Goal: Task Accomplishment & Management: Manage account settings

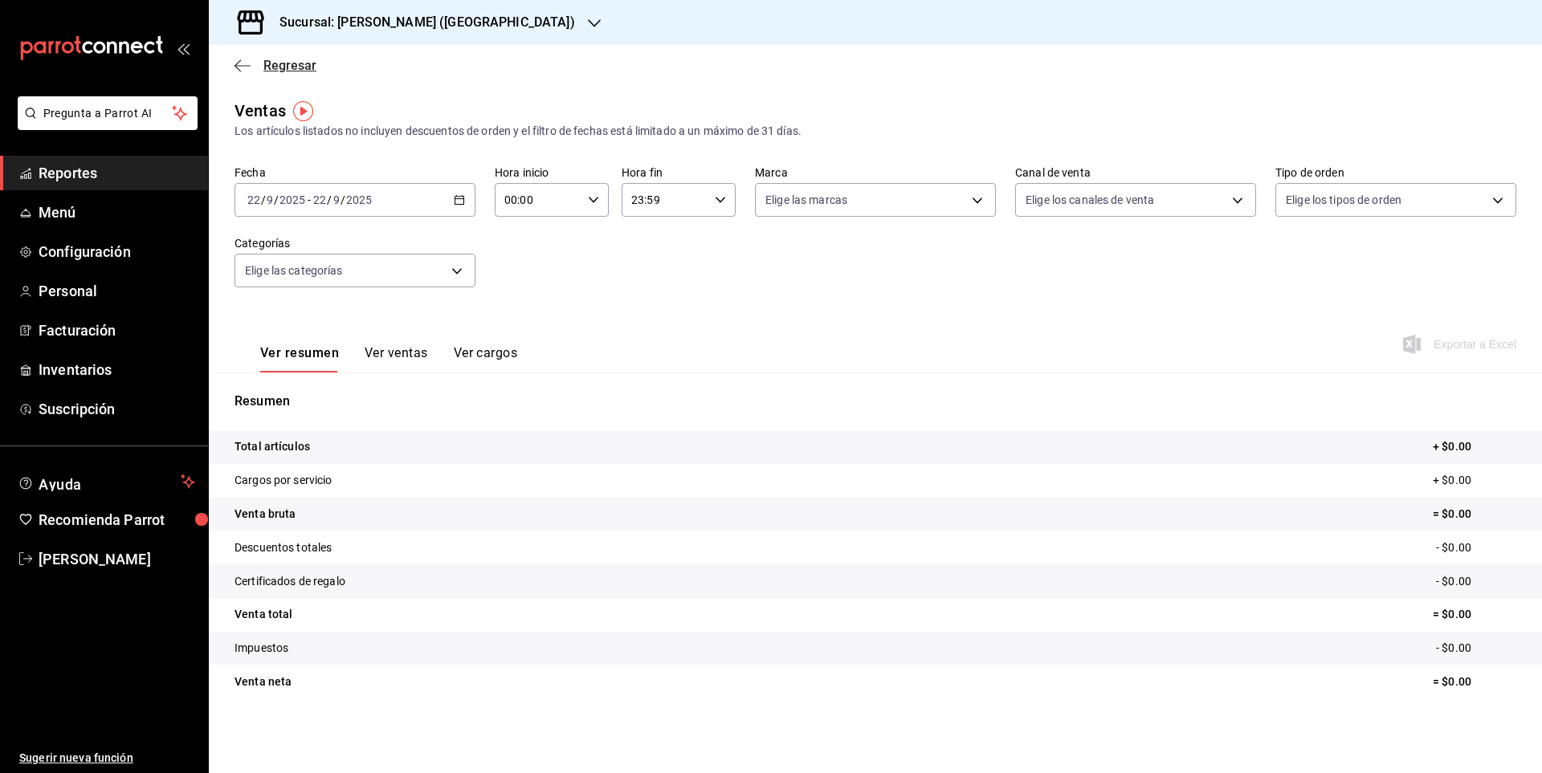
click at [246, 61] on icon "button" at bounding box center [242, 66] width 16 height 14
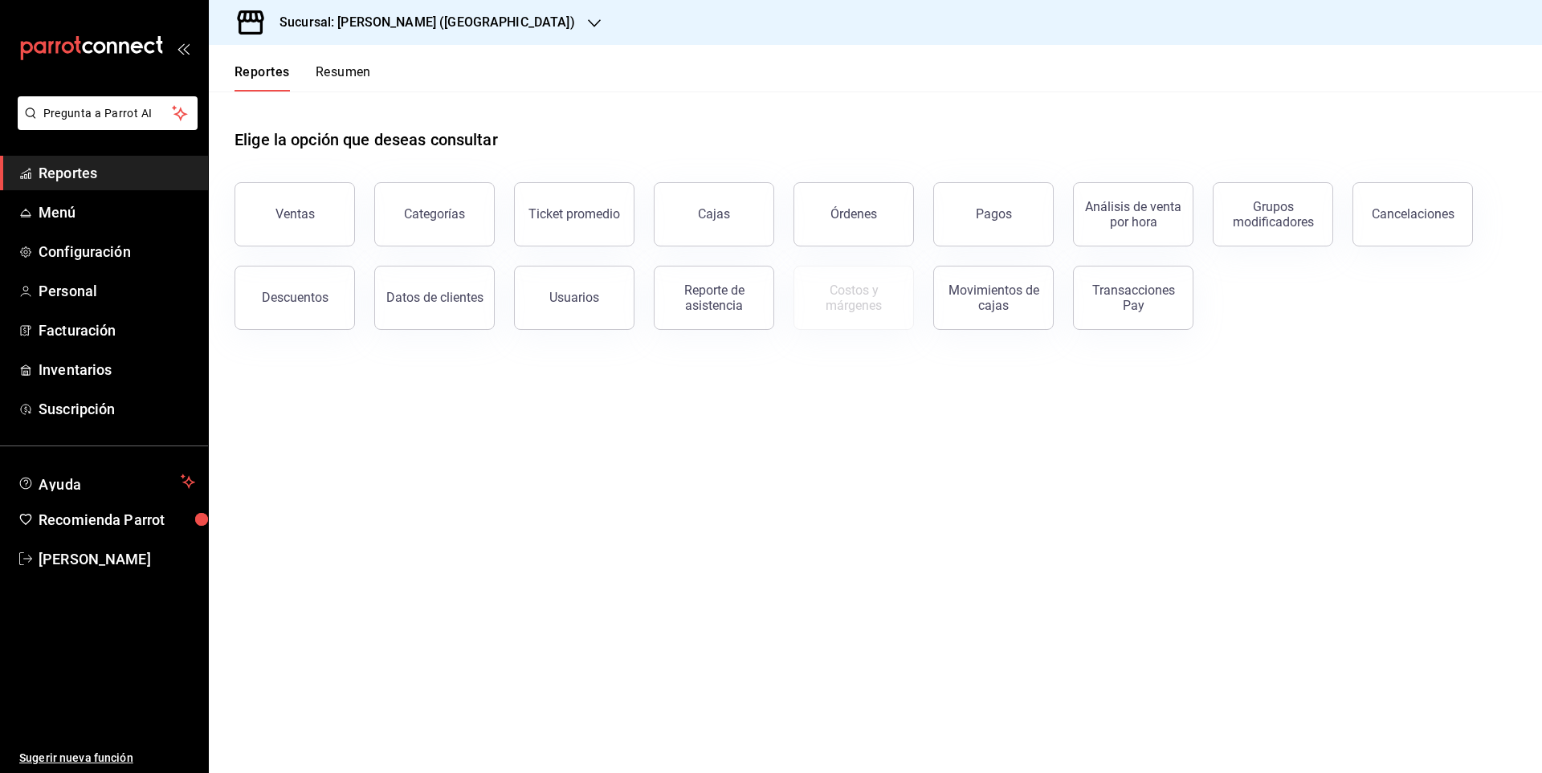
click at [430, 26] on h3 "Sucursal: [PERSON_NAME] ([GEOGRAPHIC_DATA])" at bounding box center [421, 22] width 308 height 19
click at [316, 104] on span "Café Soberbio ([GEOGRAPHIC_DATA])" at bounding box center [318, 105] width 192 height 17
click at [318, 210] on button "Ventas" at bounding box center [294, 214] width 120 height 64
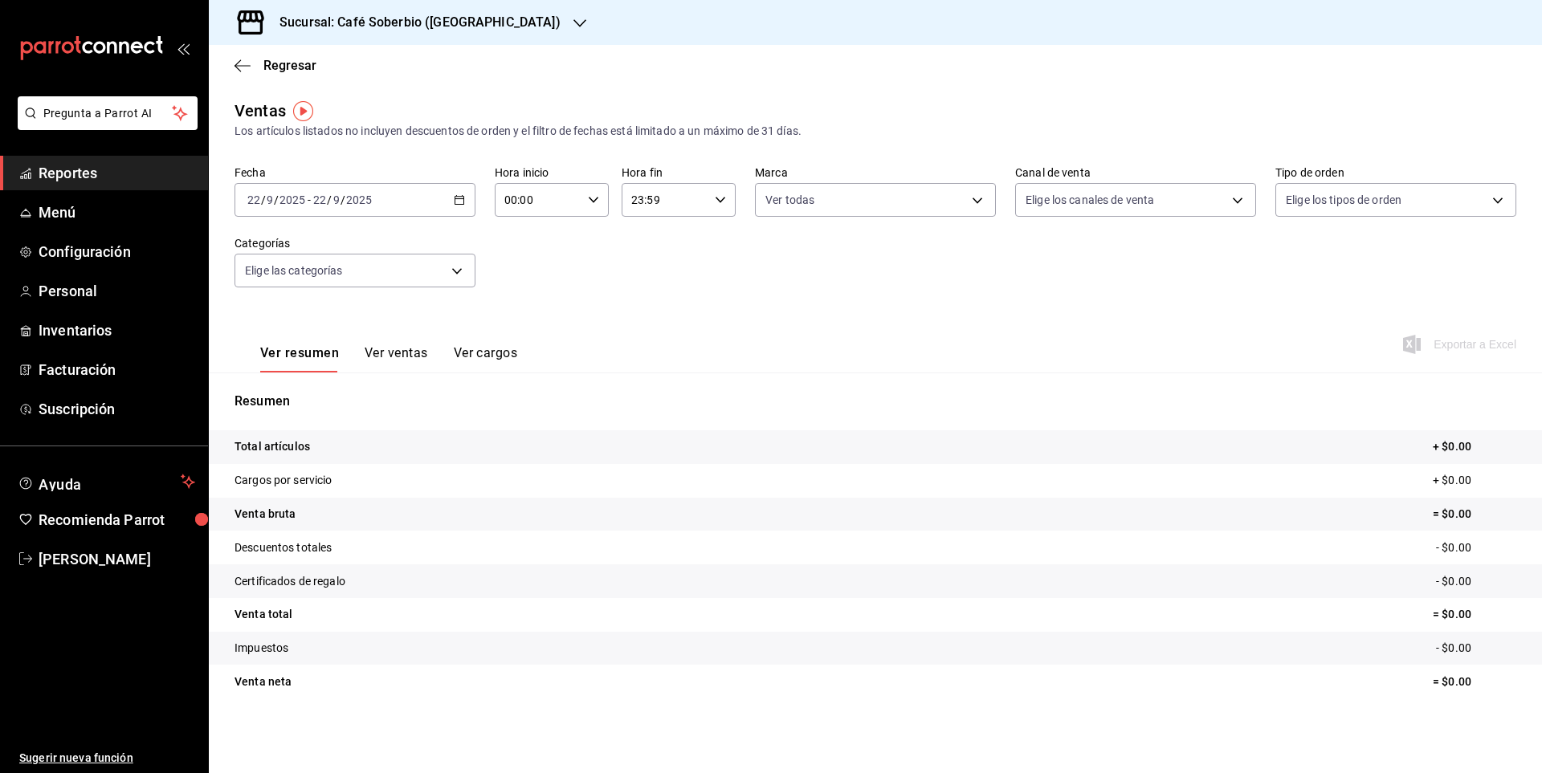
click at [409, 351] on button "Ver ventas" at bounding box center [396, 358] width 63 height 27
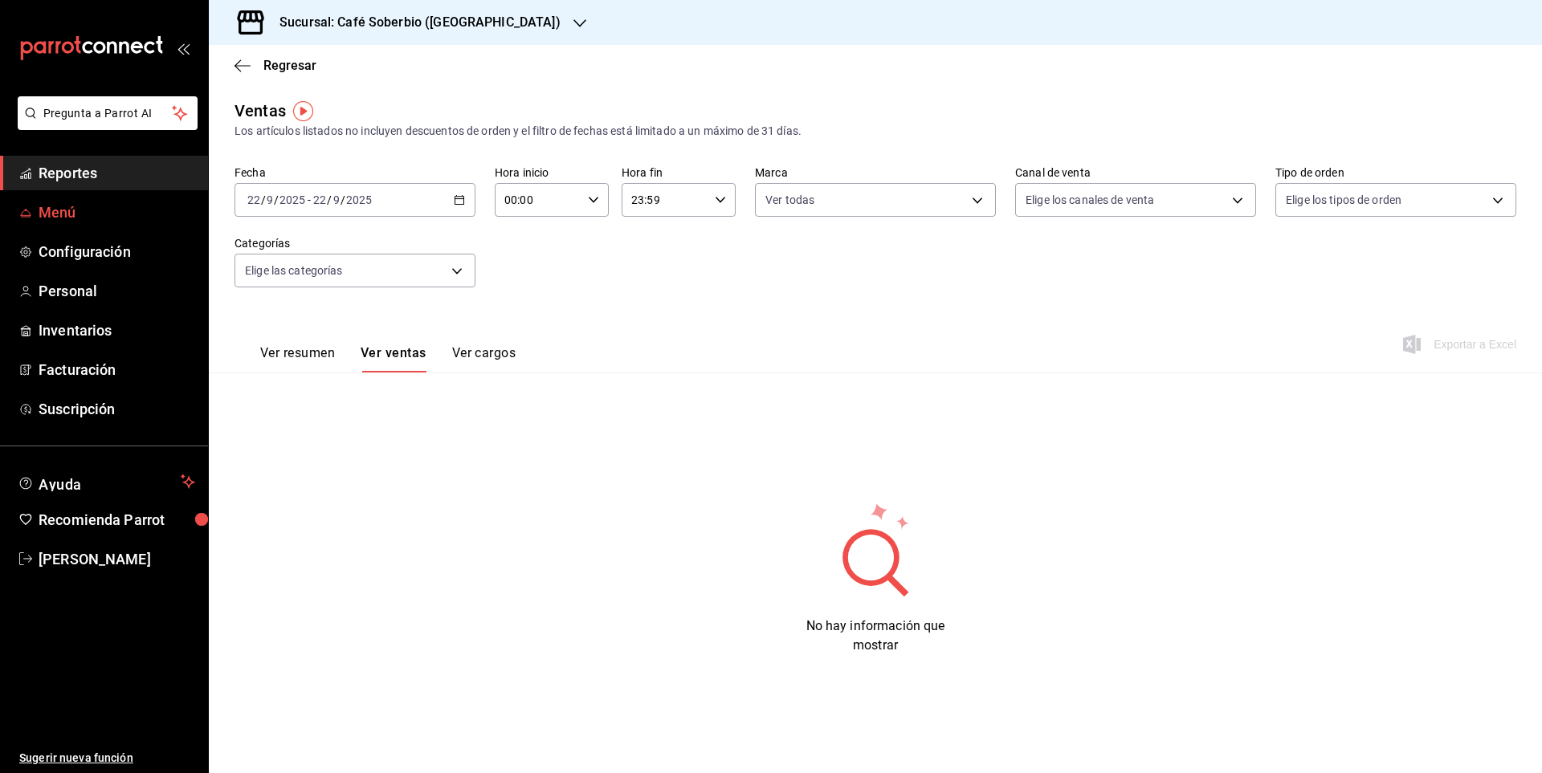
click at [55, 206] on span "Menú" at bounding box center [117, 213] width 157 height 22
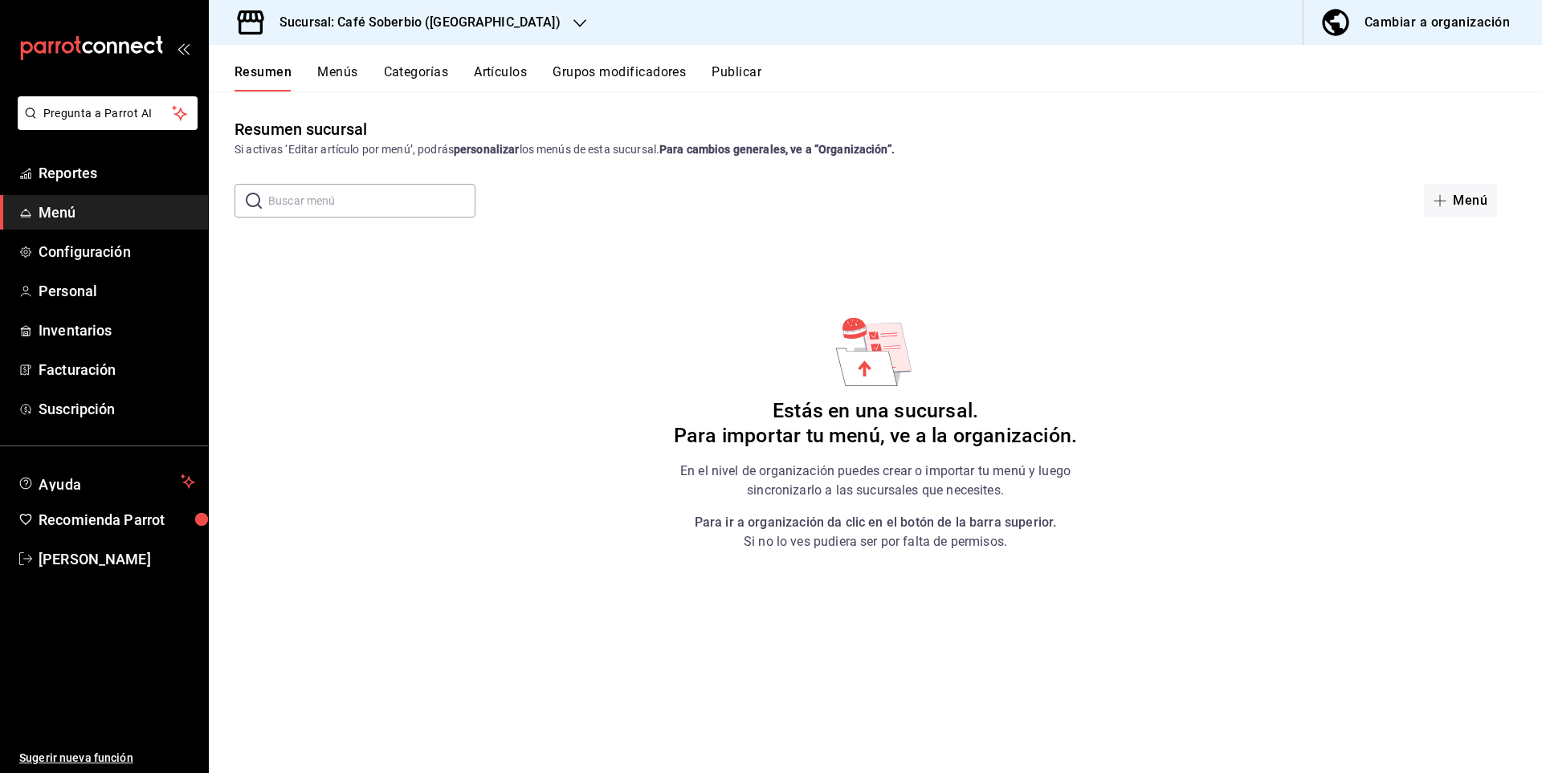
click at [864, 365] on icon at bounding box center [865, 369] width 14 height 16
drag, startPoint x: 961, startPoint y: 459, endPoint x: 1098, endPoint y: 378, distance: 158.8
click at [962, 459] on div "Estás en una sucursal. Para importar tu menú, ve a la organización. En el nivel…" at bounding box center [875, 433] width 405 height 238
click at [1478, 198] on button "Menú" at bounding box center [1460, 201] width 73 height 34
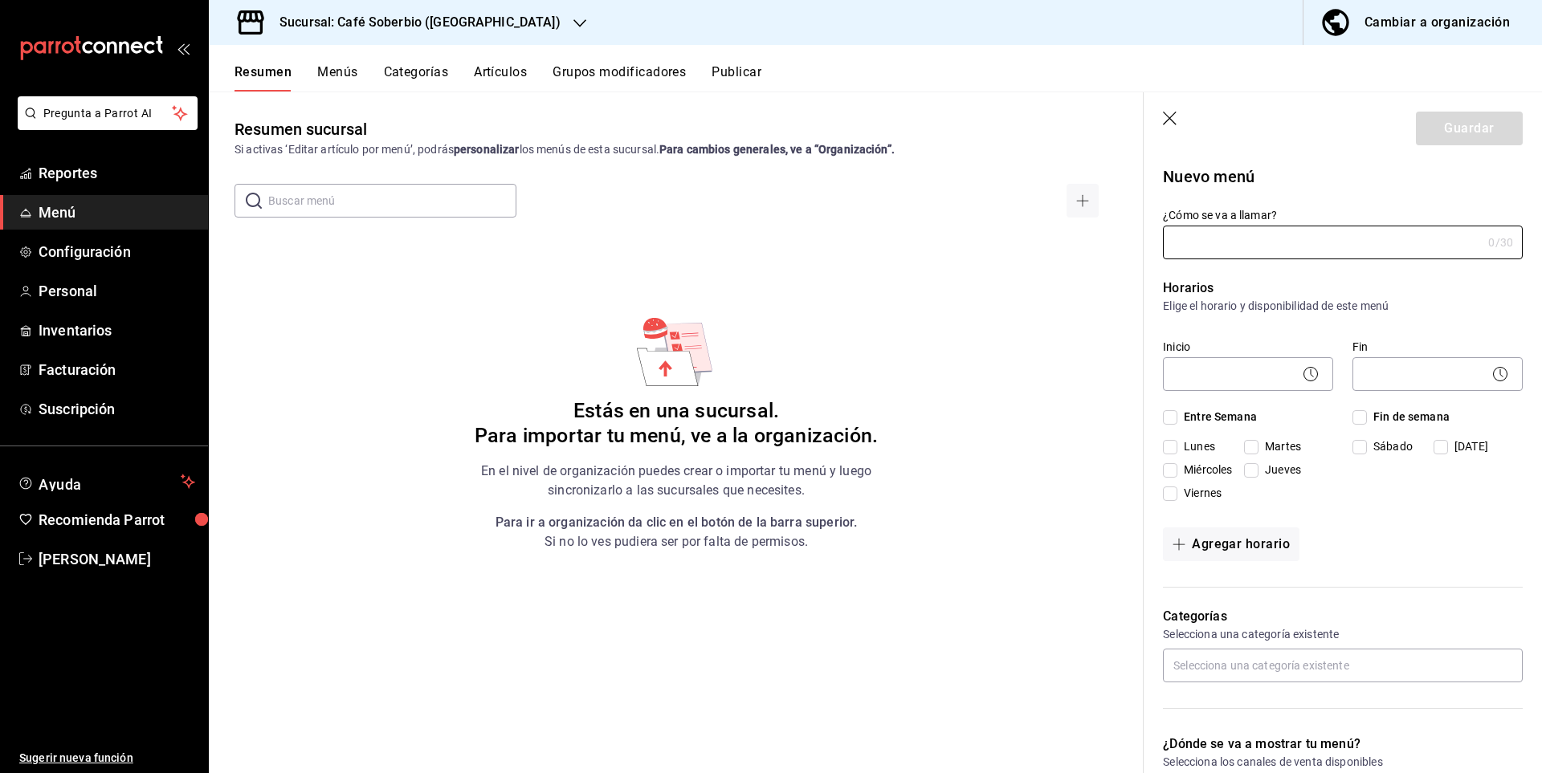
click at [376, 16] on h3 "Sucursal: Café Soberbio ([GEOGRAPHIC_DATA])" at bounding box center [414, 22] width 294 height 19
click at [355, 68] on div "[PERSON_NAME] ([GEOGRAPHIC_DATA])" at bounding box center [329, 69] width 215 height 17
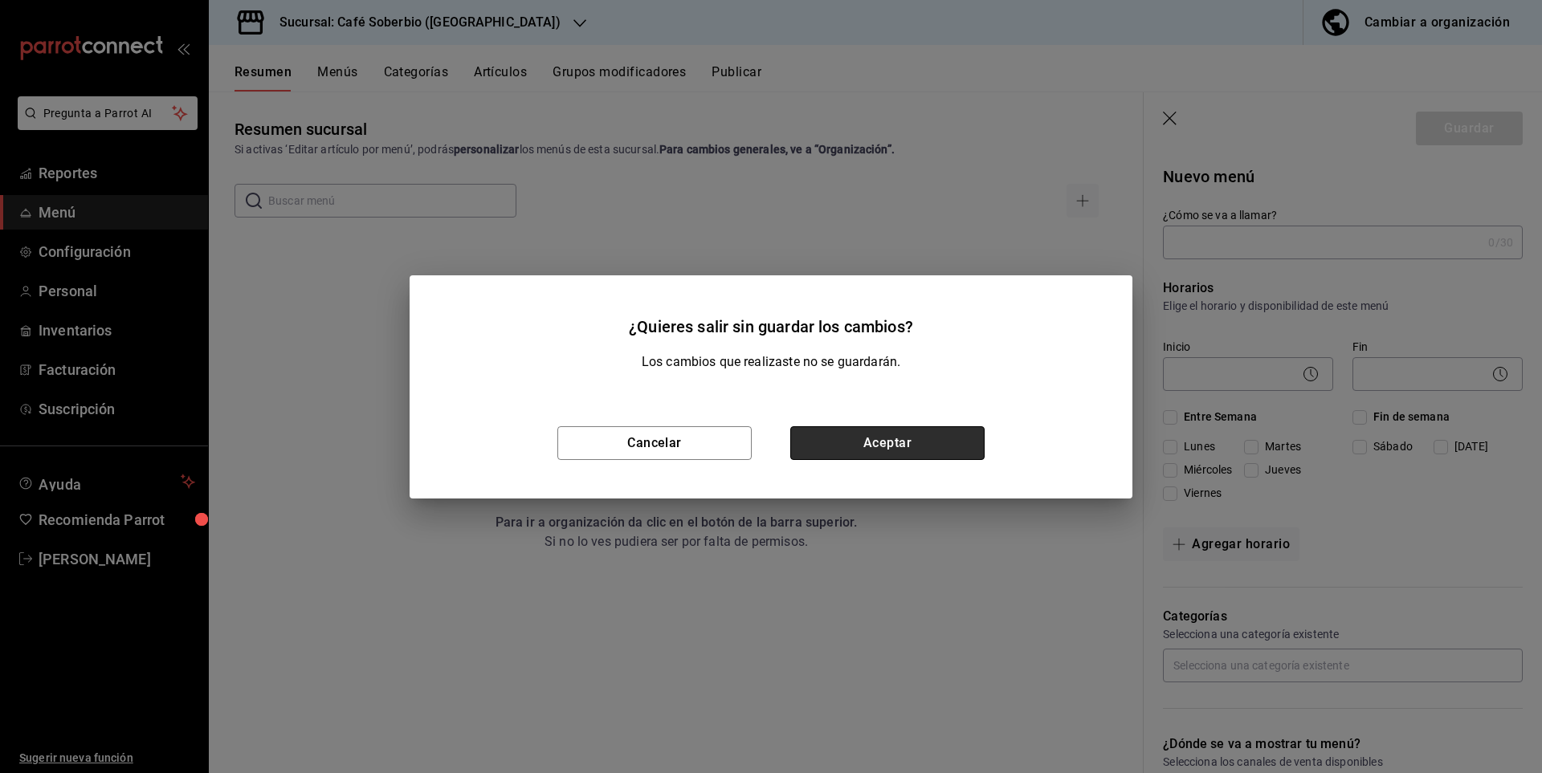
click at [879, 447] on button "Aceptar" at bounding box center [887, 443] width 194 height 34
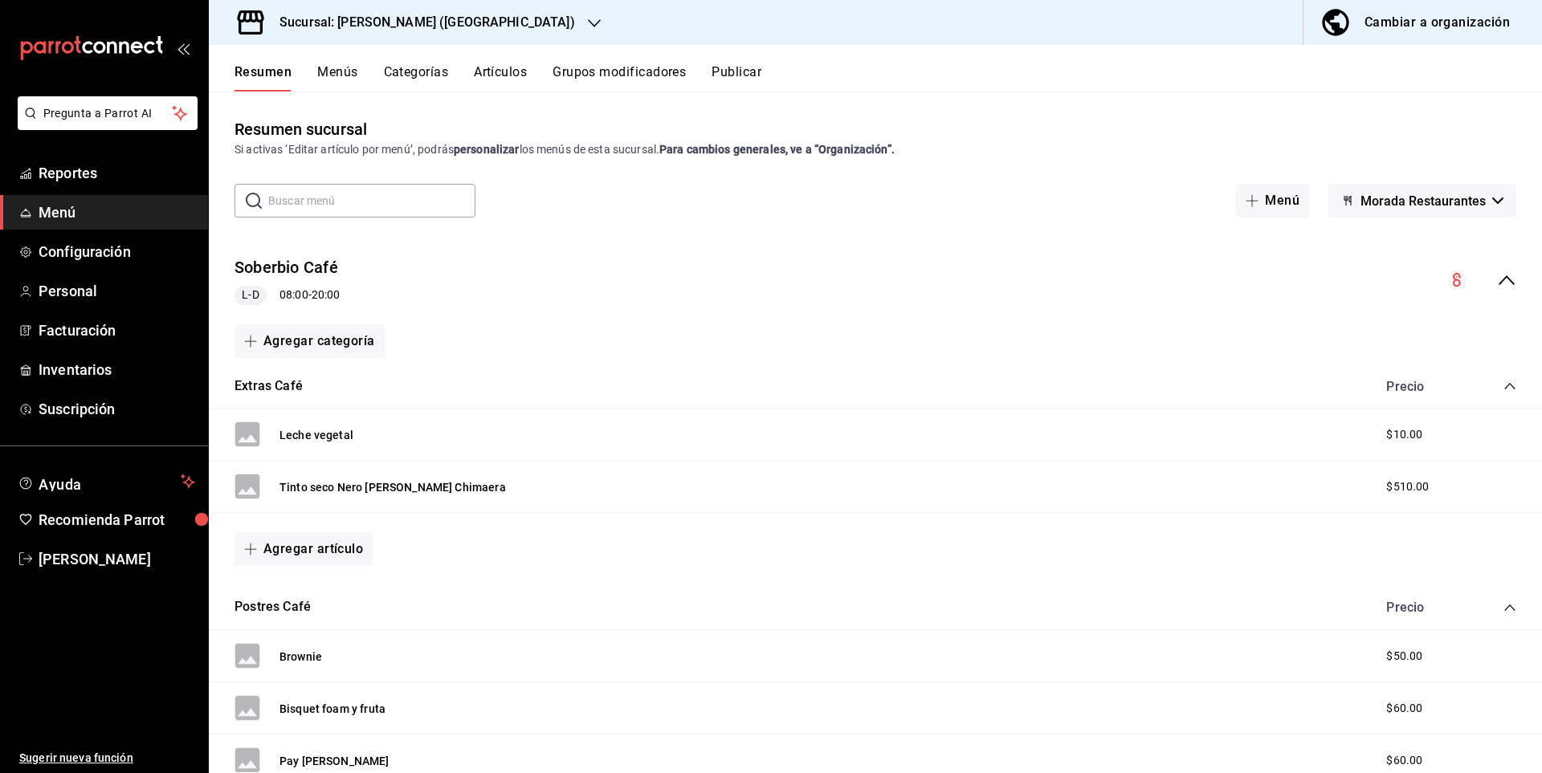
click at [1447, 280] on circle "collapse-menu-row" at bounding box center [1456, 280] width 19 height 19
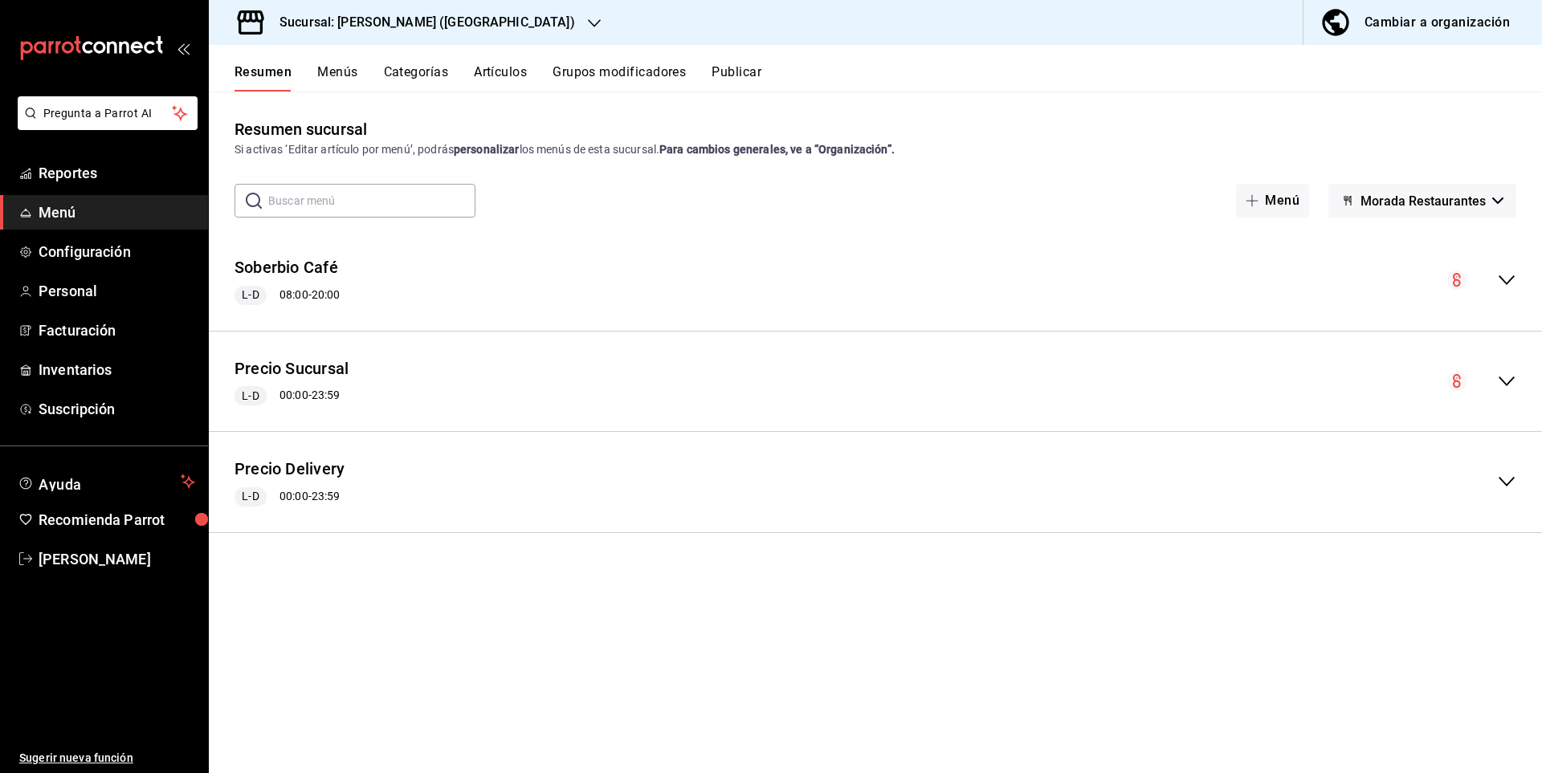
click at [1466, 281] on circle "collapse-menu-row" at bounding box center [1456, 280] width 19 height 19
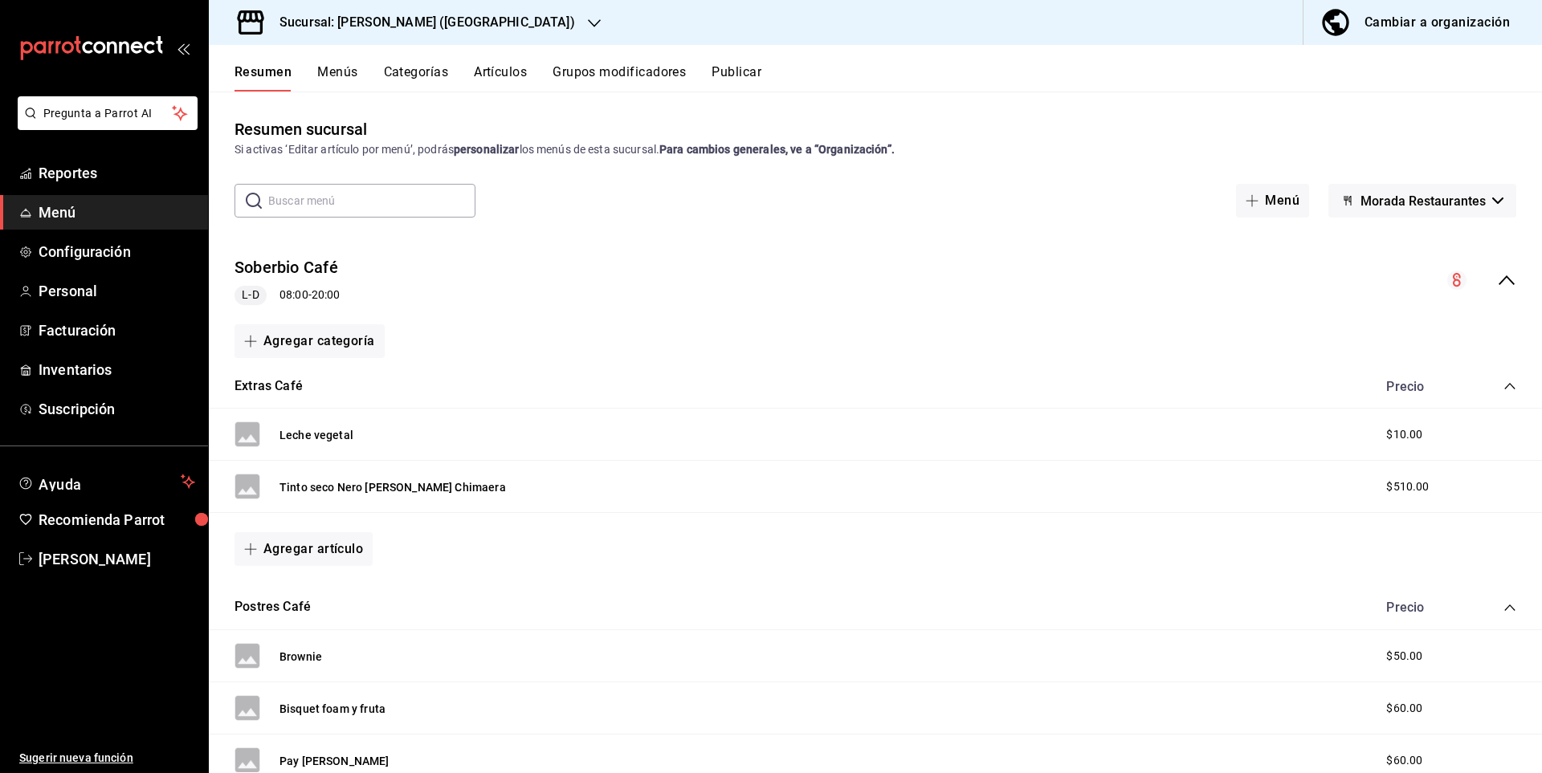
click at [1447, 276] on circle "collapse-menu-row" at bounding box center [1456, 280] width 19 height 19
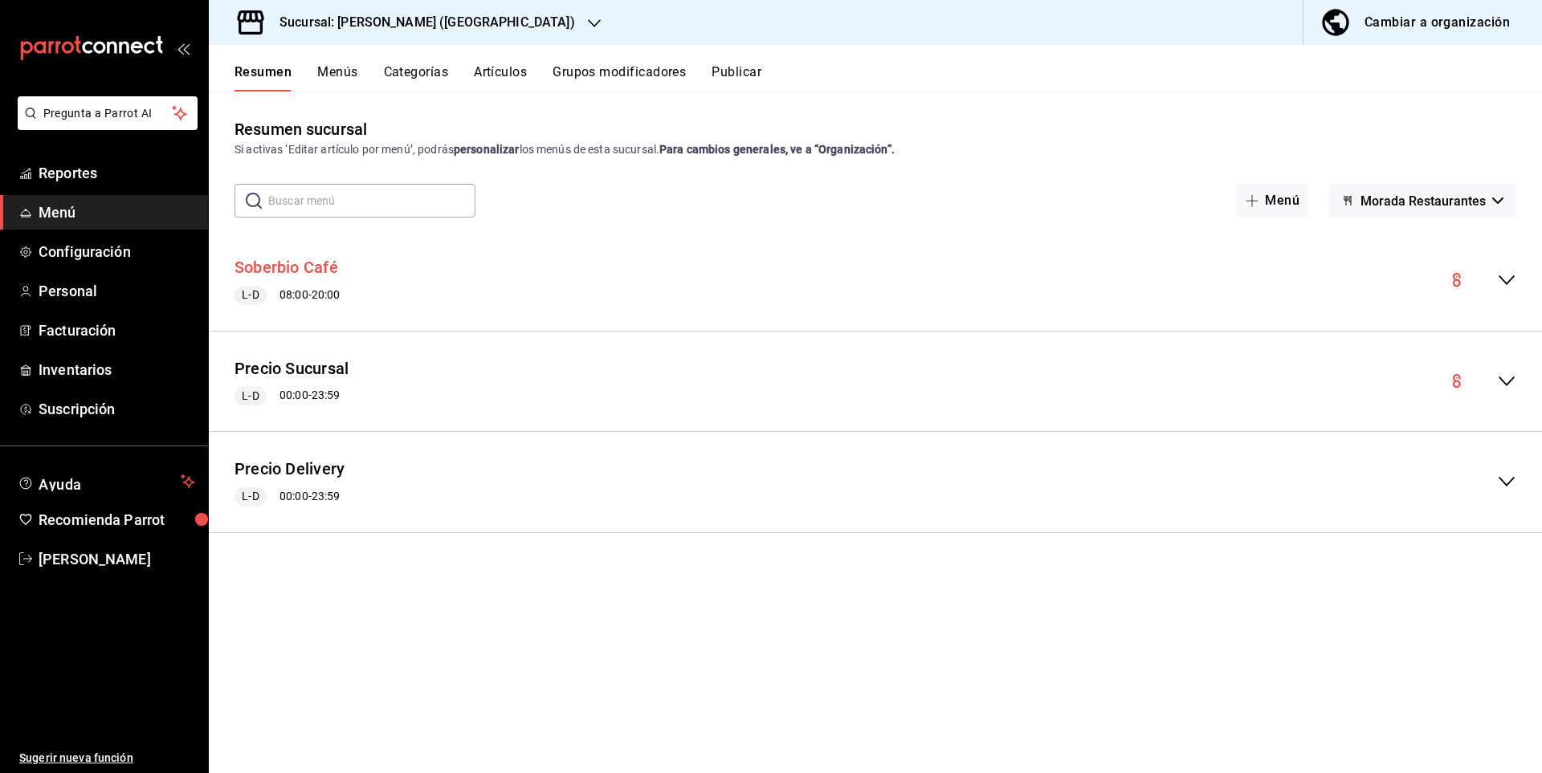
click at [279, 267] on button "Soberbio Café" at bounding box center [286, 267] width 104 height 23
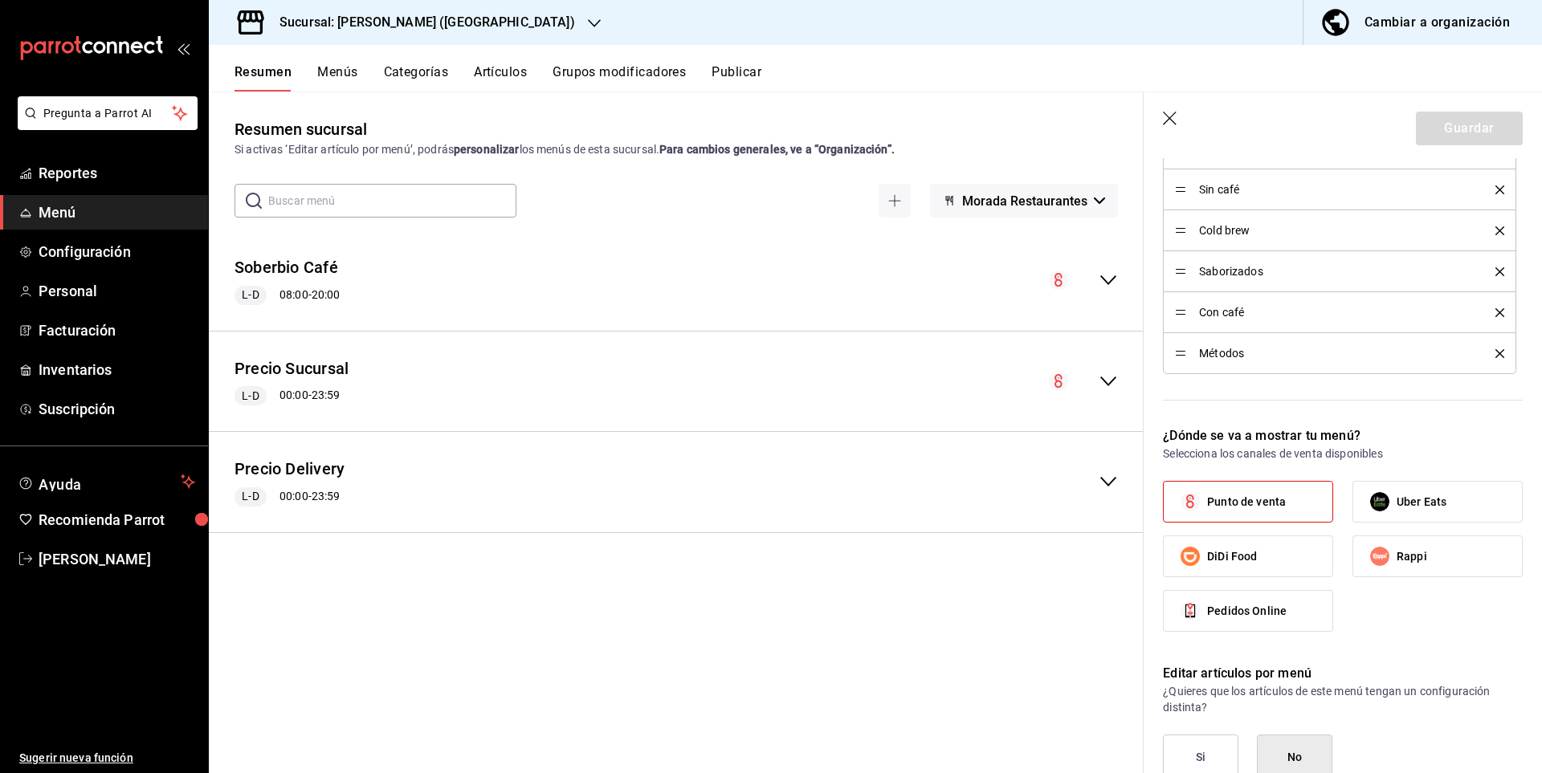
scroll to position [642, 0]
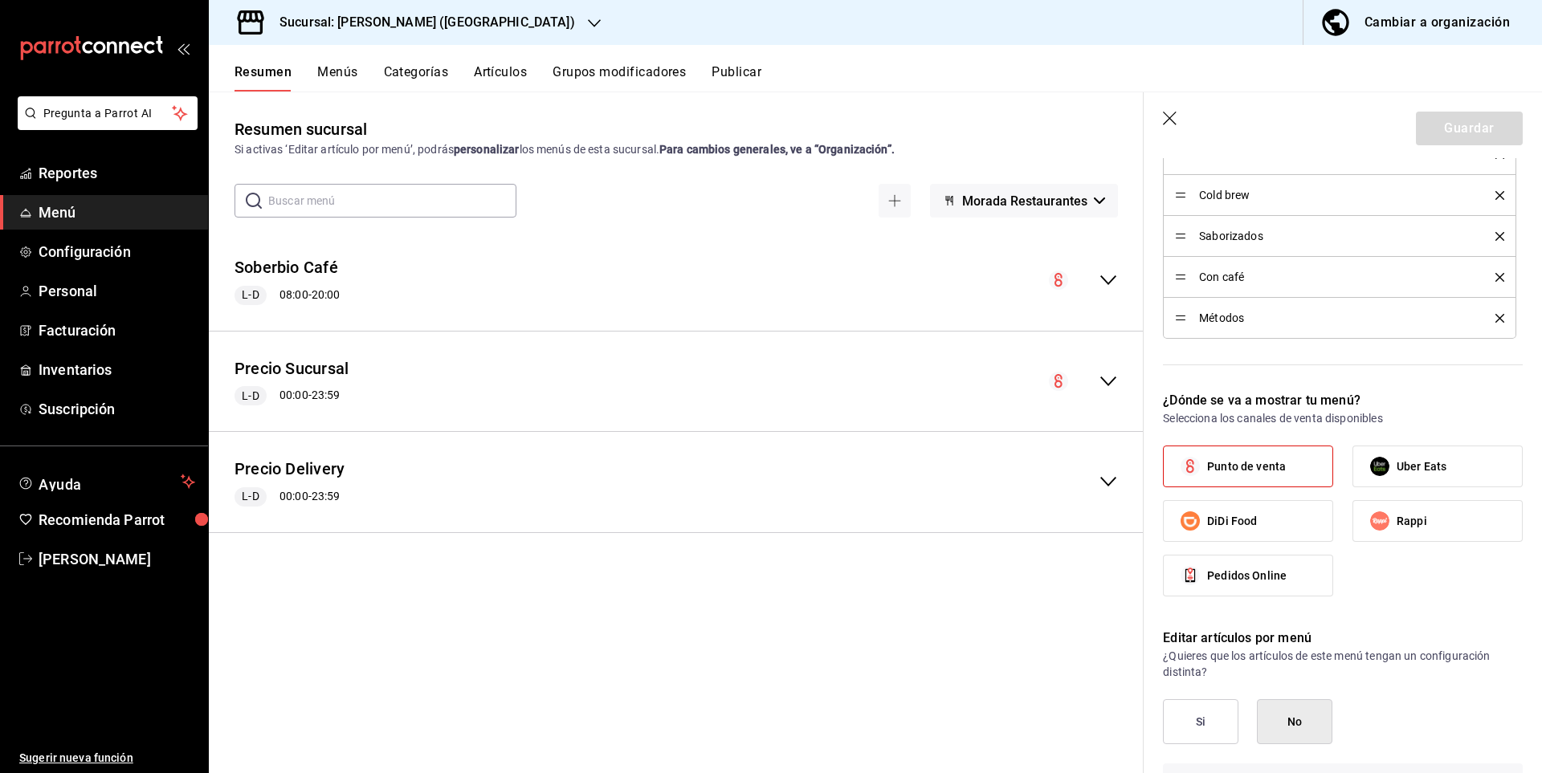
click at [1452, 35] on button "Cambiar a organización" at bounding box center [1416, 22] width 226 height 45
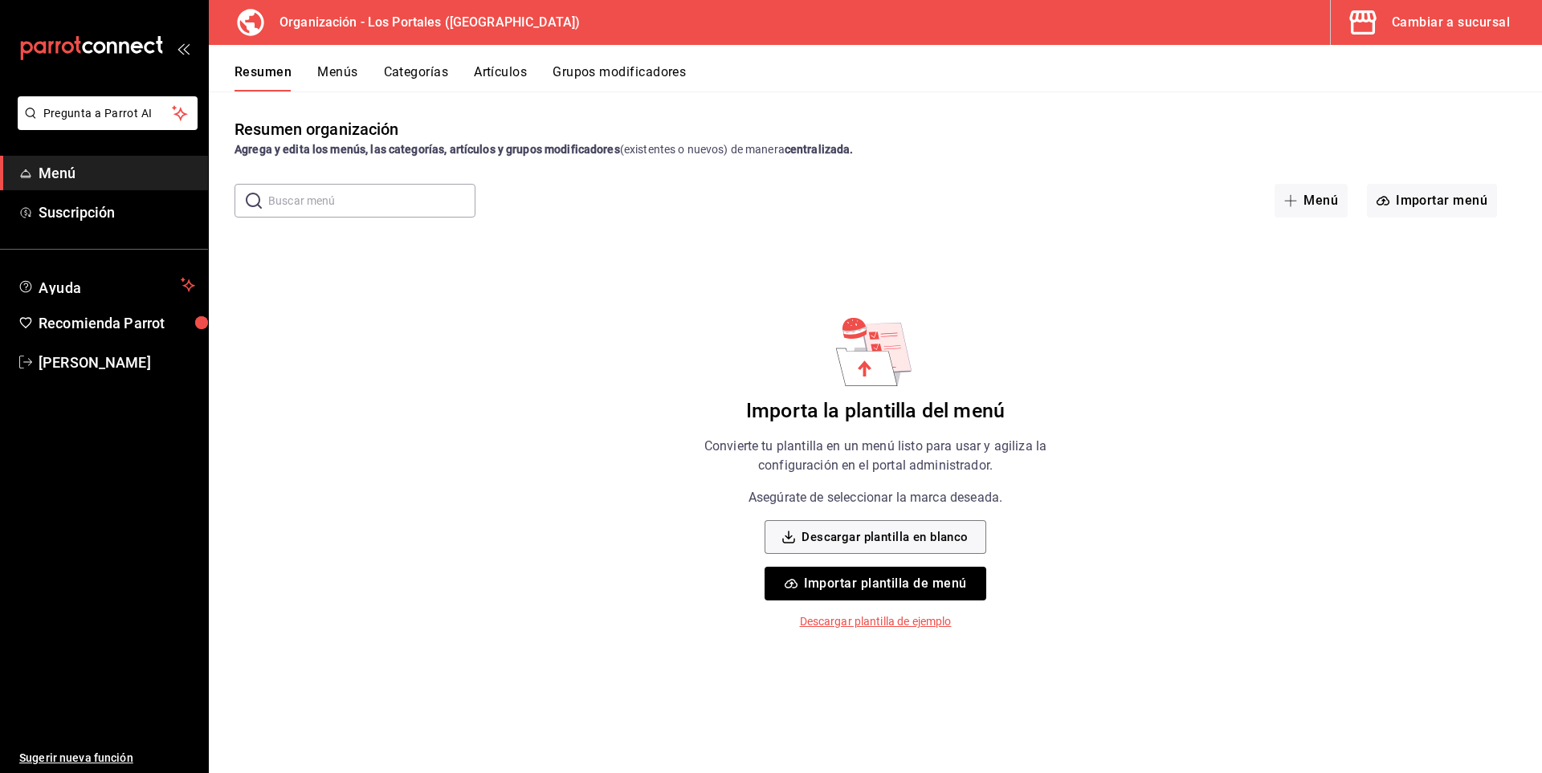
click at [334, 72] on button "Menús" at bounding box center [337, 77] width 40 height 27
click at [435, 75] on button "Categorías" at bounding box center [415, 77] width 65 height 27
click at [255, 65] on button "Resumen" at bounding box center [261, 77] width 55 height 27
click at [85, 169] on span "Menú" at bounding box center [117, 173] width 157 height 22
click at [1384, 26] on span "button" at bounding box center [1366, 22] width 39 height 32
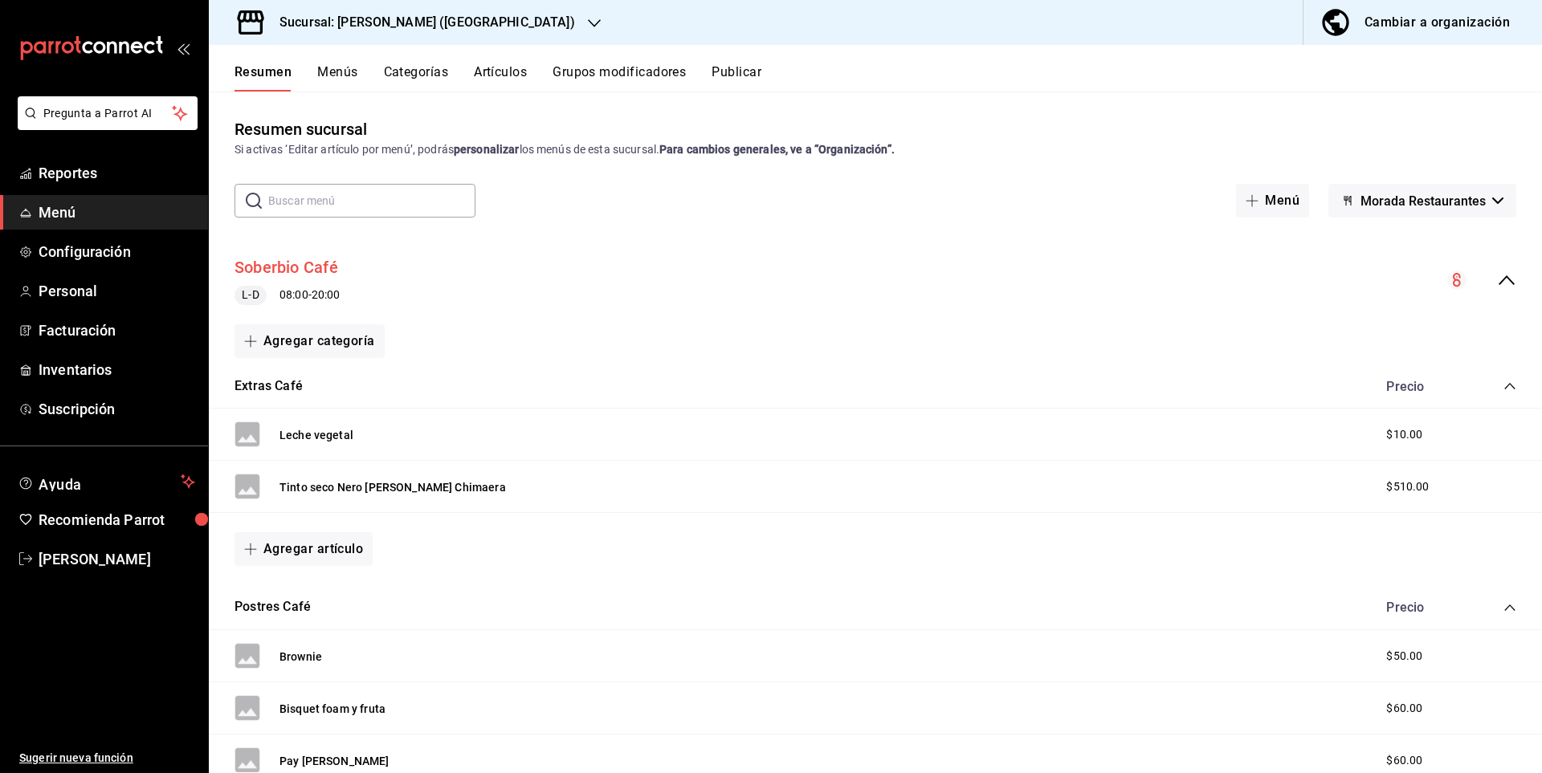
click at [280, 261] on button "Soberbio Café" at bounding box center [286, 267] width 104 height 23
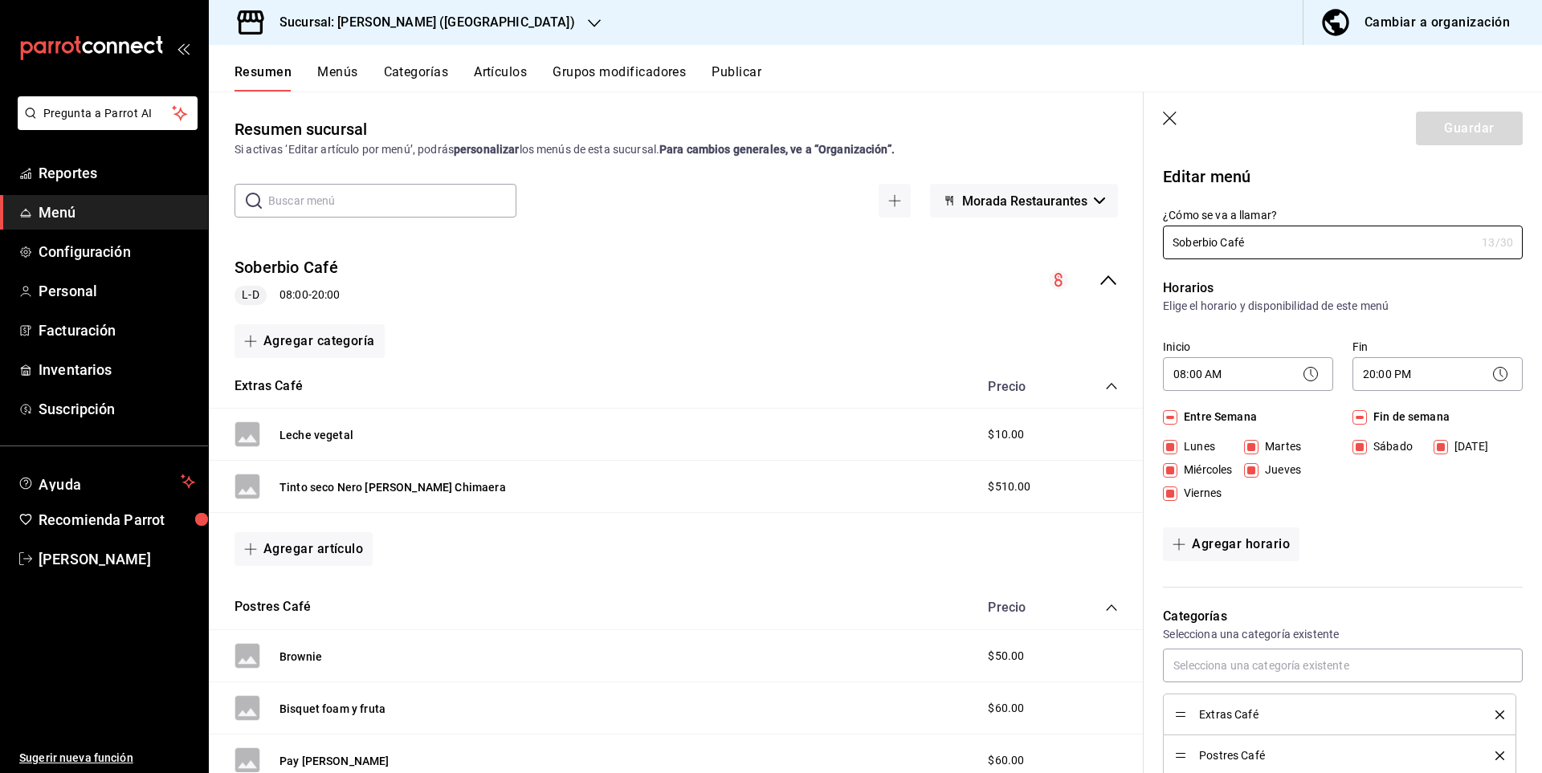
click at [1172, 118] on icon "button" at bounding box center [1171, 120] width 16 height 16
checkbox input "false"
type input "1758566403810"
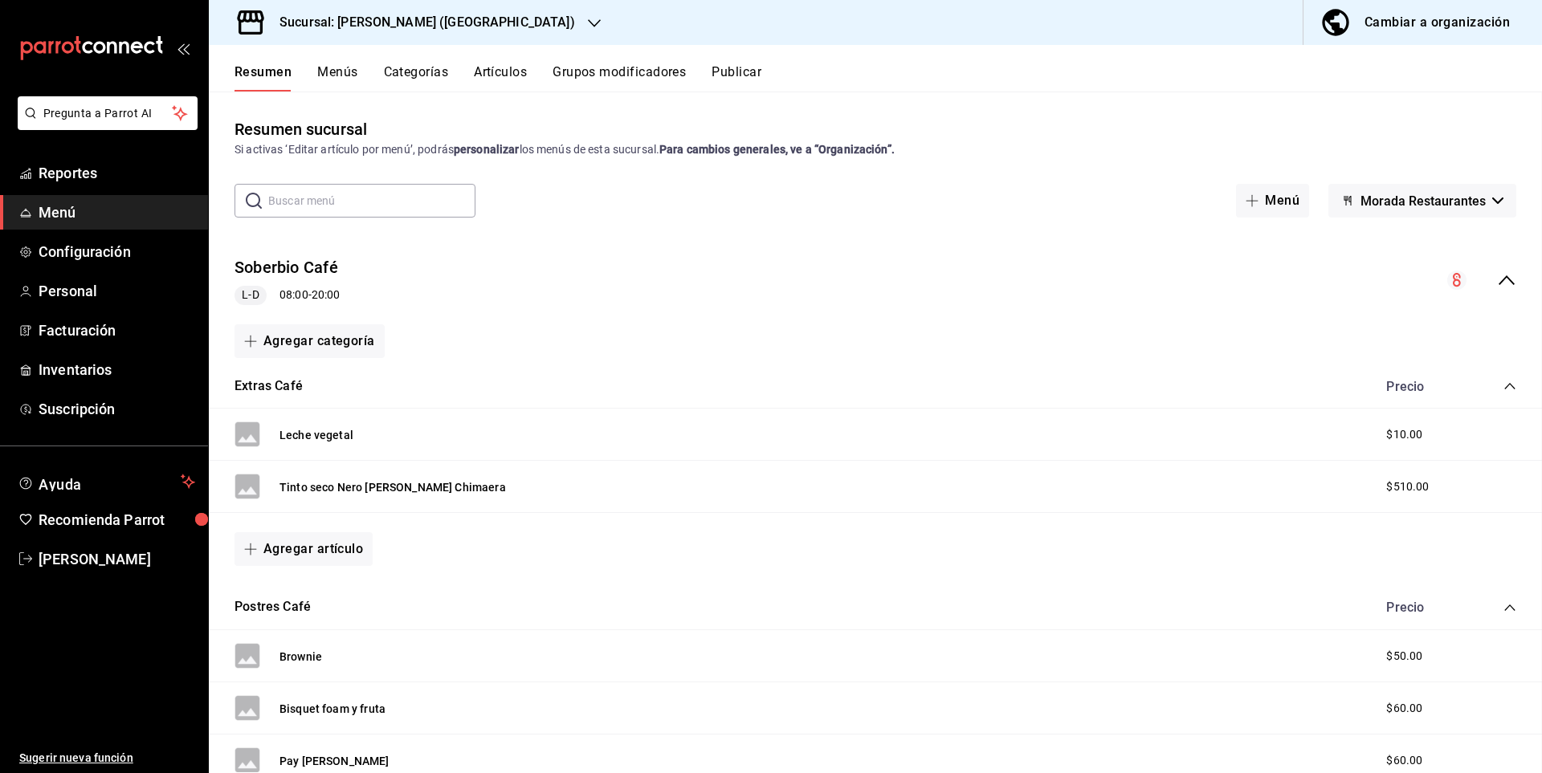
checkbox input "false"
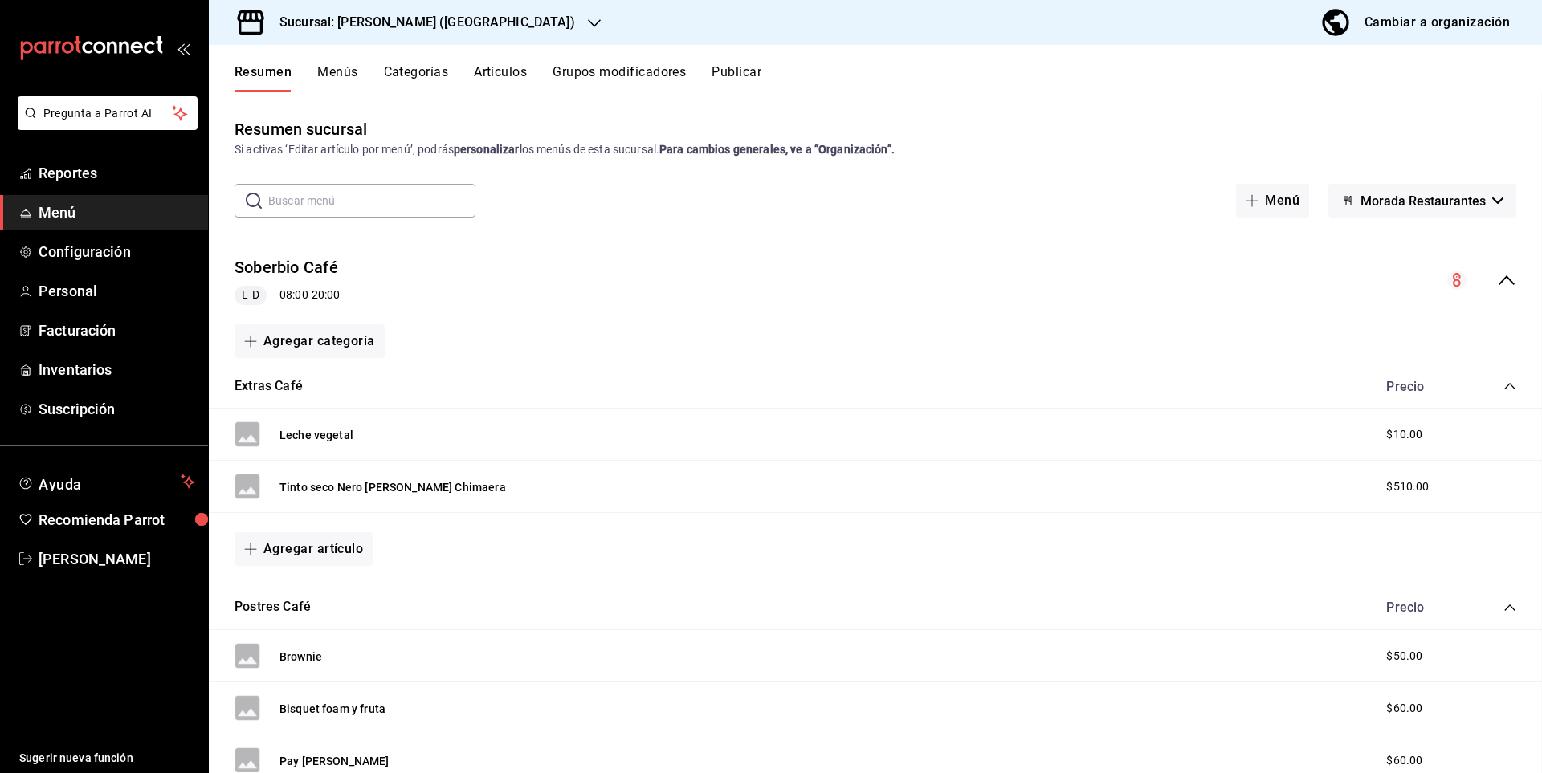
checkbox input "false"
click at [422, 19] on h3 "Sucursal: [PERSON_NAME] ([GEOGRAPHIC_DATA])" at bounding box center [421, 22] width 308 height 19
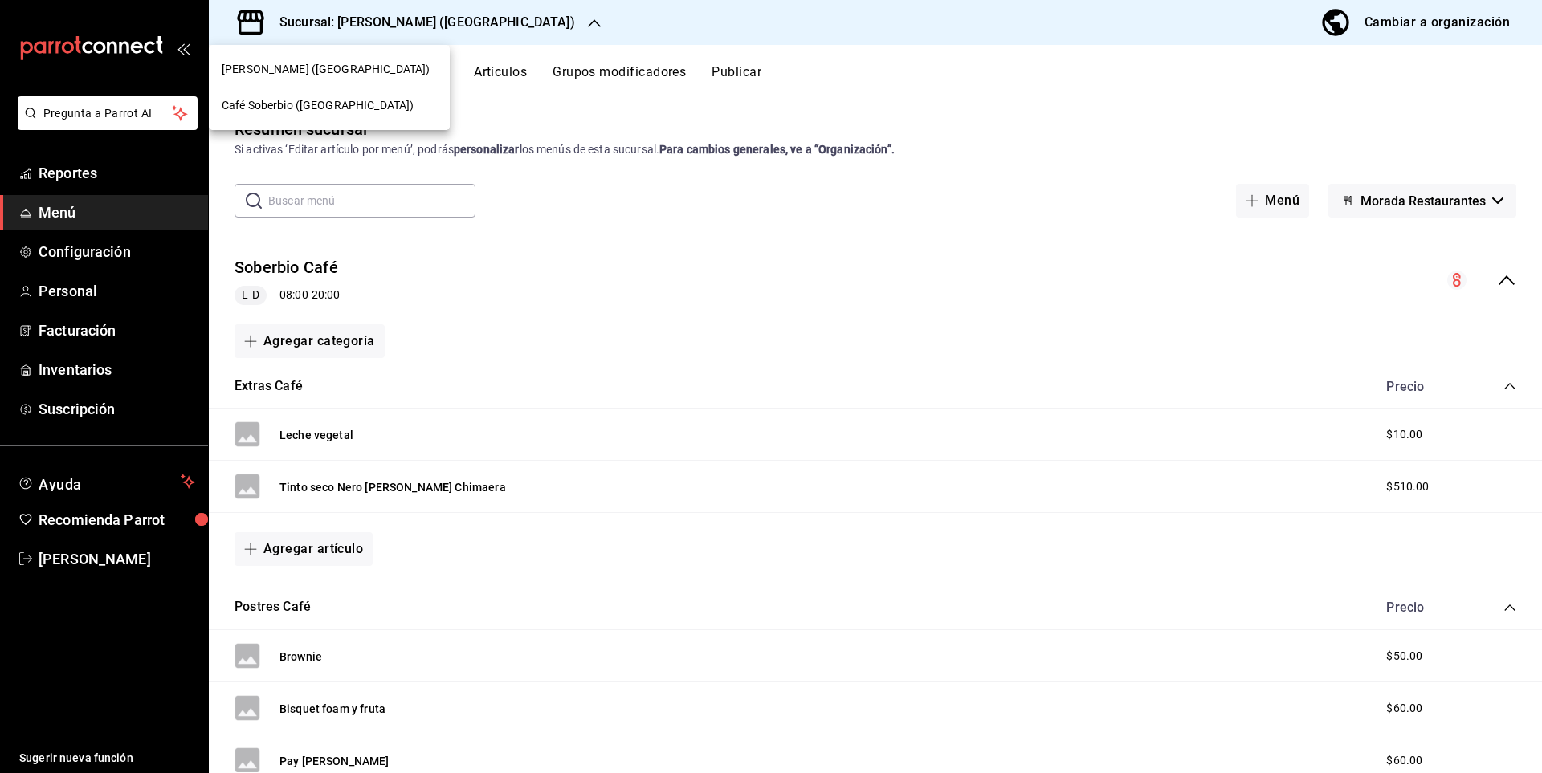
click at [308, 93] on div "Café Soberbio ([GEOGRAPHIC_DATA])" at bounding box center [329, 106] width 241 height 36
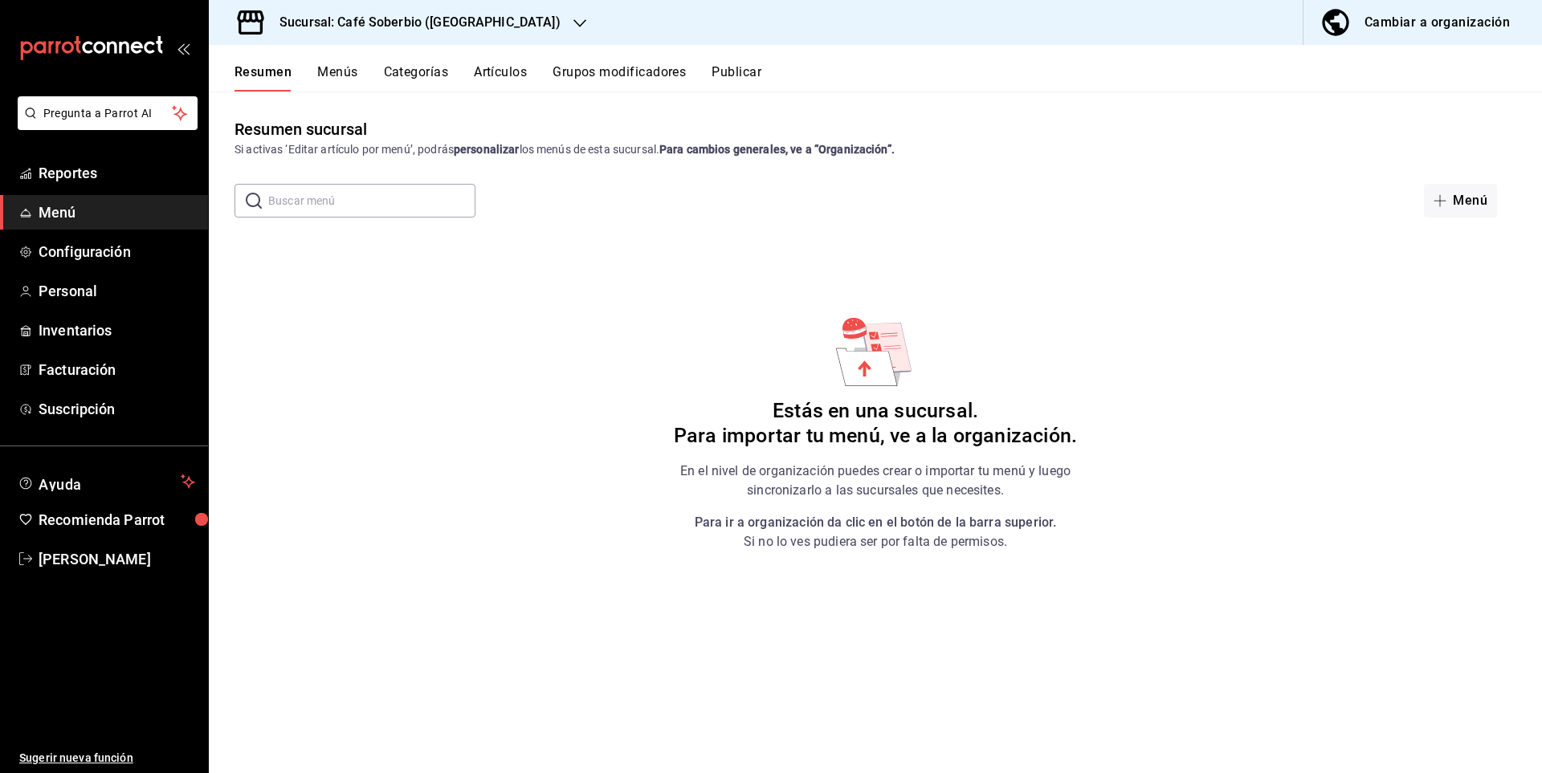
click at [350, 66] on button "Menús" at bounding box center [337, 77] width 40 height 27
click at [1481, 199] on button "Menú" at bounding box center [1460, 201] width 73 height 34
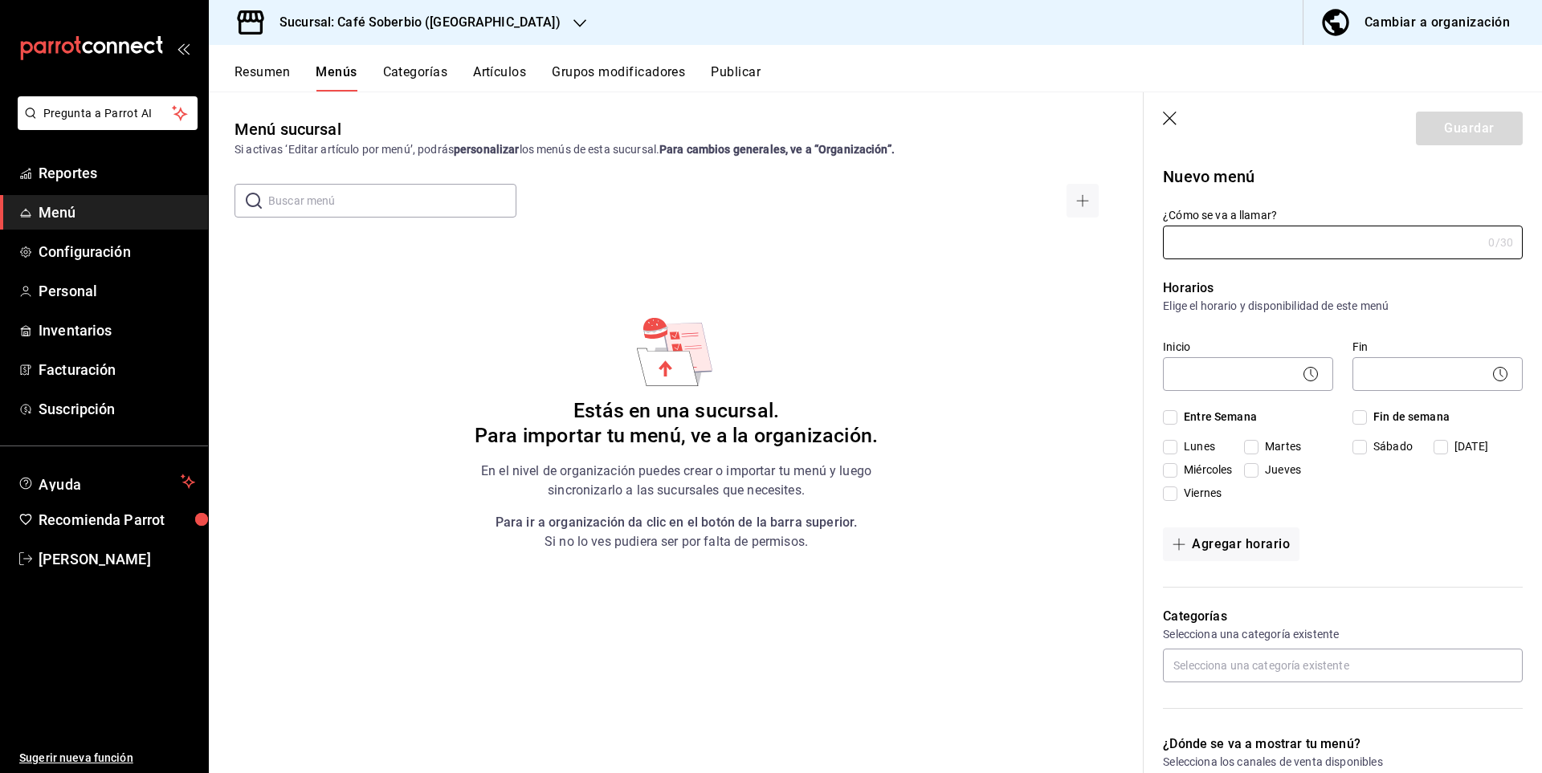
click at [1266, 259] on div "Horarios Elige el horario y disponibilidad de este menú Inicio ​ Fin ​ Entre Se…" at bounding box center [1333, 423] width 379 height 328
click at [1262, 249] on input "¿Cómo se va a llamar?" at bounding box center [1322, 242] width 319 height 32
type input "Cafetería Soberbio"
click at [1221, 381] on body "Pregunta a Parrot AI Reportes Menú Configuración Personal Inventarios Facturaci…" at bounding box center [771, 386] width 1542 height 773
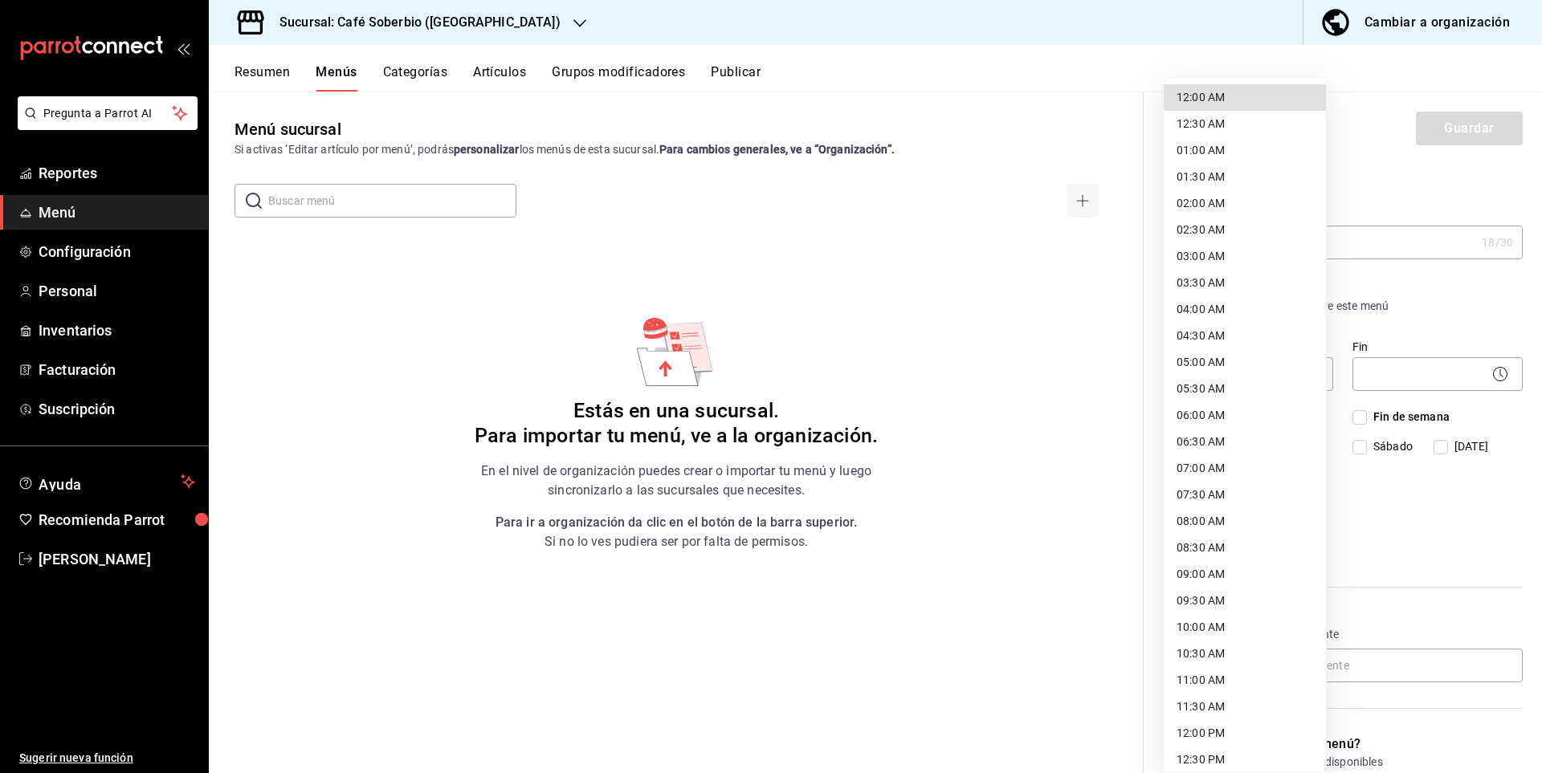
click at [1198, 519] on li "08:00 AM" at bounding box center [1245, 521] width 162 height 27
type input "08:00"
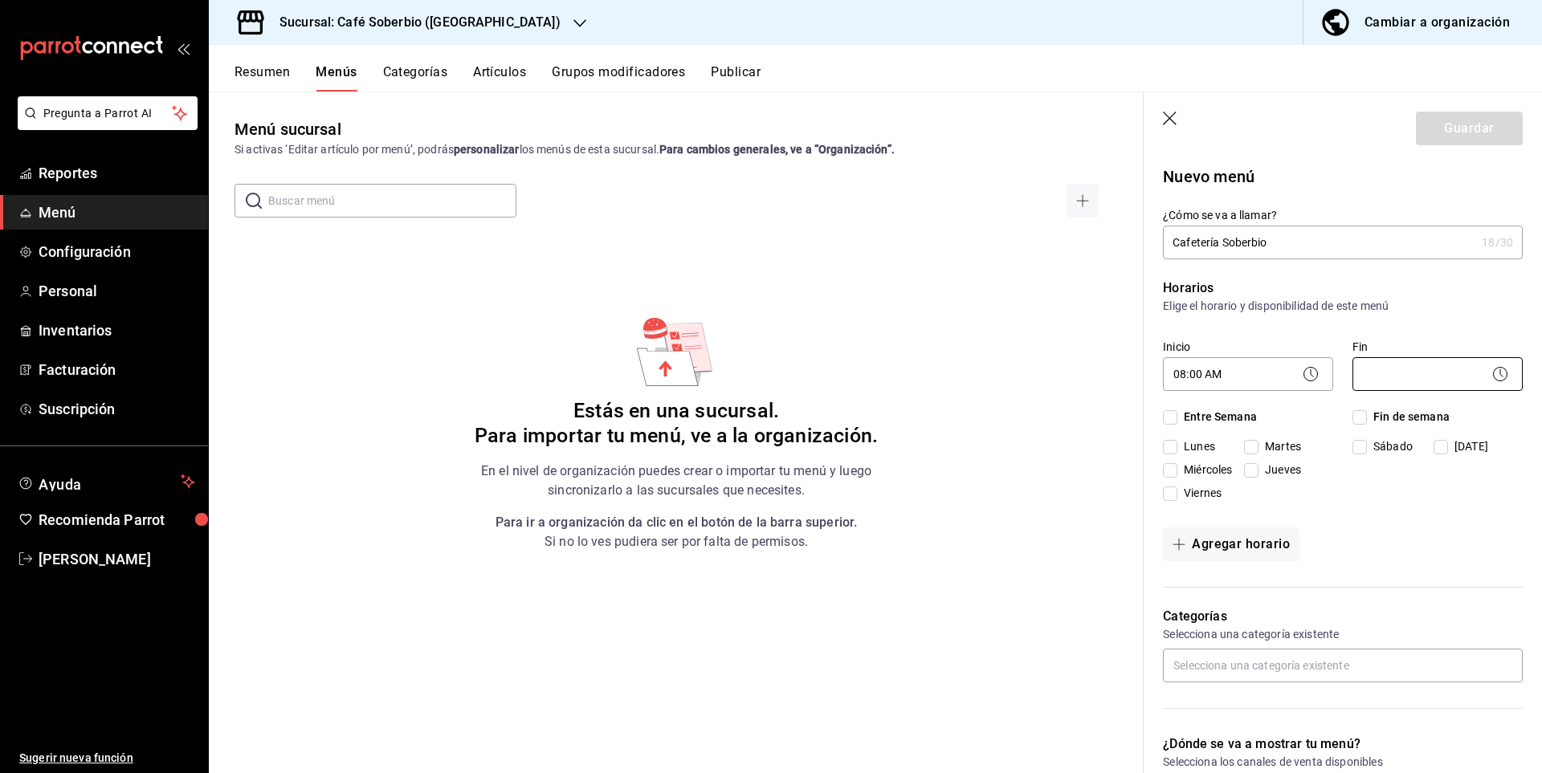
click at [1425, 377] on body "Pregunta a Parrot AI Reportes Menú Configuración Personal Inventarios Facturaci…" at bounding box center [771, 386] width 1542 height 773
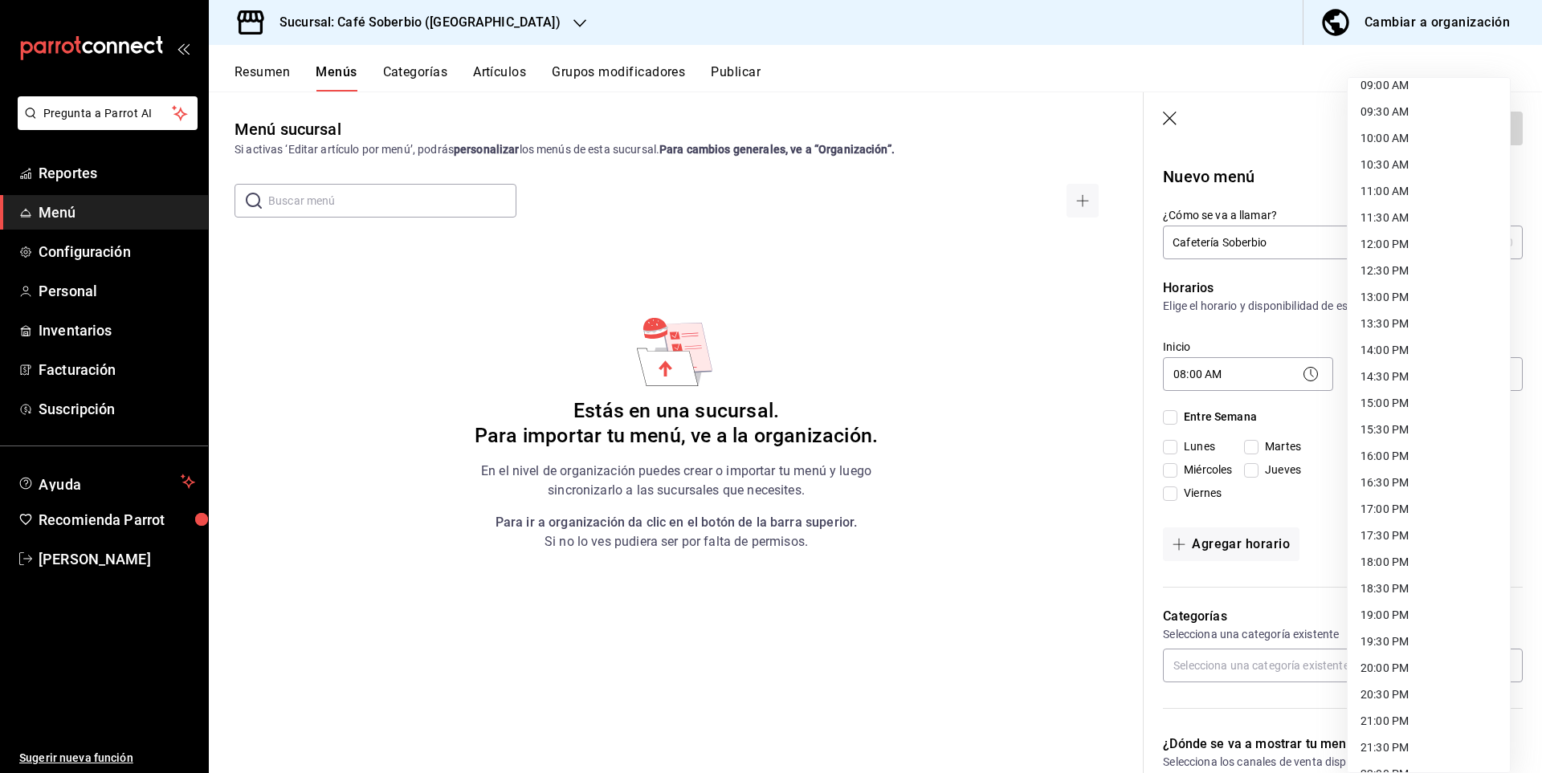
scroll to position [562, 0]
click at [1405, 594] on li "20:00 PM" at bounding box center [1428, 595] width 162 height 27
type input "20:00"
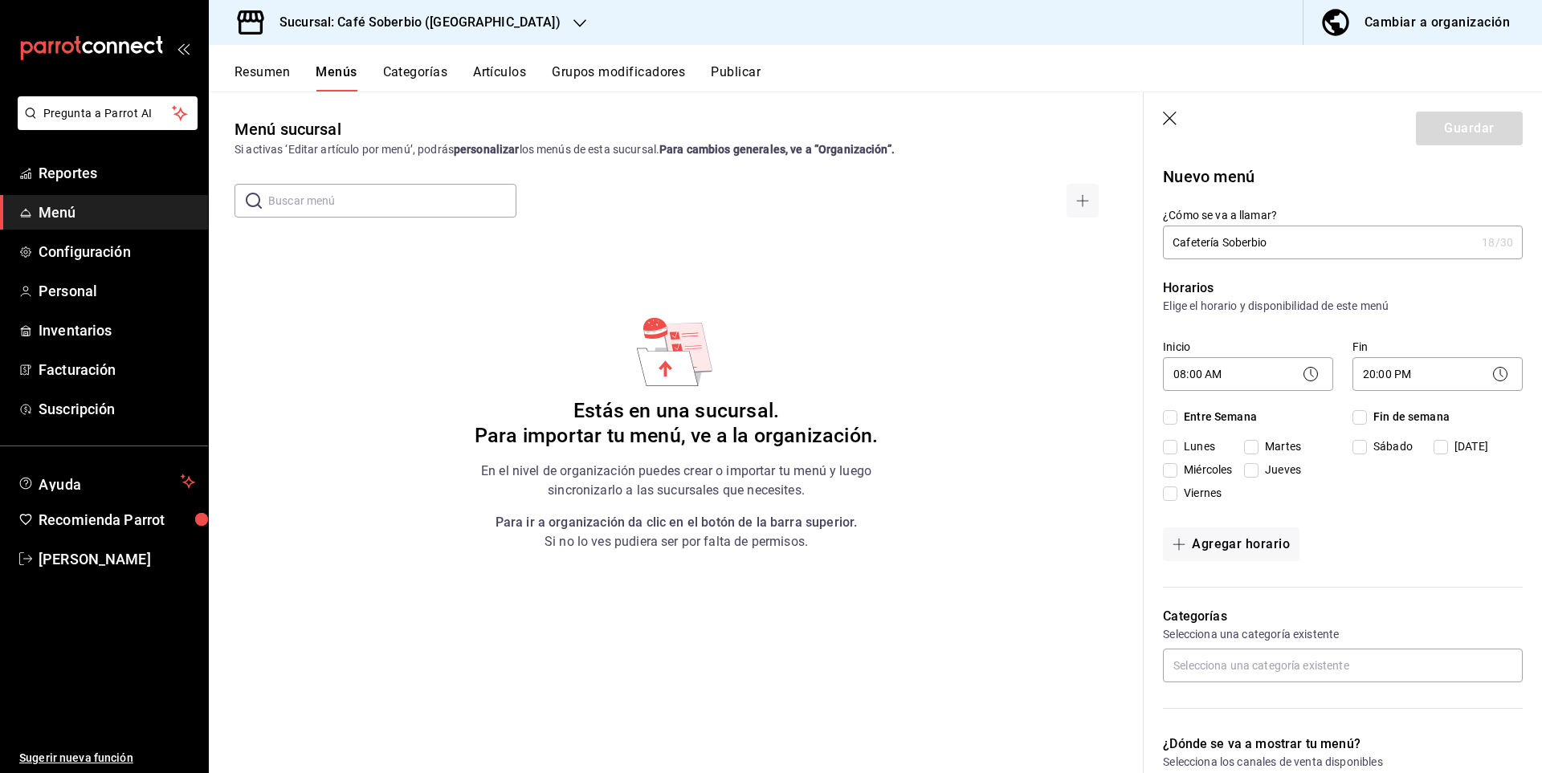
click at [1174, 419] on input "Entre Semana" at bounding box center [1170, 417] width 14 height 14
checkbox input "true"
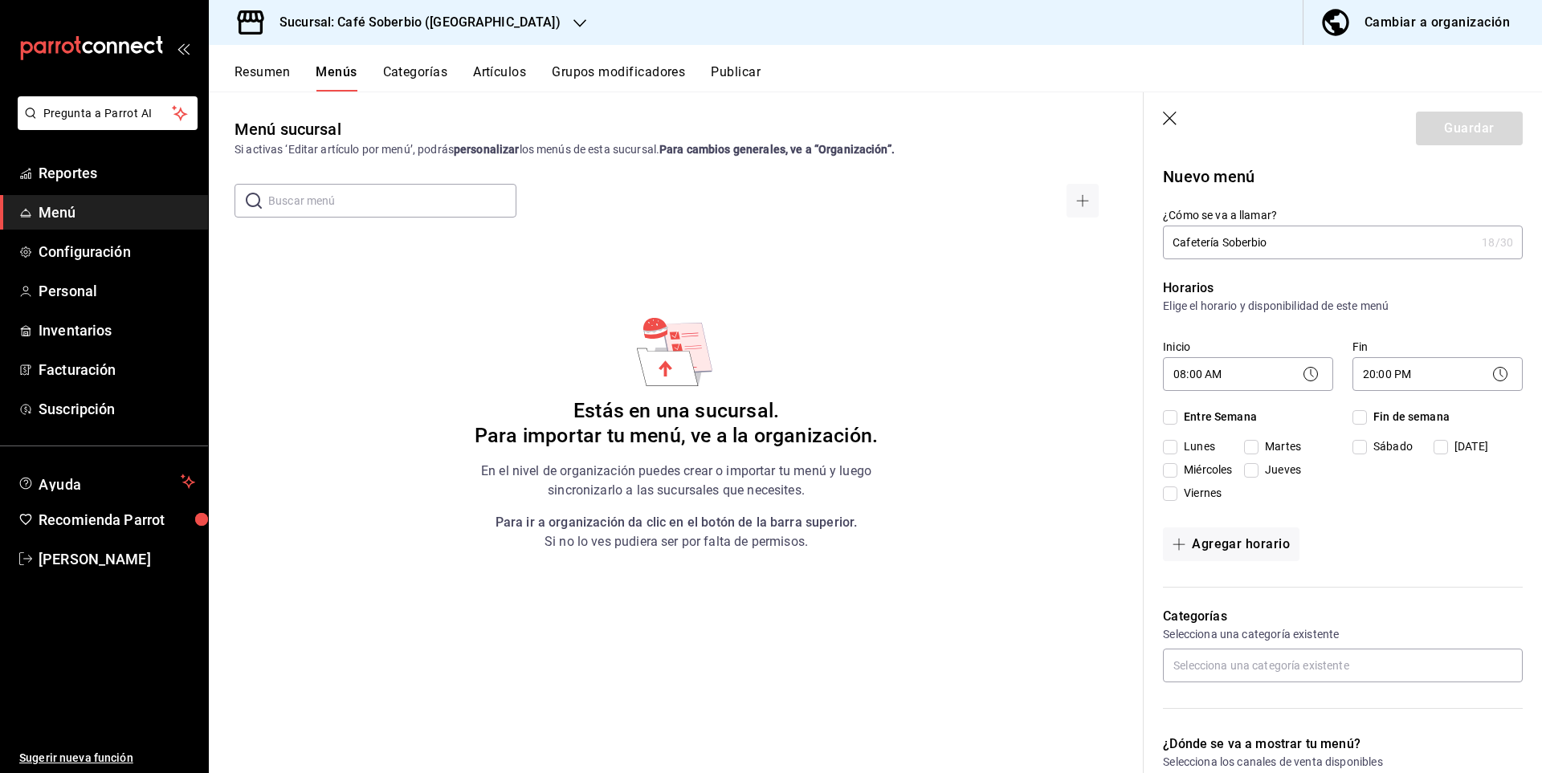
checkbox input "true"
click at [1360, 417] on input "Fin de semana" at bounding box center [1359, 417] width 14 height 14
checkbox input "true"
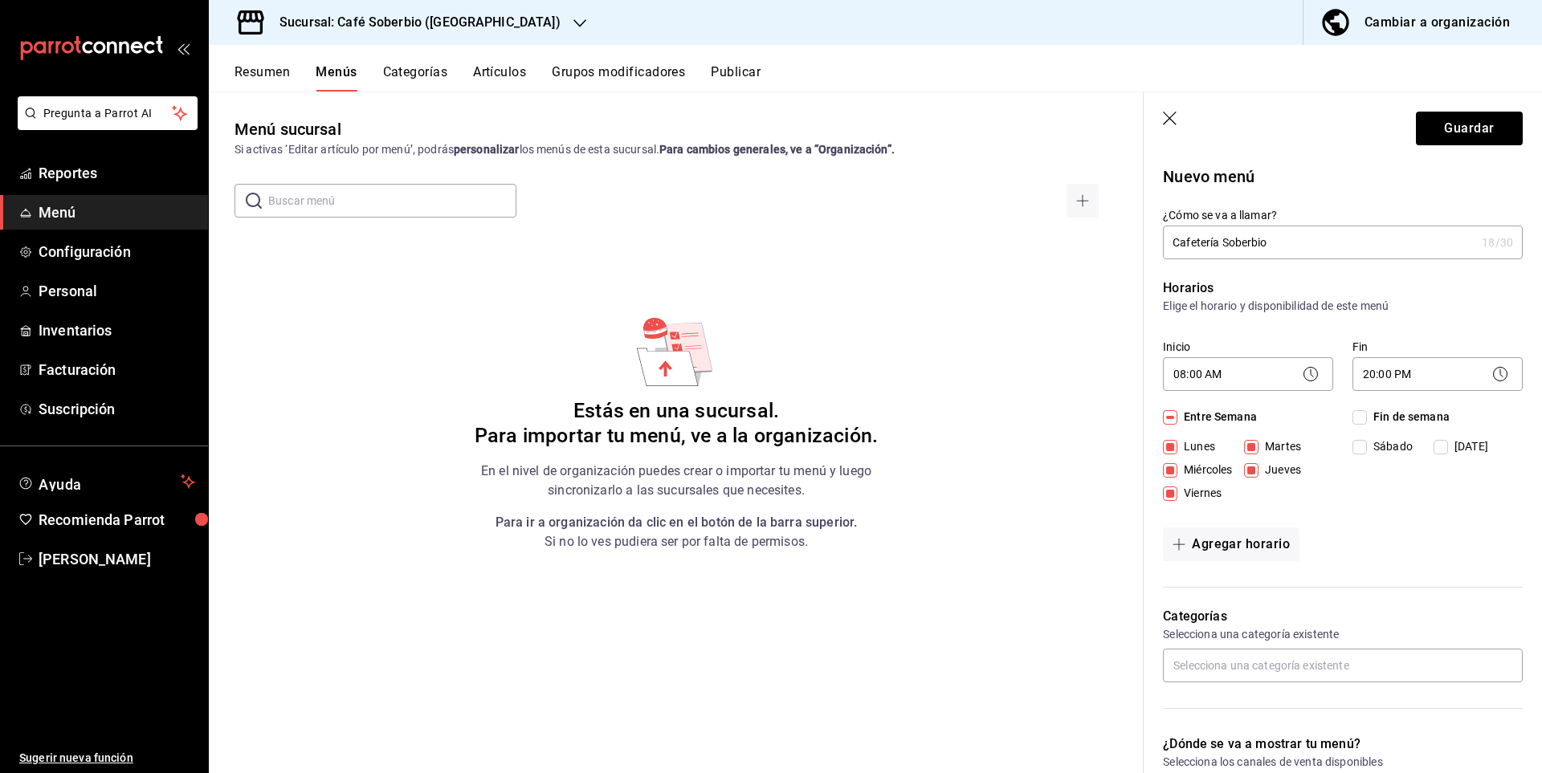
checkbox input "true"
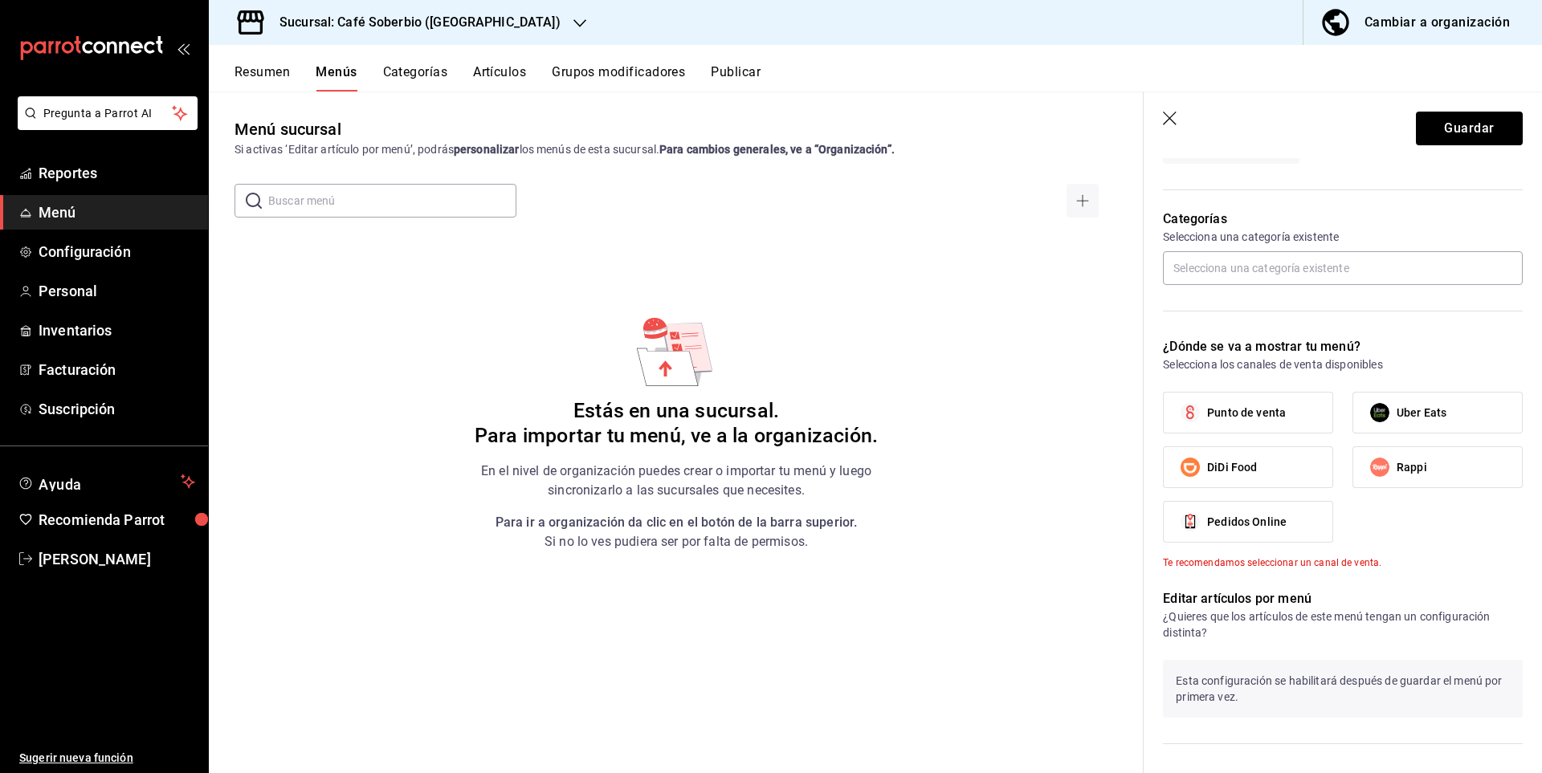
scroll to position [402, 0]
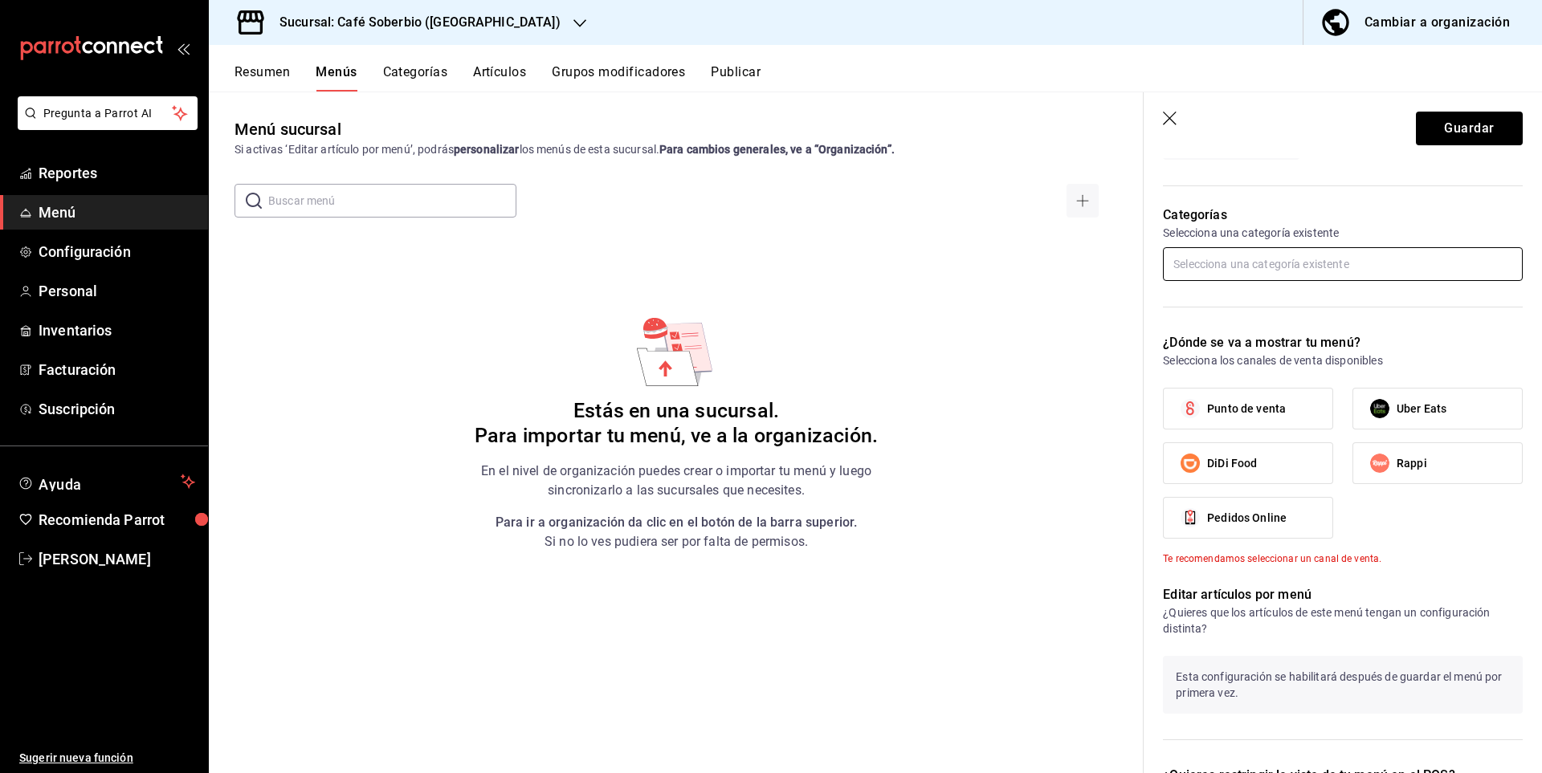
click at [1221, 266] on input "text" at bounding box center [1343, 264] width 360 height 34
click at [1219, 235] on p "Selecciona una categoría existente" at bounding box center [1343, 233] width 360 height 16
click at [1221, 254] on input "text" at bounding box center [1343, 264] width 360 height 34
click at [1236, 308] on li "Con café" at bounding box center [1337, 300] width 348 height 27
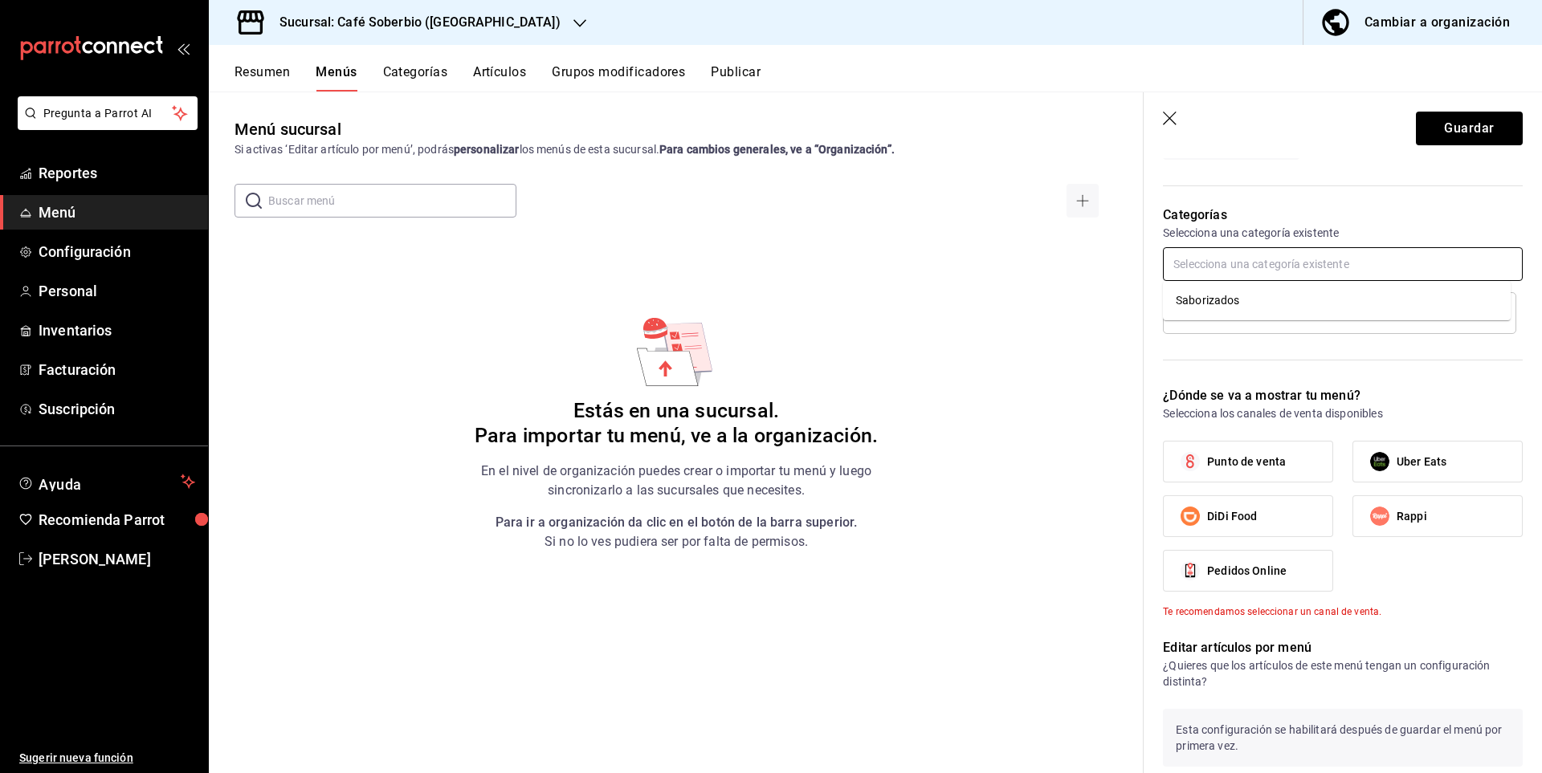
click at [1237, 263] on input "text" at bounding box center [1343, 264] width 360 height 34
click at [1219, 298] on li "Saborizados" at bounding box center [1337, 300] width 348 height 27
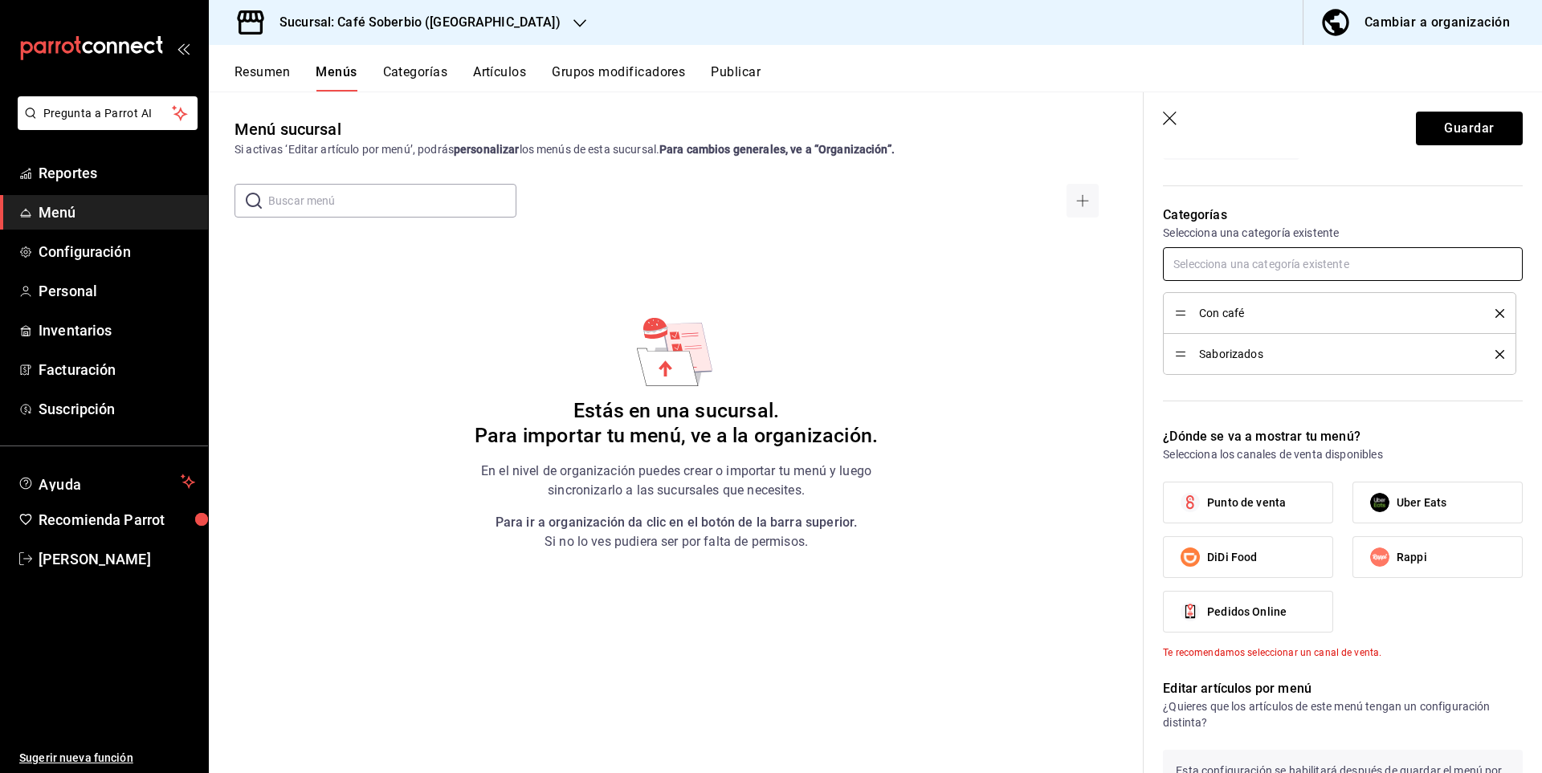
click at [1236, 267] on input "text" at bounding box center [1343, 264] width 360 height 34
click at [1286, 395] on div "Categorías Selecciona una categoría existente Con café Saborizados" at bounding box center [1333, 297] width 379 height 222
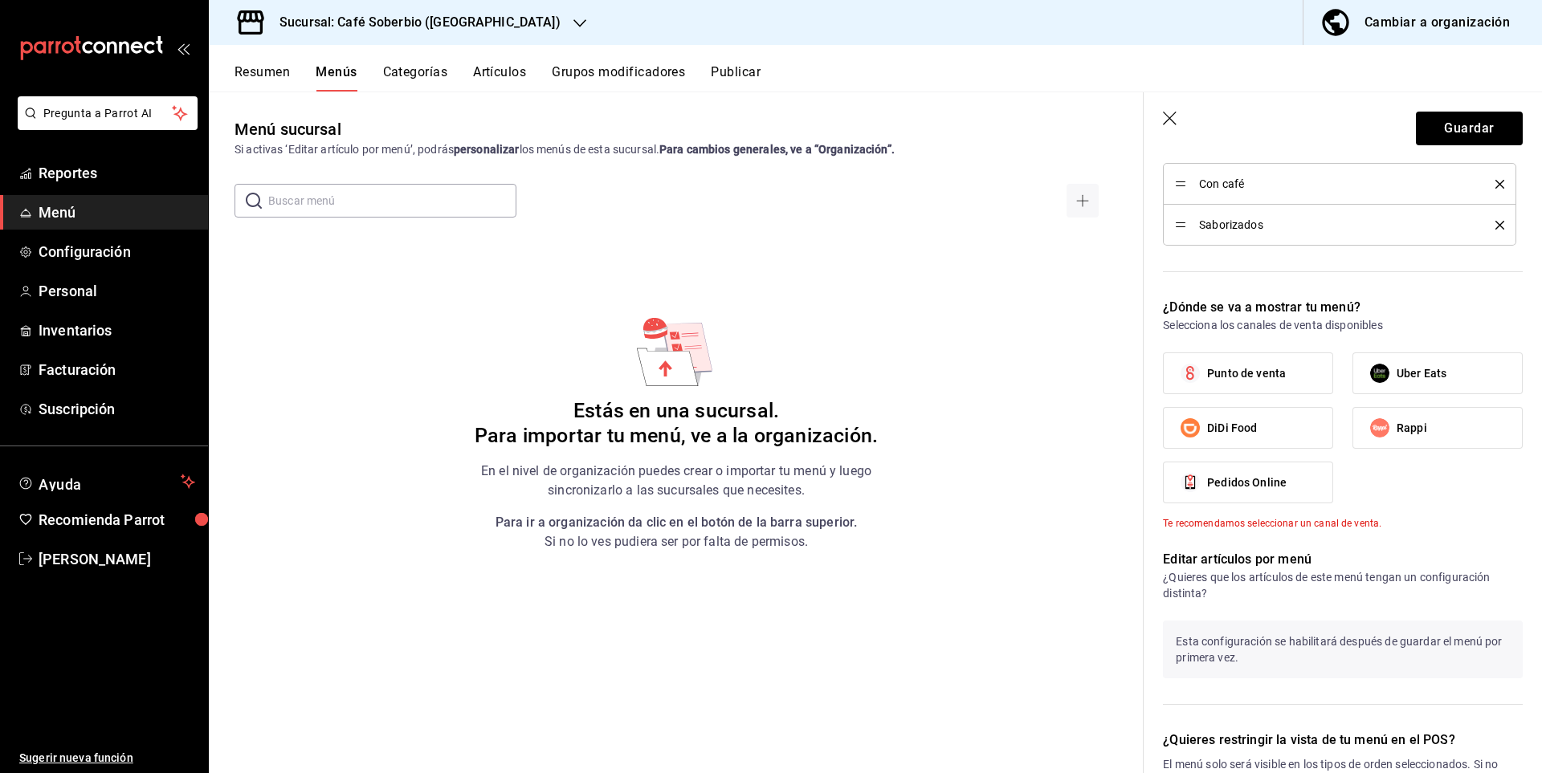
scroll to position [642, 0]
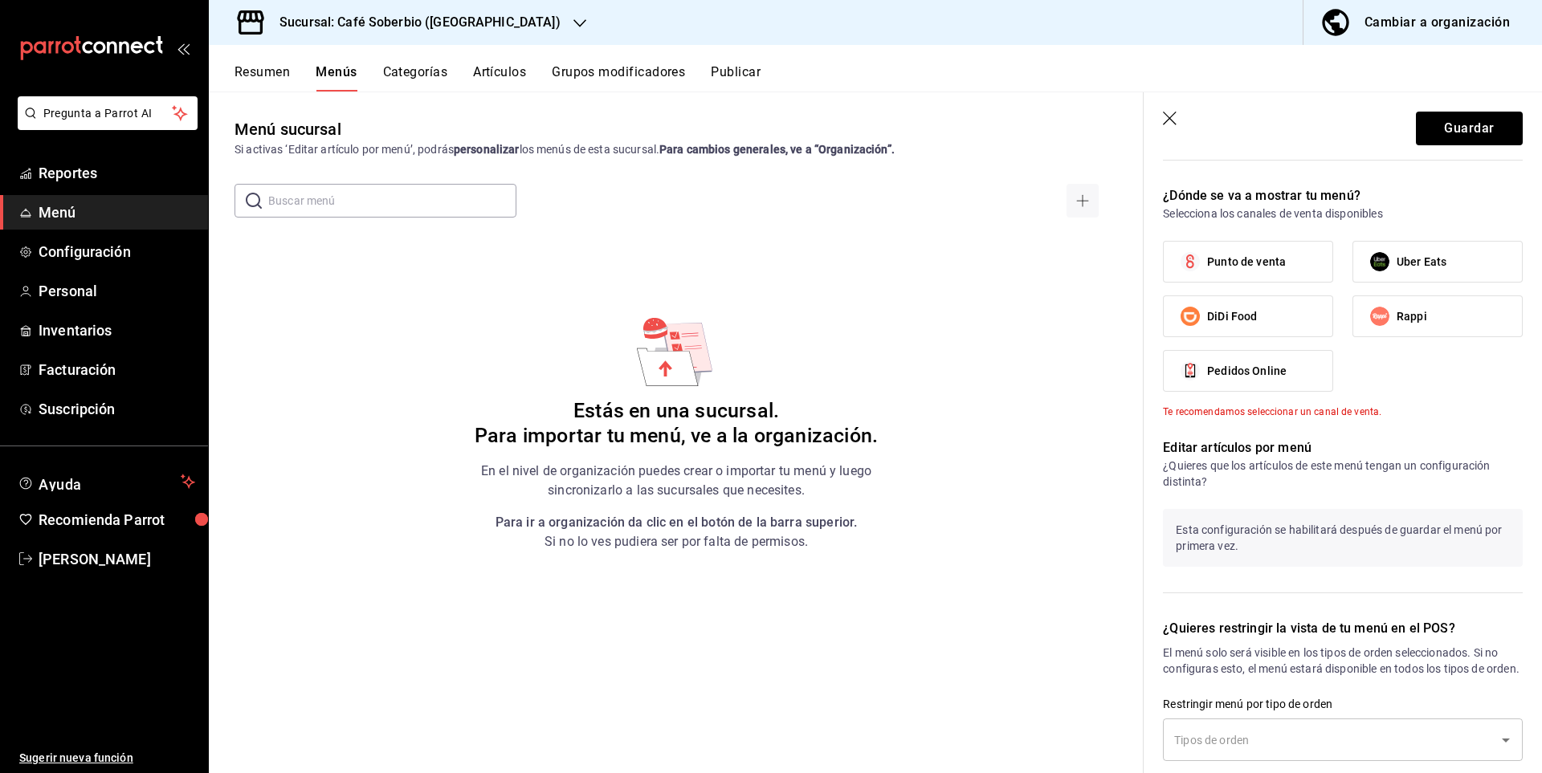
click at [1244, 268] on span "Punto de venta" at bounding box center [1246, 262] width 79 height 17
click at [1207, 268] on input "Punto de venta" at bounding box center [1190, 262] width 34 height 34
checkbox input "true"
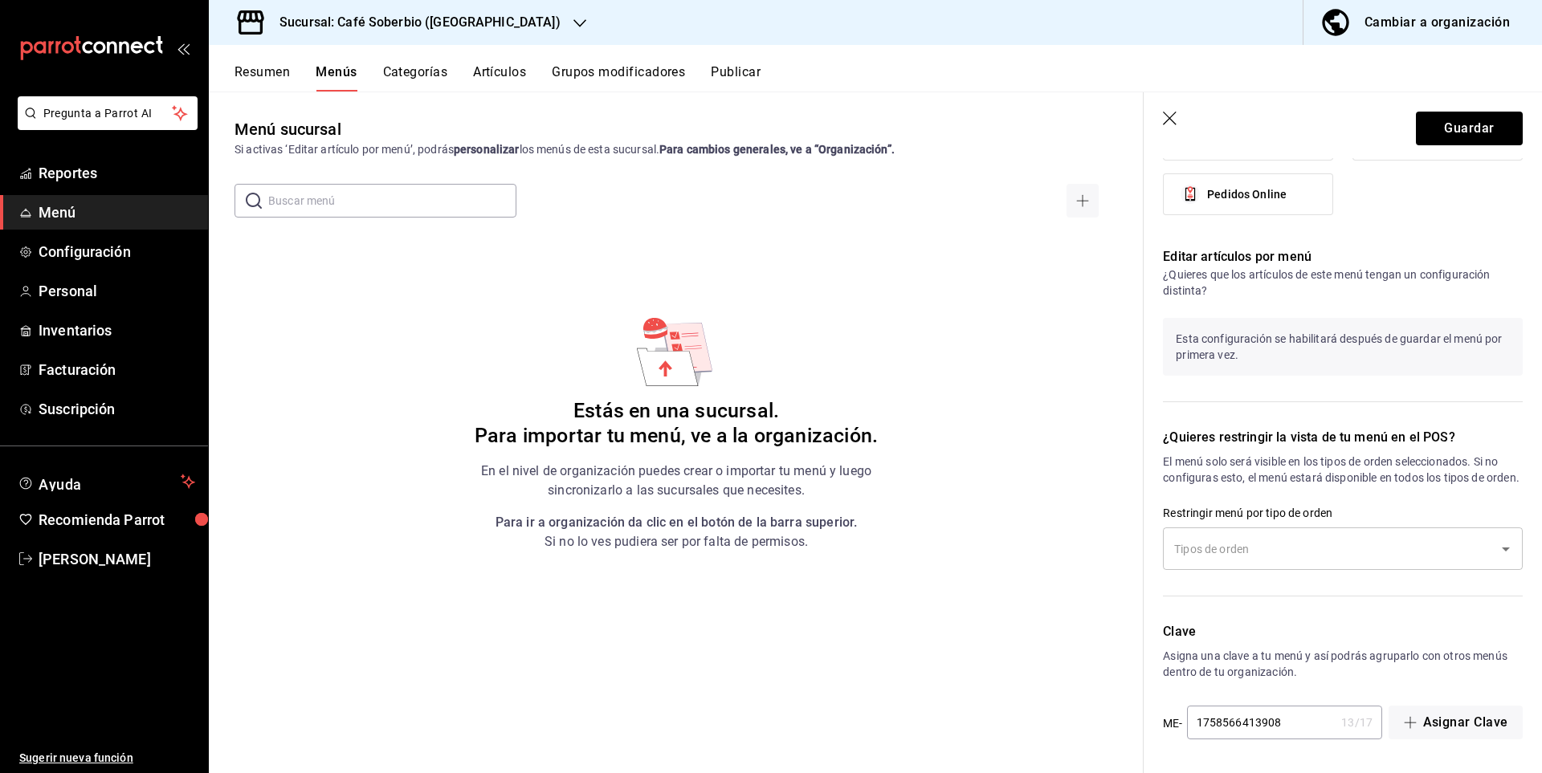
scroll to position [835, 0]
click at [1268, 567] on div "​" at bounding box center [1343, 549] width 360 height 43
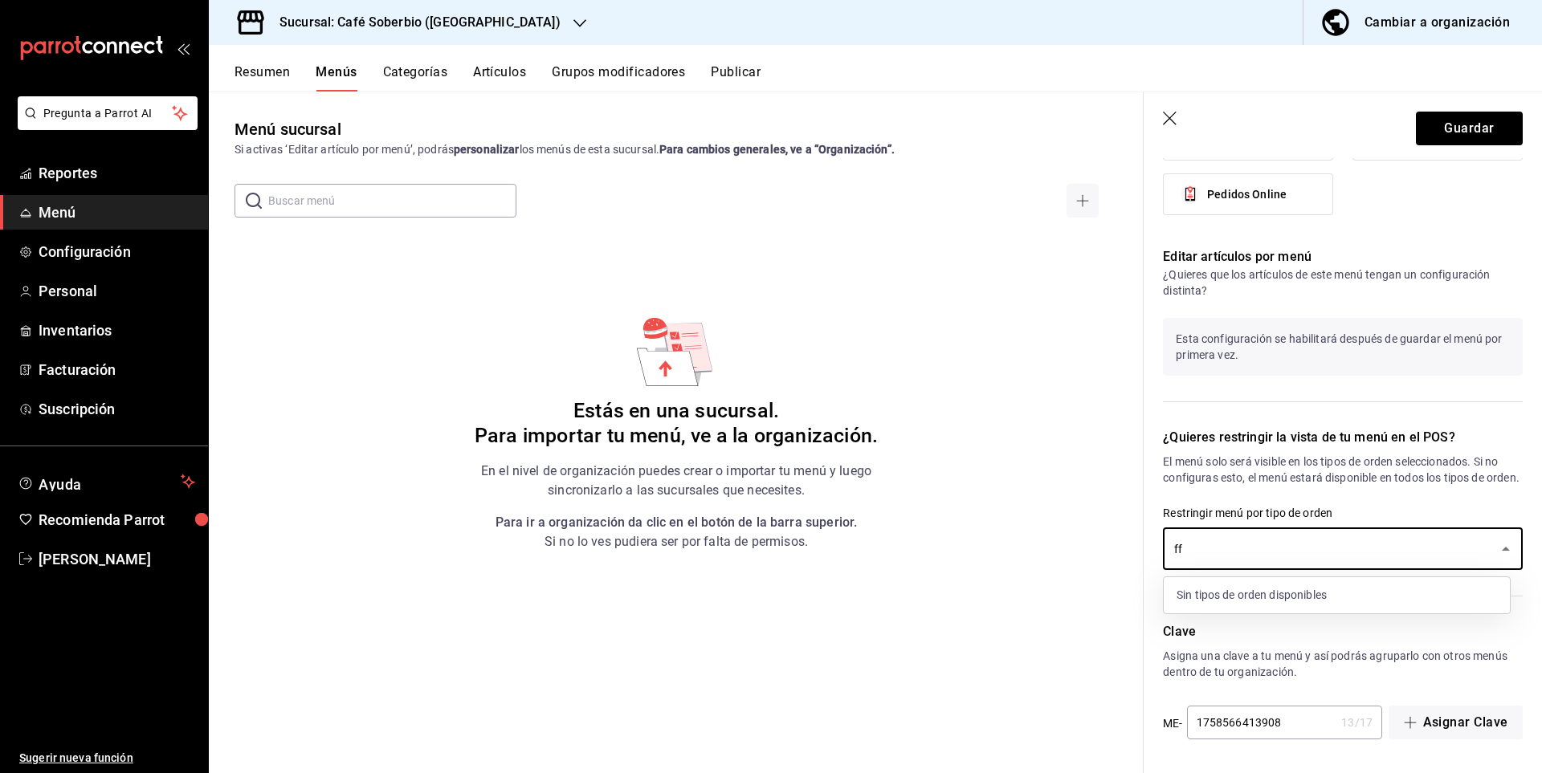
type input "f"
click at [1407, 628] on p "Clave" at bounding box center [1343, 631] width 360 height 19
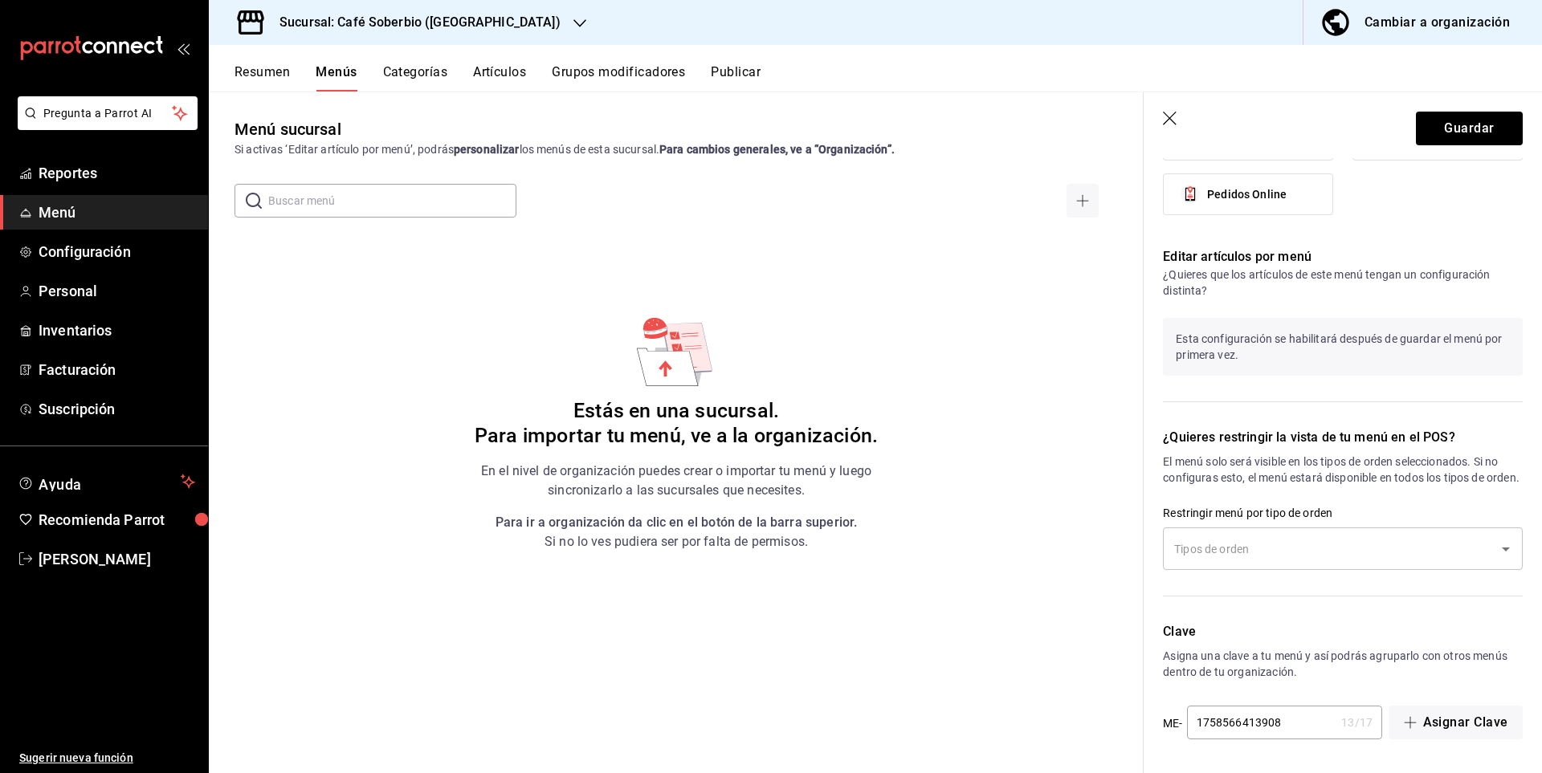
click at [1333, 734] on div "1758566413908 13 / 17 ​" at bounding box center [1284, 723] width 195 height 34
click at [1405, 746] on div "Nuevo menú ¿Cómo se va a llamar? Cafetería Soberbio 18 /30 ¿Cómo se va a llamar…" at bounding box center [1343, 56] width 398 height 1434
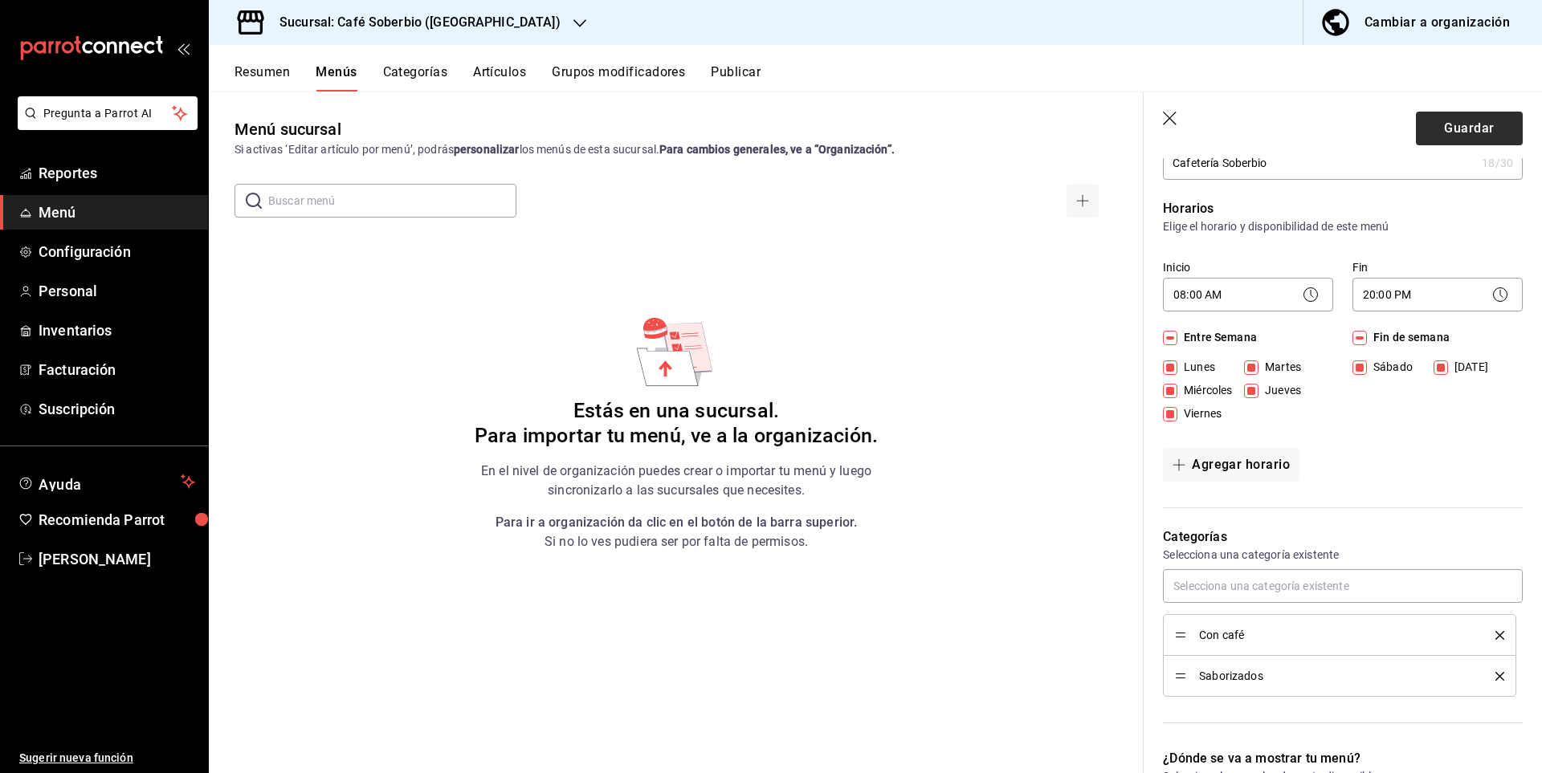
scroll to position [80, 0]
click at [1486, 117] on button "Guardar" at bounding box center [1469, 129] width 107 height 34
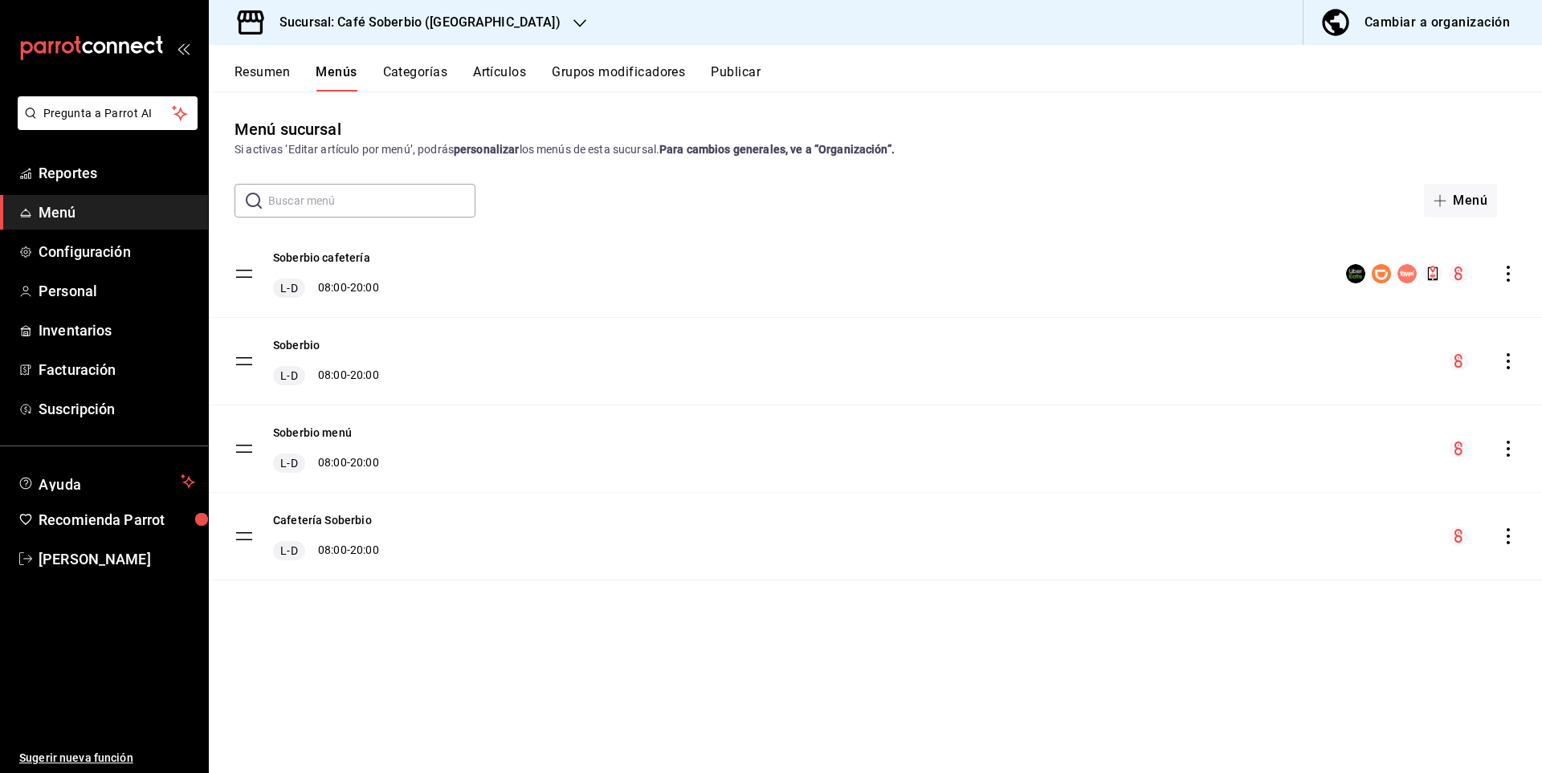
click at [1502, 267] on icon "actions" at bounding box center [1508, 274] width 16 height 16
click at [1333, 377] on span "Previsualizar" at bounding box center [1381, 377] width 196 height 17
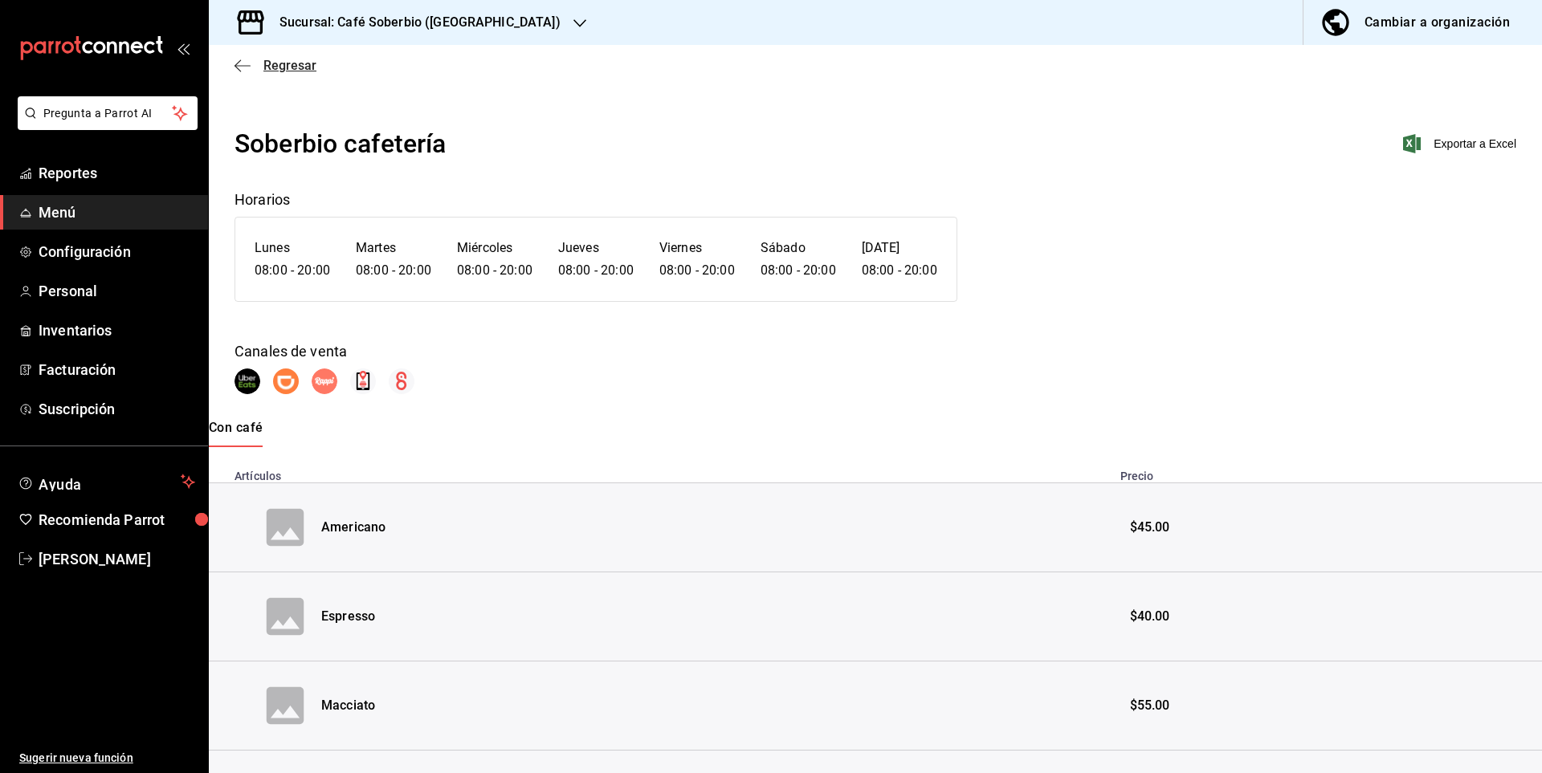
click at [246, 65] on icon "button" at bounding box center [242, 66] width 16 height 14
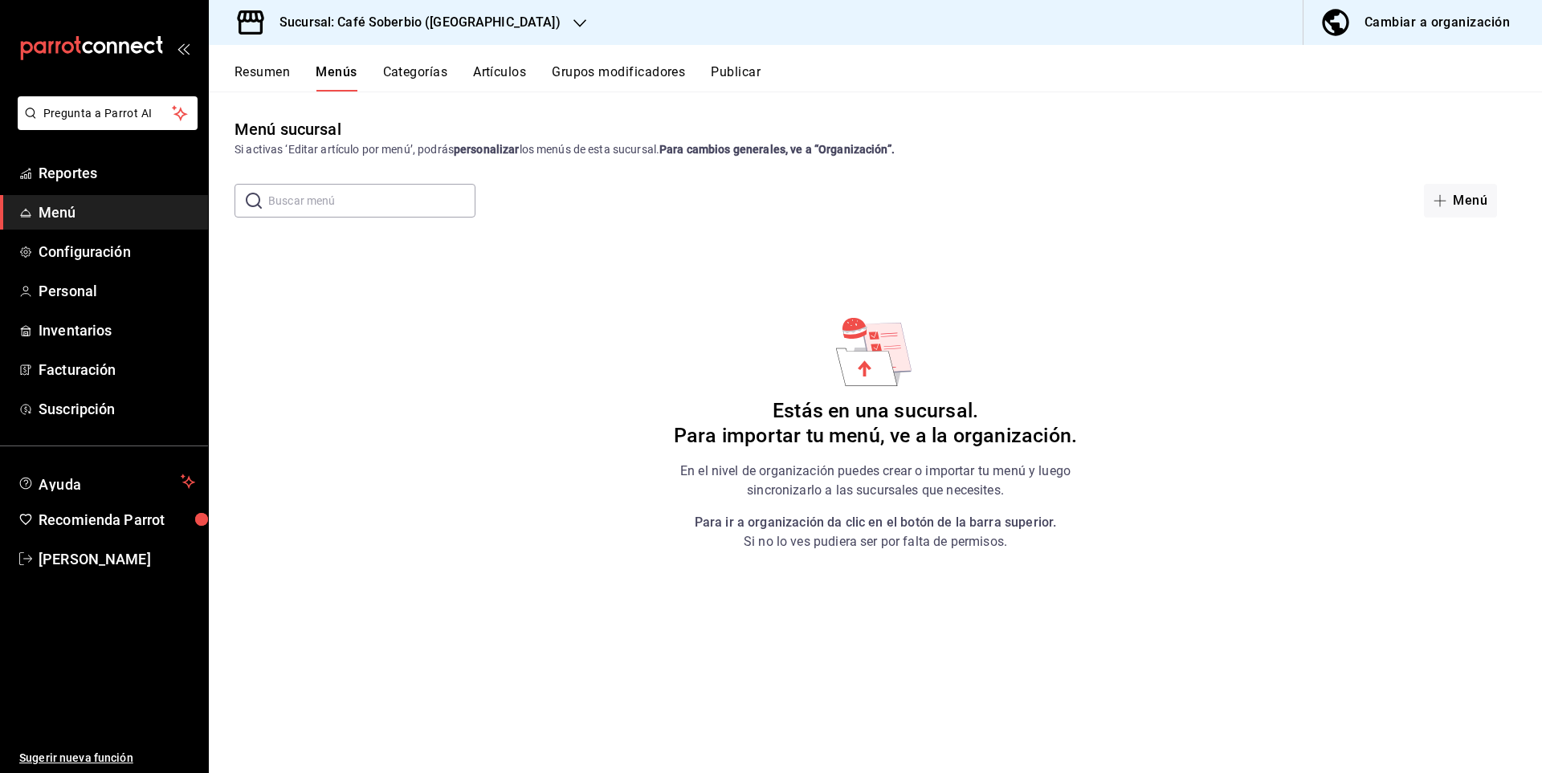
click at [430, 76] on button "Categorías" at bounding box center [415, 77] width 65 height 27
click at [1440, 189] on button "Categoría" at bounding box center [1448, 201] width 98 height 34
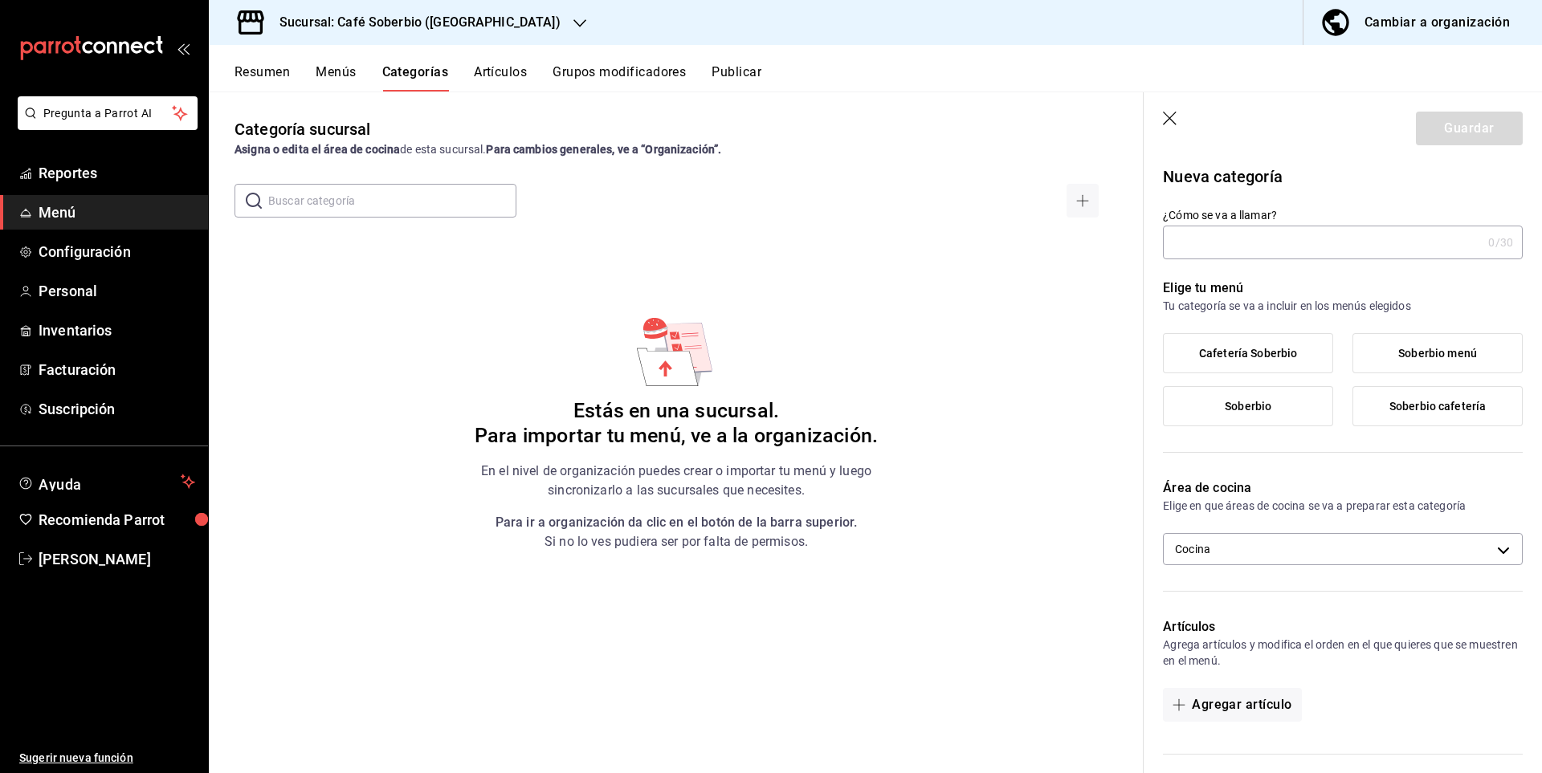
click at [1240, 249] on input "¿Cómo se va a llamar?" at bounding box center [1322, 242] width 319 height 32
type input "Con café"
click at [1276, 353] on span "Cafetería Soberbio" at bounding box center [1248, 354] width 98 height 14
click at [0, 0] on input "Cafetería Soberbio" at bounding box center [0, 0] width 0 height 0
click at [1262, 543] on body "Pregunta a Parrot AI Reportes Menú Configuración Personal Inventarios Facturaci…" at bounding box center [771, 386] width 1542 height 773
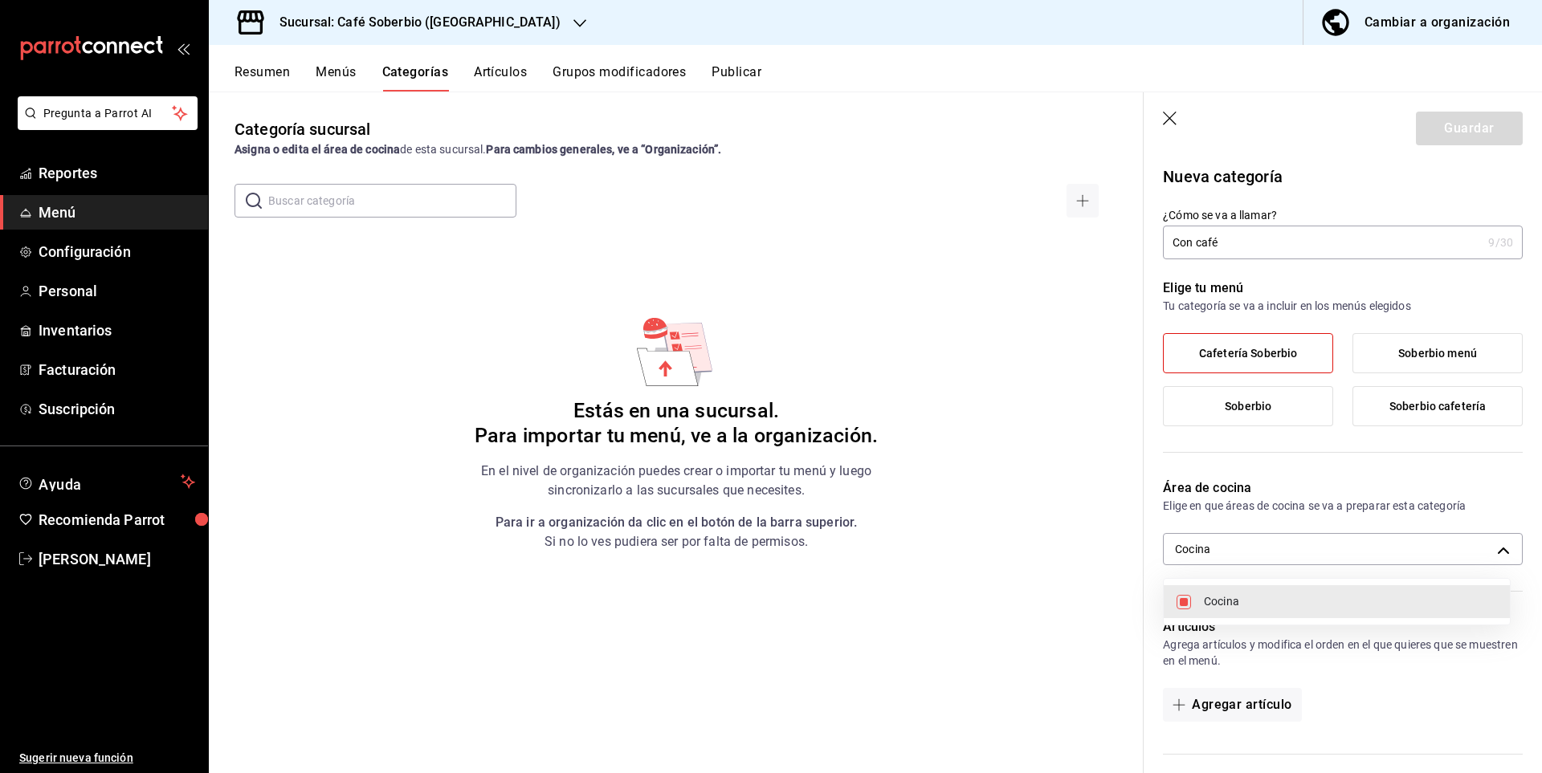
click at [1258, 552] on div at bounding box center [771, 386] width 1542 height 773
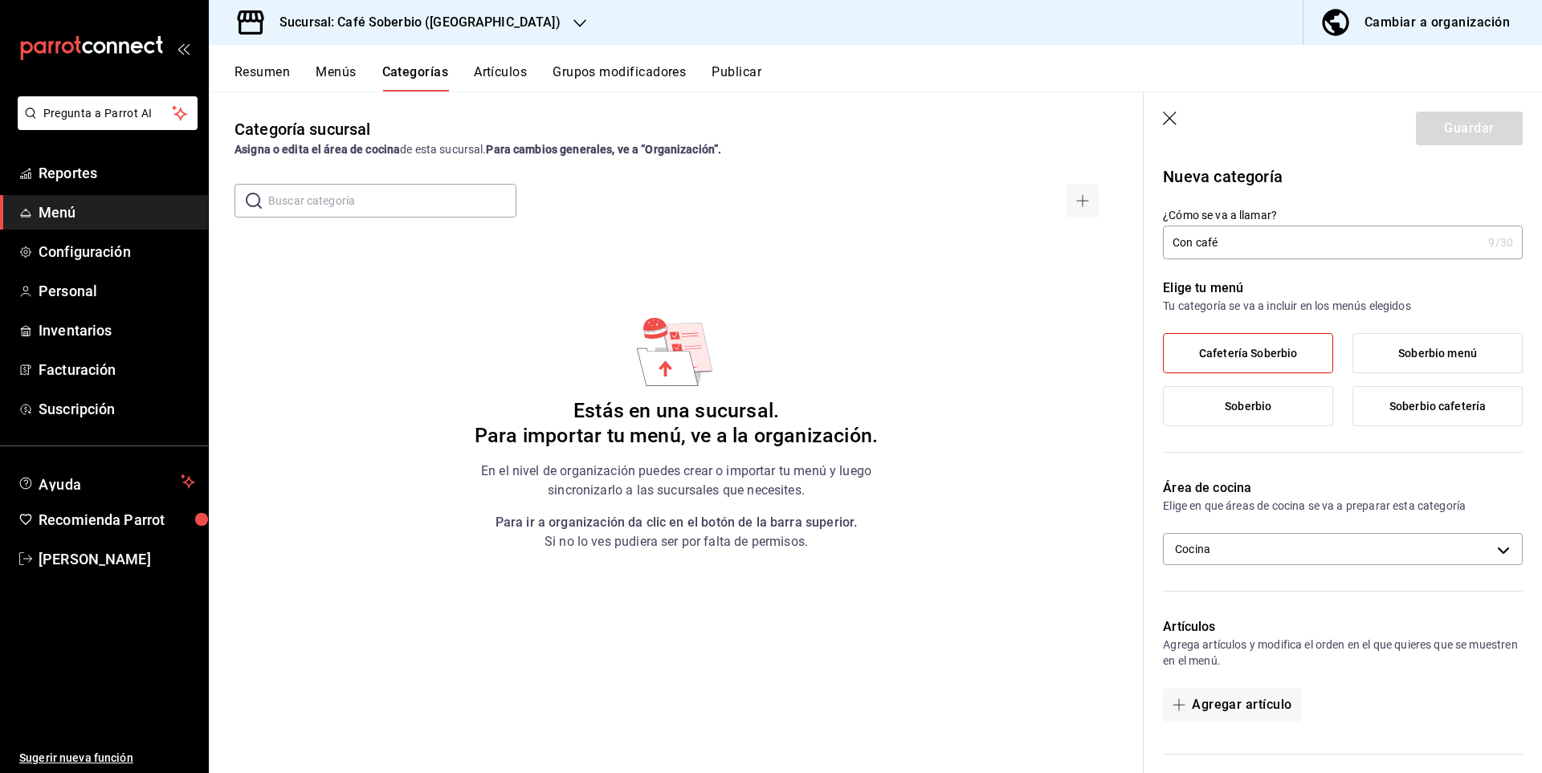
click at [1327, 610] on div "Artículos Agrega artículos y modifica el orden en el que quieres que se muestre…" at bounding box center [1333, 676] width 379 height 157
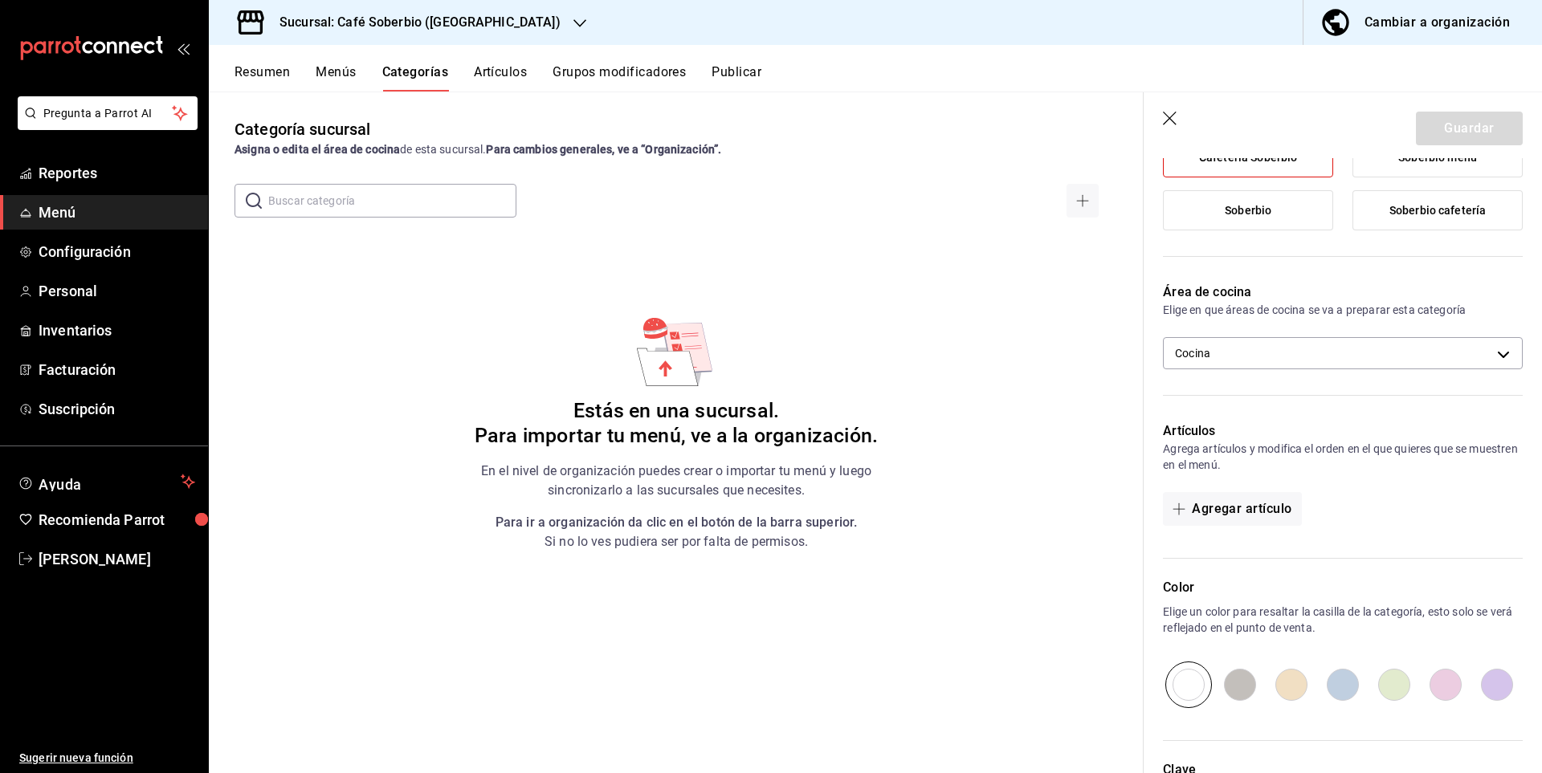
scroll to position [347, 0]
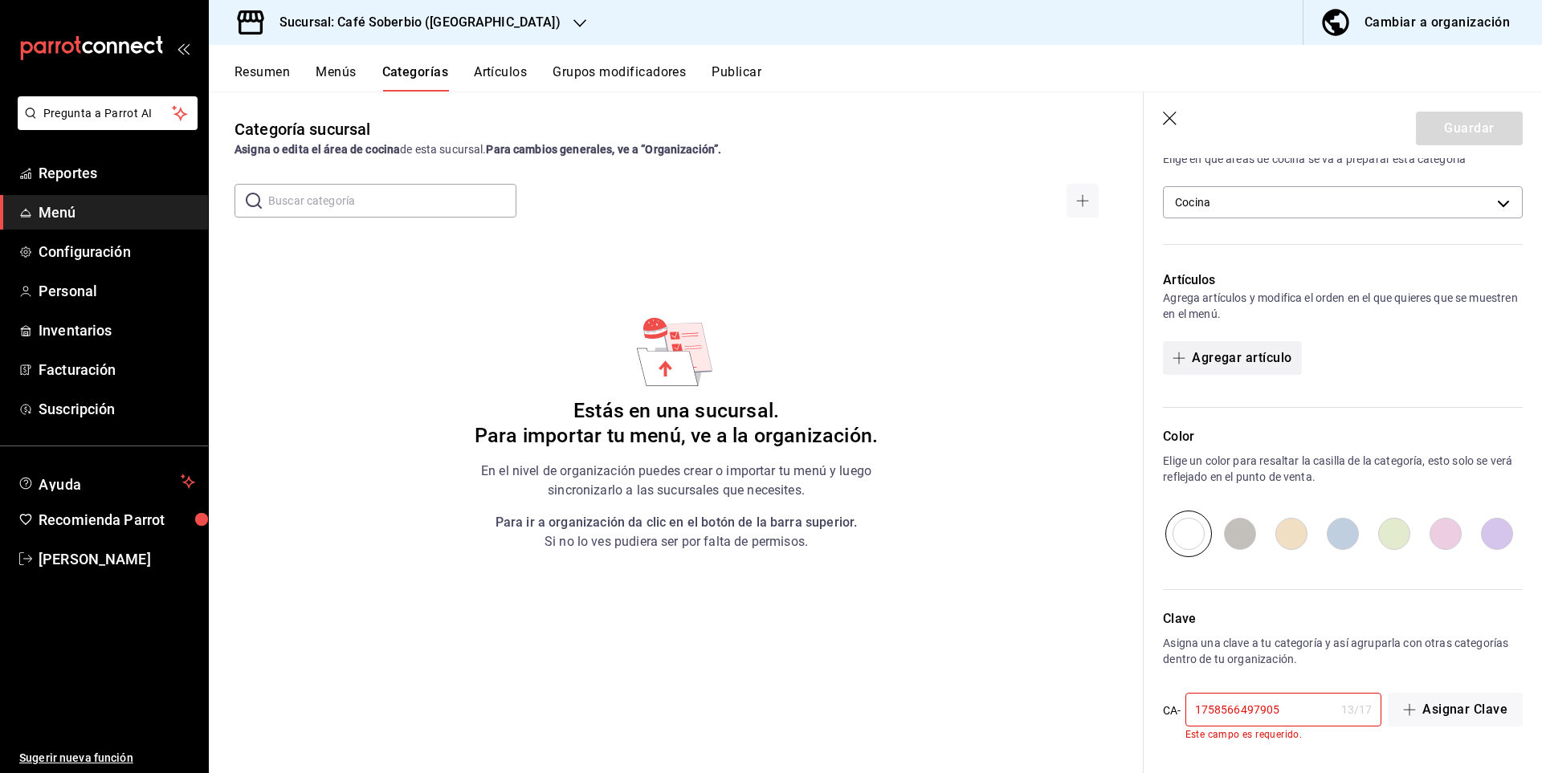
click at [1242, 359] on button "Agregar artículo" at bounding box center [1232, 358] width 138 height 34
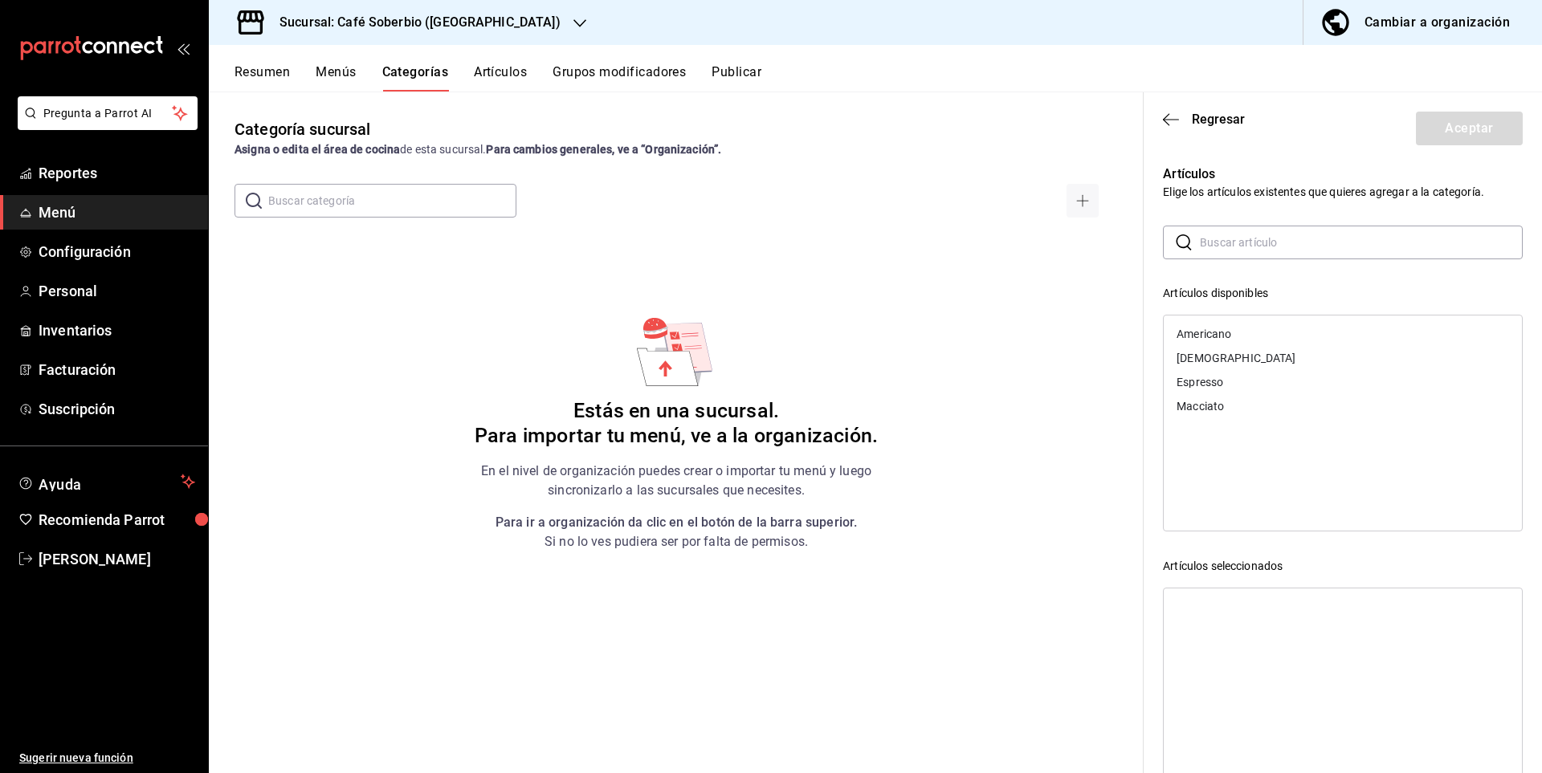
click at [1209, 328] on div "Americano" at bounding box center [1203, 333] width 55 height 11
click at [1208, 330] on div "[DEMOGRAPHIC_DATA]" at bounding box center [1235, 333] width 119 height 11
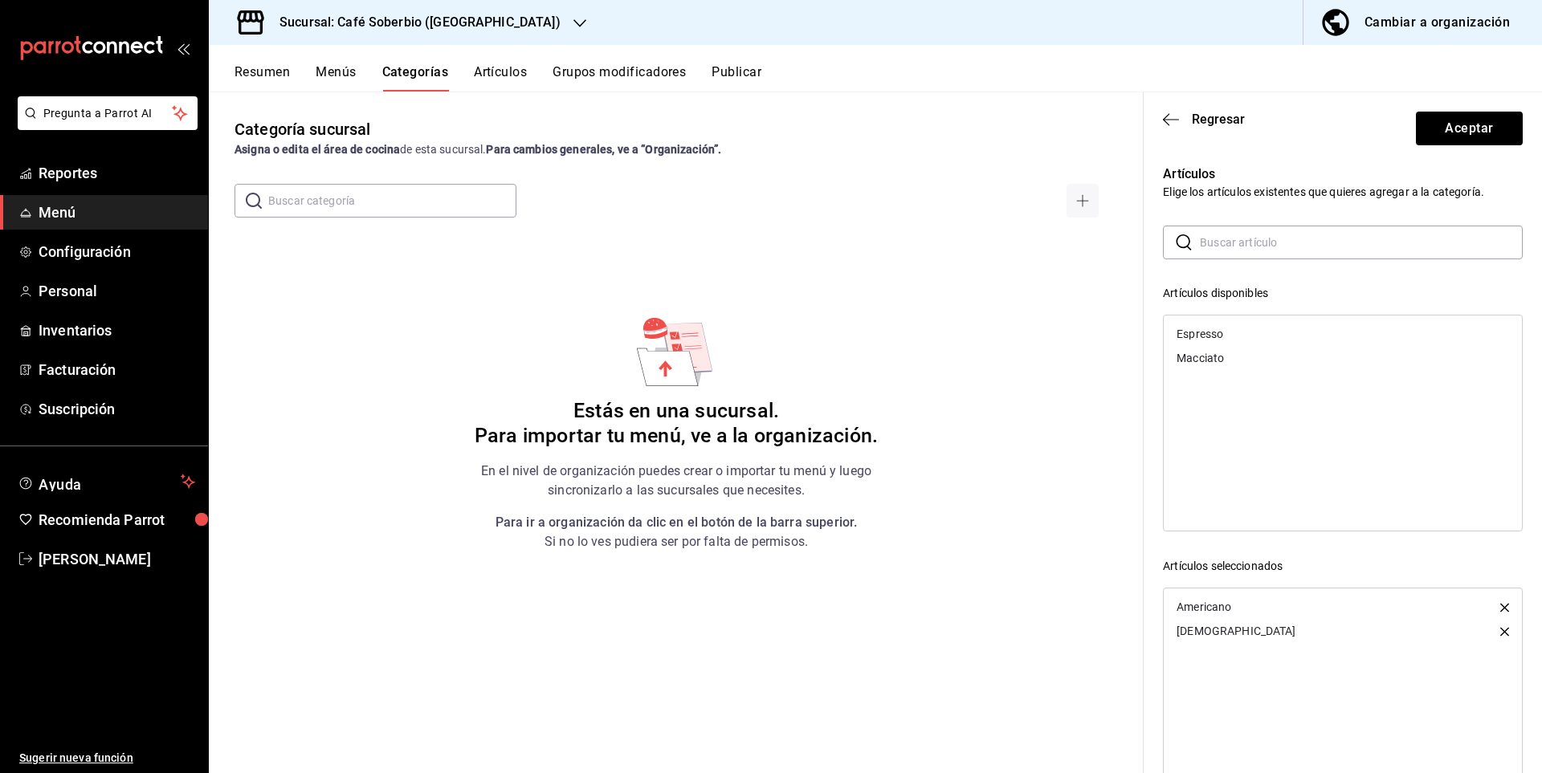
click at [1207, 350] on div "Macciato" at bounding box center [1343, 358] width 358 height 24
click at [1209, 329] on div "Espresso" at bounding box center [1199, 333] width 47 height 11
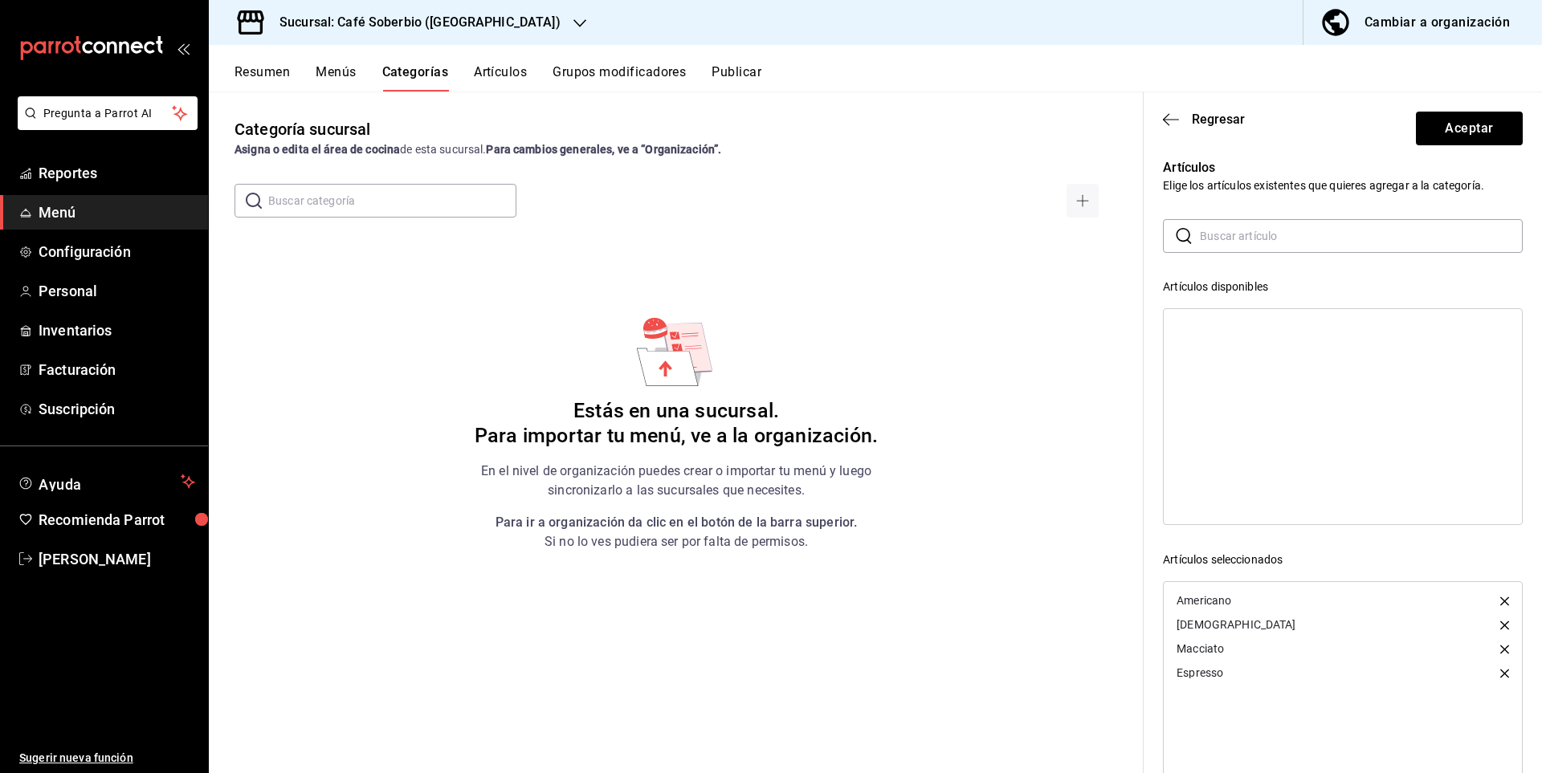
scroll to position [0, 0]
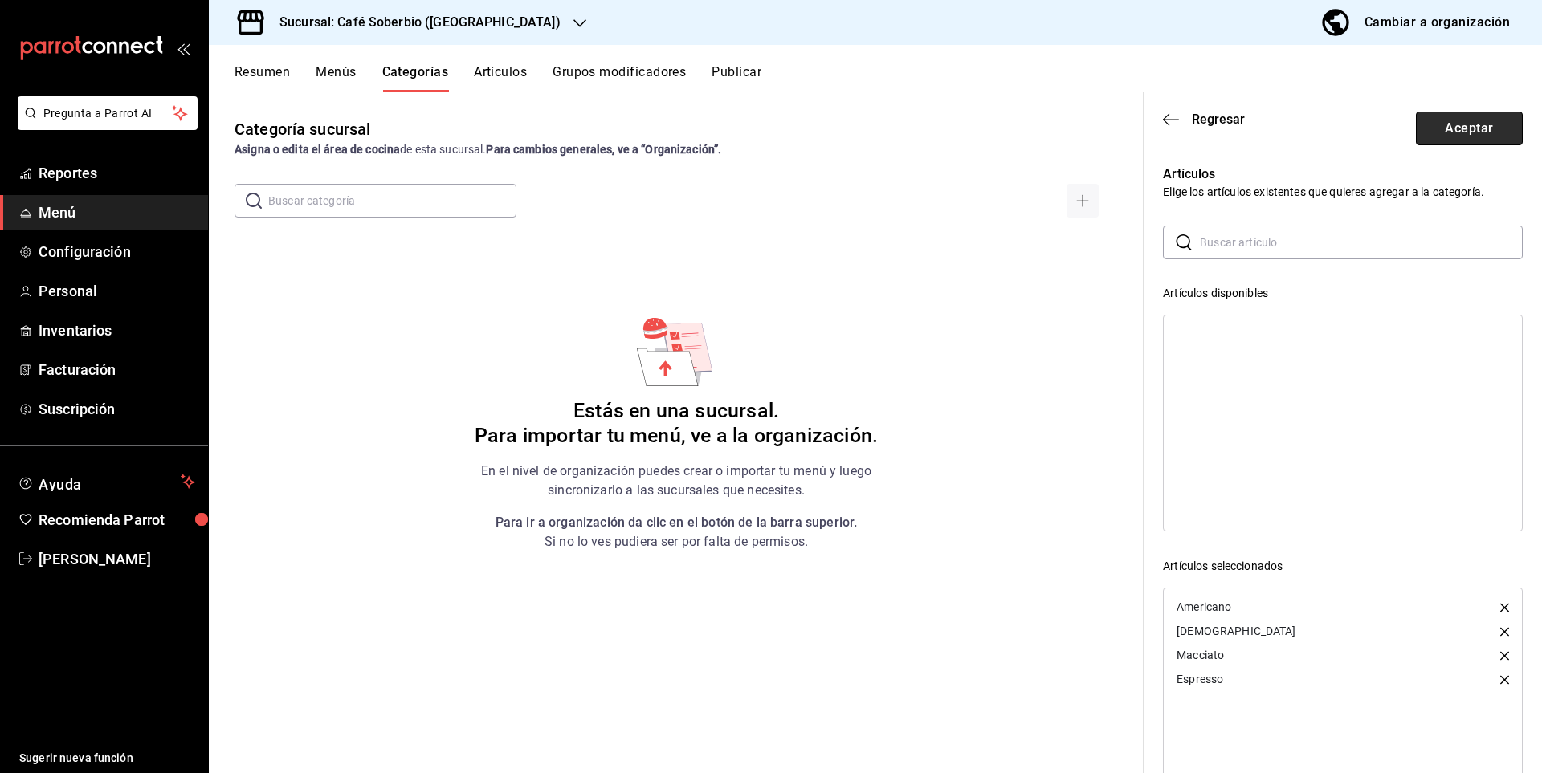
click at [1446, 133] on button "Aceptar" at bounding box center [1469, 129] width 107 height 34
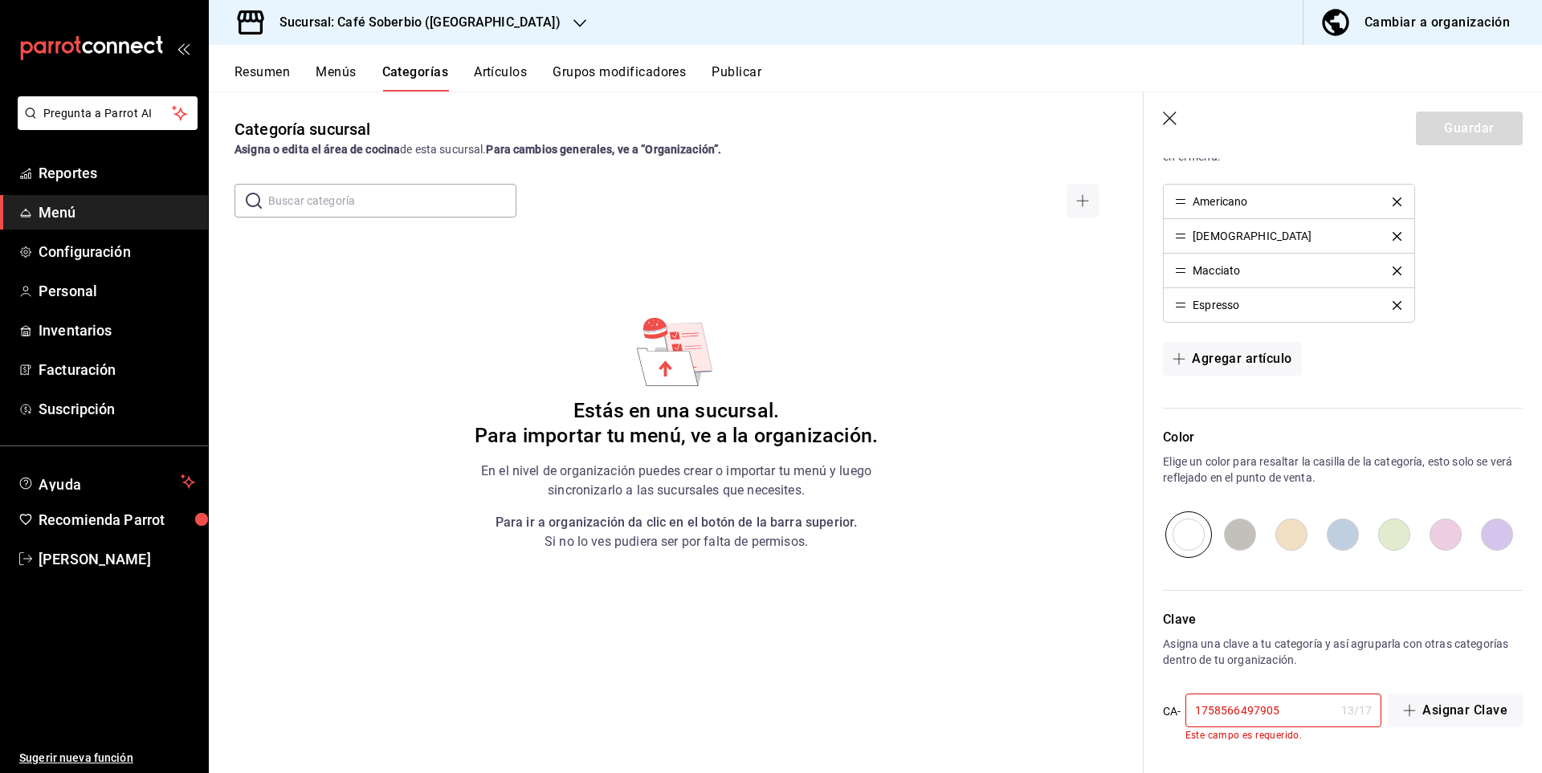
scroll to position [505, 0]
click at [1388, 670] on div "Clave Asigna una clave a tu categoría y así agruparla con otras categorías dent…" at bounding box center [1333, 665] width 379 height 150
click at [1268, 711] on input "1758566497905" at bounding box center [1259, 710] width 149 height 32
click at [1299, 728] on div "1758566497905 13 / 17 ​ Este campo es requerido." at bounding box center [1283, 716] width 197 height 47
click at [1194, 707] on input "1758566497905" at bounding box center [1259, 710] width 149 height 32
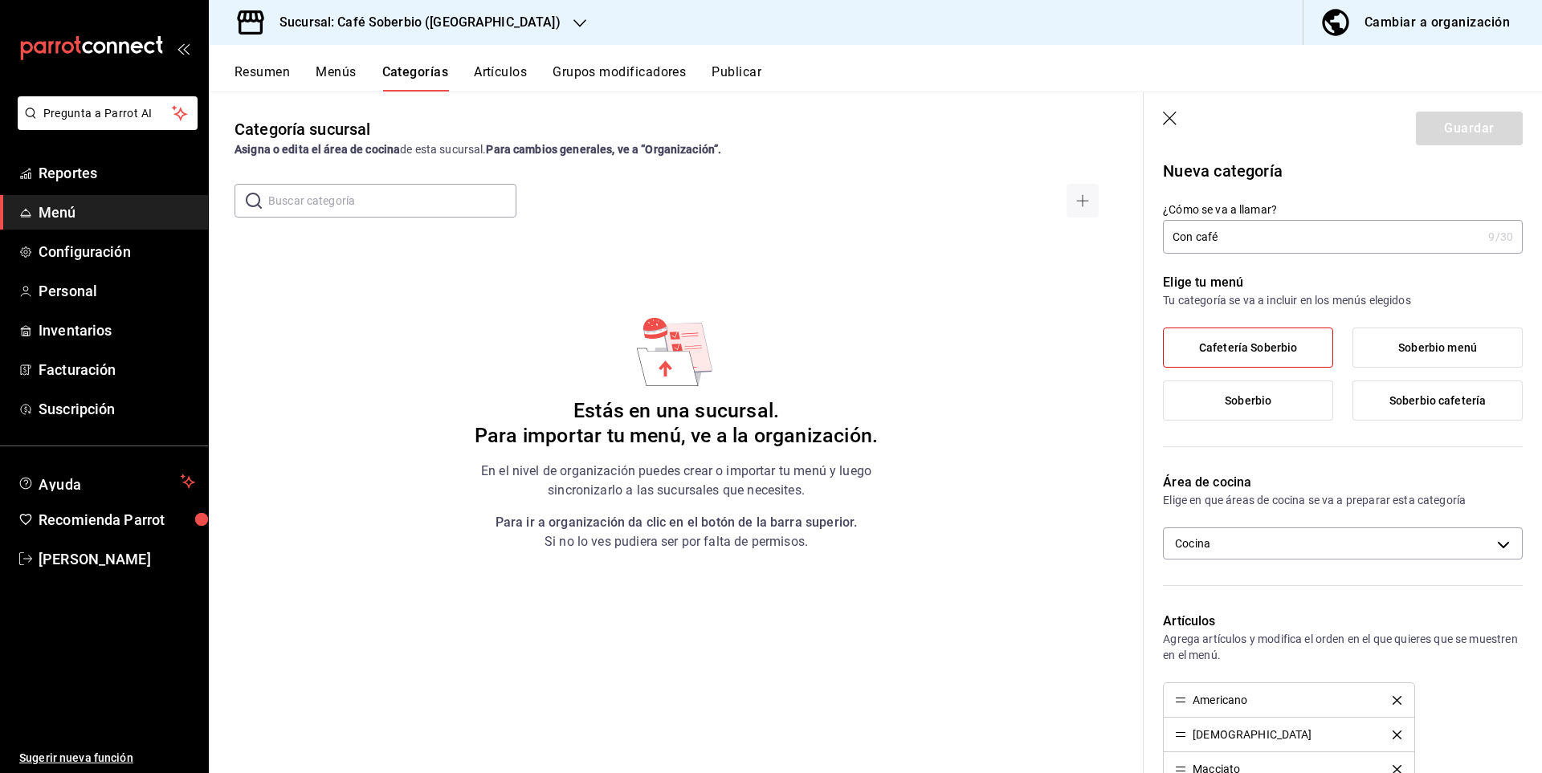
scroll to position [0, 0]
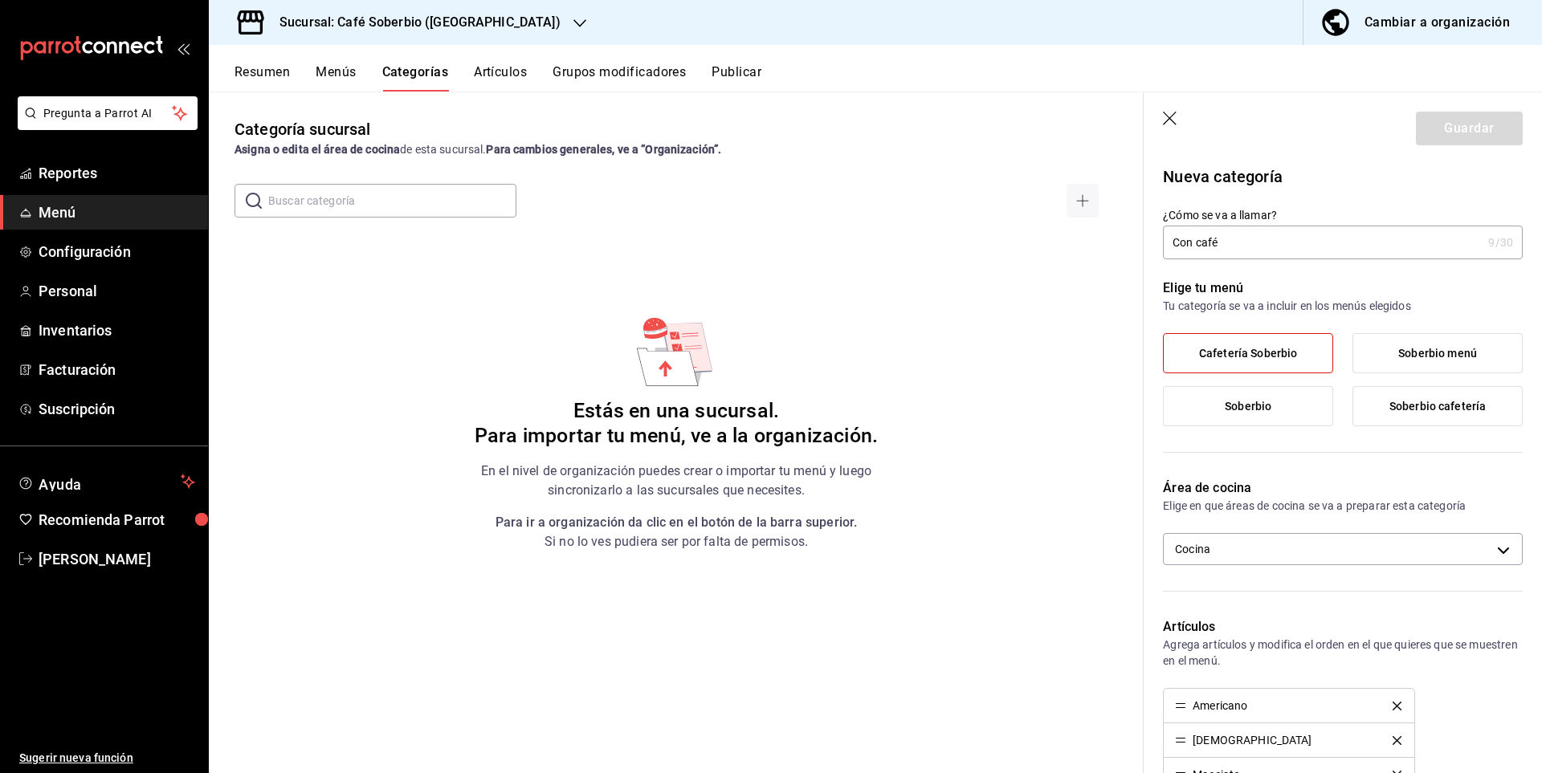
click at [1270, 343] on label "Cafetería Soberbio" at bounding box center [1248, 353] width 169 height 39
click at [0, 0] on input "Cafetería Soberbio" at bounding box center [0, 0] width 0 height 0
click at [1270, 343] on label "Cafetería Soberbio" at bounding box center [1248, 353] width 169 height 39
click at [0, 0] on input "Cafetería Soberbio" at bounding box center [0, 0] width 0 height 0
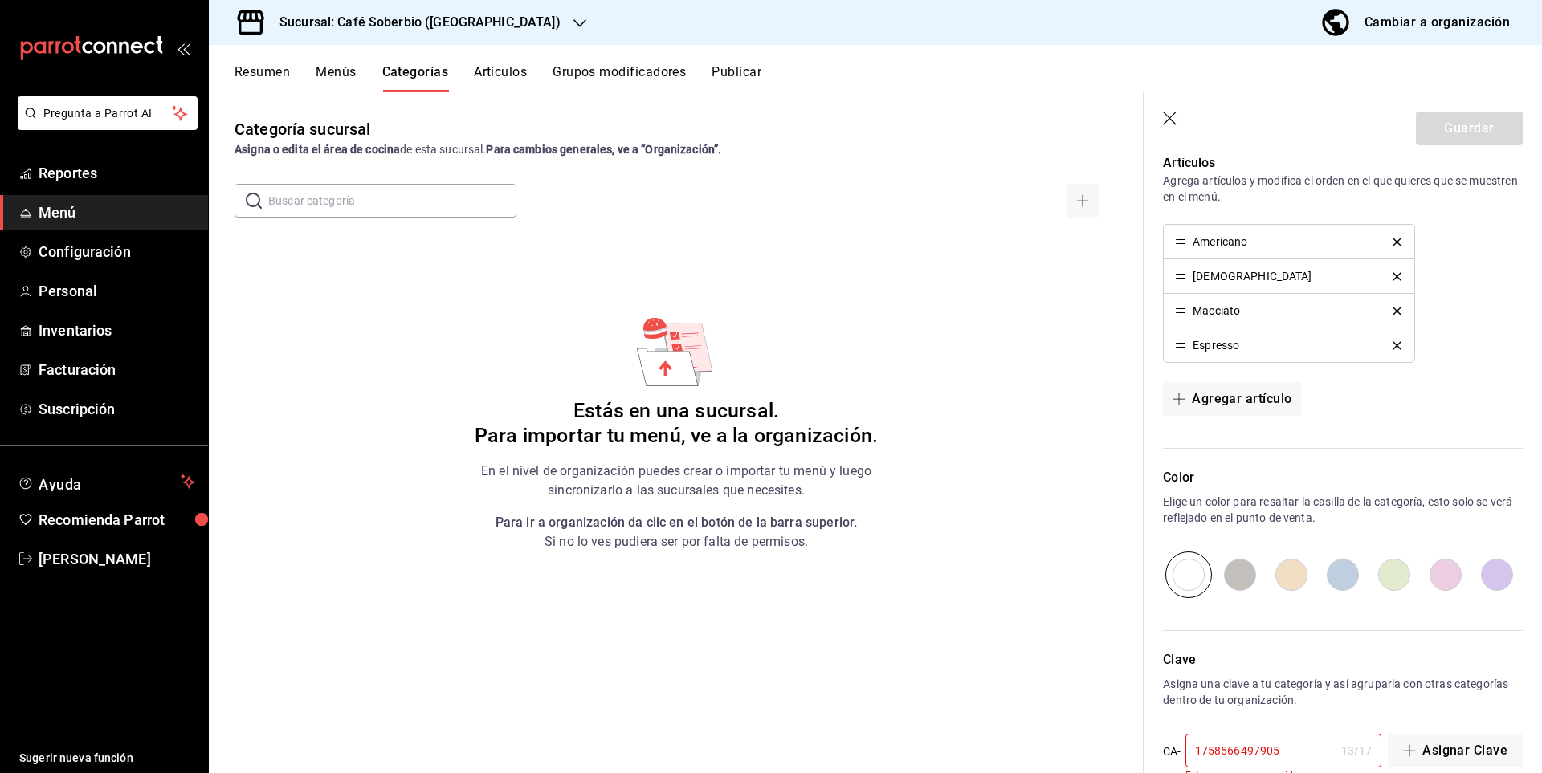
scroll to position [505, 0]
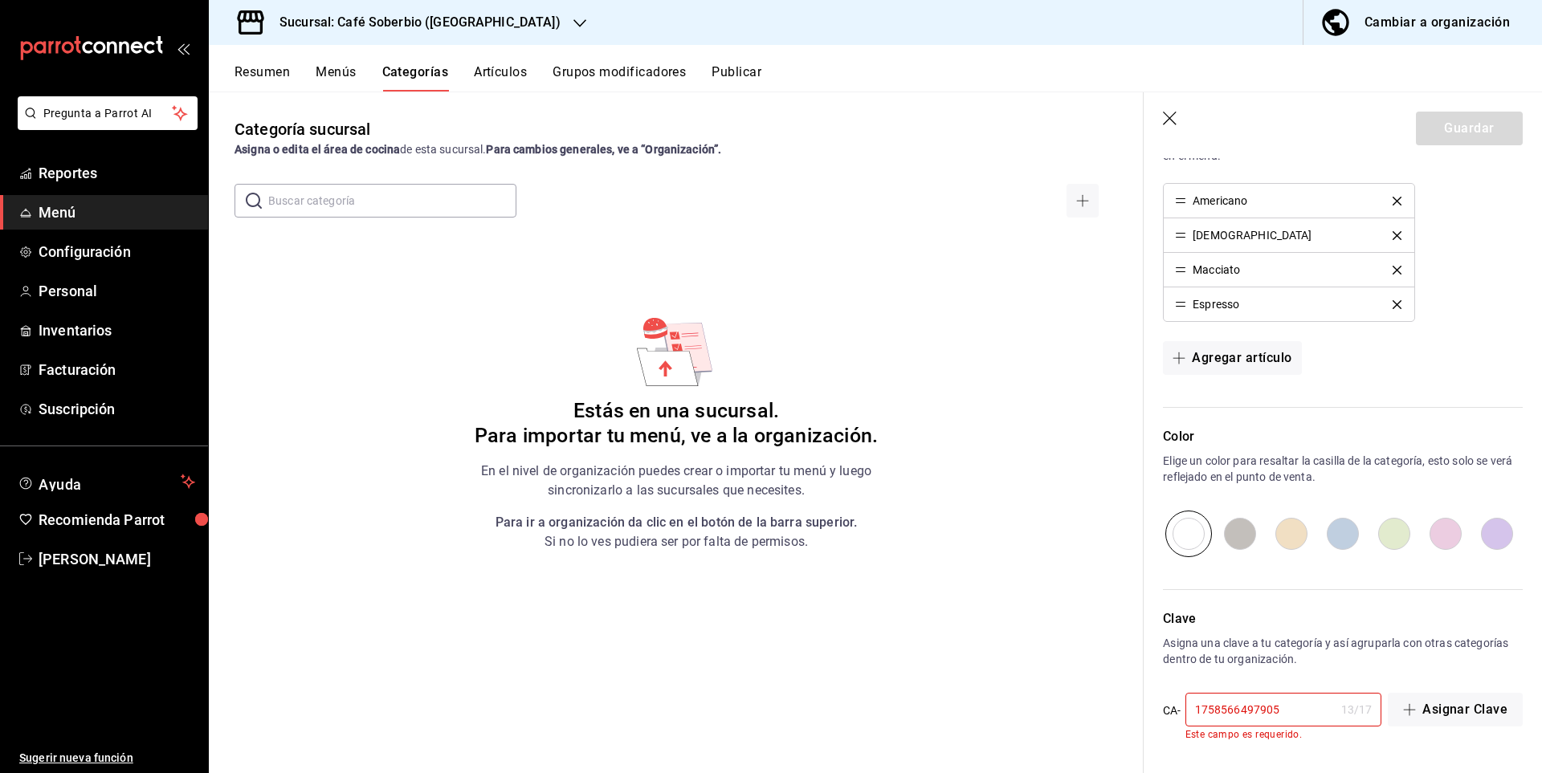
click at [1307, 703] on input "1758566497905" at bounding box center [1259, 710] width 149 height 32
drag, startPoint x: 1306, startPoint y: 709, endPoint x: 1153, endPoint y: 728, distance: 153.8
click at [1153, 728] on div "Clave Asigna una clave a tu categoría y así agruparla con otras categorías dent…" at bounding box center [1333, 665] width 379 height 150
click at [1366, 720] on div "1758566497905 13 / 17 ​" at bounding box center [1283, 710] width 197 height 34
click at [1421, 709] on button "Asignar Clave" at bounding box center [1455, 710] width 135 height 34
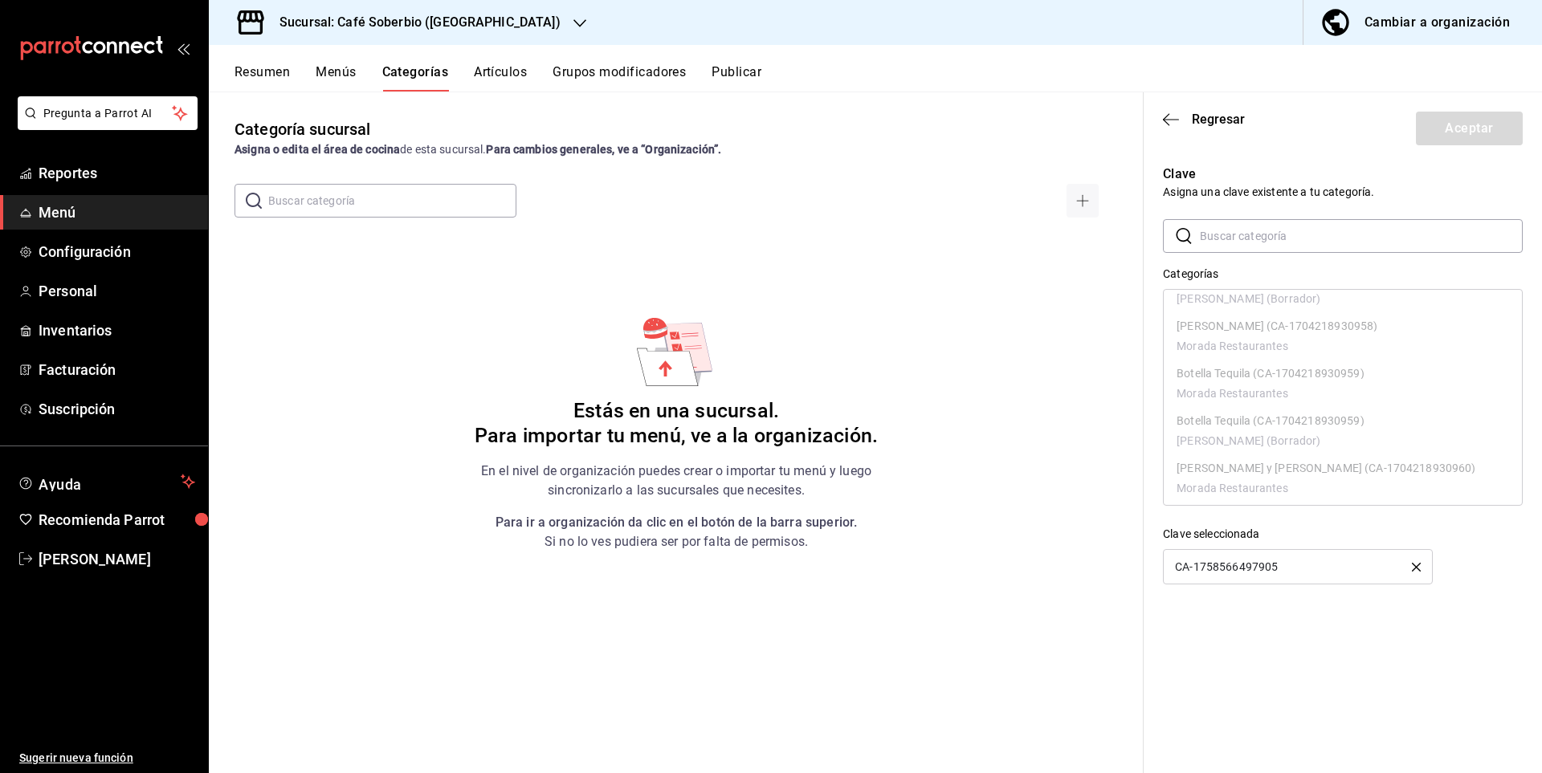
scroll to position [772, 0]
click at [1237, 384] on ul "A la carta Comida-Cena (CA-1716307814439) Morada Restaurantes Banquetes (CA-172…" at bounding box center [1343, 43] width 358 height 1050
drag, startPoint x: 1513, startPoint y: 398, endPoint x: 1513, endPoint y: 479, distance: 81.1
click at [1513, 479] on ul "A la carta Comida-Cena (CA-1716307814439) Morada Restaurantes Banquetes (CA-172…" at bounding box center [1343, 472] width 358 height 1908
click at [1172, 121] on icon "button" at bounding box center [1171, 119] width 16 height 14
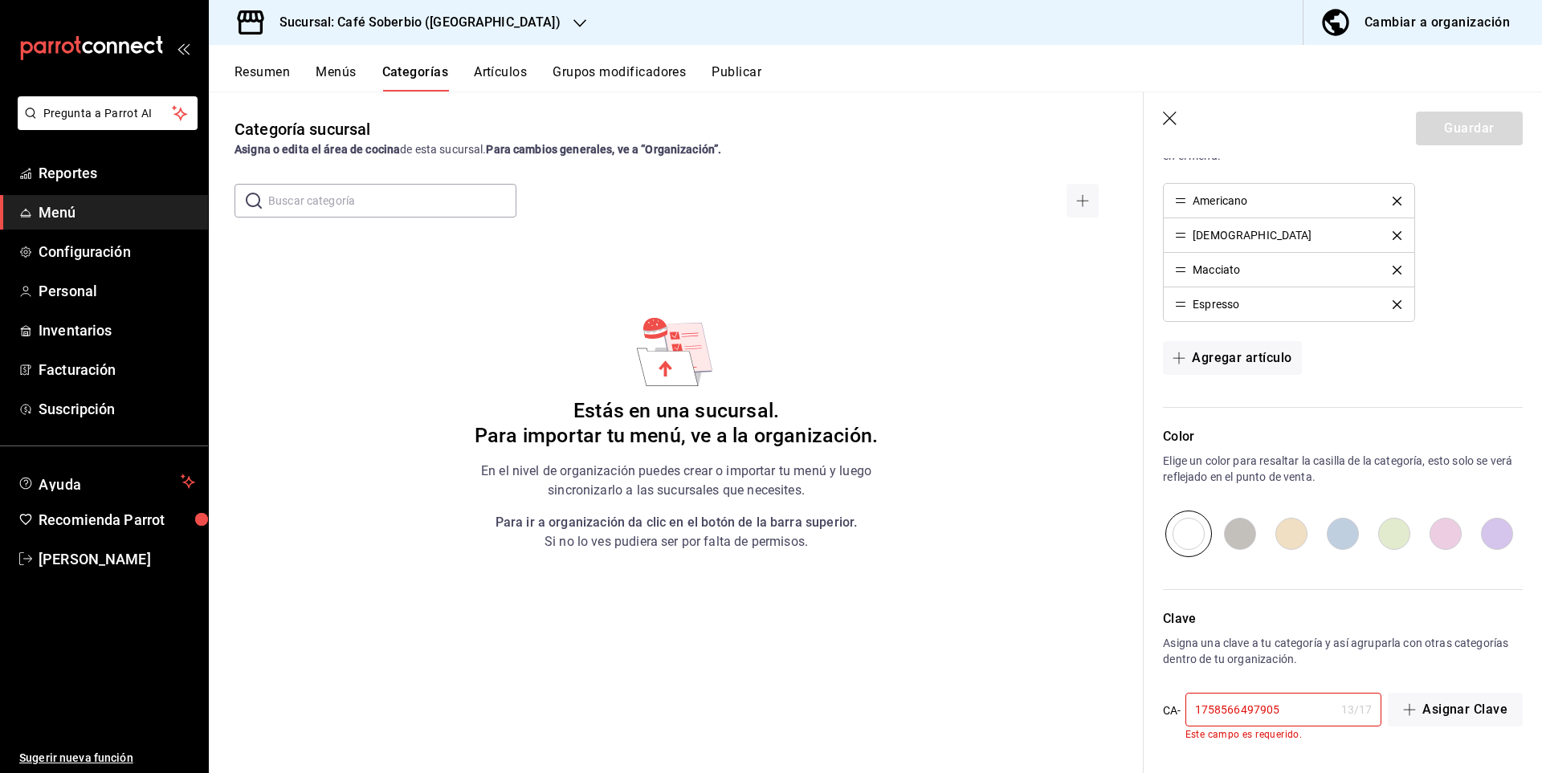
click at [1289, 720] on input "1758566497905" at bounding box center [1259, 710] width 149 height 32
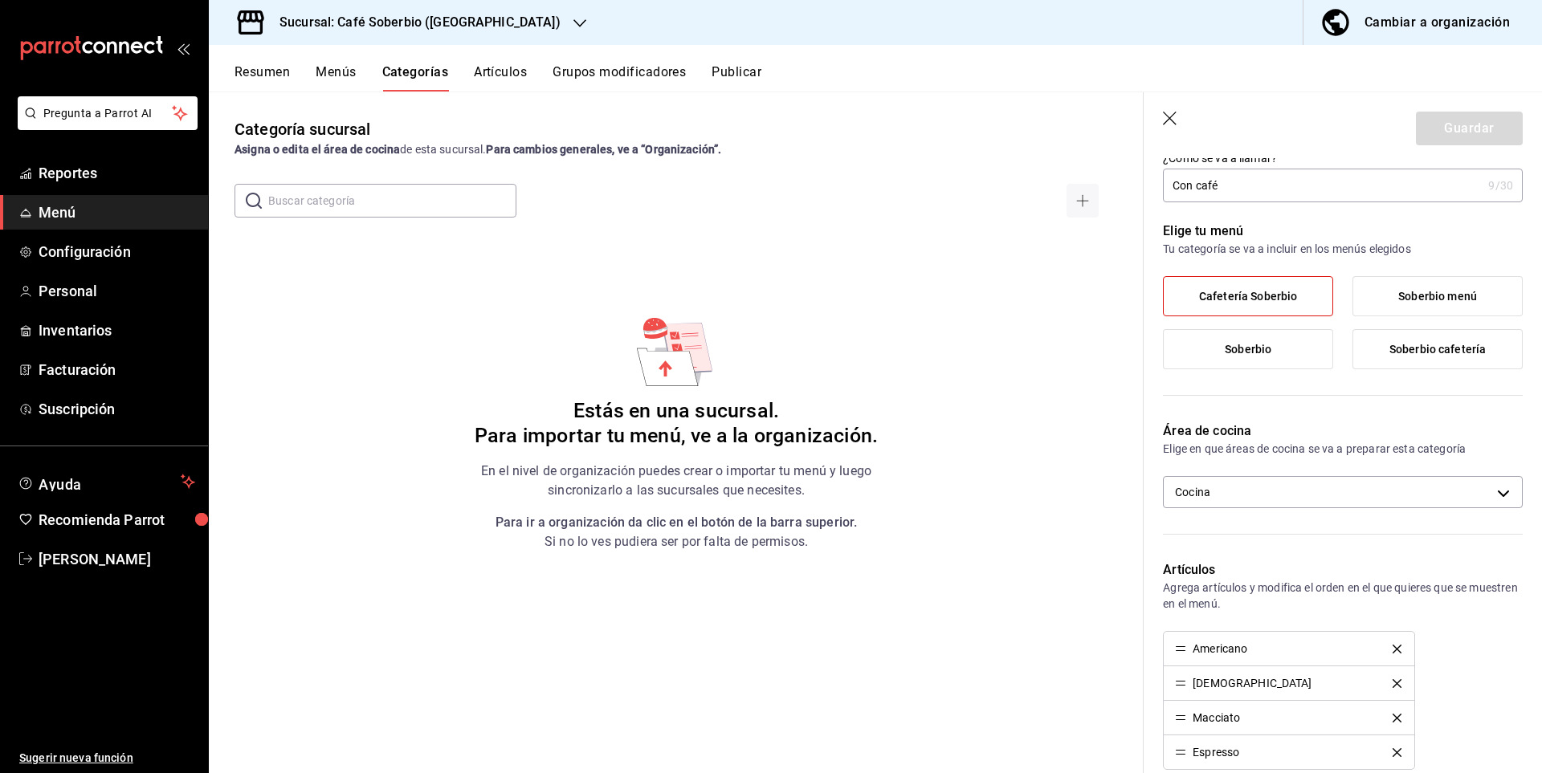
scroll to position [23, 0]
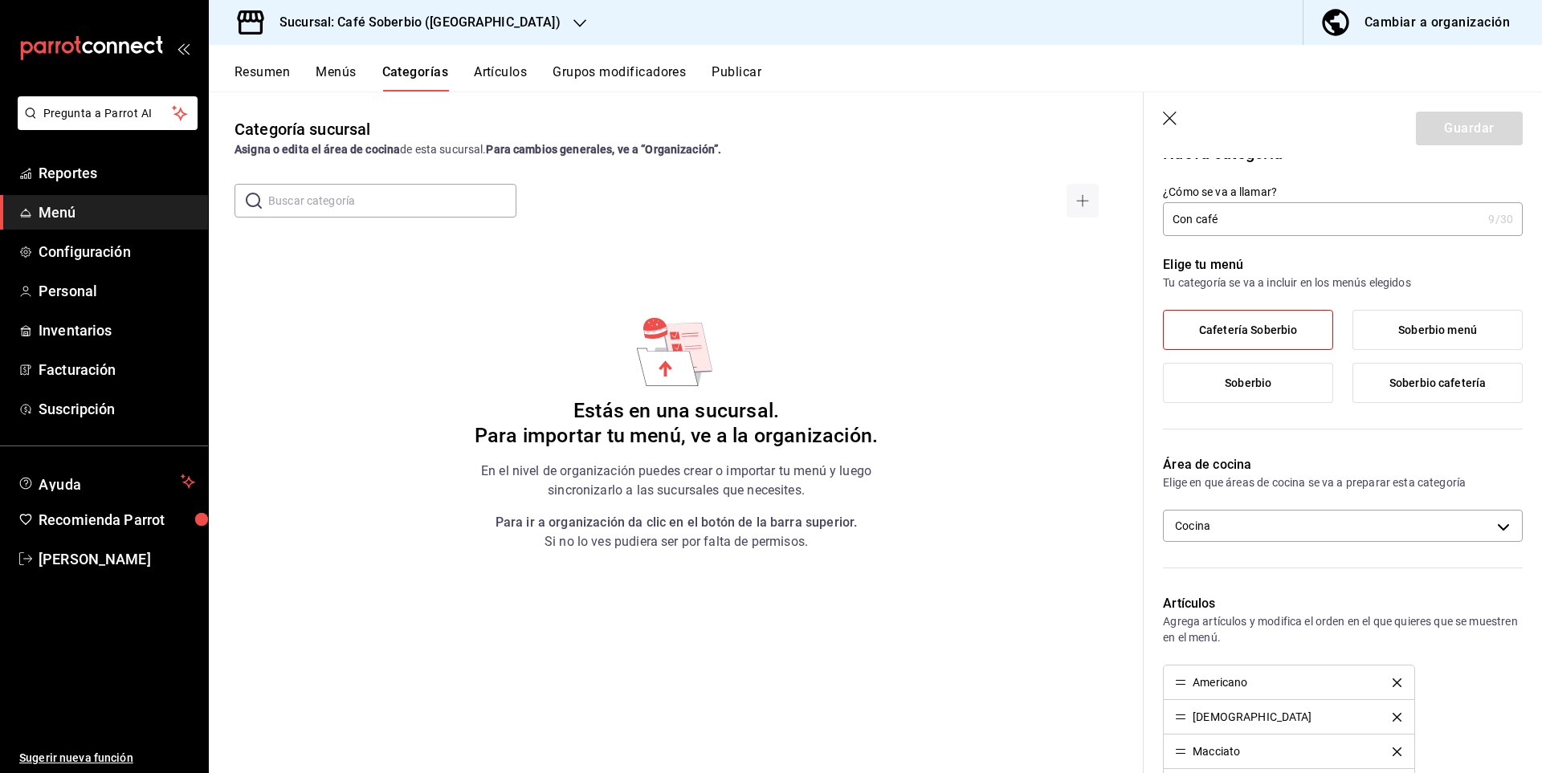
drag, startPoint x: 1160, startPoint y: 117, endPoint x: 1177, endPoint y: 124, distance: 18.0
click at [1160, 117] on header "Guardar" at bounding box center [1343, 125] width 398 height 66
click at [1167, 121] on icon "button" at bounding box center [1170, 119] width 14 height 14
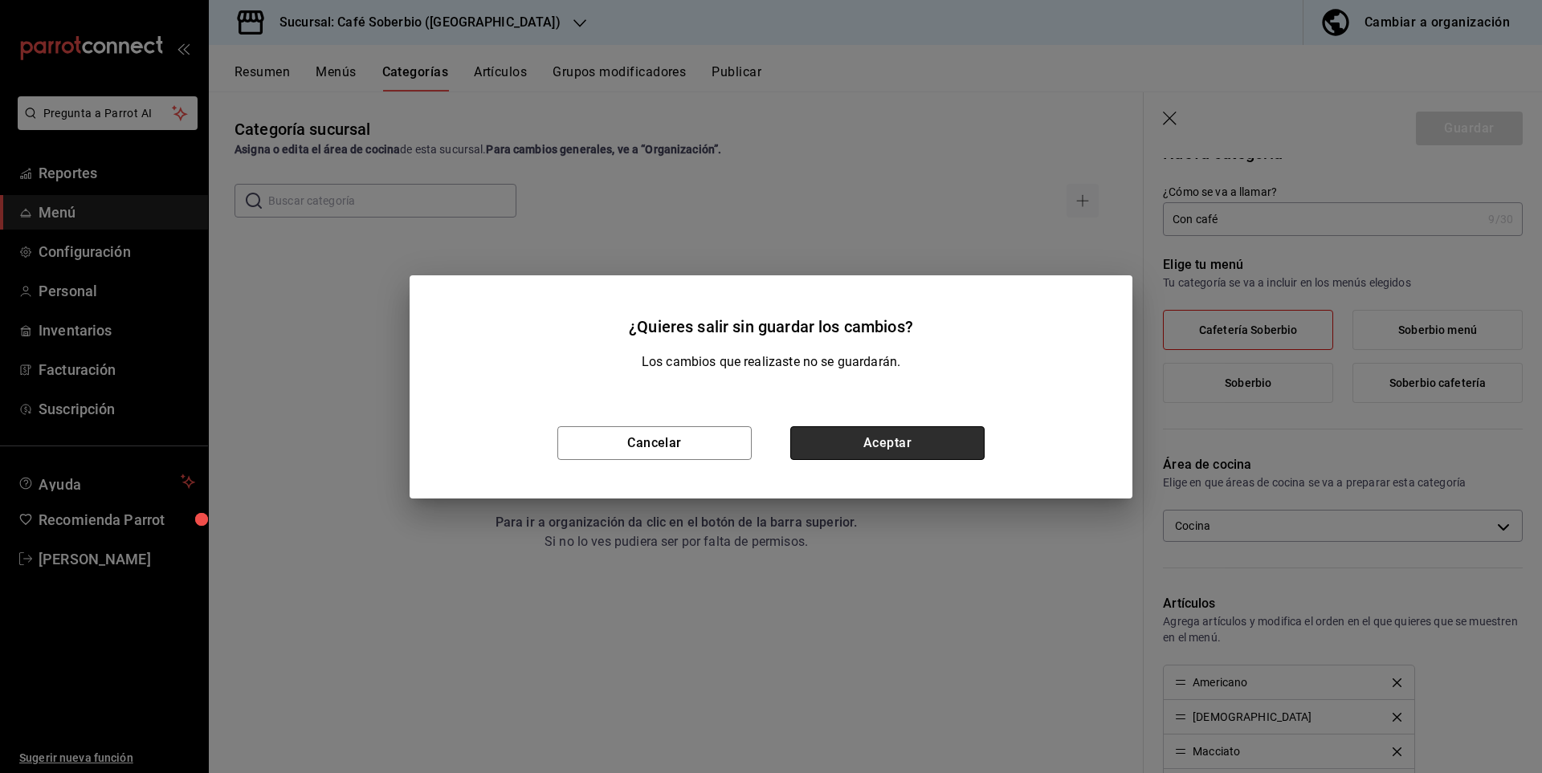
click at [905, 439] on button "Aceptar" at bounding box center [887, 443] width 194 height 34
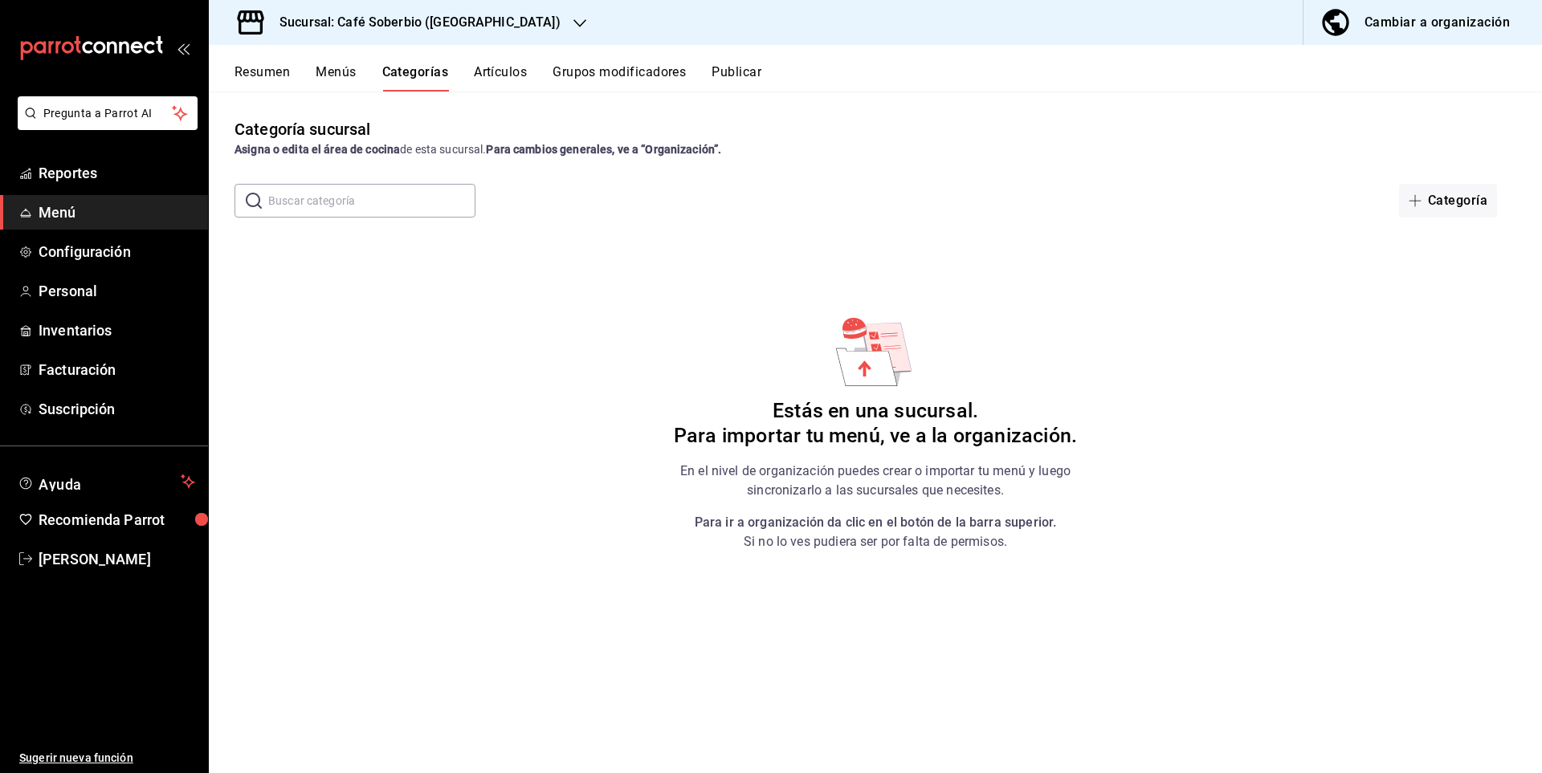
click at [1433, 198] on button "Categoría" at bounding box center [1448, 201] width 98 height 34
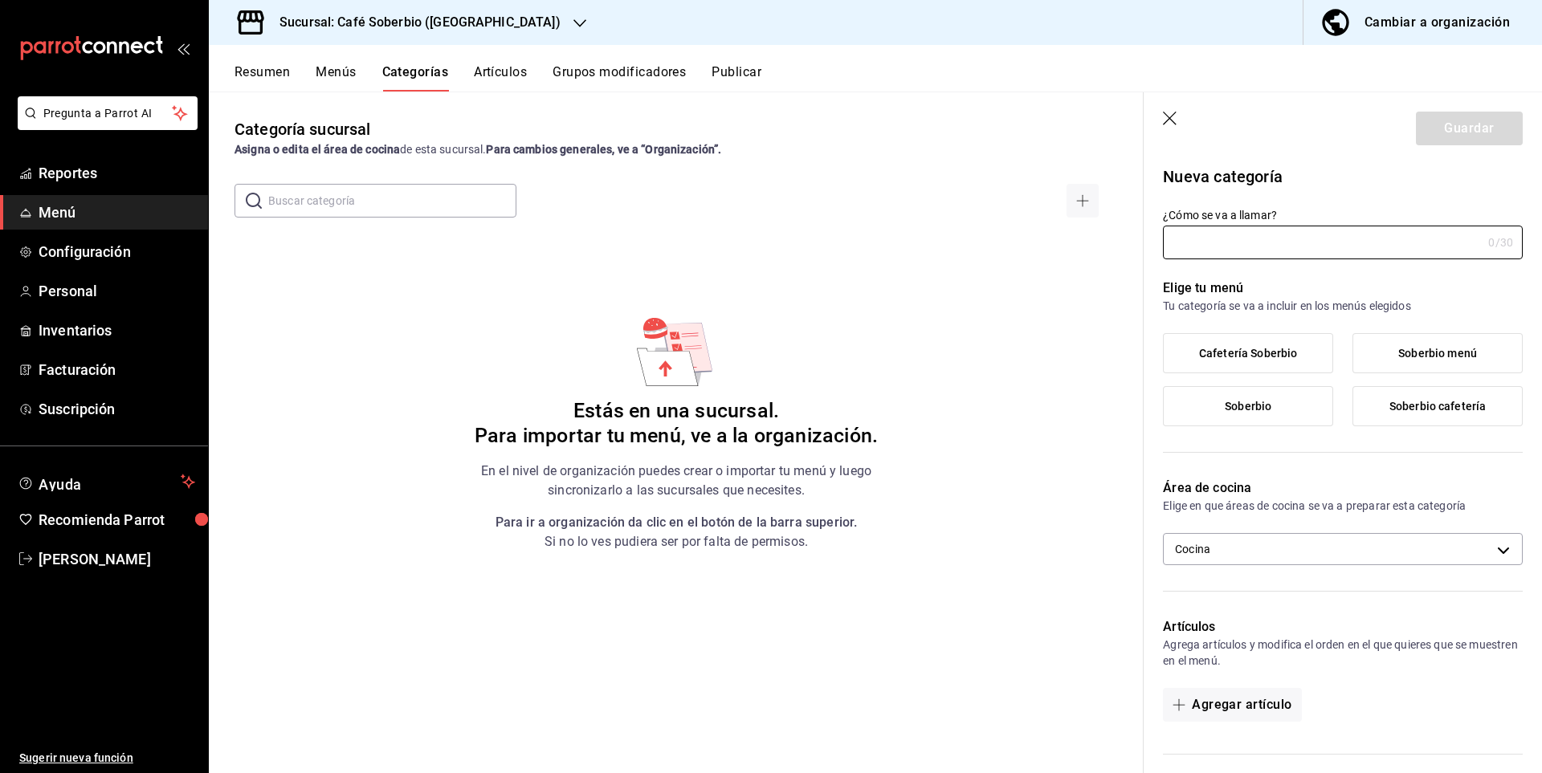
click at [1258, 348] on span "Cafetería Soberbio" at bounding box center [1248, 354] width 98 height 14
click at [0, 0] on input "Cafetería Soberbio" at bounding box center [0, 0] width 0 height 0
click at [1270, 238] on input "¿Cómo se va a llamar?" at bounding box center [1322, 242] width 319 height 32
type input "Con c"
drag, startPoint x: 1250, startPoint y: 248, endPoint x: 1099, endPoint y: 257, distance: 151.2
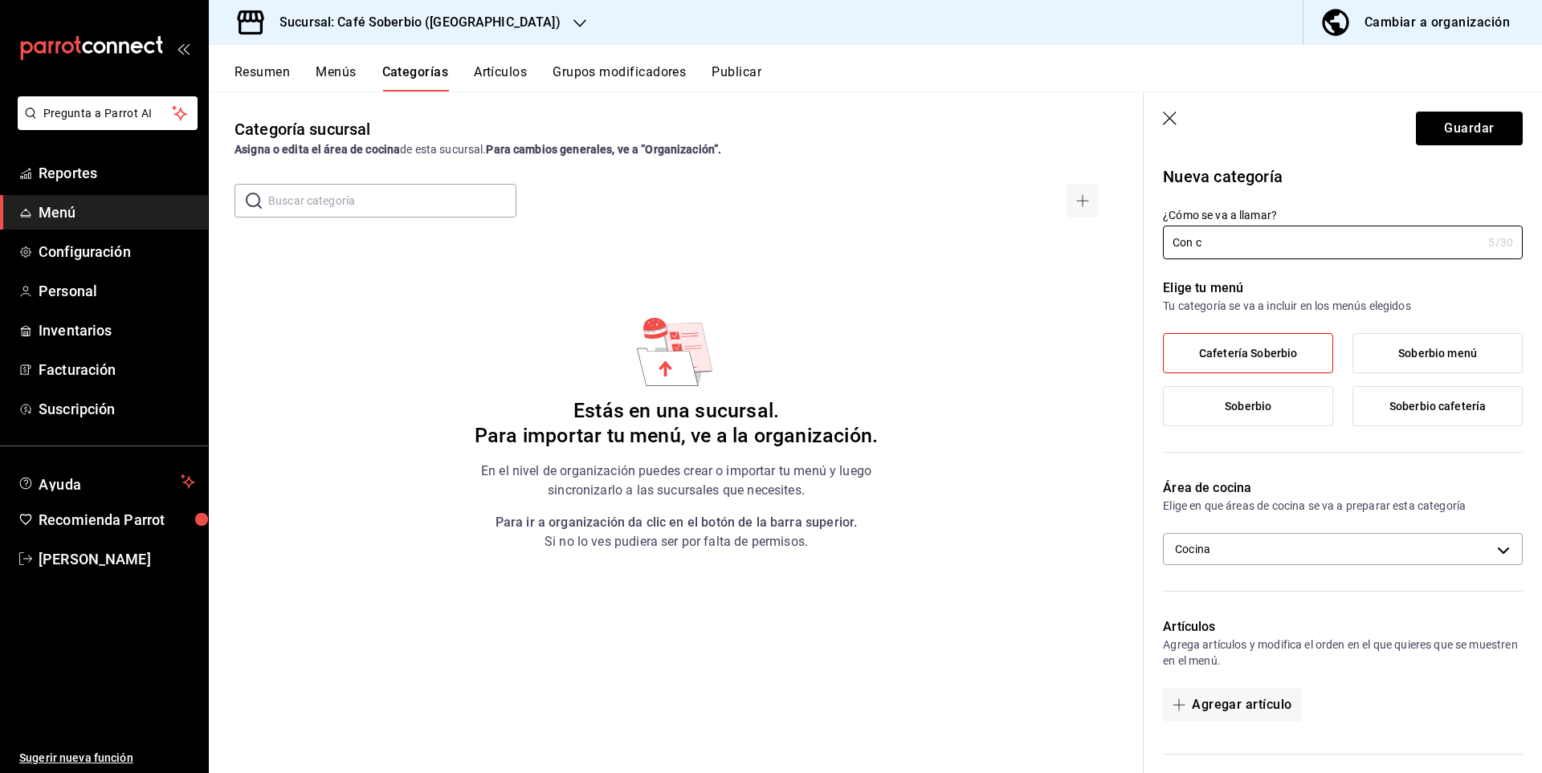
click at [1099, 256] on main "Categoría sucursal Asigna o edita el área de cocina de esta sucursal. Para camb…" at bounding box center [875, 433] width 1333 height 682
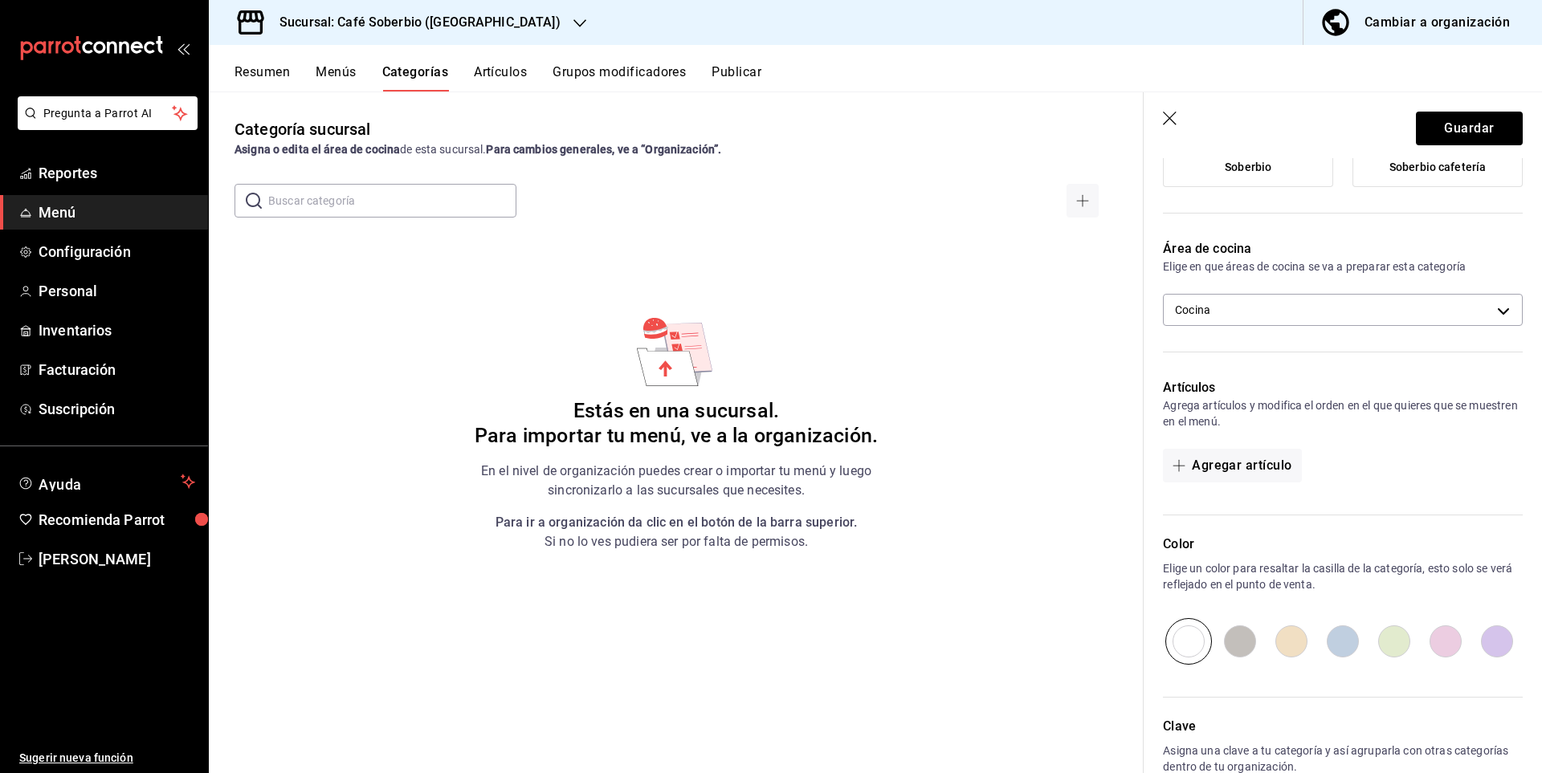
scroll to position [254, 0]
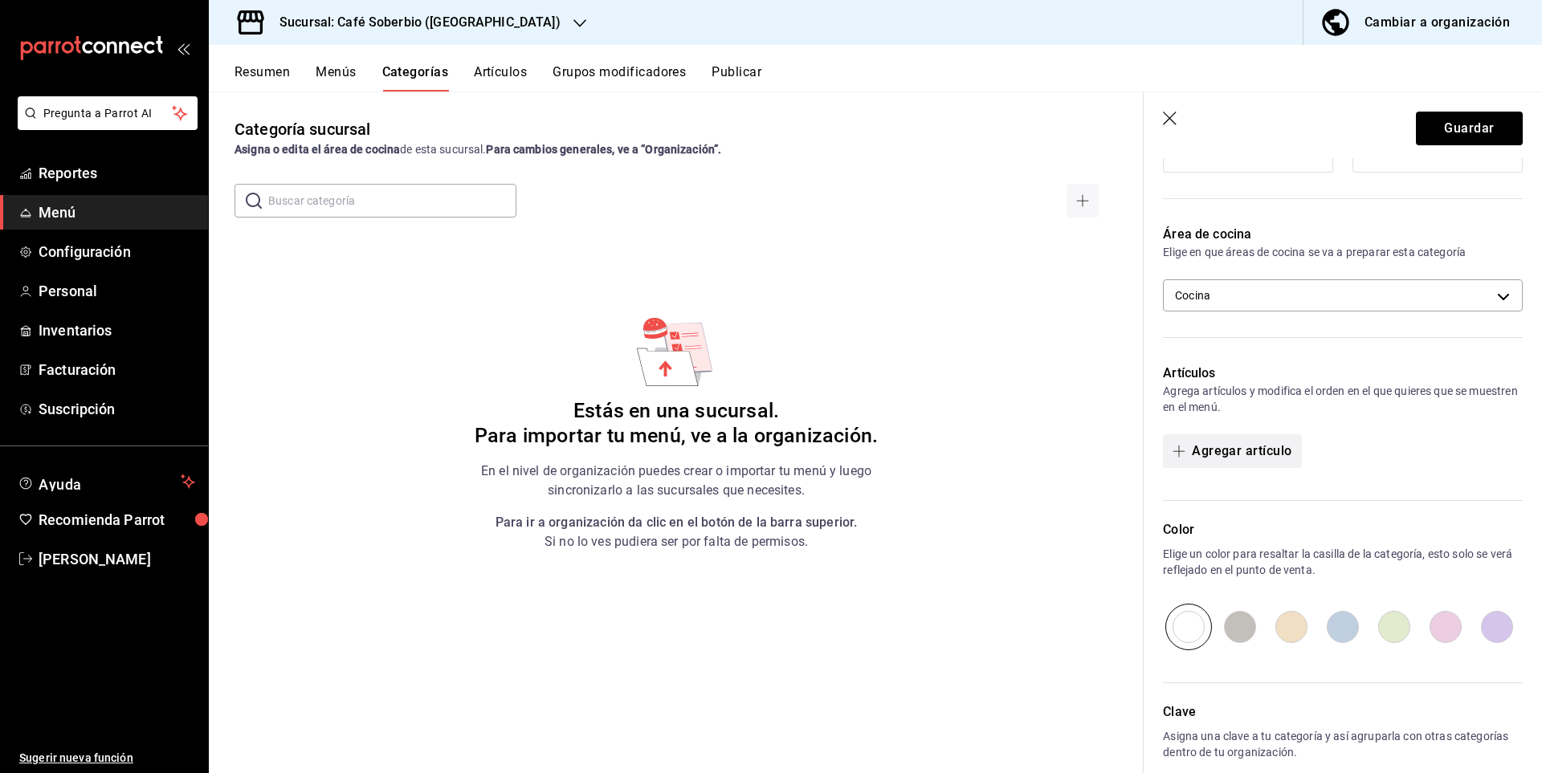
type input "Con café"
click at [1233, 445] on button "Agregar artículo" at bounding box center [1232, 451] width 138 height 34
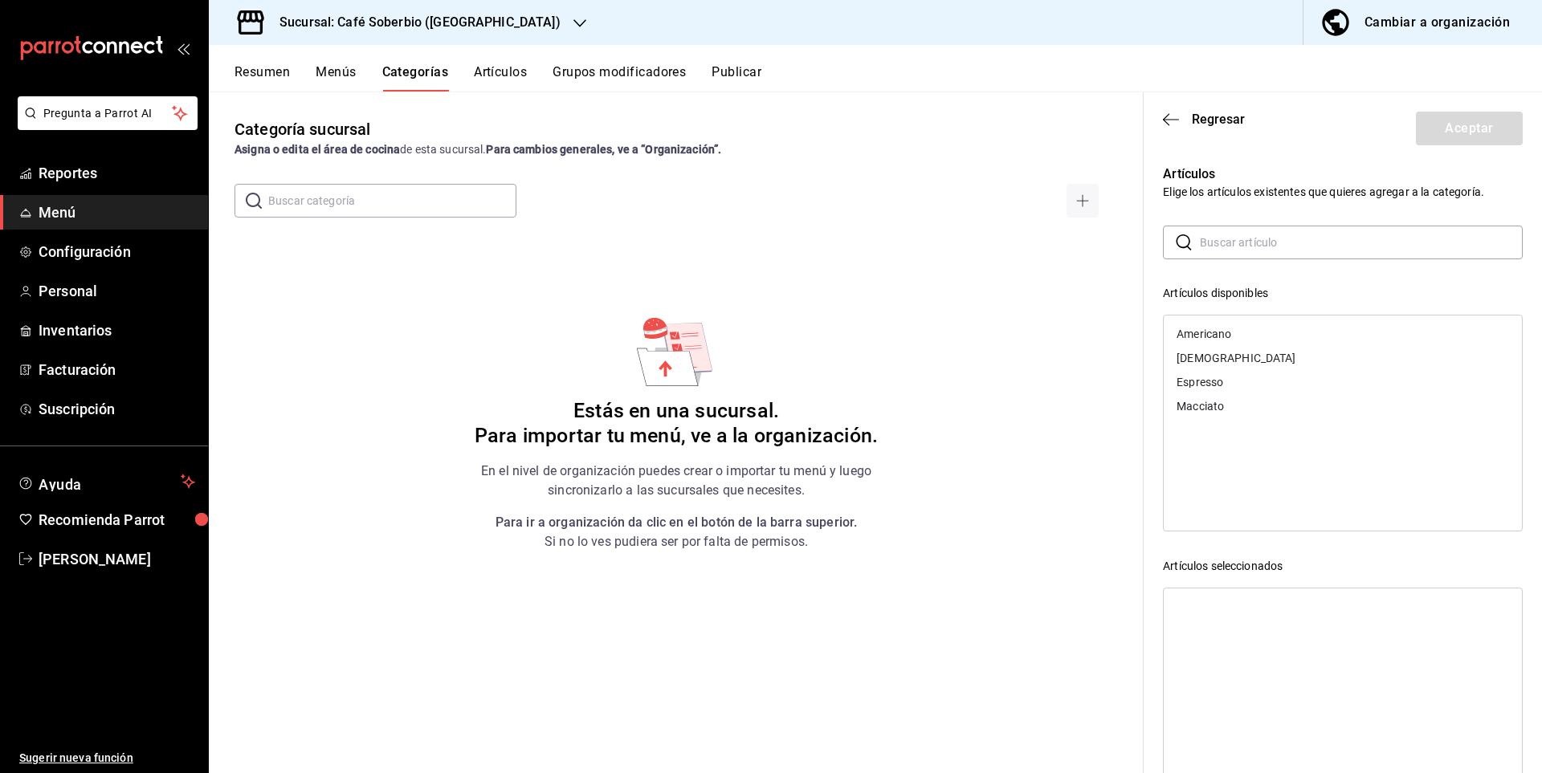
click at [1216, 338] on div "Americano" at bounding box center [1203, 333] width 55 height 11
drag, startPoint x: 1216, startPoint y: 349, endPoint x: 1223, endPoint y: 357, distance: 10.8
click at [1216, 349] on div "Espresso" at bounding box center [1343, 358] width 358 height 24
click at [1213, 331] on div "[DEMOGRAPHIC_DATA]" at bounding box center [1235, 333] width 119 height 11
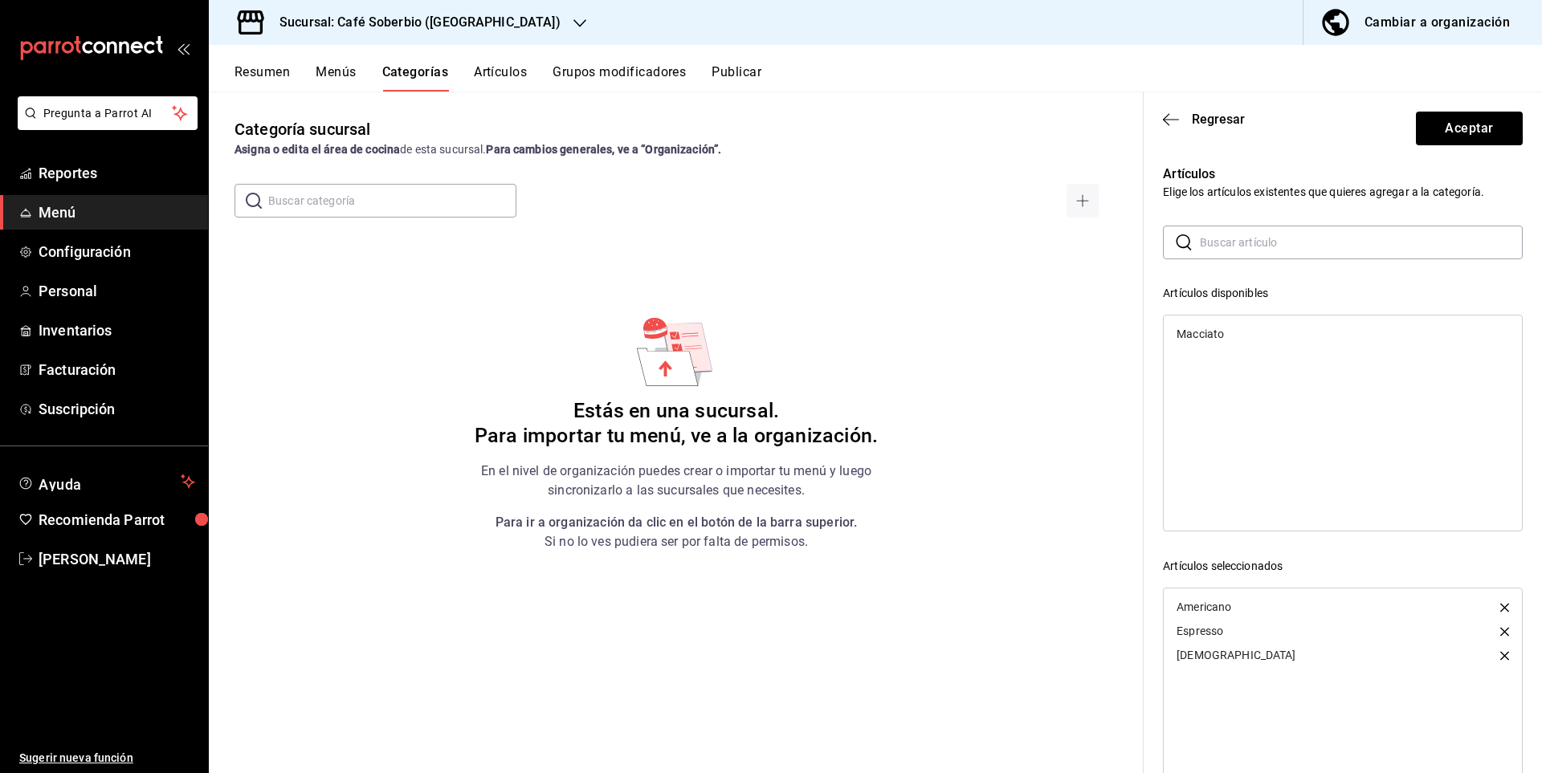
click at [1218, 335] on div "Macciato" at bounding box center [1199, 333] width 47 height 11
click at [1462, 101] on header "Regresar Aceptar" at bounding box center [1343, 125] width 398 height 66
click at [1466, 121] on button "Aceptar" at bounding box center [1469, 129] width 107 height 34
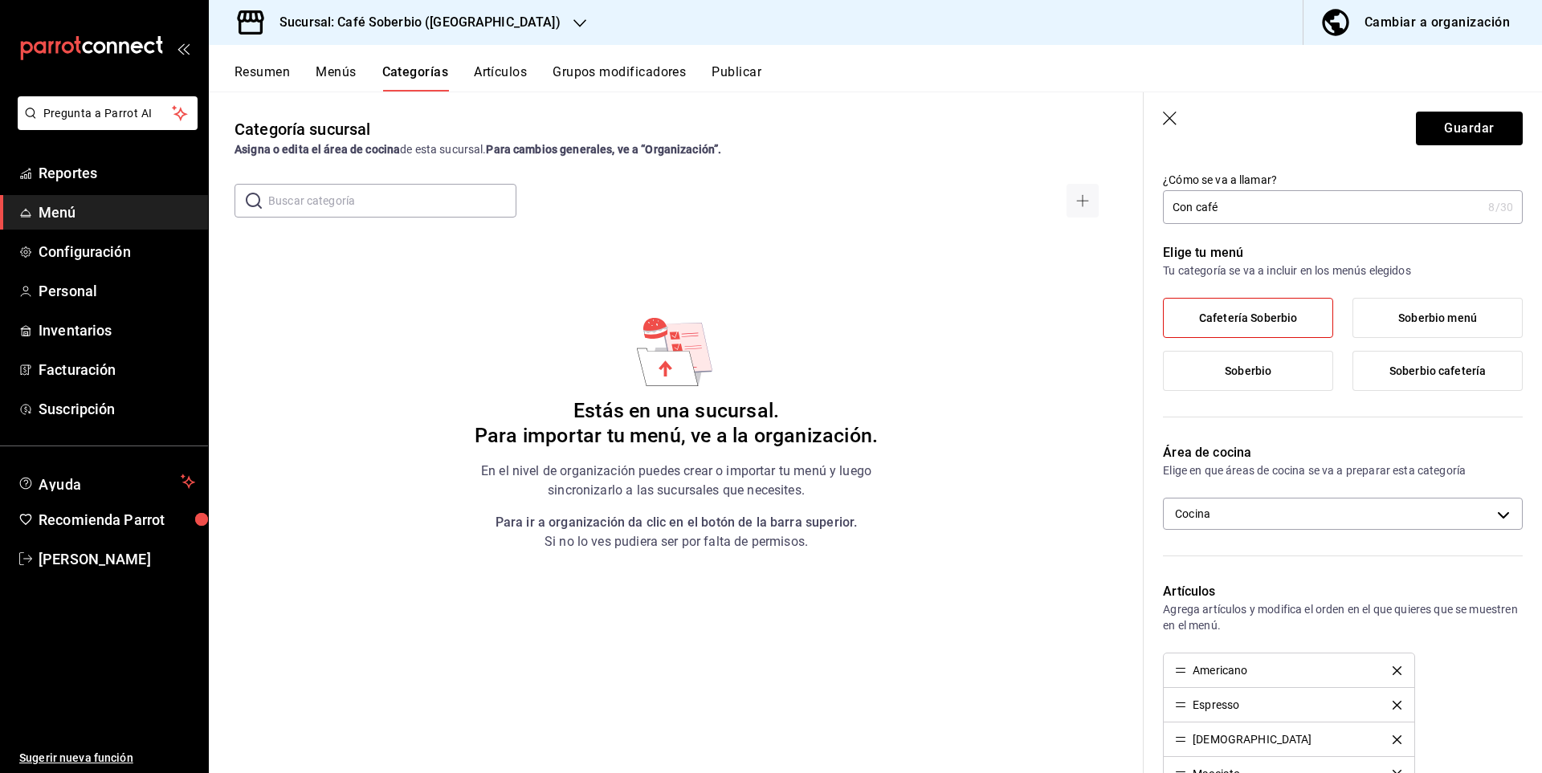
scroll to position [0, 0]
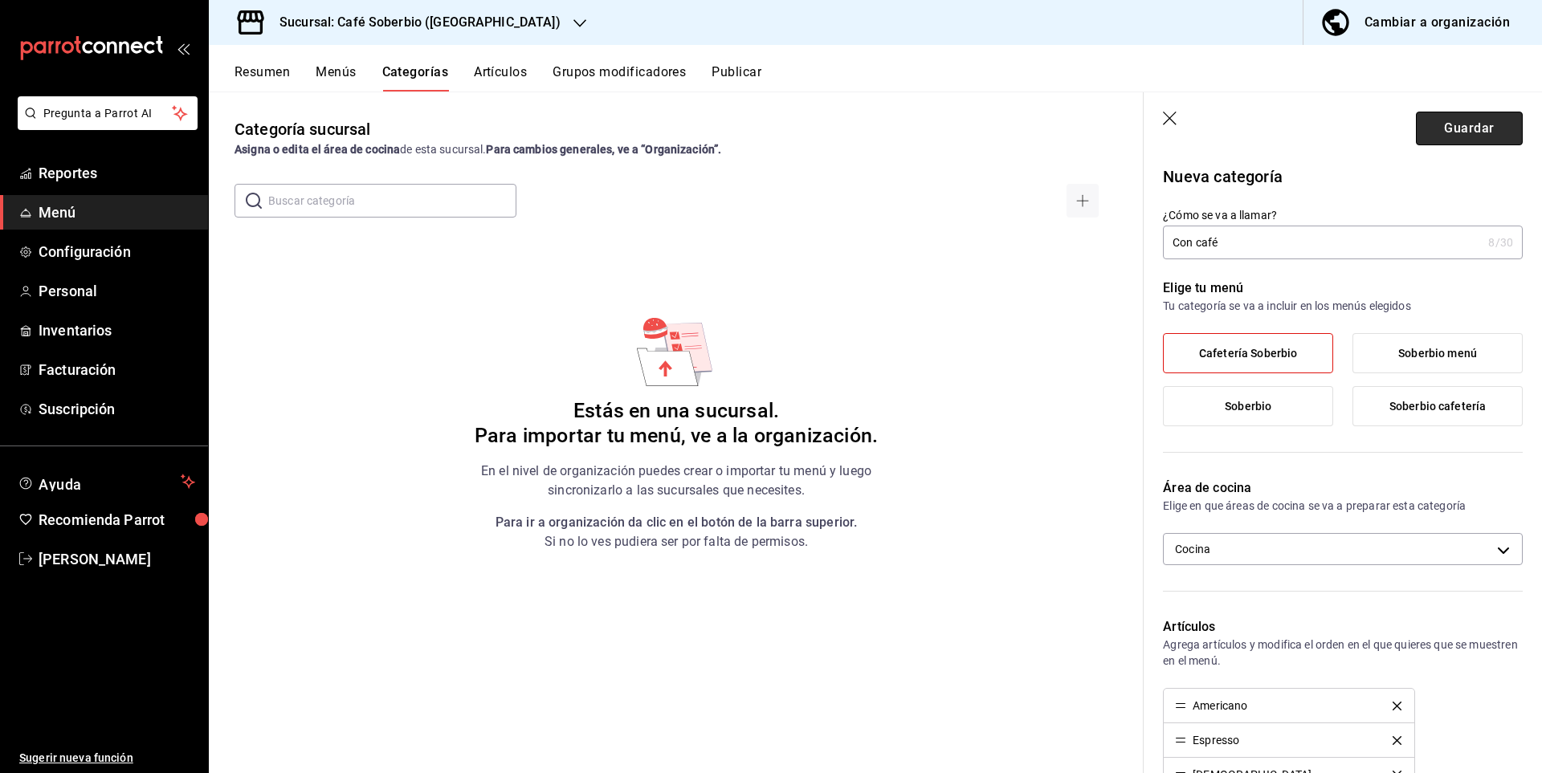
click at [1458, 140] on button "Guardar" at bounding box center [1469, 129] width 107 height 34
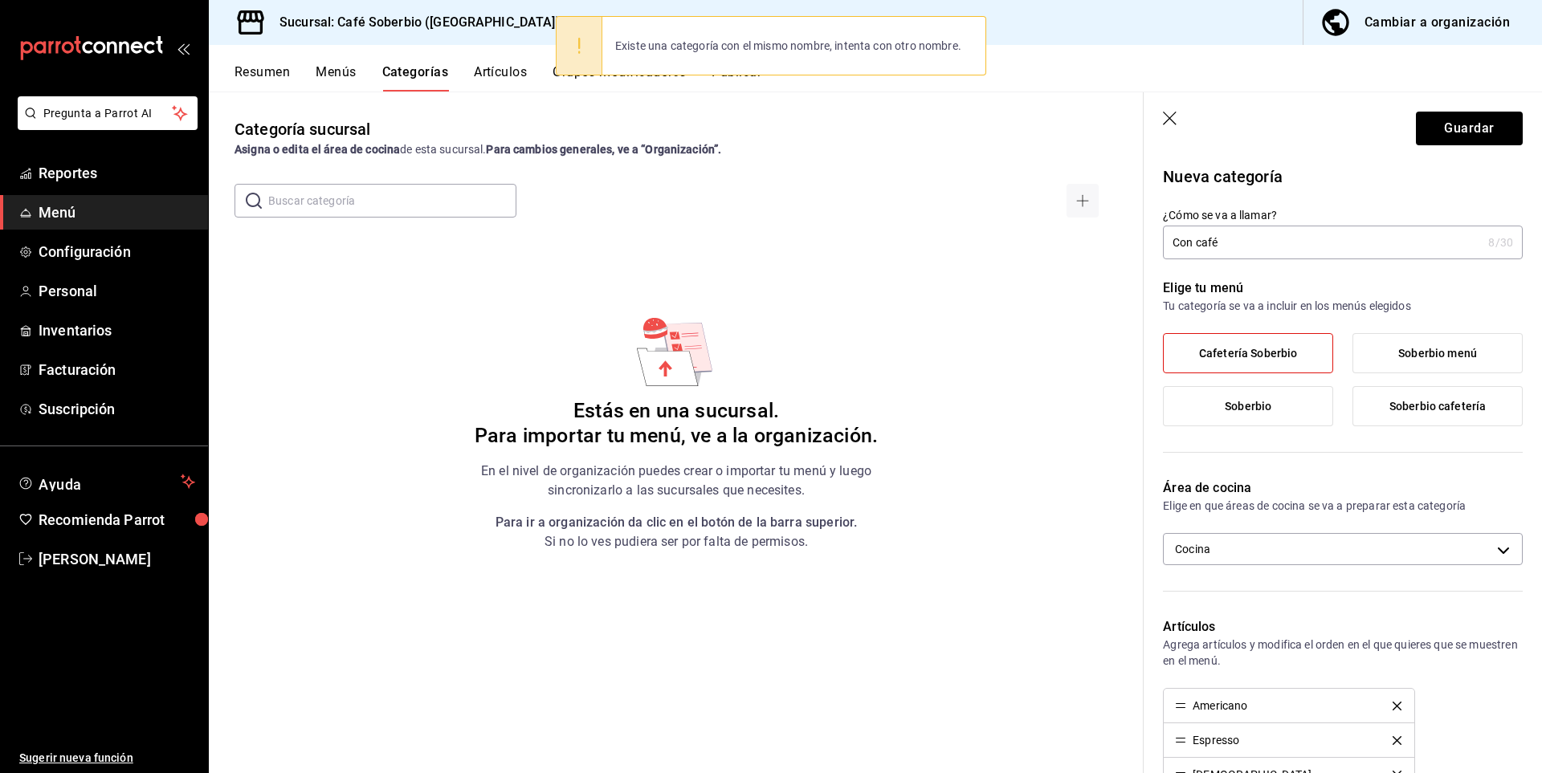
click at [1244, 236] on input "Con café" at bounding box center [1322, 242] width 319 height 32
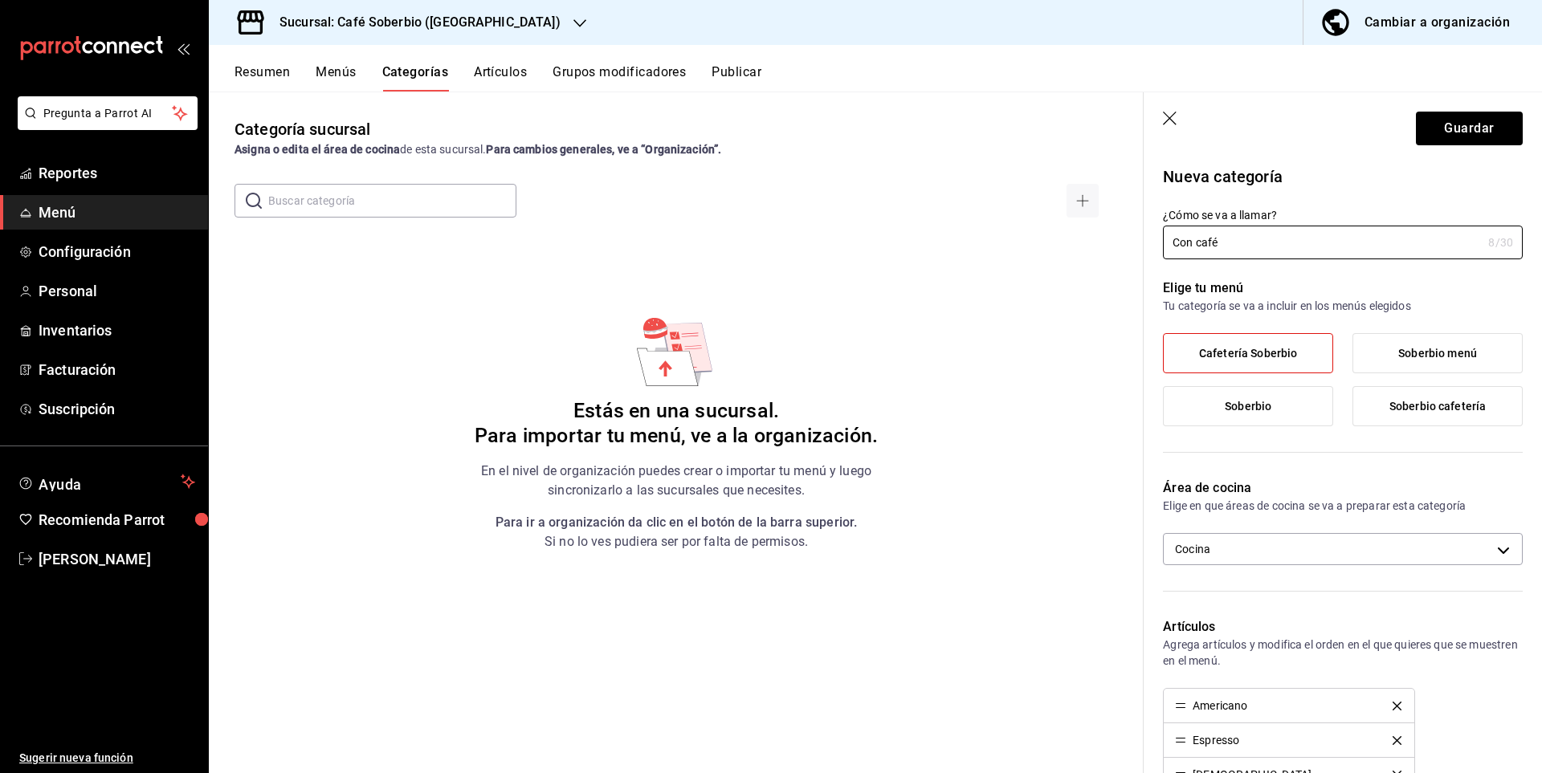
drag, startPoint x: 1246, startPoint y: 237, endPoint x: 1145, endPoint y: 256, distance: 103.0
click at [1145, 256] on div "¿Cómo se va a llamar? Con café 8 /30 ¿Cómo se va a llamar?" at bounding box center [1333, 224] width 379 height 71
type input "Café"
click at [1437, 124] on button "Guardar" at bounding box center [1469, 129] width 107 height 34
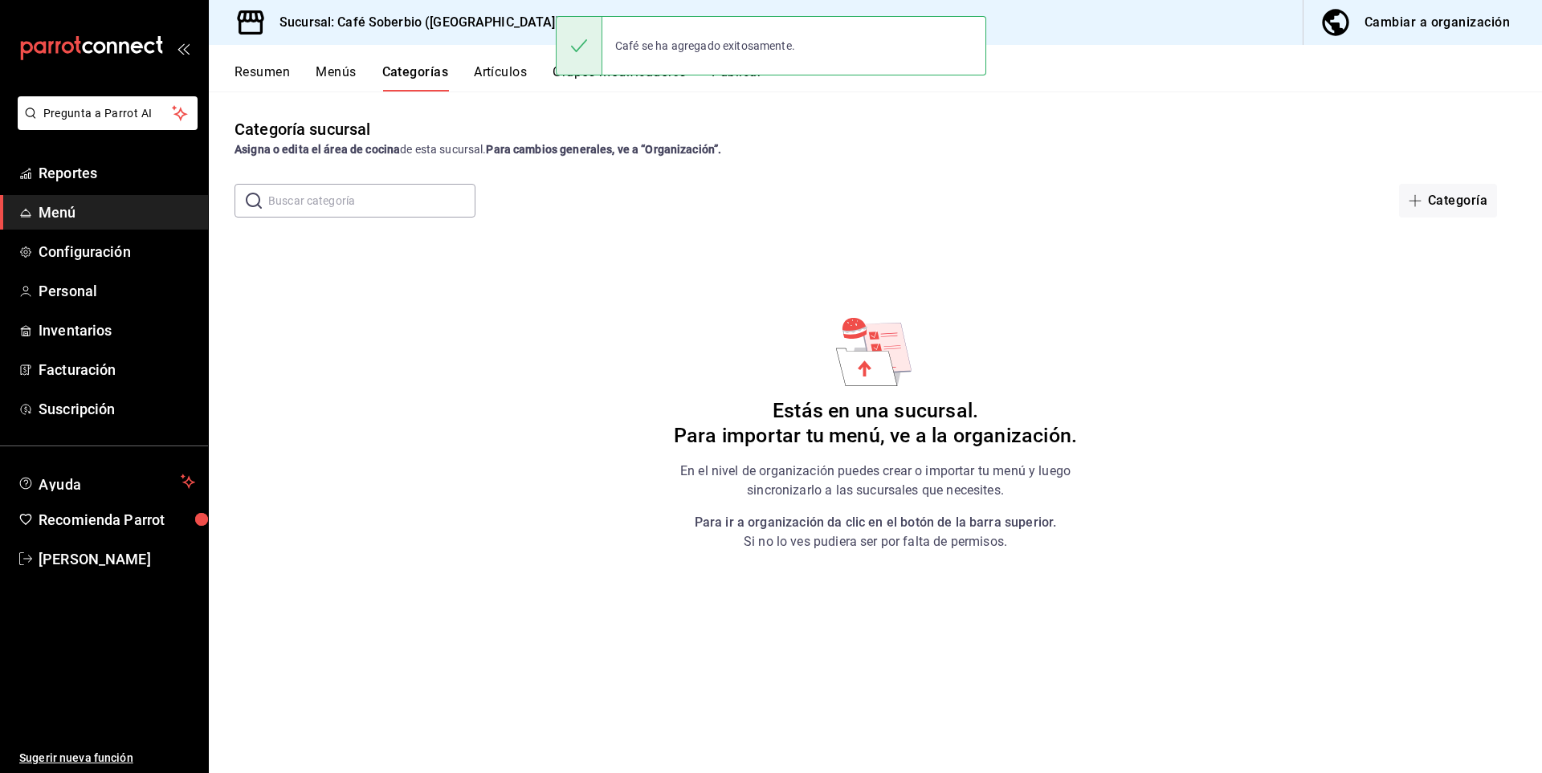
click at [697, 316] on div "Estás en una sucursal. Para importar tu menú, ve a la organización. En el nivel…" at bounding box center [875, 433] width 405 height 238
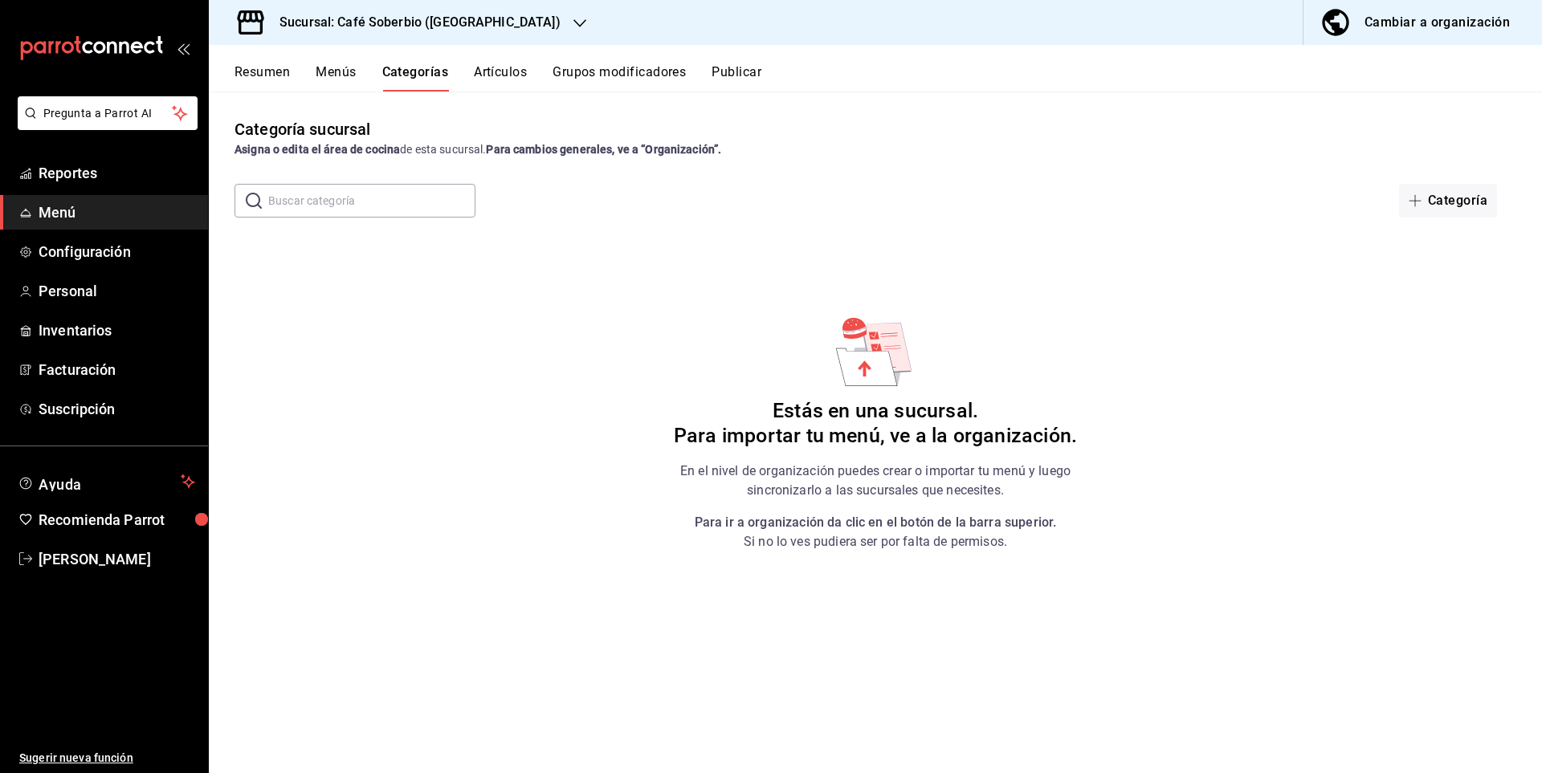
click at [484, 63] on div "Resumen Menús Categorías Artículos Grupos modificadores Publicar" at bounding box center [875, 68] width 1333 height 47
click at [490, 75] on button "Artículos" at bounding box center [500, 77] width 53 height 27
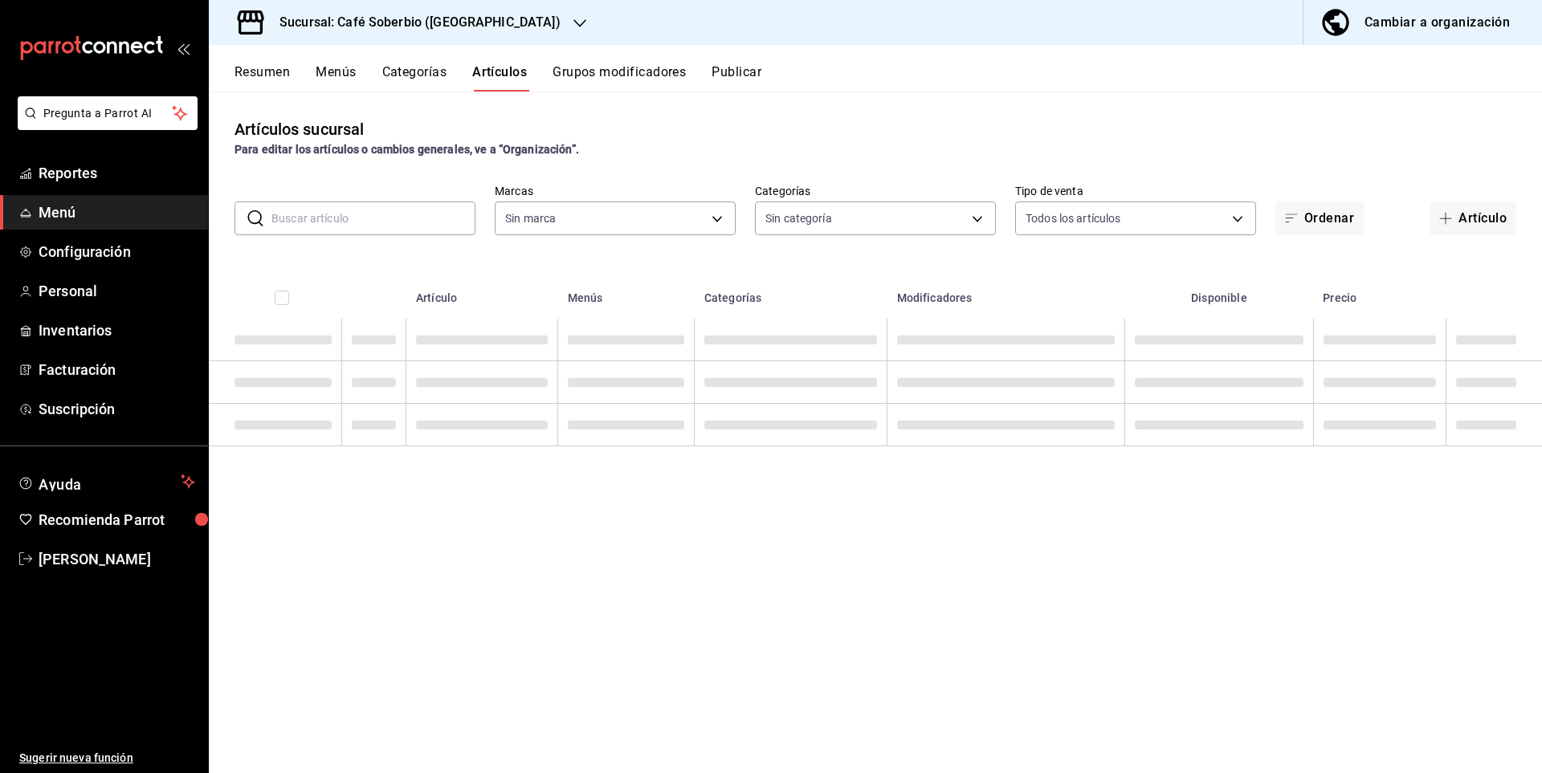
type input "7f15a698-3ed7-420c-b659-3c37ddb92f1c,57a3c601-18b3-4a8c-97ef-106bace78f7f,706db…"
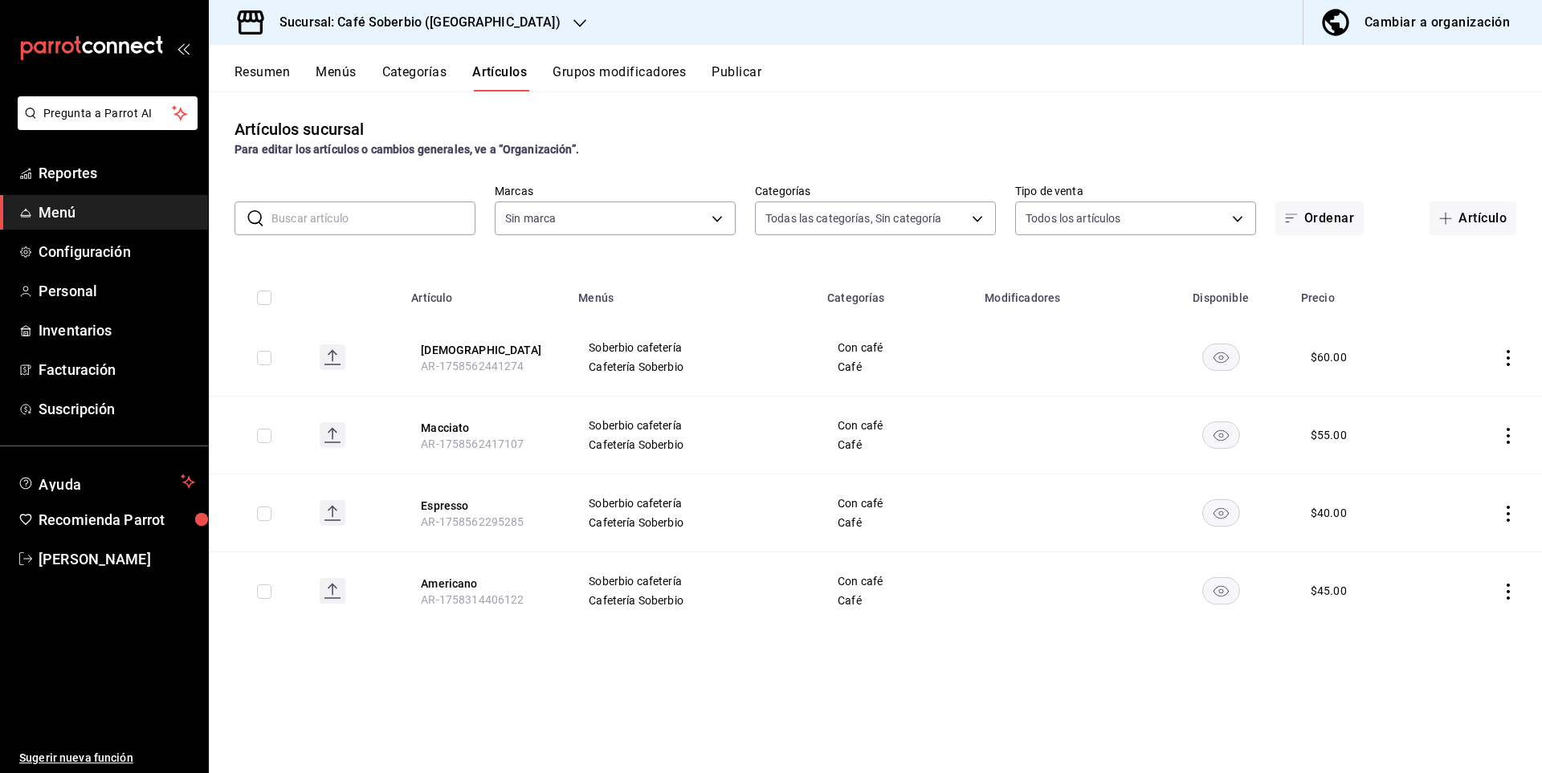
click at [1513, 351] on icon "actions" at bounding box center [1508, 358] width 16 height 16
click at [1400, 636] on div at bounding box center [771, 386] width 1542 height 773
click at [337, 65] on button "Menús" at bounding box center [336, 77] width 40 height 27
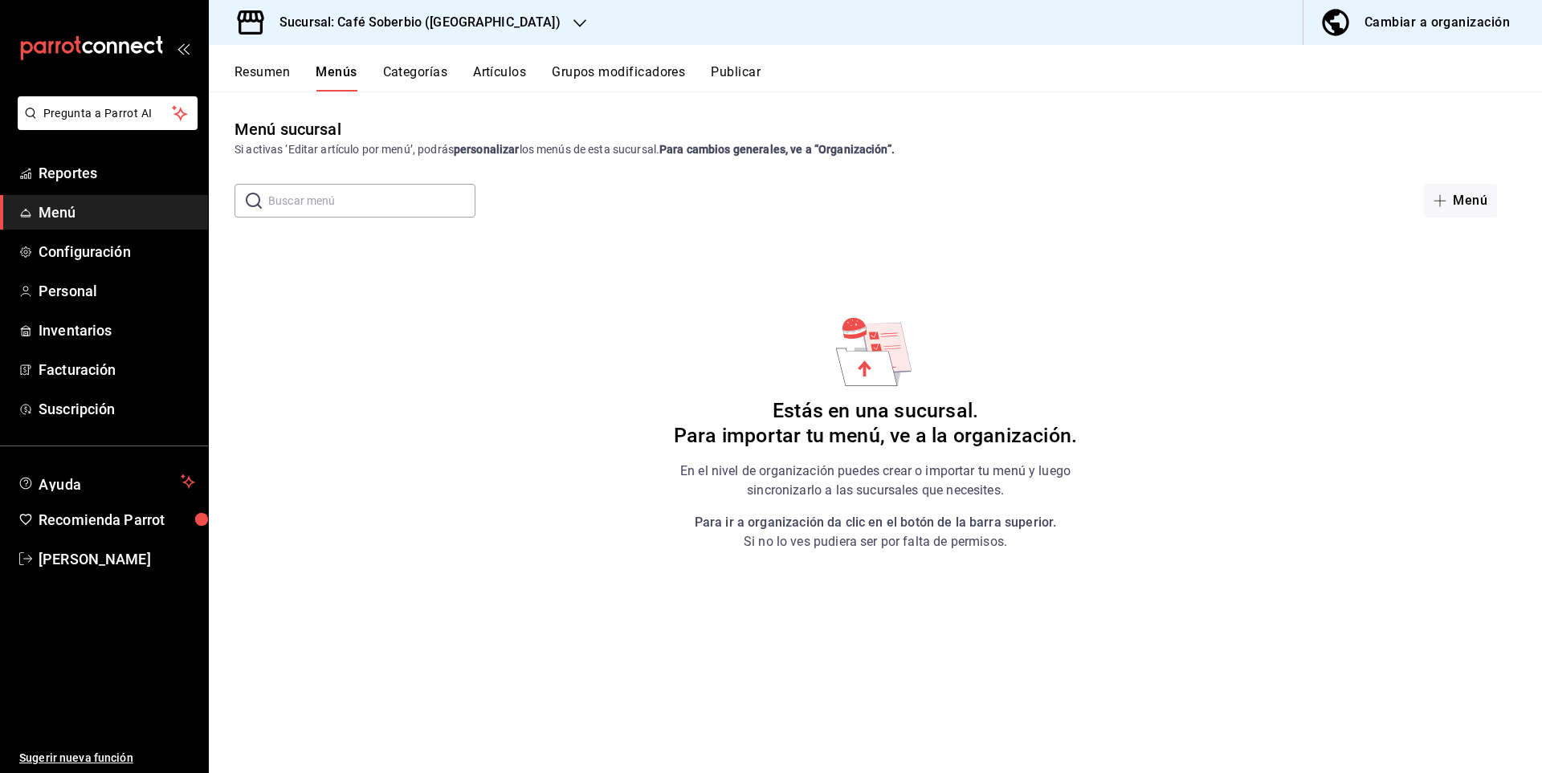
click at [513, 80] on button "Artículos" at bounding box center [499, 77] width 53 height 27
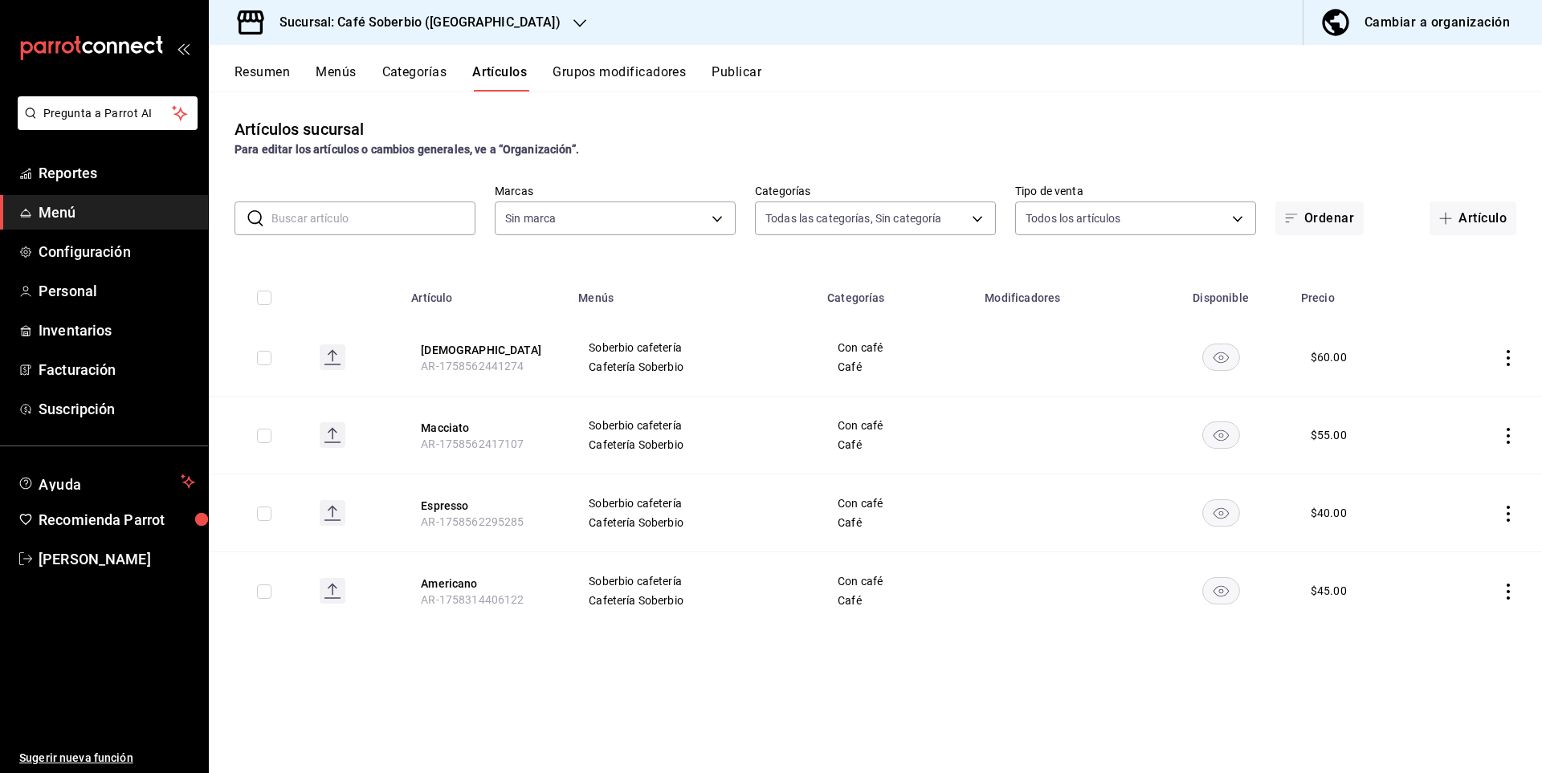
type input "7f15a698-3ed7-420c-b659-3c37ddb92f1c,57a3c601-18b3-4a8c-97ef-106bace78f7f,706db…"
click at [406, 26] on h3 "Sucursal: Café Soberbio ([GEOGRAPHIC_DATA])" at bounding box center [414, 22] width 294 height 19
click at [329, 75] on div "[PERSON_NAME] ([GEOGRAPHIC_DATA])" at bounding box center [329, 69] width 215 height 17
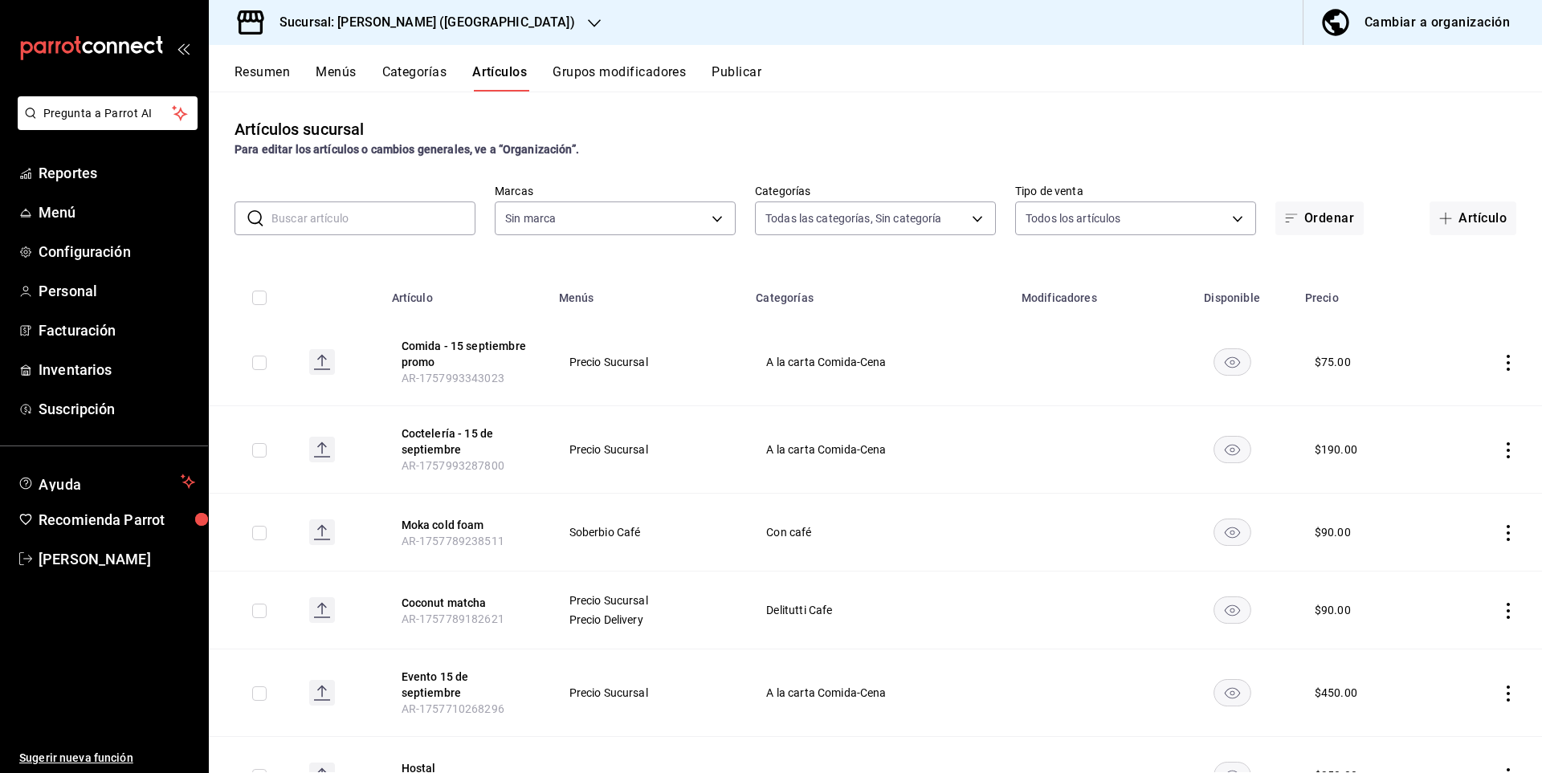
click at [345, 75] on button "Menús" at bounding box center [336, 77] width 40 height 27
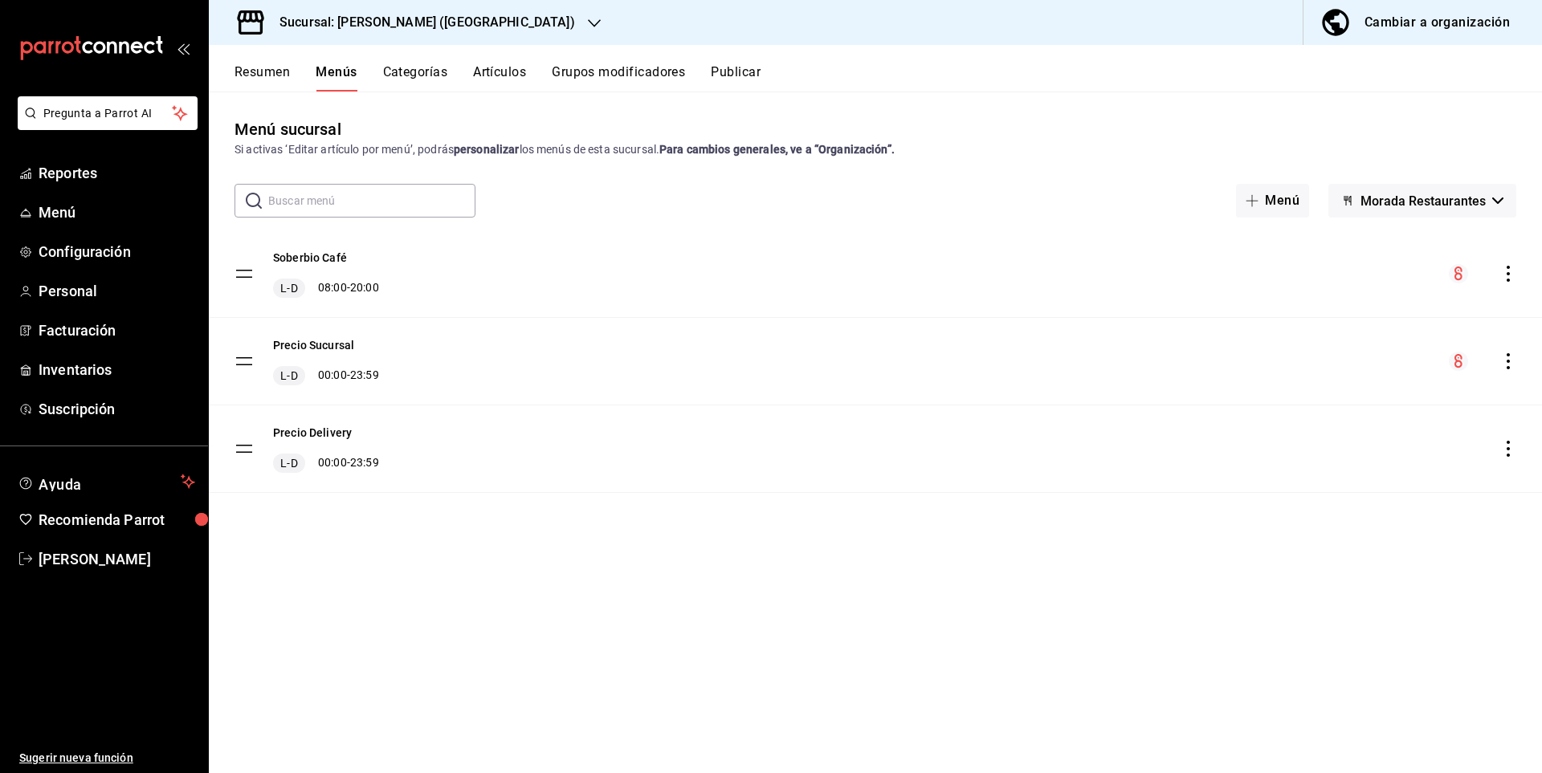
click at [446, 61] on div "Resumen Menús Categorías Artículos Grupos modificadores Publicar" at bounding box center [875, 68] width 1333 height 47
click at [437, 71] on button "Categorías" at bounding box center [415, 77] width 65 height 27
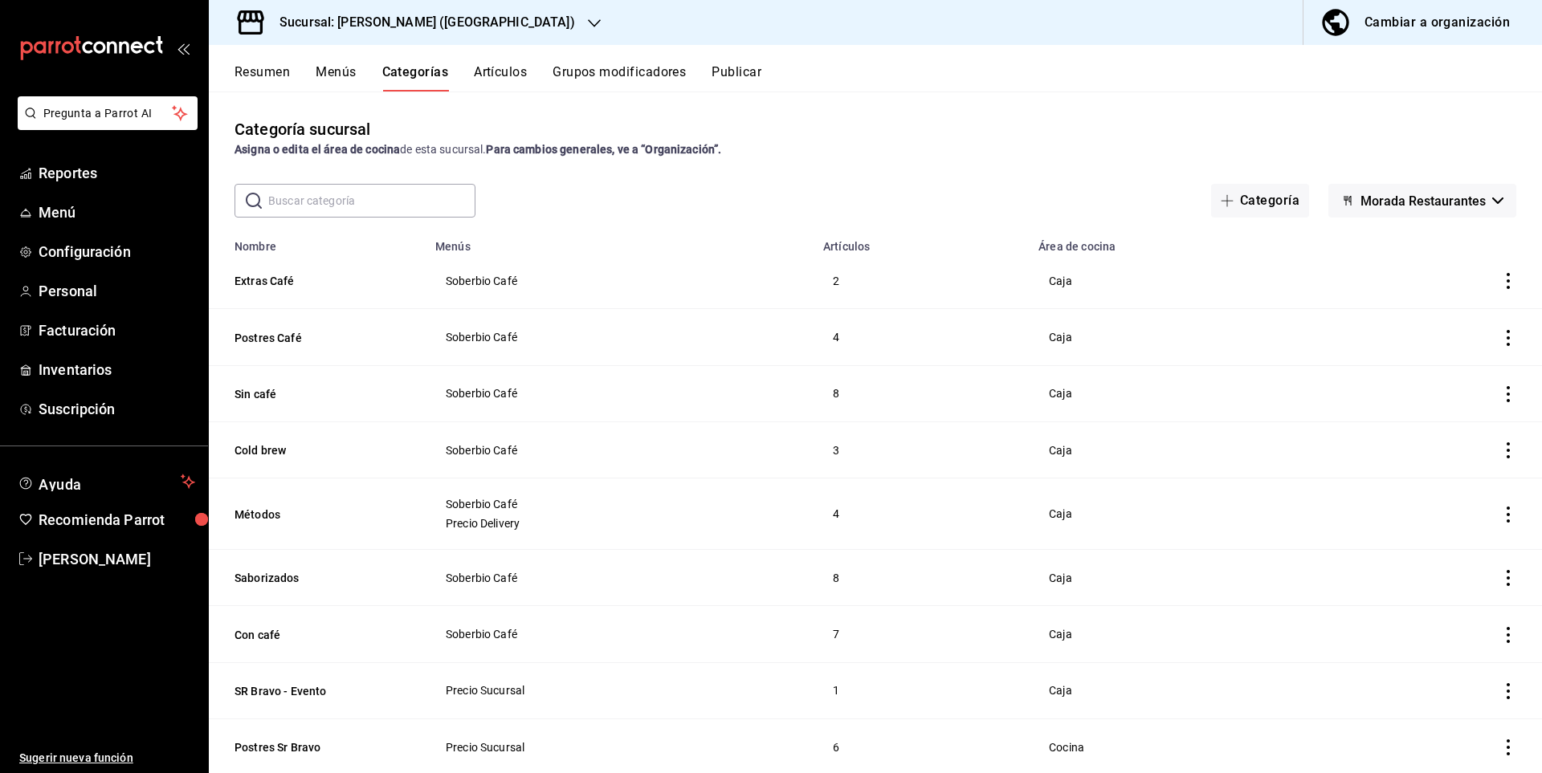
click at [266, 65] on button "Resumen" at bounding box center [261, 77] width 55 height 27
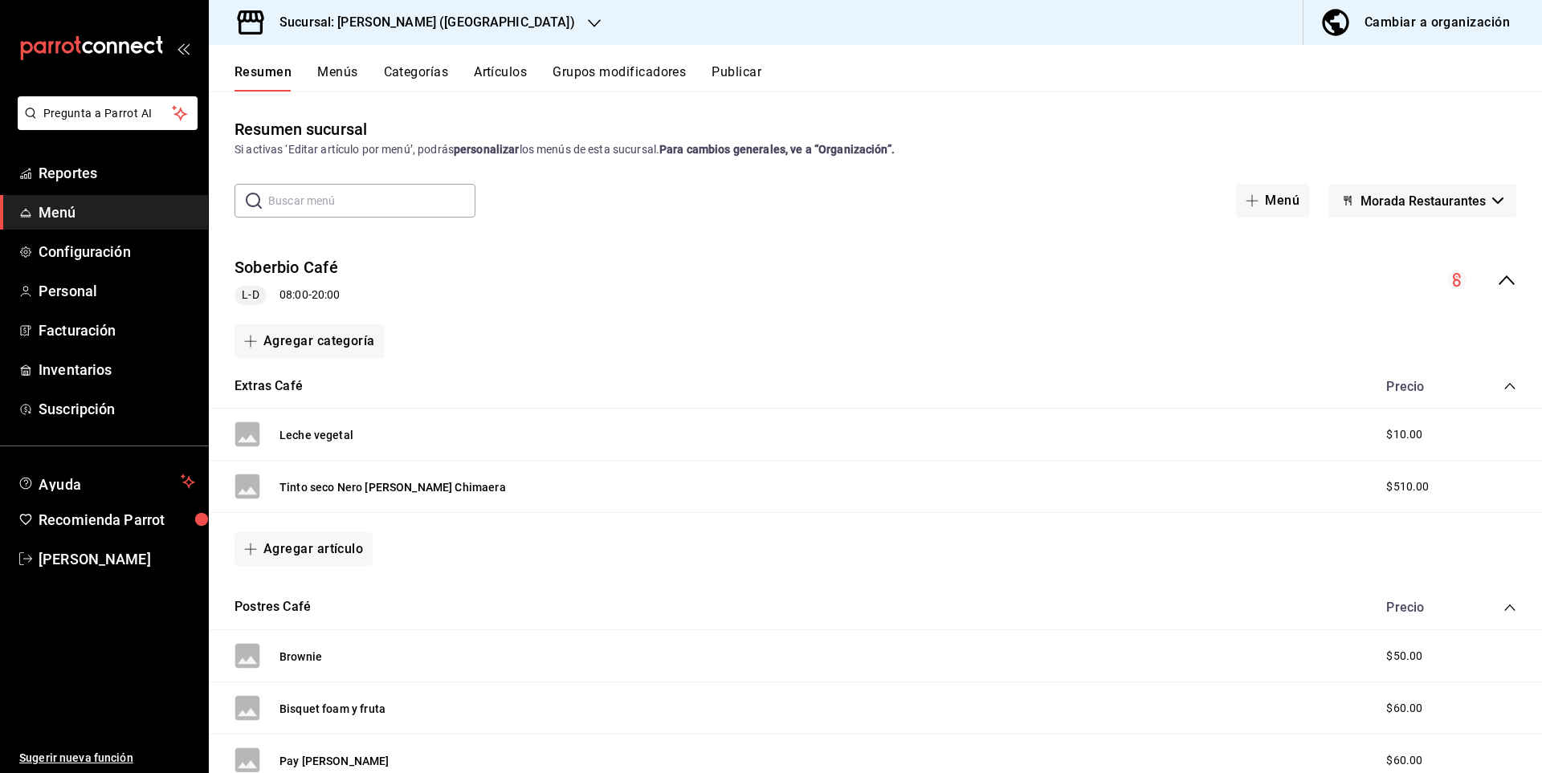
click at [748, 63] on div "Resumen Menús Categorías Artículos Grupos modificadores Publicar" at bounding box center [875, 68] width 1333 height 47
click at [751, 72] on button "Publicar" at bounding box center [736, 77] width 50 height 27
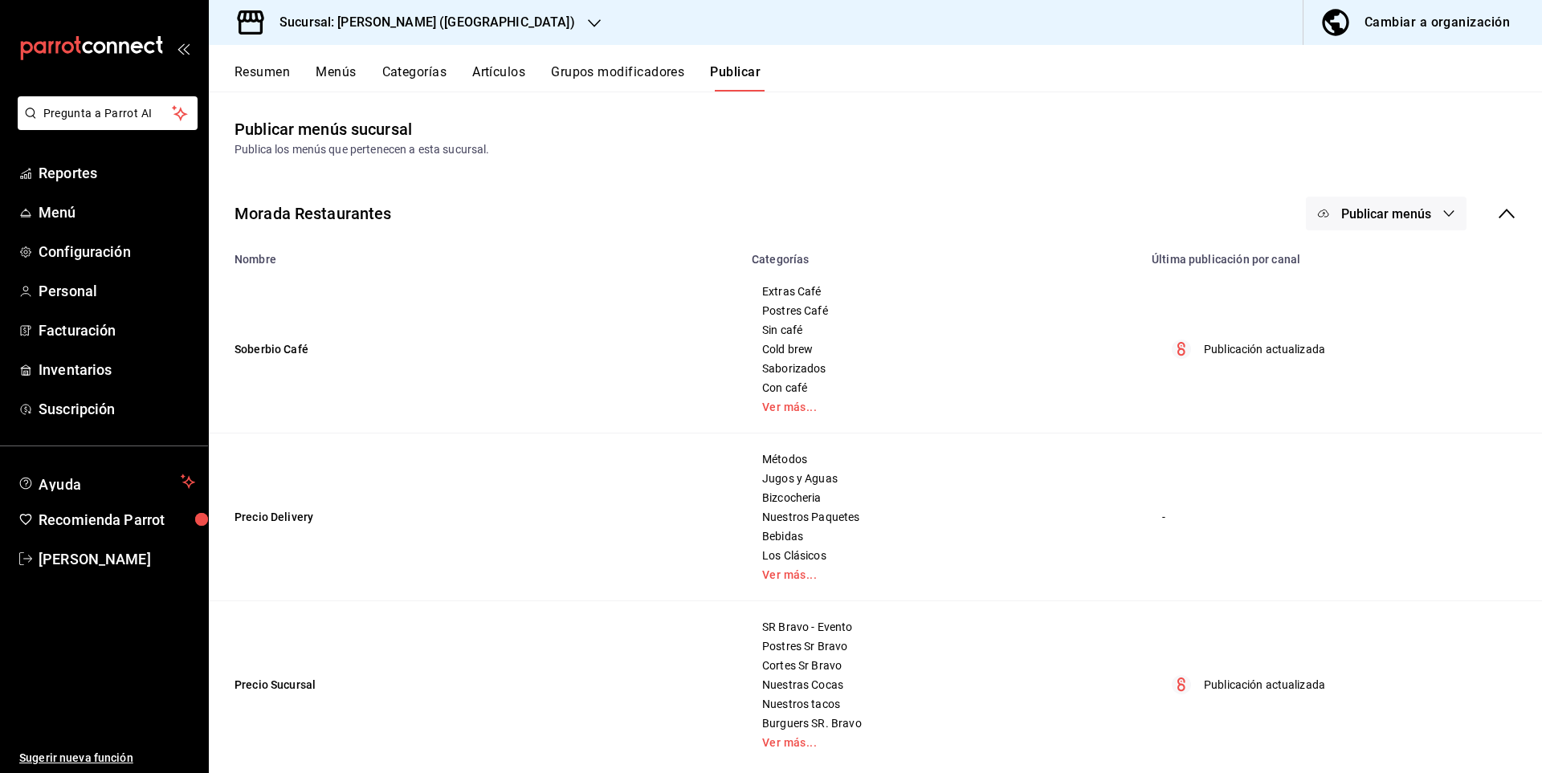
click at [426, 25] on h3 "Sucursal: [PERSON_NAME] ([GEOGRAPHIC_DATA])" at bounding box center [421, 22] width 308 height 19
click at [318, 109] on span "Café Soberbio ([GEOGRAPHIC_DATA])" at bounding box center [318, 105] width 192 height 17
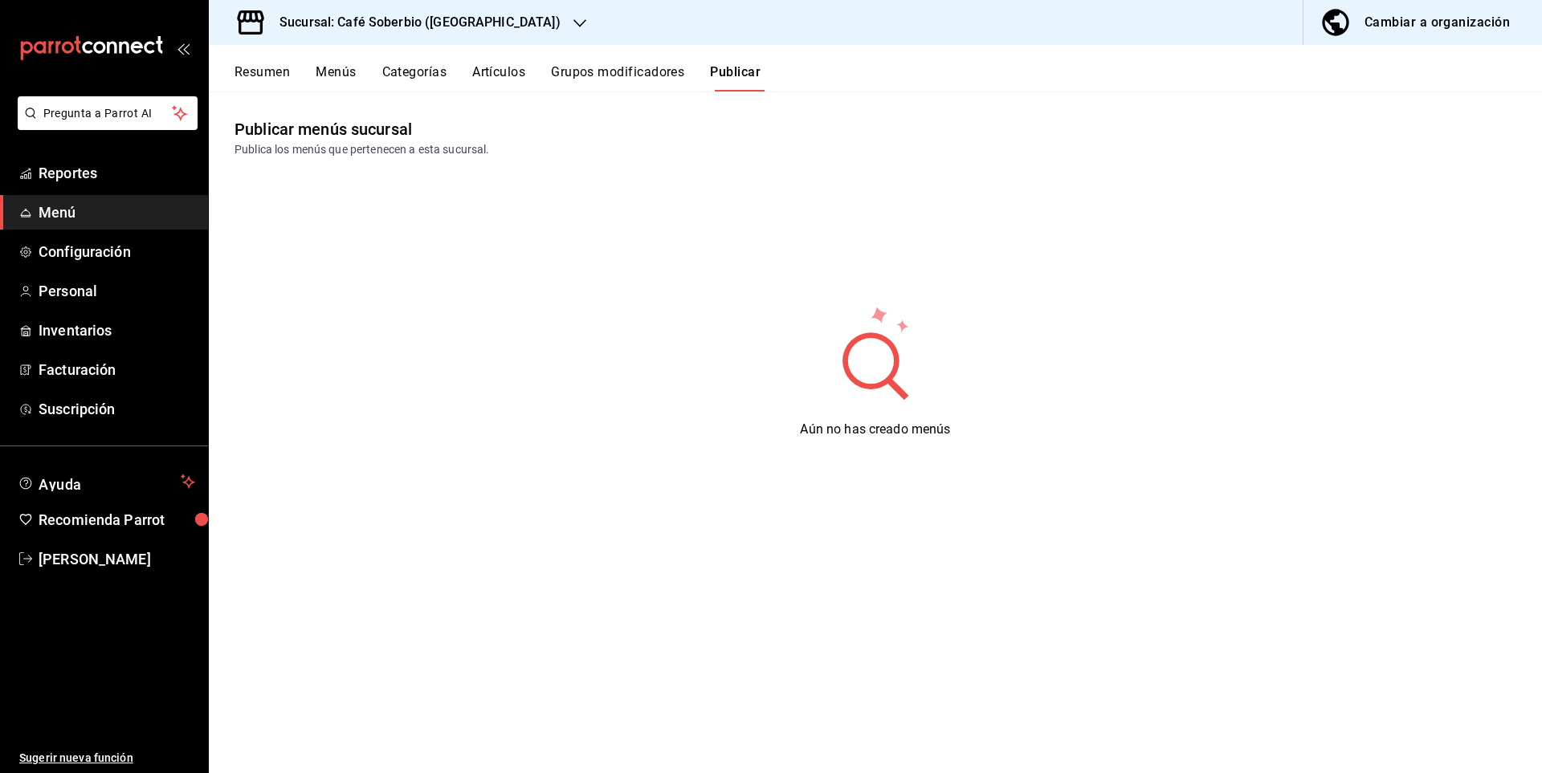
click at [761, 55] on div "Resumen Menús Categorías Artículos Grupos modificadores Publicar" at bounding box center [875, 68] width 1333 height 47
drag, startPoint x: 346, startPoint y: 141, endPoint x: 467, endPoint y: 157, distance: 121.5
click at [467, 157] on div "Publica los menús que pertenecen a esta sucursal." at bounding box center [875, 149] width 1282 height 17
click at [551, 247] on div "Aún no has creado menús" at bounding box center [875, 372] width 1333 height 402
drag, startPoint x: 866, startPoint y: 406, endPoint x: 854, endPoint y: 392, distance: 18.8
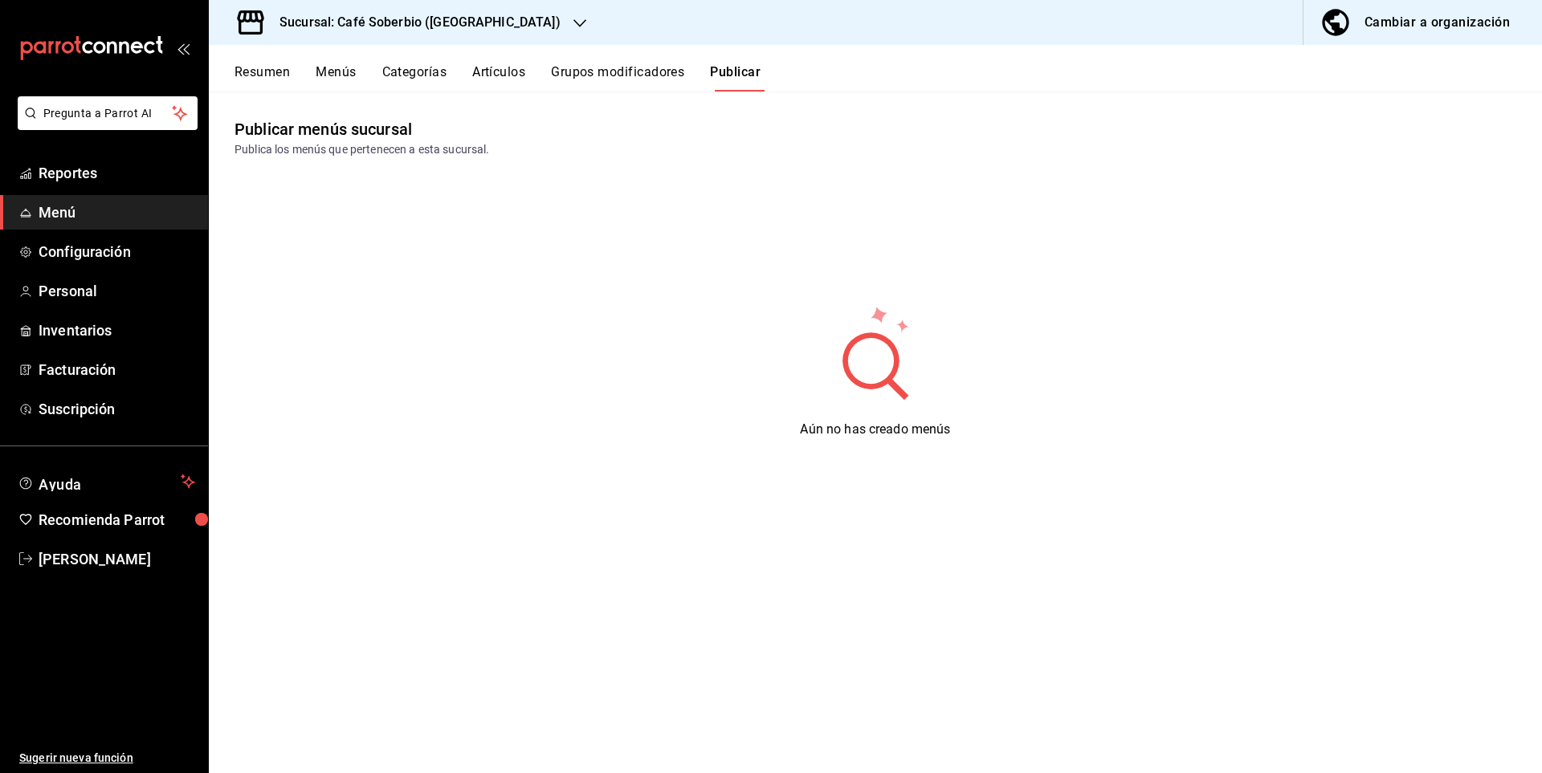
click at [867, 407] on div "Aún no has creado menús" at bounding box center [875, 372] width 1333 height 402
click at [606, 78] on button "Grupos modificadores" at bounding box center [617, 77] width 133 height 27
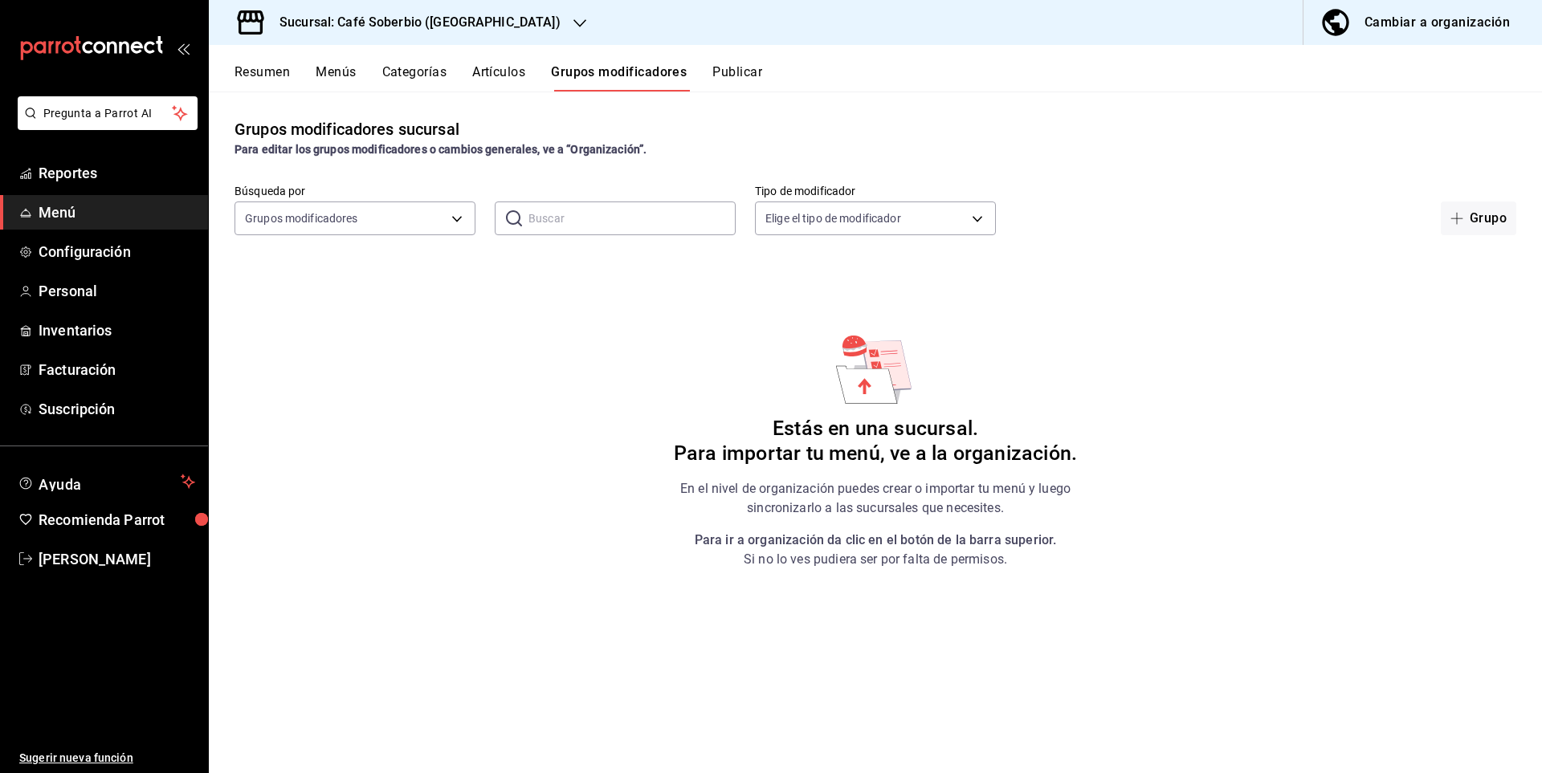
click at [490, 72] on button "Artículos" at bounding box center [498, 77] width 53 height 27
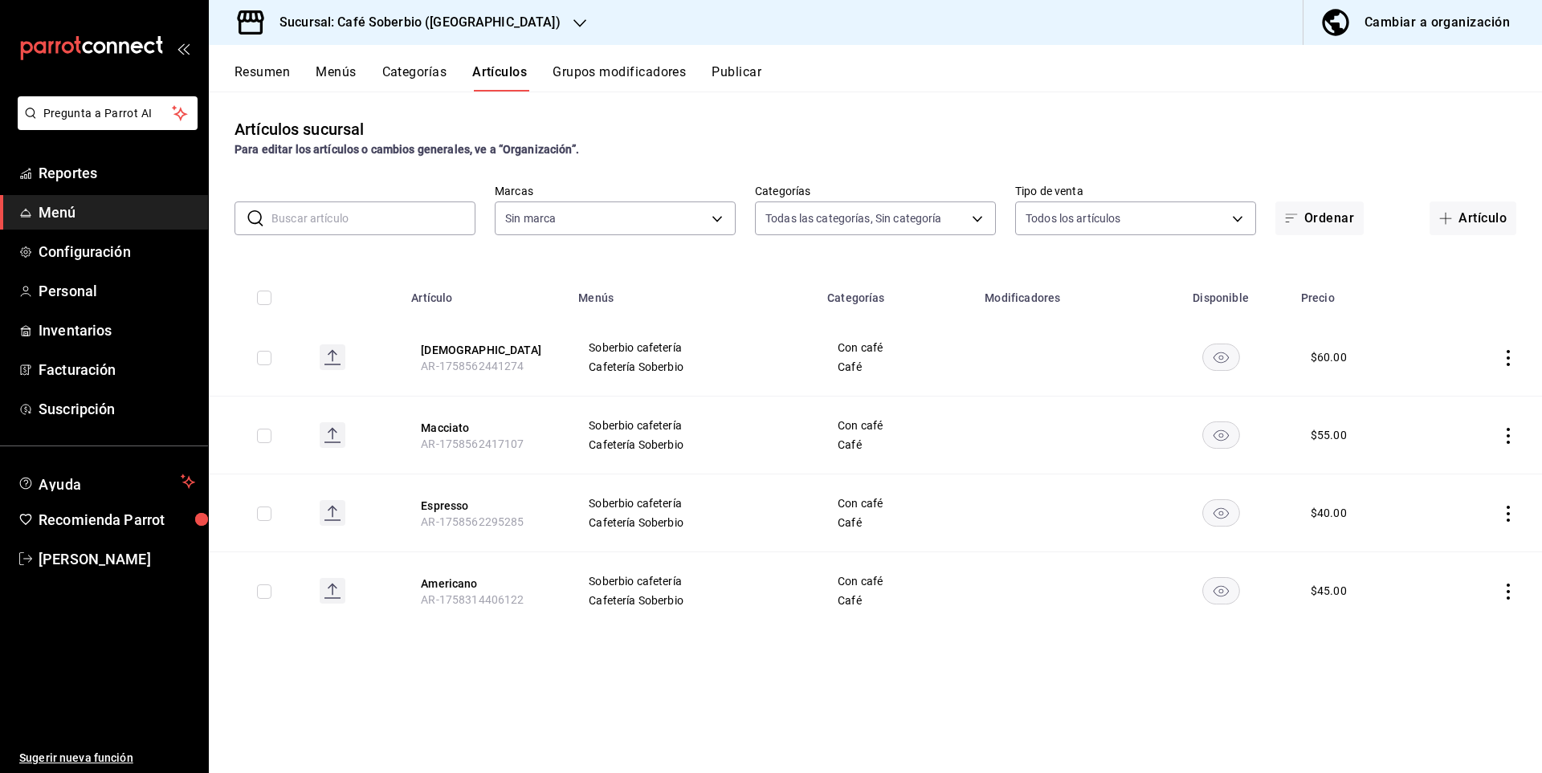
type input "7f15a698-3ed7-420c-b659-3c37ddb92f1c,57a3c601-18b3-4a8c-97ef-106bace78f7f,706db…"
drag, startPoint x: 602, startPoint y: 348, endPoint x: 701, endPoint y: 365, distance: 100.2
click at [702, 362] on div "Soberbio cafetería Cafetería Soberbio" at bounding box center [693, 357] width 210 height 32
click at [658, 420] on span "Soberbio cafetería" at bounding box center [693, 425] width 209 height 11
click at [645, 593] on div "Soberbio cafetería Cafetería Soberbio" at bounding box center [693, 591] width 210 height 32
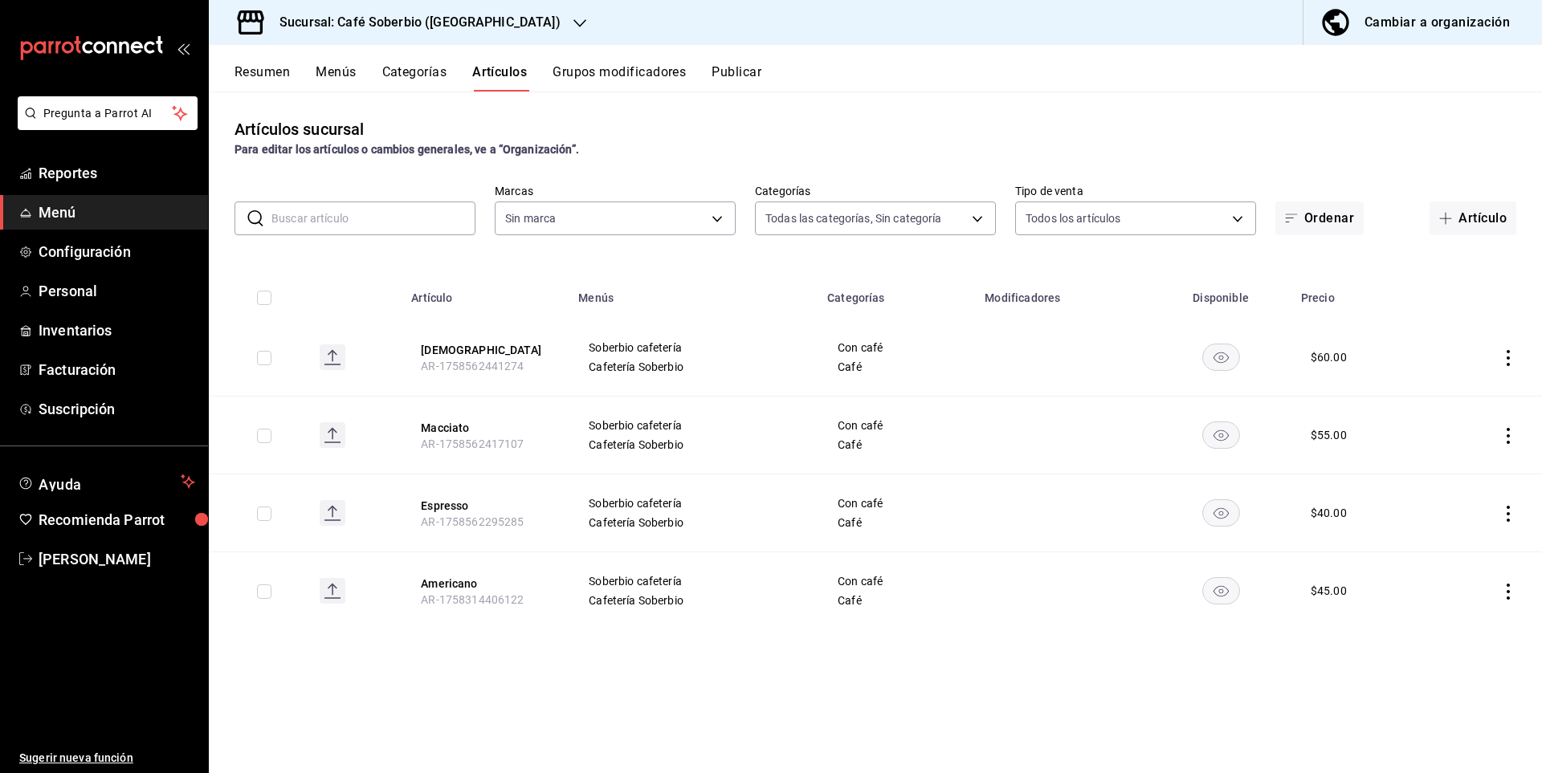
click at [356, 68] on button "Menús" at bounding box center [336, 77] width 40 height 27
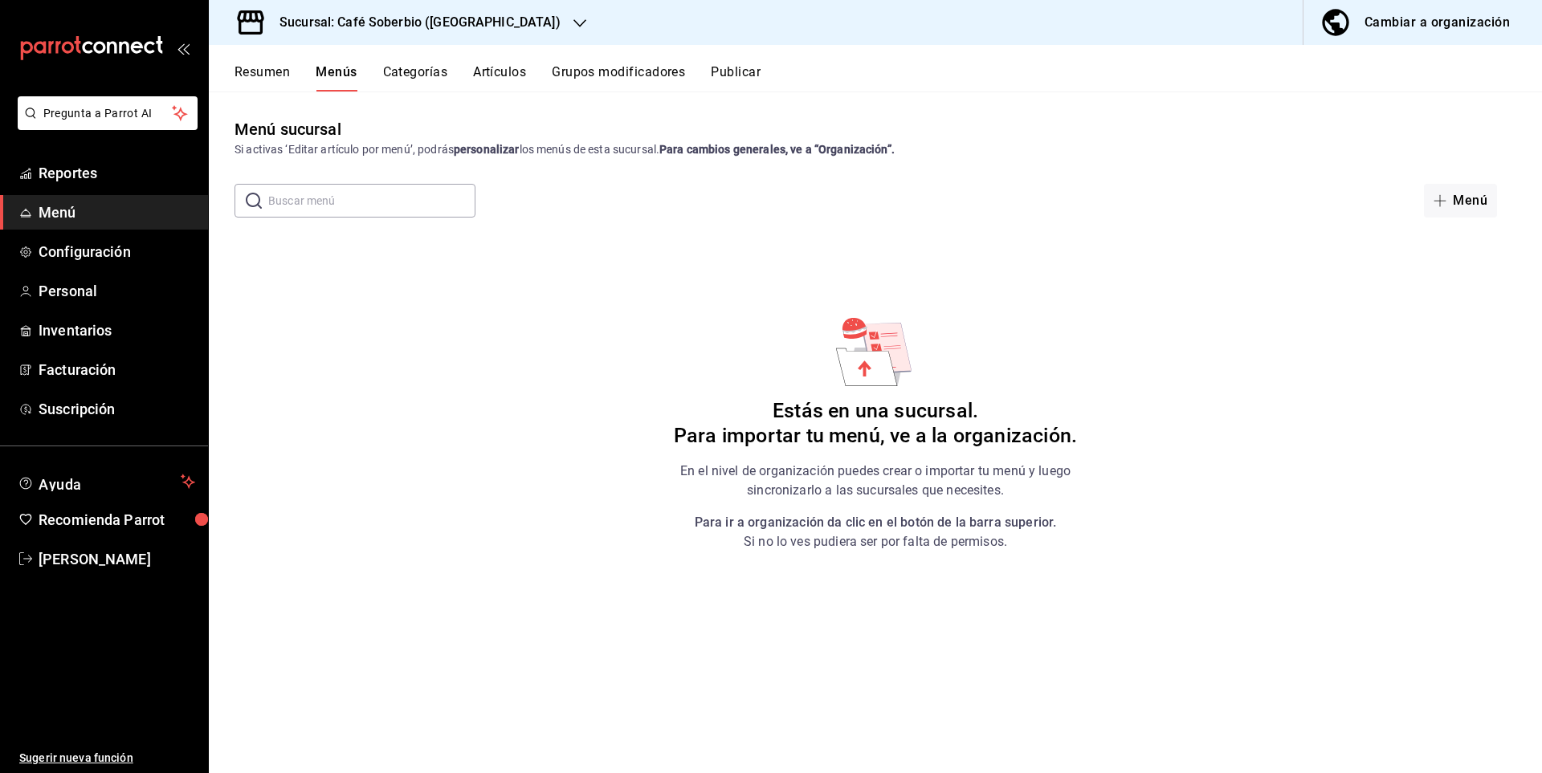
click at [418, 75] on button "Categorías" at bounding box center [415, 77] width 65 height 27
click at [273, 75] on button "Resumen" at bounding box center [261, 77] width 55 height 27
click at [499, 82] on button "Artículos" at bounding box center [500, 77] width 53 height 27
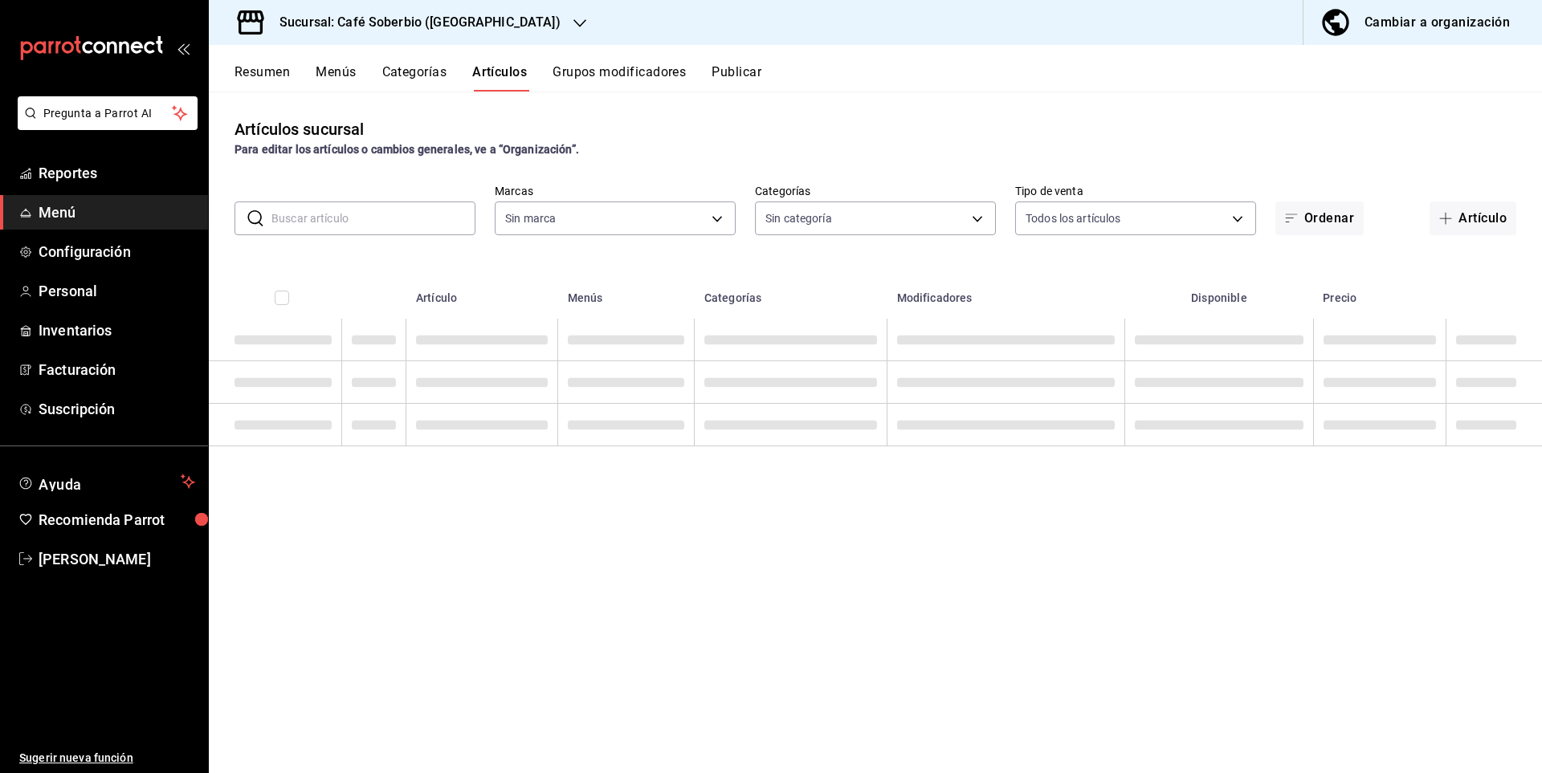
type input "7f15a698-3ed7-420c-b659-3c37ddb92f1c,57a3c601-18b3-4a8c-97ef-106bace78f7f,706db…"
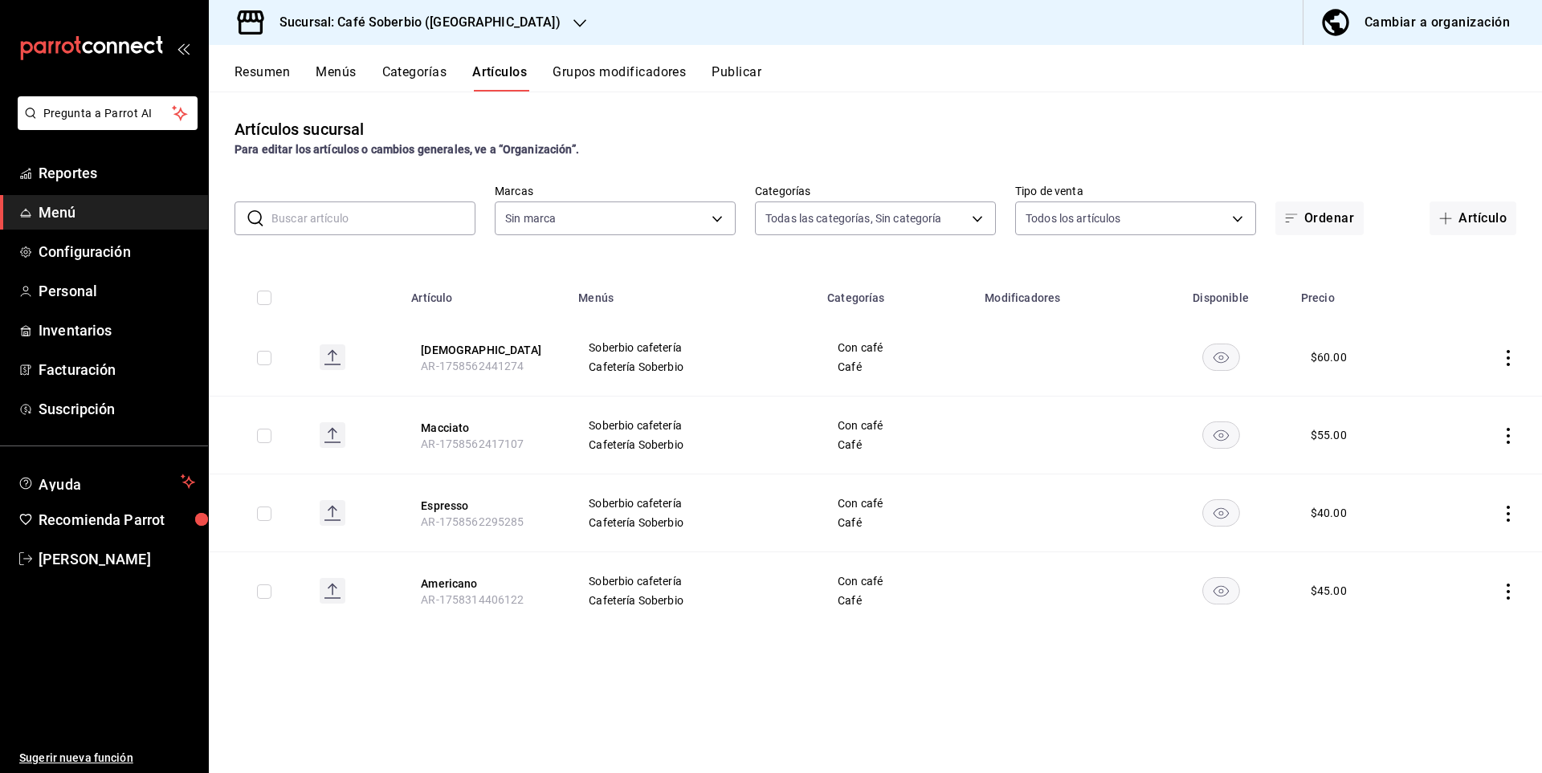
click at [593, 71] on button "Grupos modificadores" at bounding box center [618, 77] width 133 height 27
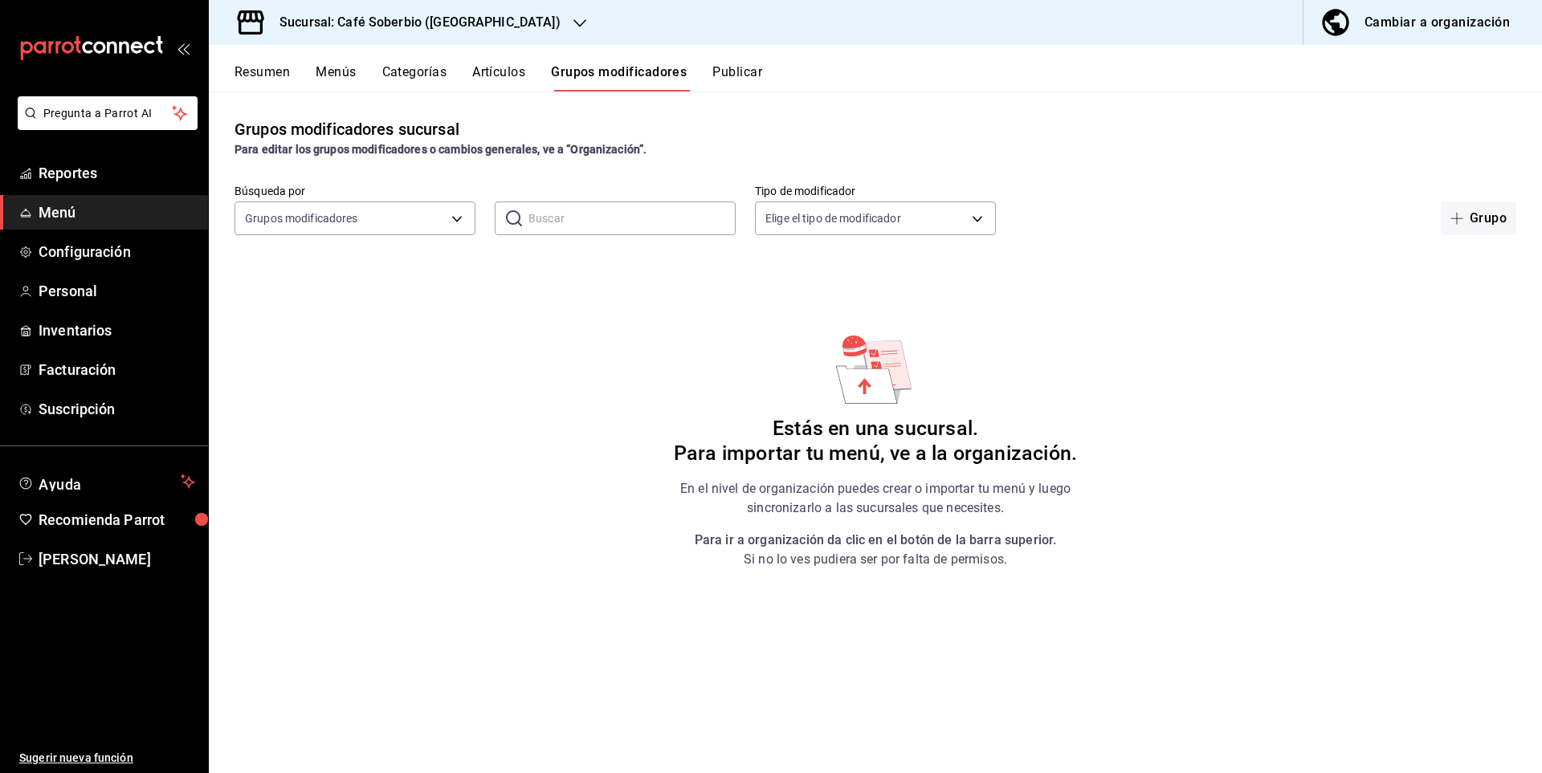
click at [747, 73] on button "Publicar" at bounding box center [737, 77] width 50 height 27
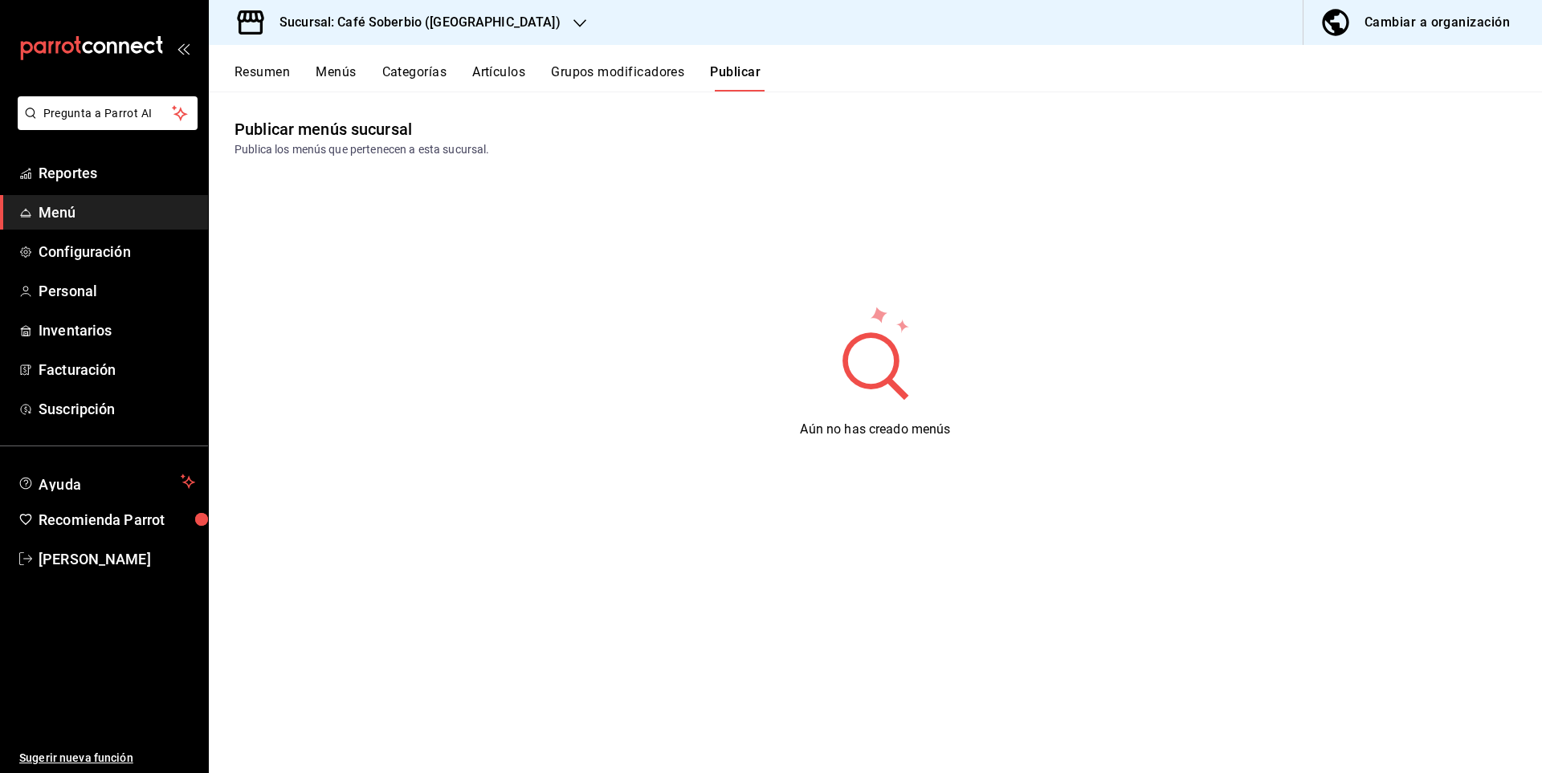
click at [338, 74] on button "Menús" at bounding box center [336, 77] width 40 height 27
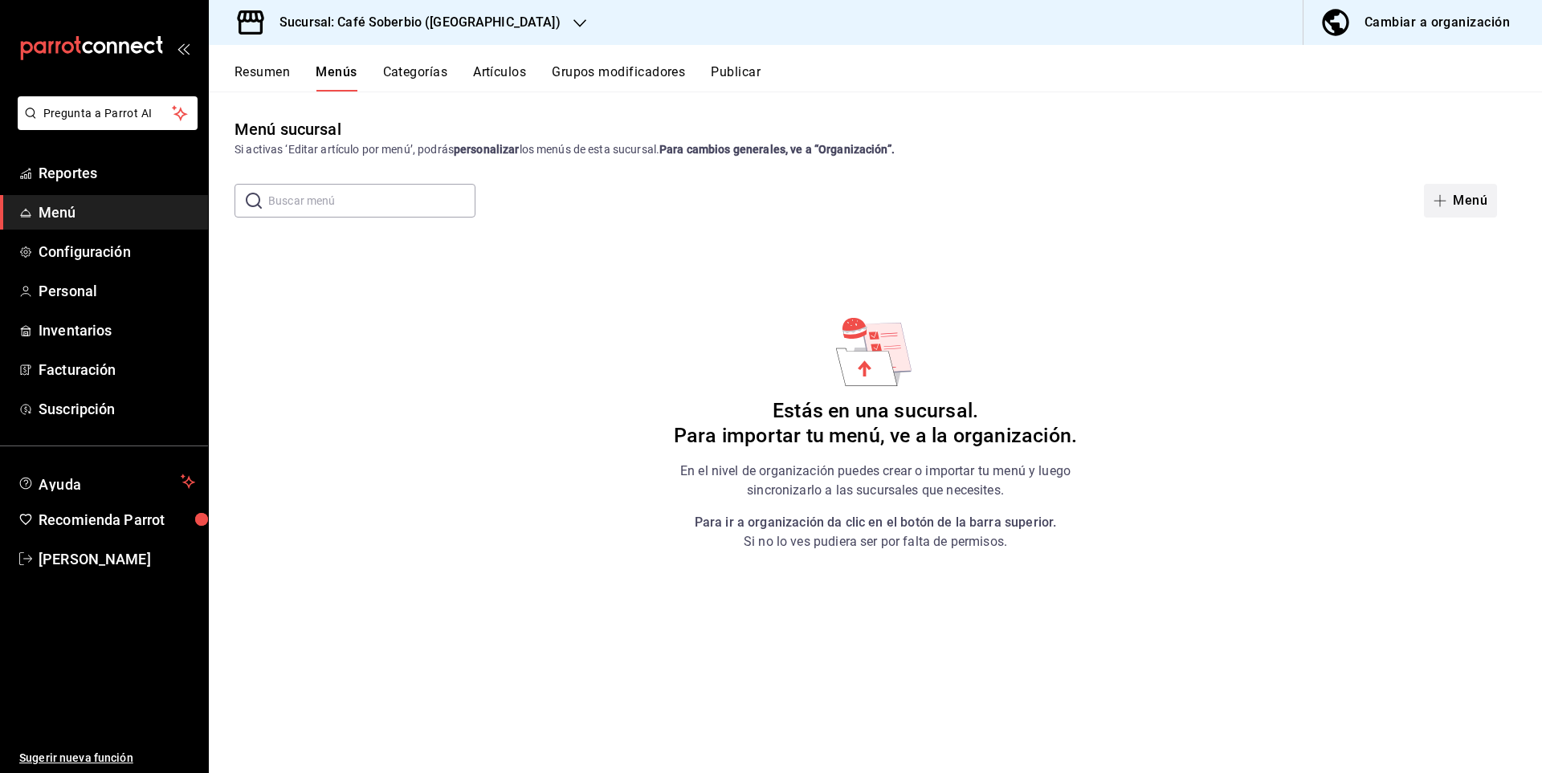
click at [1441, 192] on button "Menú" at bounding box center [1460, 201] width 73 height 34
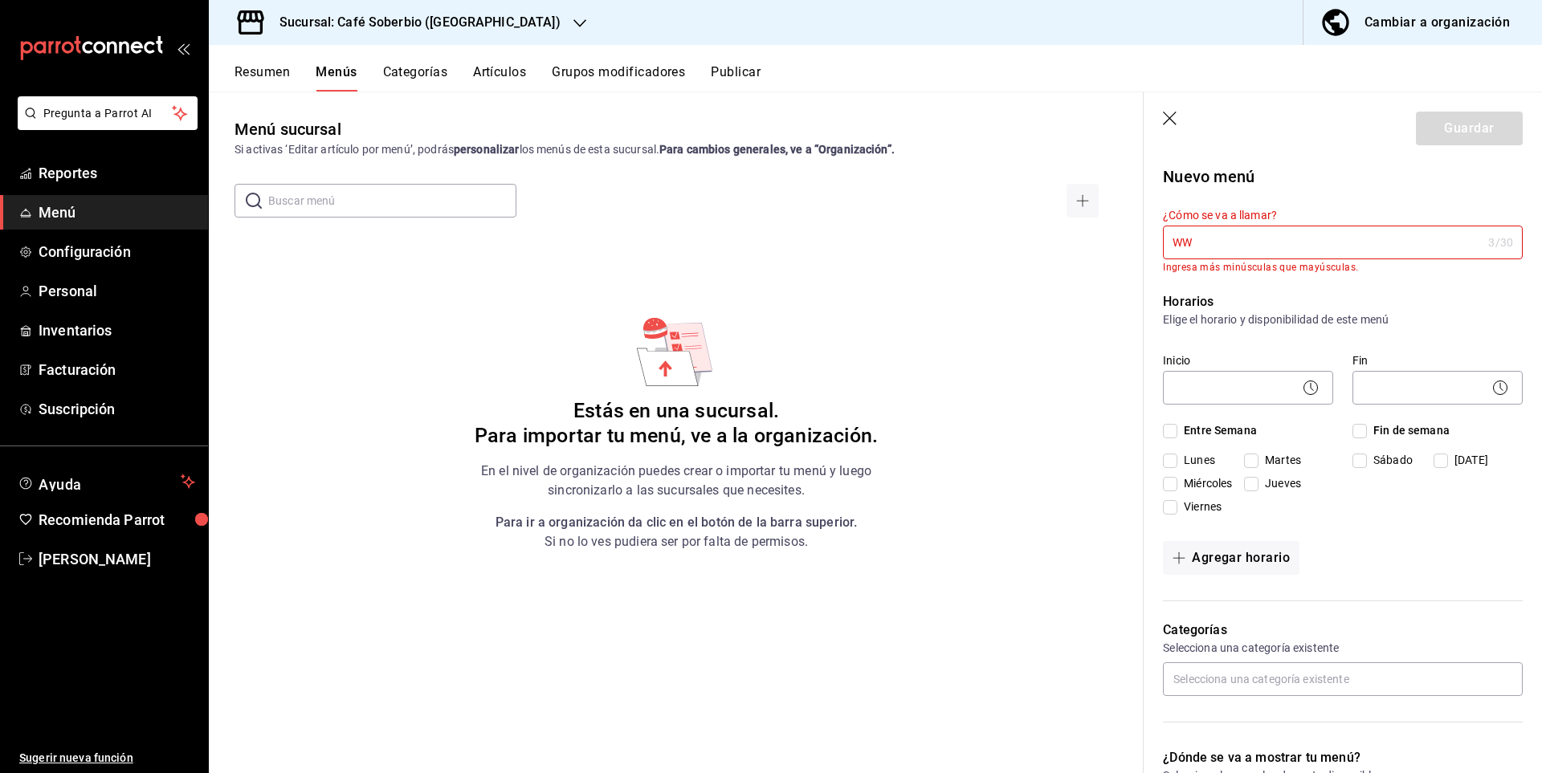
type input "W"
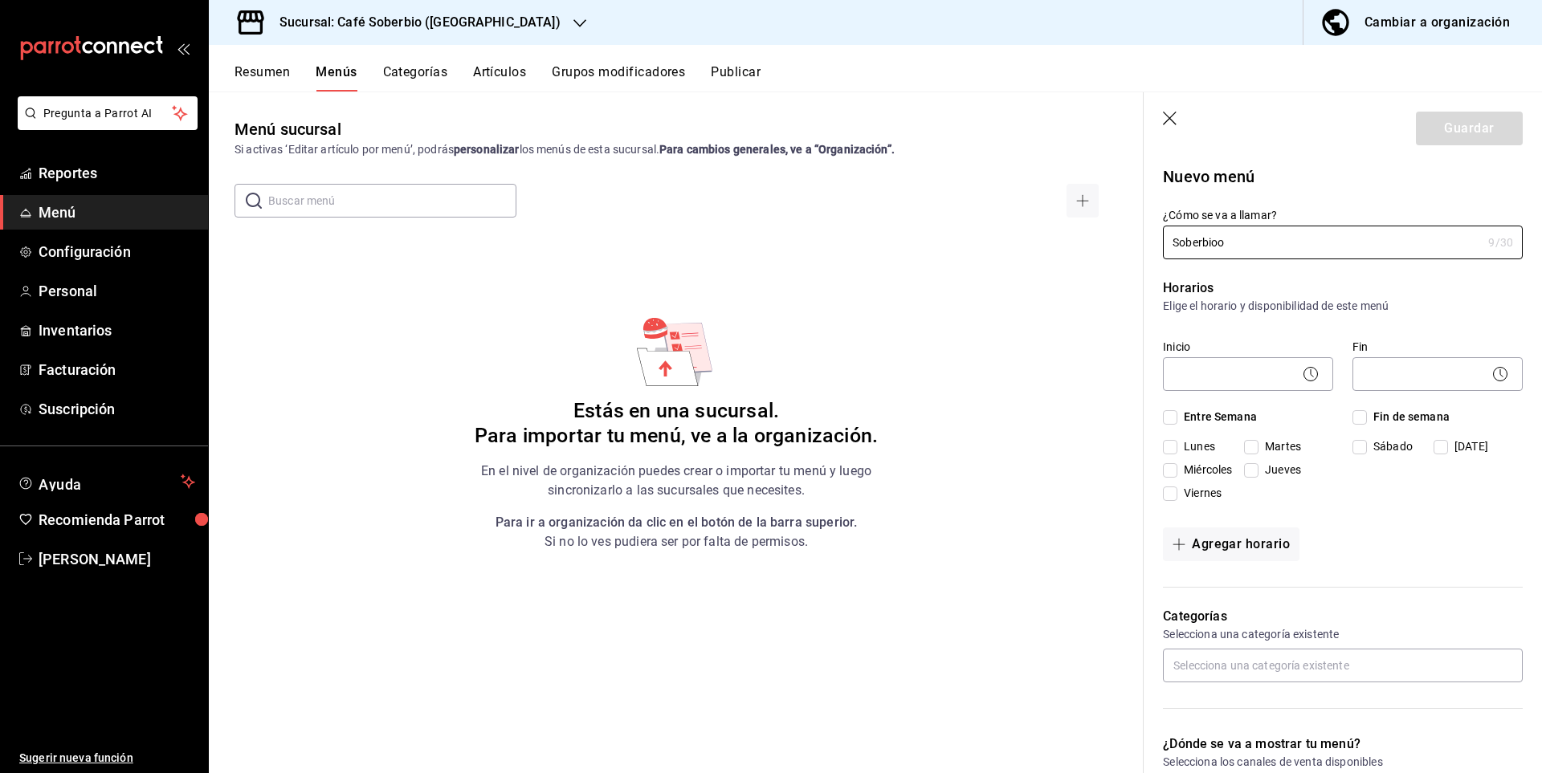
type input "Soberbioo"
click at [1294, 309] on p "Elige el horario y disponibilidad de este menú" at bounding box center [1343, 306] width 360 height 16
drag, startPoint x: 1168, startPoint y: 418, endPoint x: 1186, endPoint y: 417, distance: 18.5
click at [1168, 418] on input "Entre Semana" at bounding box center [1170, 417] width 14 height 14
checkbox input "true"
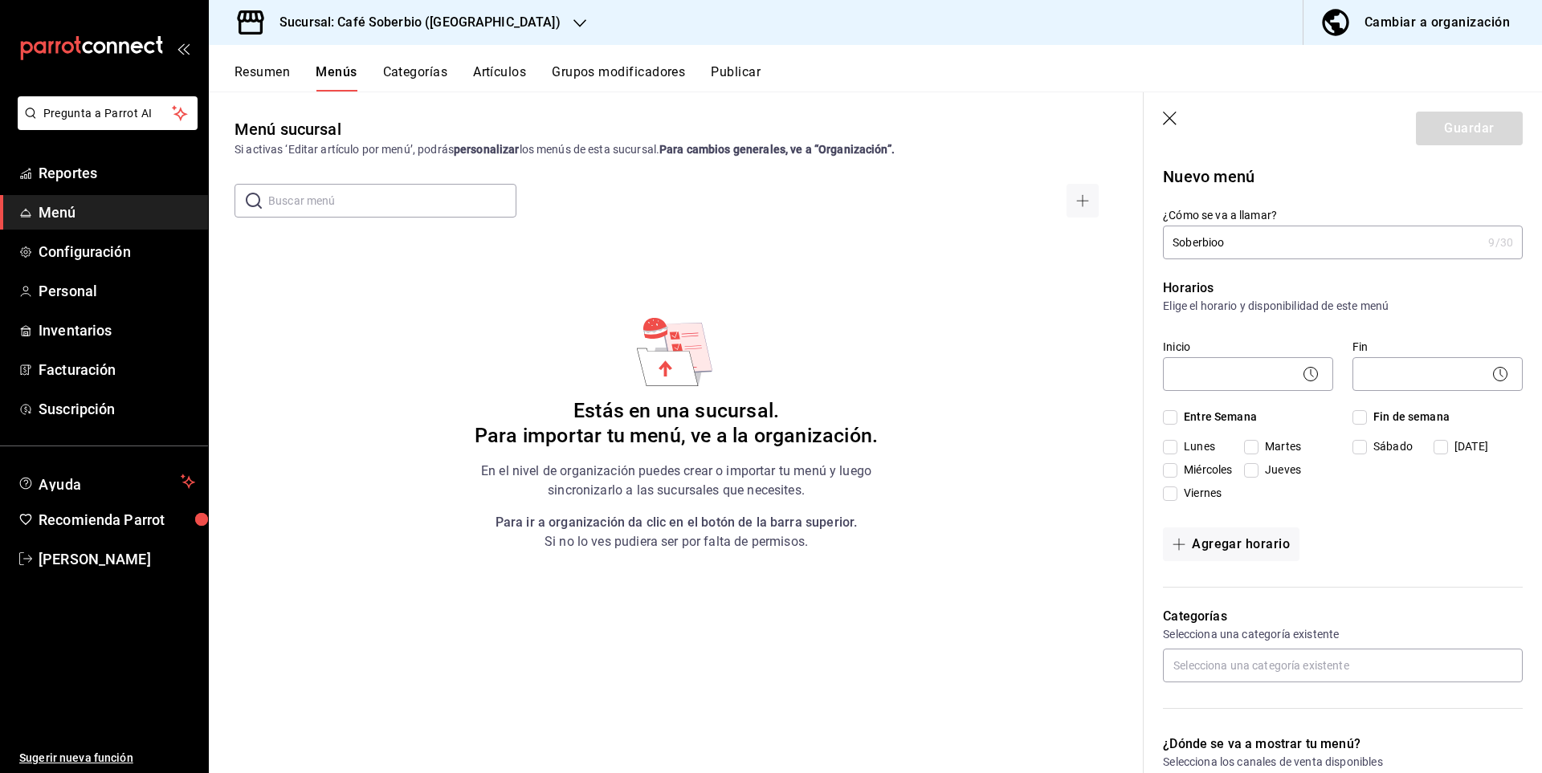
checkbox input "true"
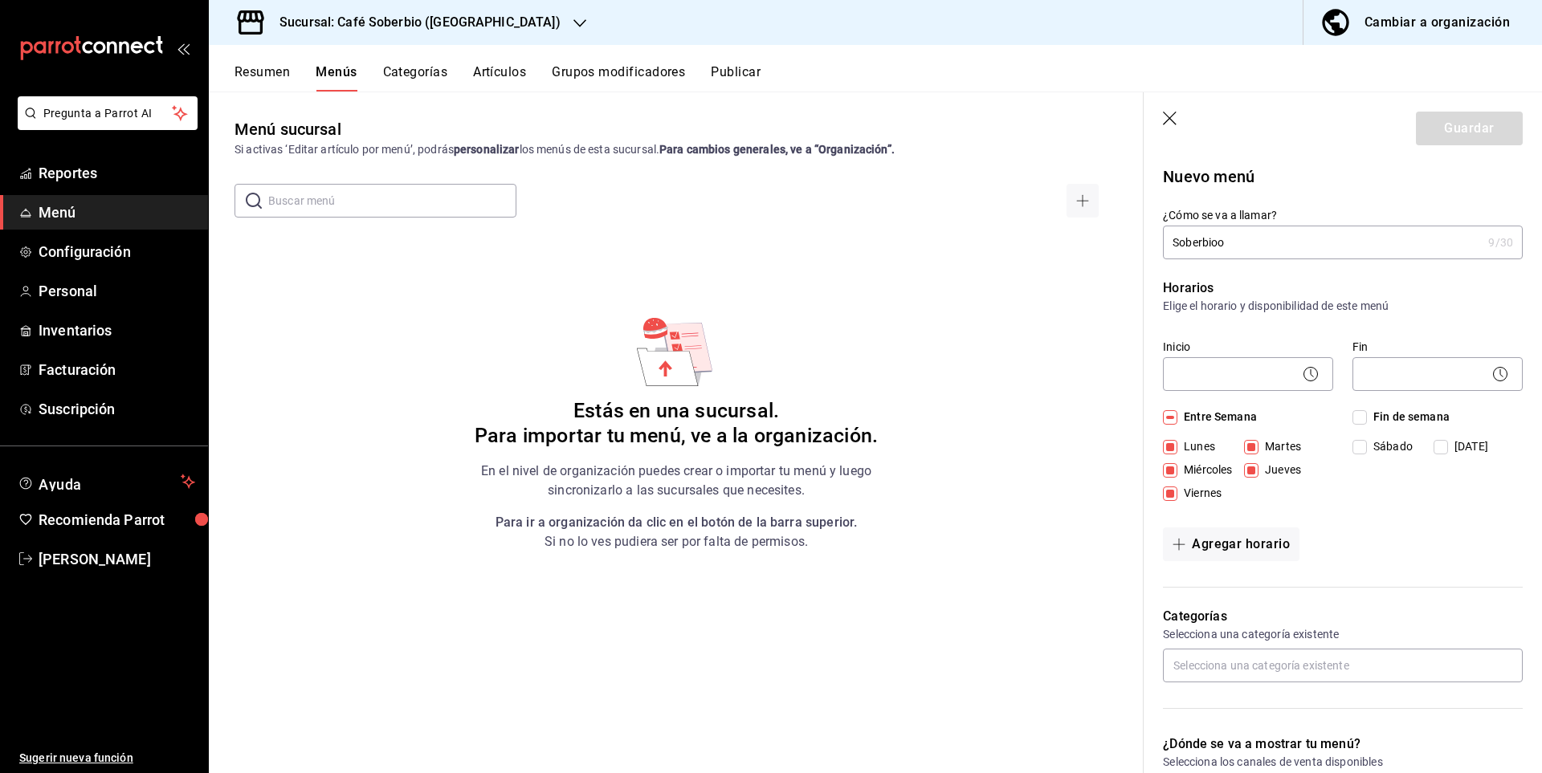
click at [1358, 416] on input "Fin de semana" at bounding box center [1359, 417] width 14 height 14
checkbox input "true"
click at [1270, 365] on body "Pregunta a Parrot AI Reportes Menú Configuración Personal Inventarios Facturaci…" at bounding box center [771, 386] width 1542 height 773
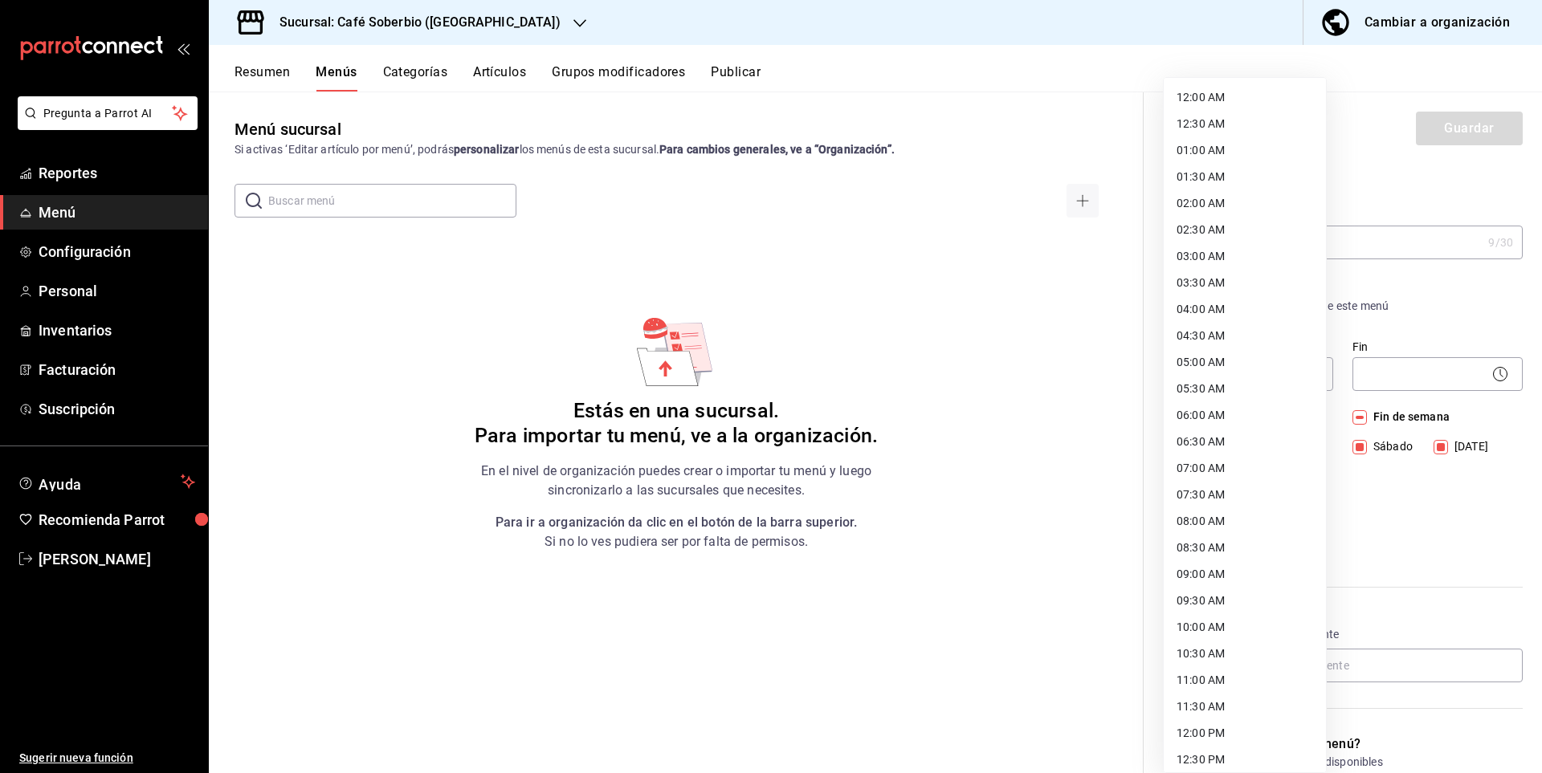
click at [1217, 524] on li "08:00 AM" at bounding box center [1245, 521] width 162 height 27
type input "08:00"
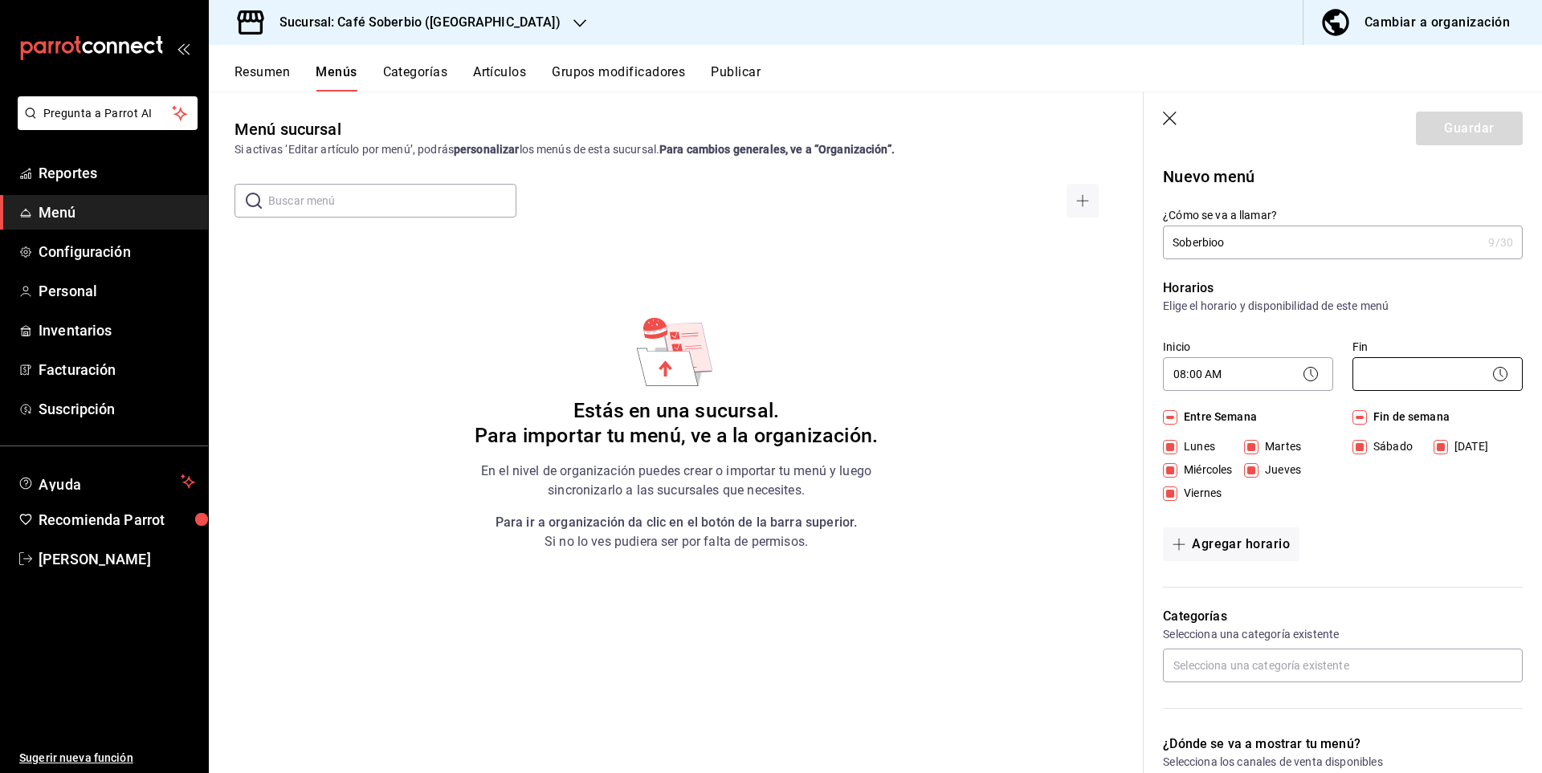
click at [1390, 374] on body "Pregunta a Parrot AI Reportes Menú Configuración Personal Inventarios Facturaci…" at bounding box center [771, 386] width 1542 height 773
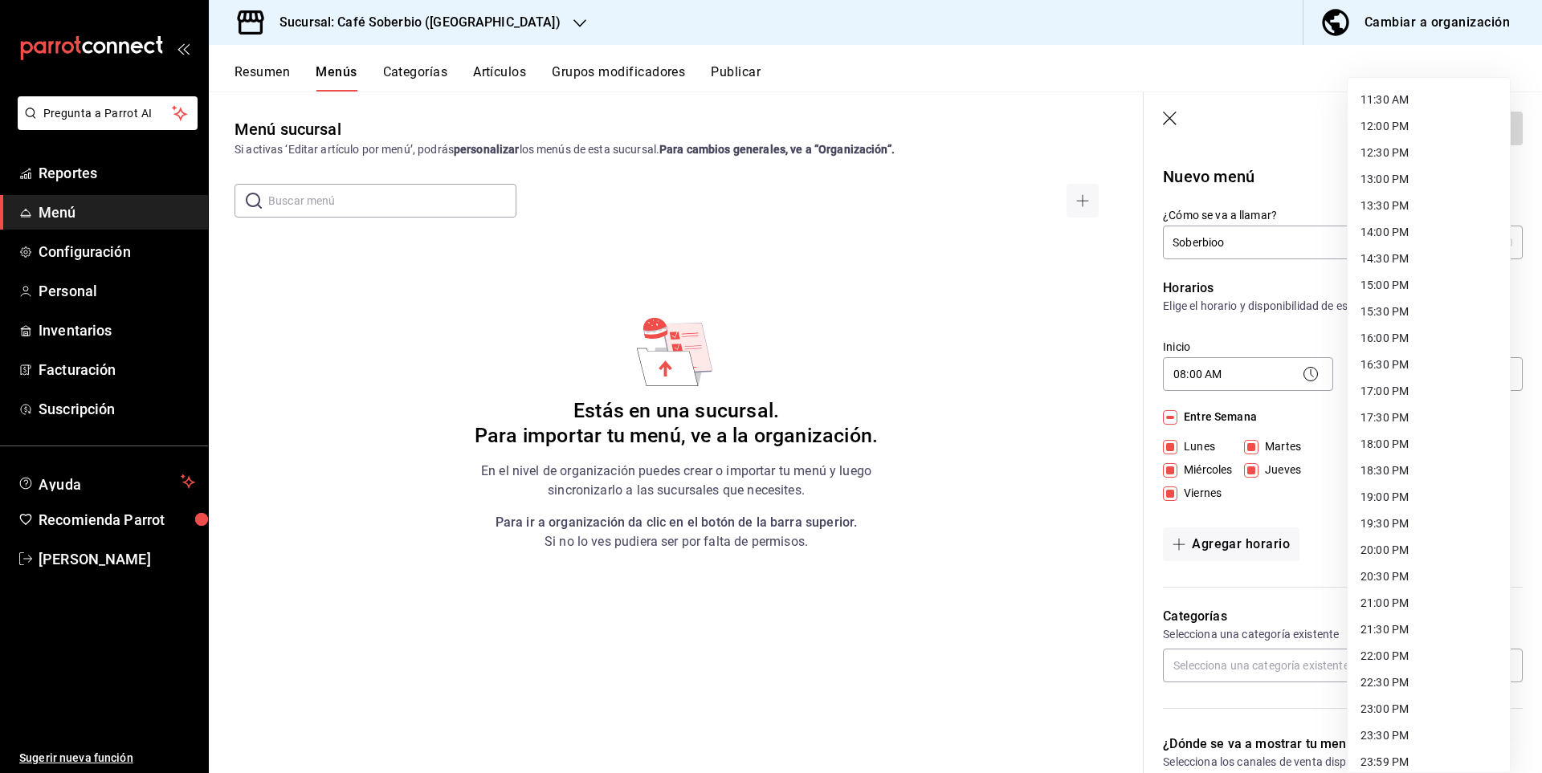
scroll to position [617, 0]
click at [1399, 534] on li "20:00 PM" at bounding box center [1428, 541] width 162 height 27
type input "20:00"
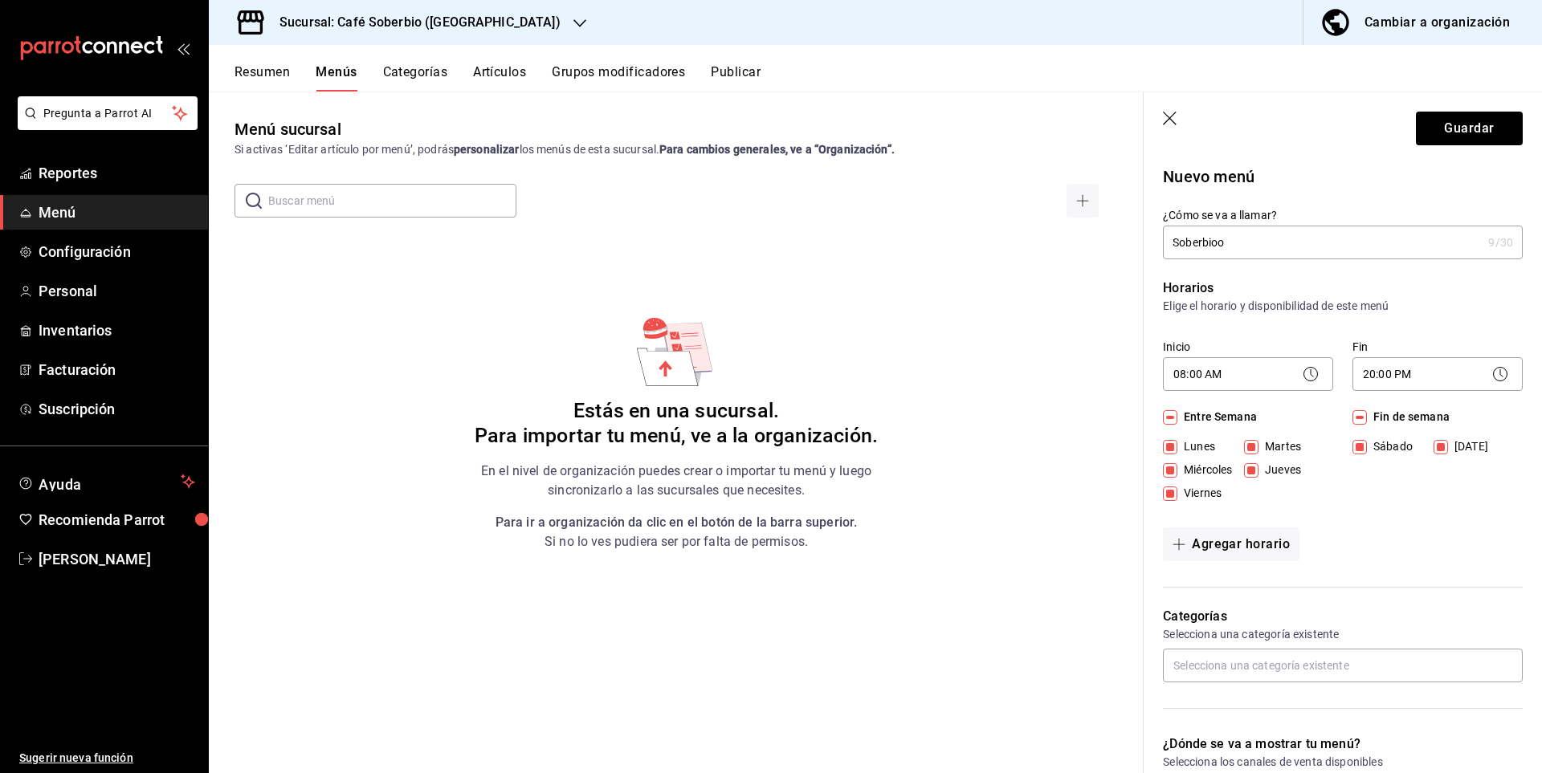
click at [1335, 597] on div "Categorías Selecciona una categoría existente" at bounding box center [1333, 652] width 379 height 128
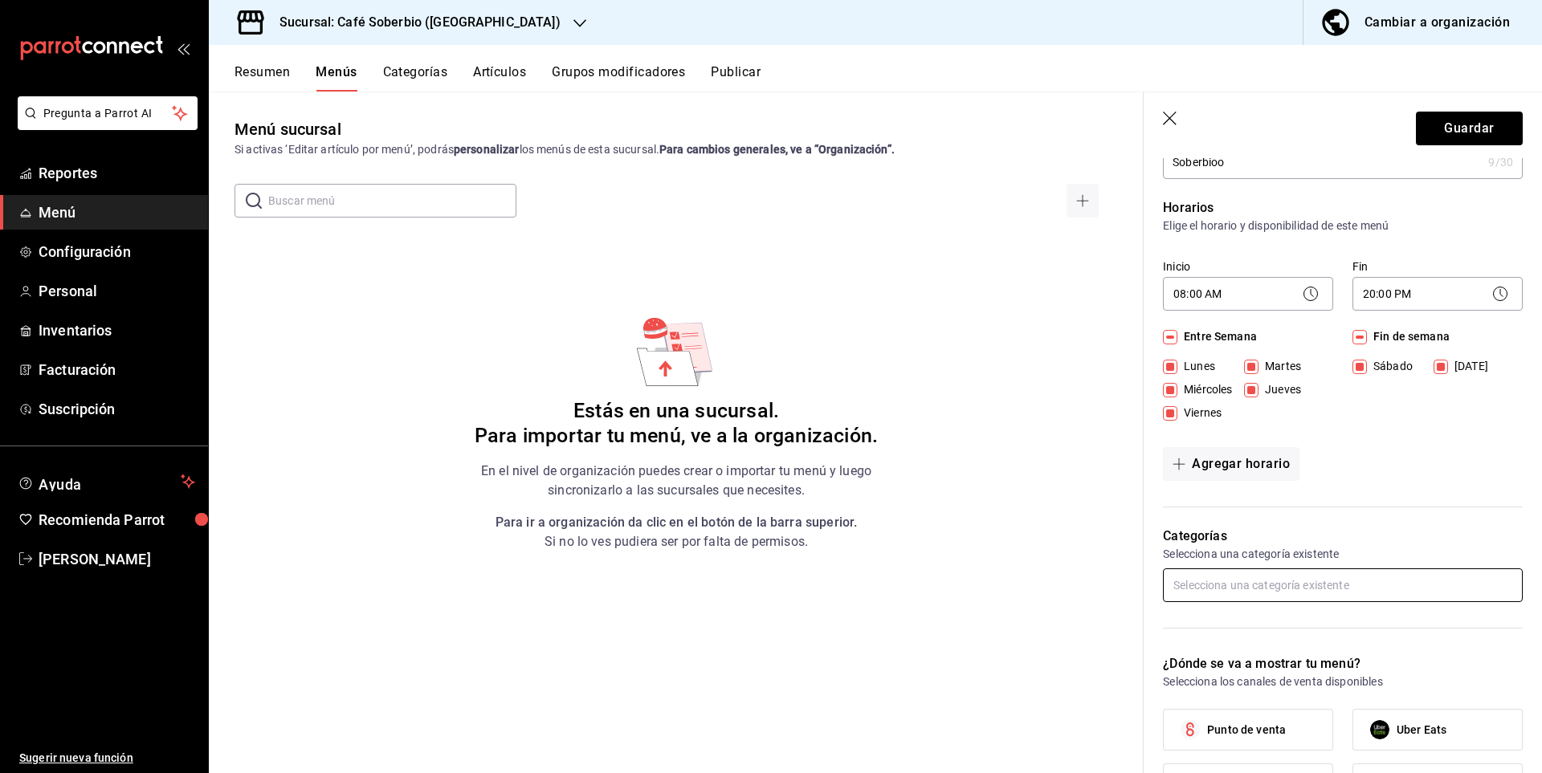
click at [1297, 574] on input "text" at bounding box center [1343, 586] width 360 height 34
click at [1266, 626] on li "Café" at bounding box center [1337, 622] width 348 height 27
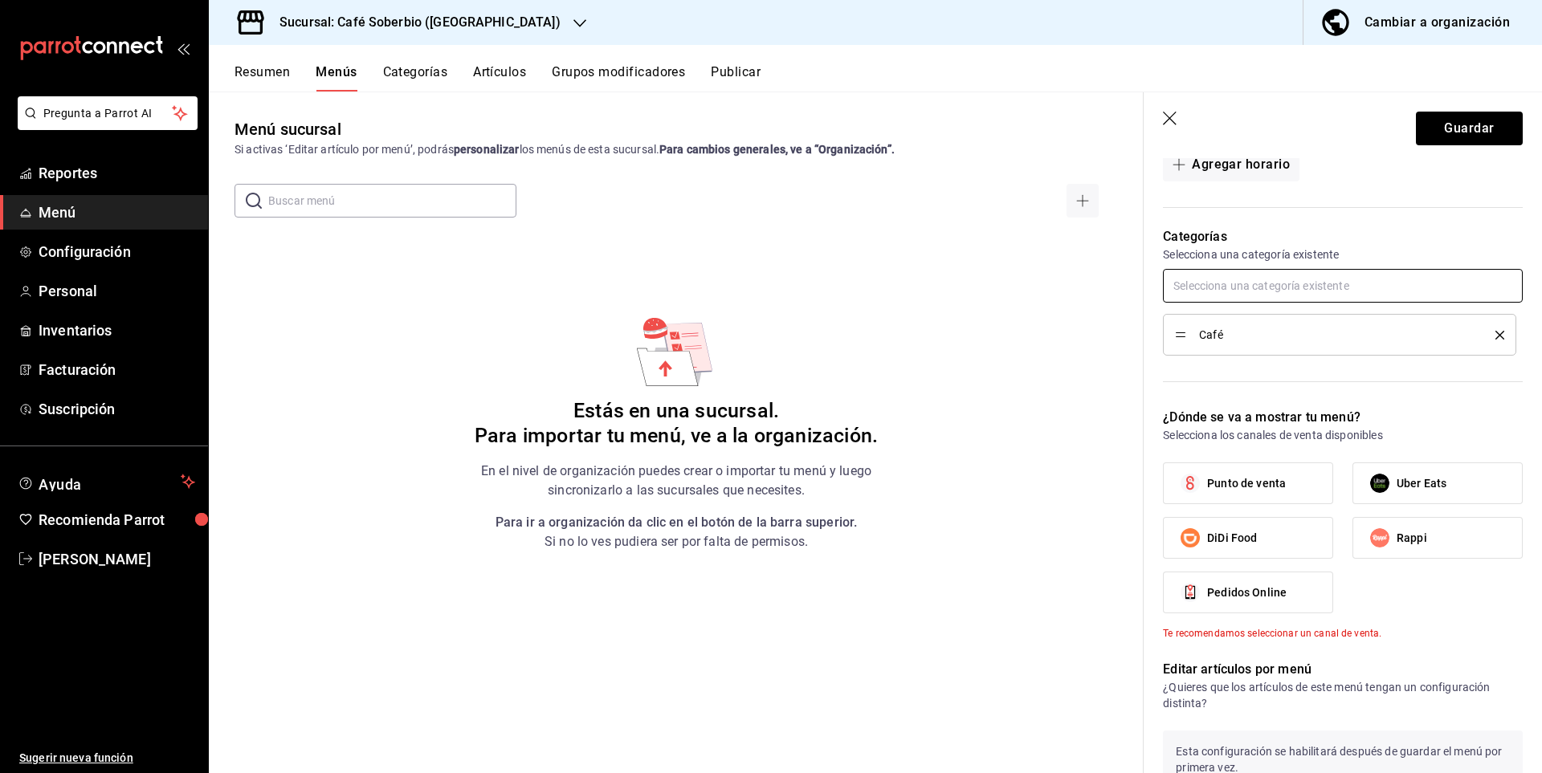
scroll to position [477, 0]
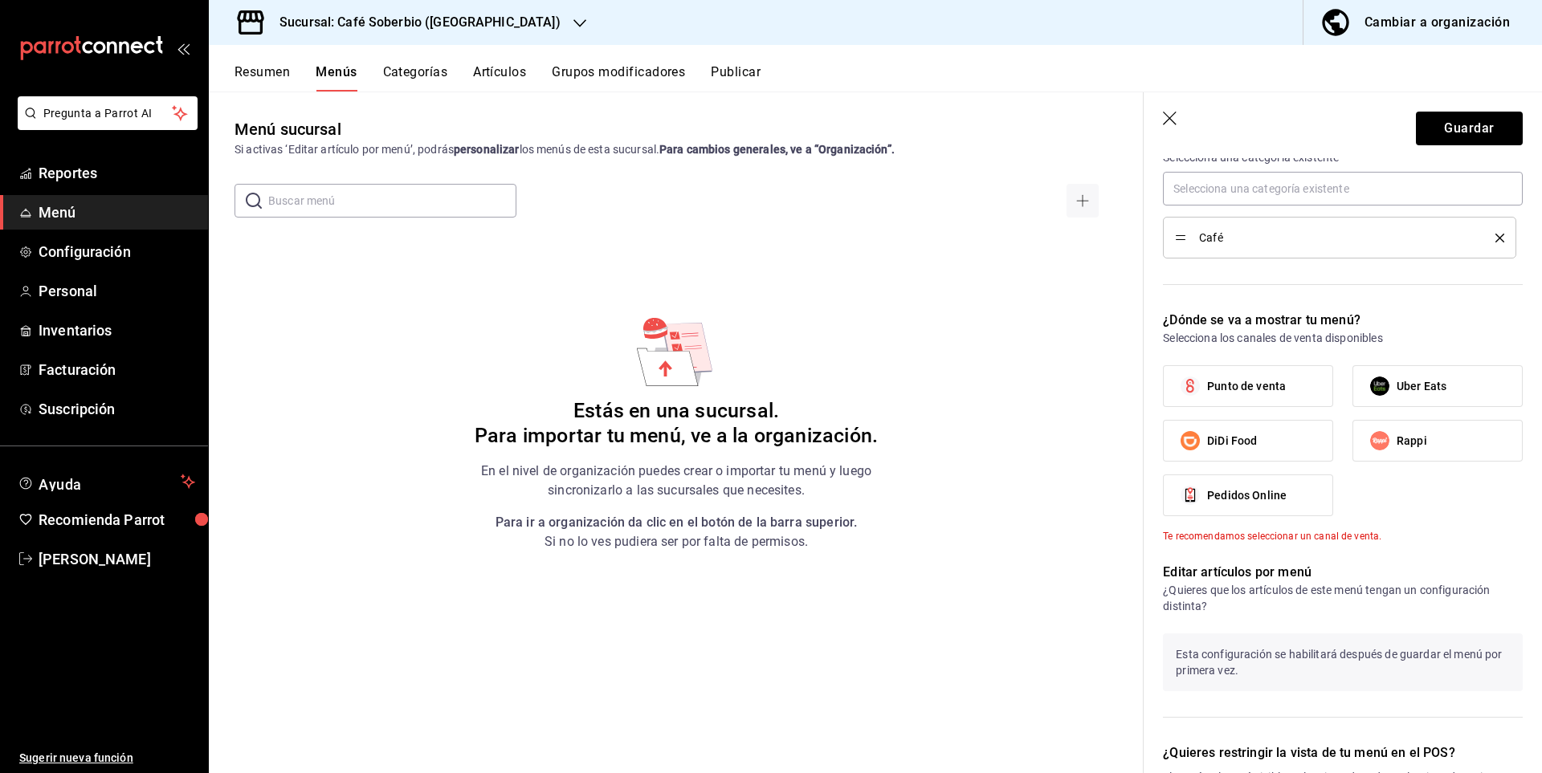
click at [1272, 389] on span "Punto de venta" at bounding box center [1246, 386] width 79 height 17
click at [1207, 389] on input "Punto de venta" at bounding box center [1190, 386] width 34 height 34
checkbox input "true"
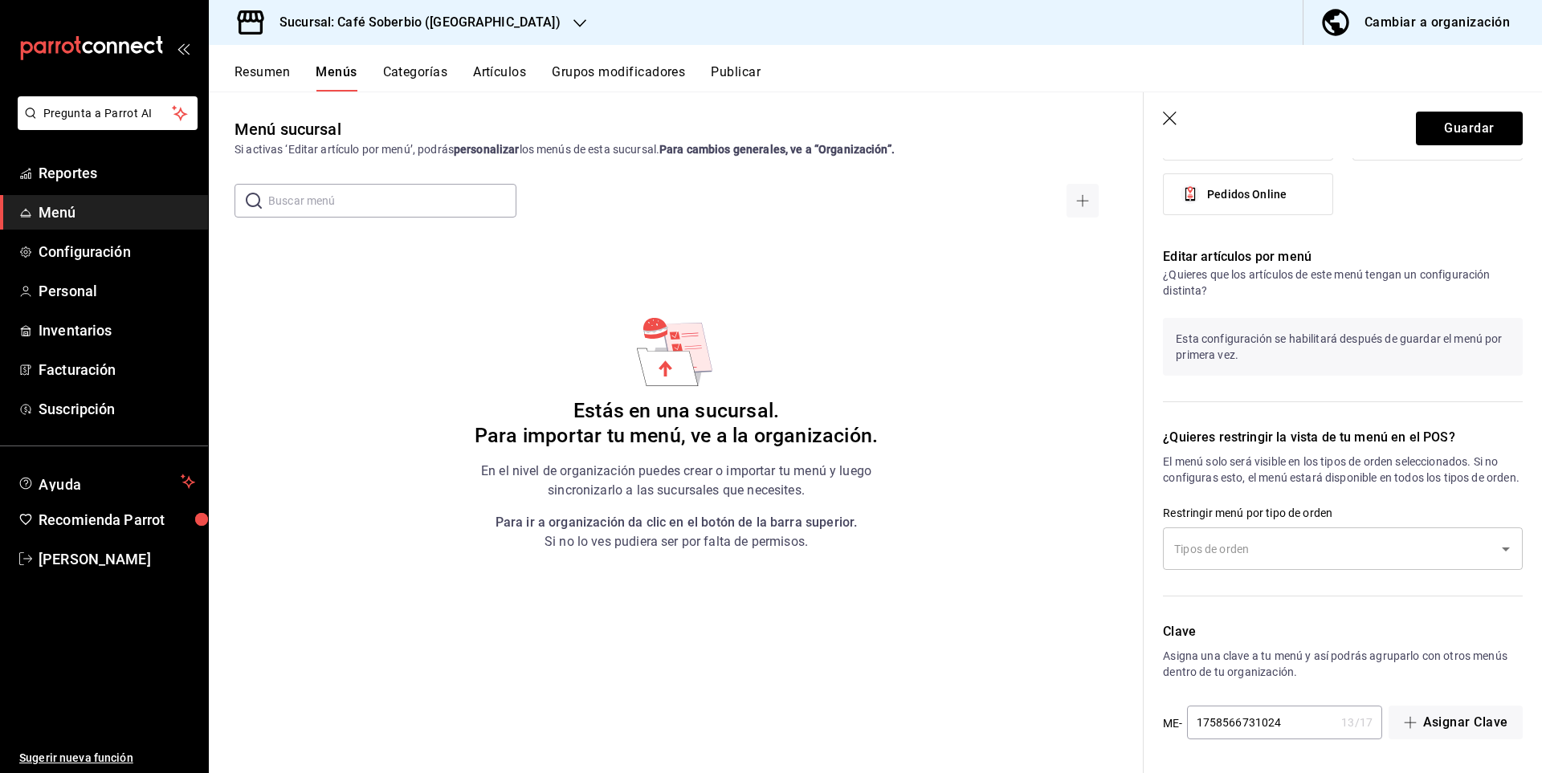
scroll to position [794, 0]
click at [1239, 547] on input "text" at bounding box center [1330, 549] width 321 height 28
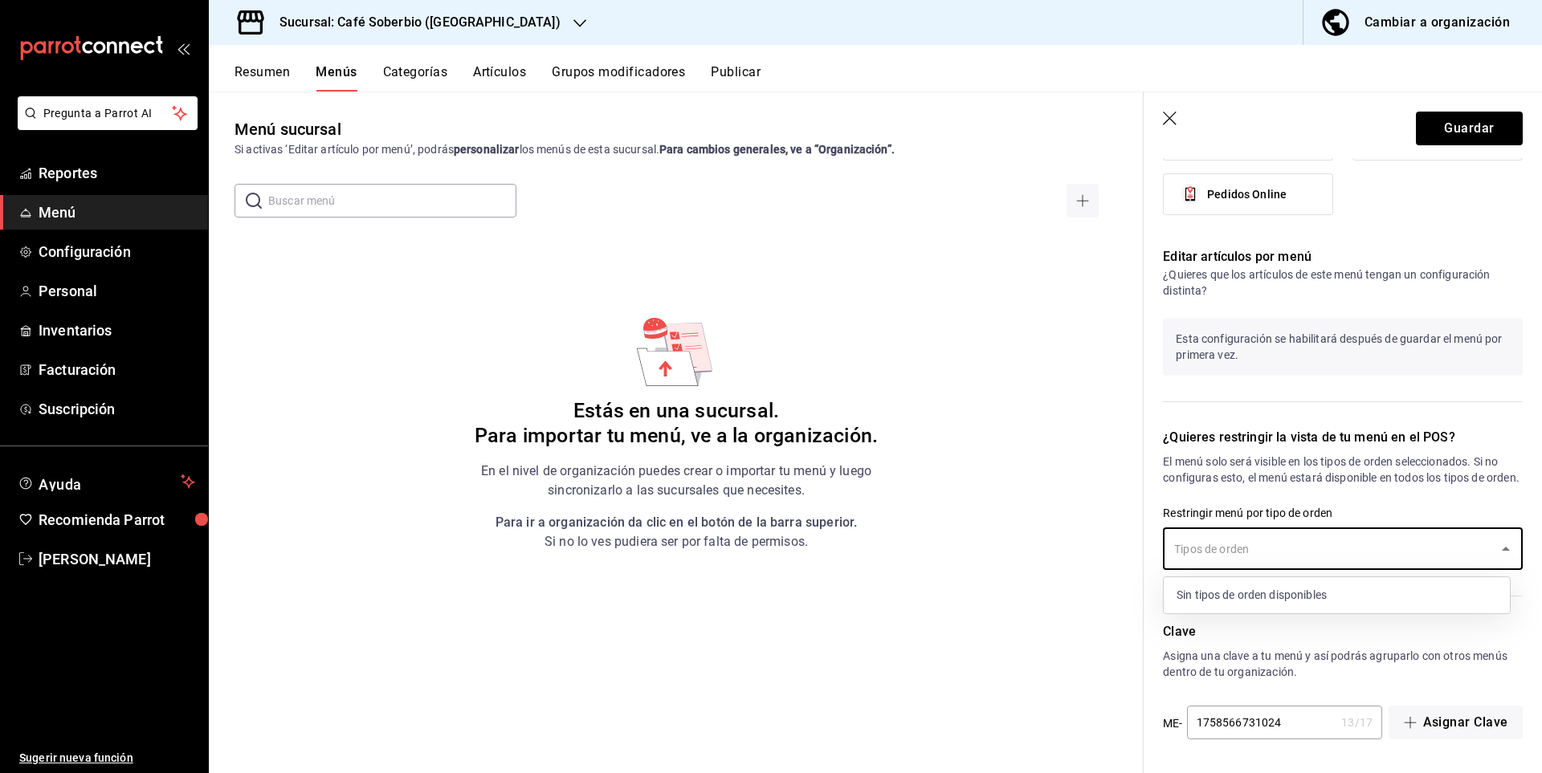
click at [1252, 600] on div "Sin tipos de orden disponibles" at bounding box center [1337, 595] width 346 height 36
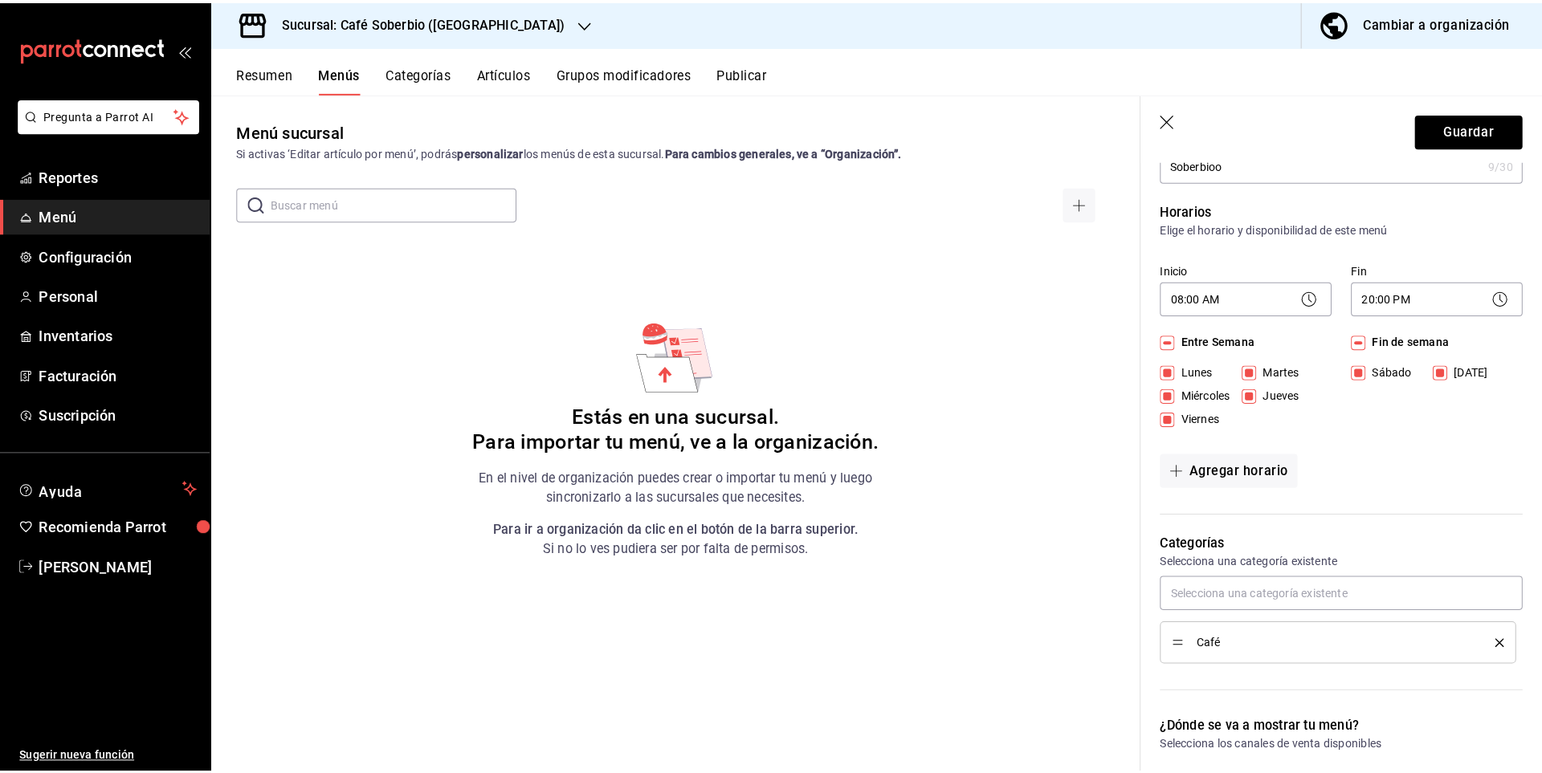
scroll to position [0, 0]
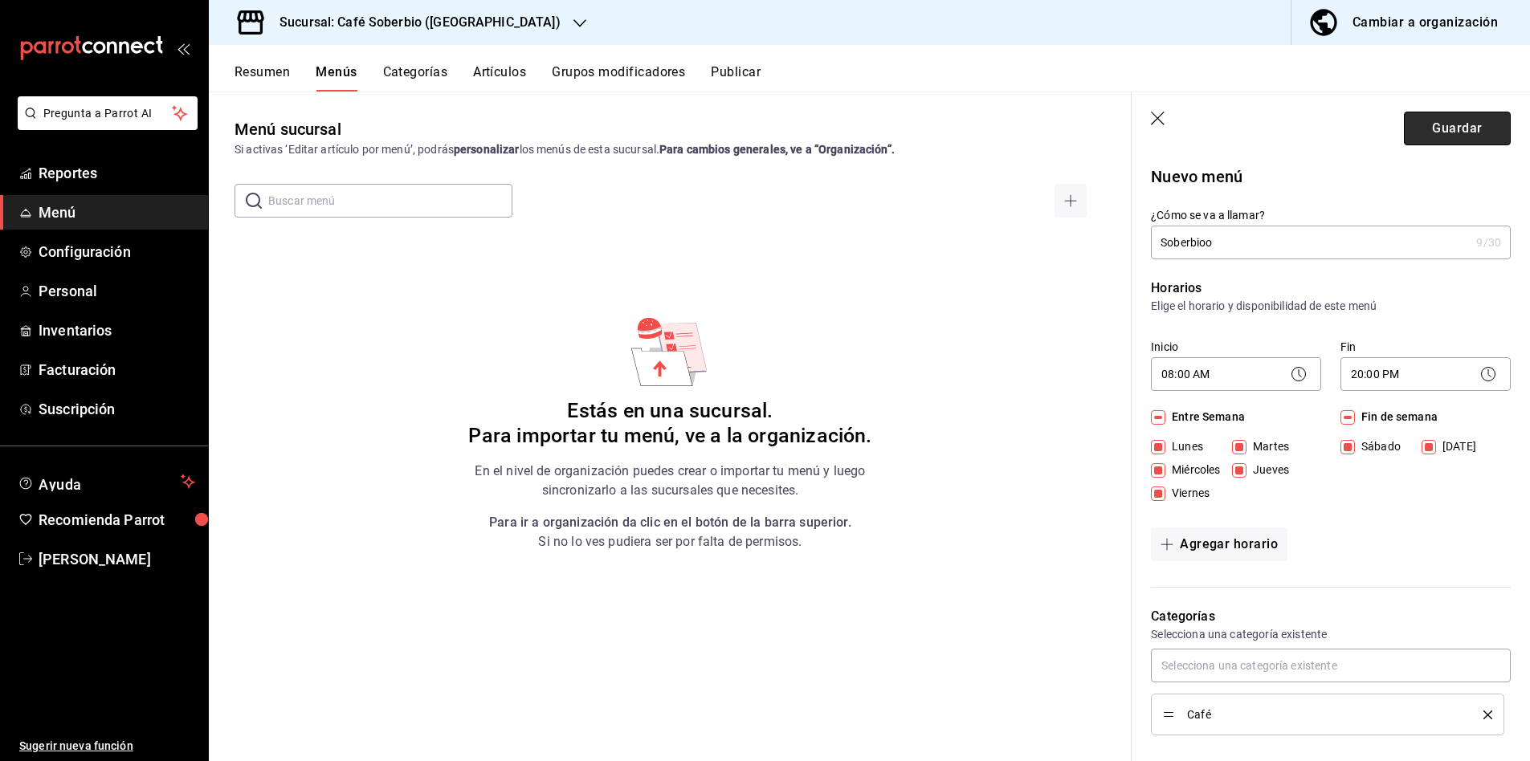
click at [1470, 120] on button "Guardar" at bounding box center [1457, 129] width 107 height 34
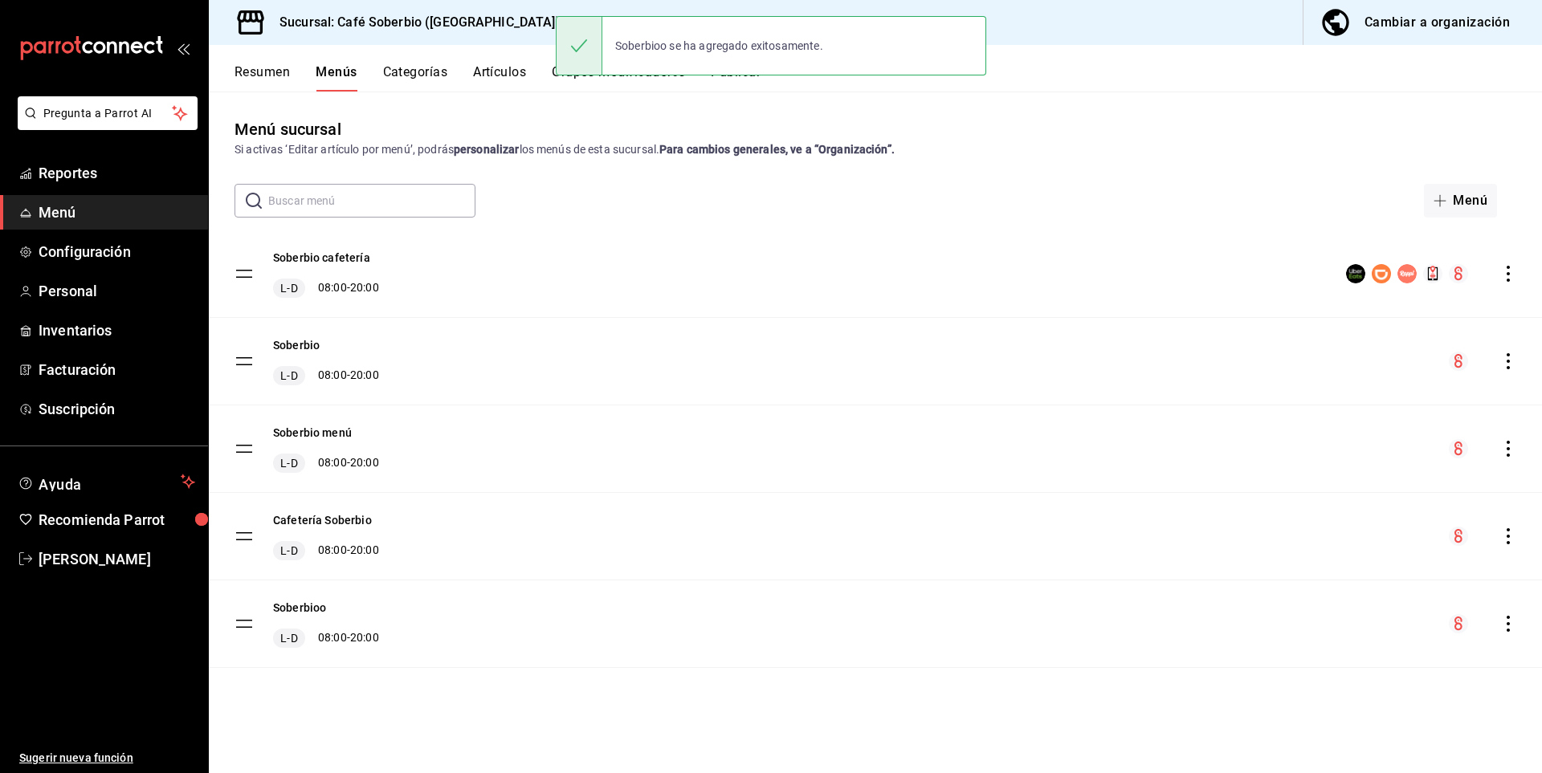
click at [740, 77] on div "Soberbioo se ha agregado exitosamente." at bounding box center [771, 45] width 430 height 69
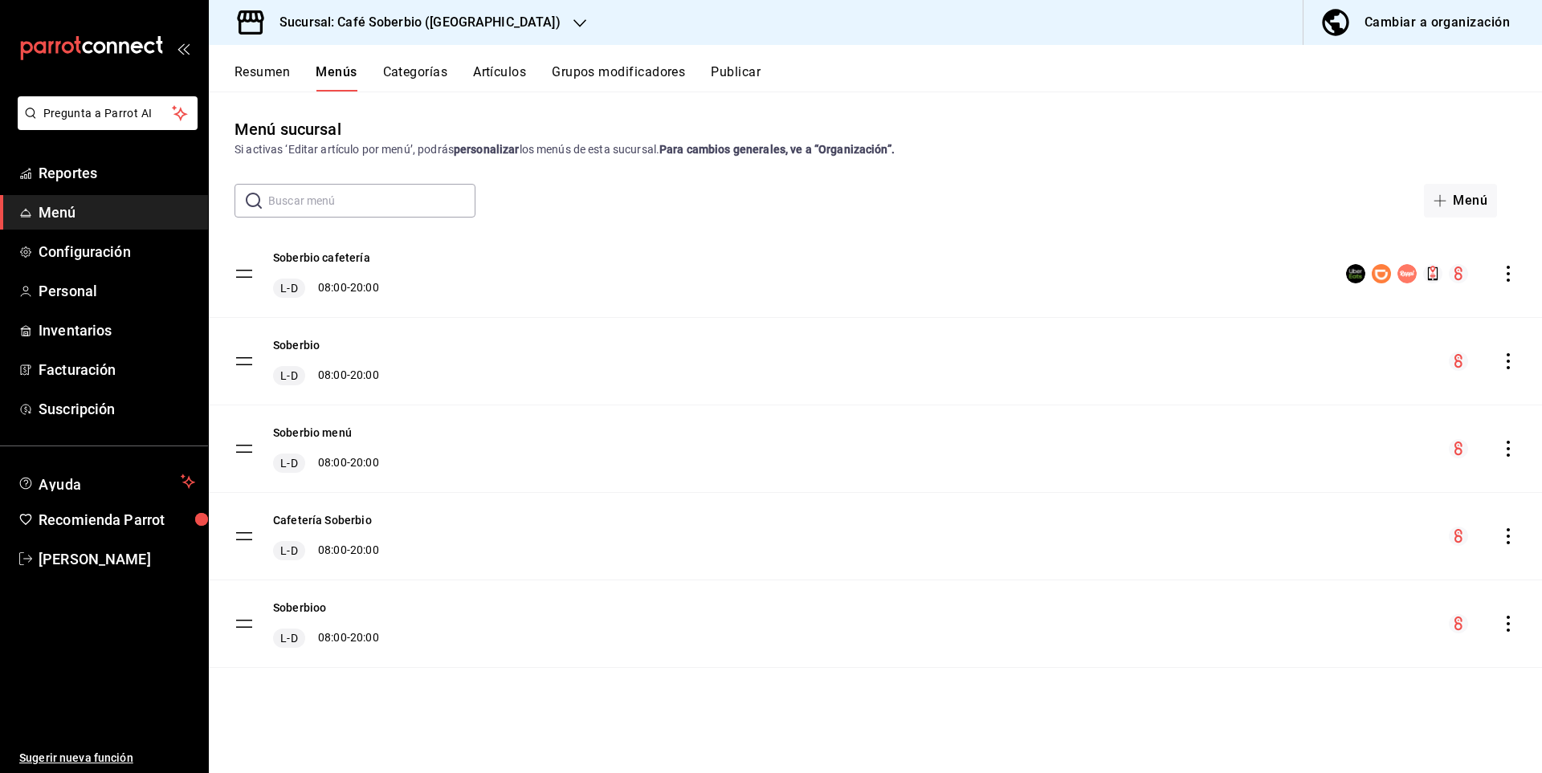
click at [740, 83] on button "Publicar" at bounding box center [736, 77] width 50 height 27
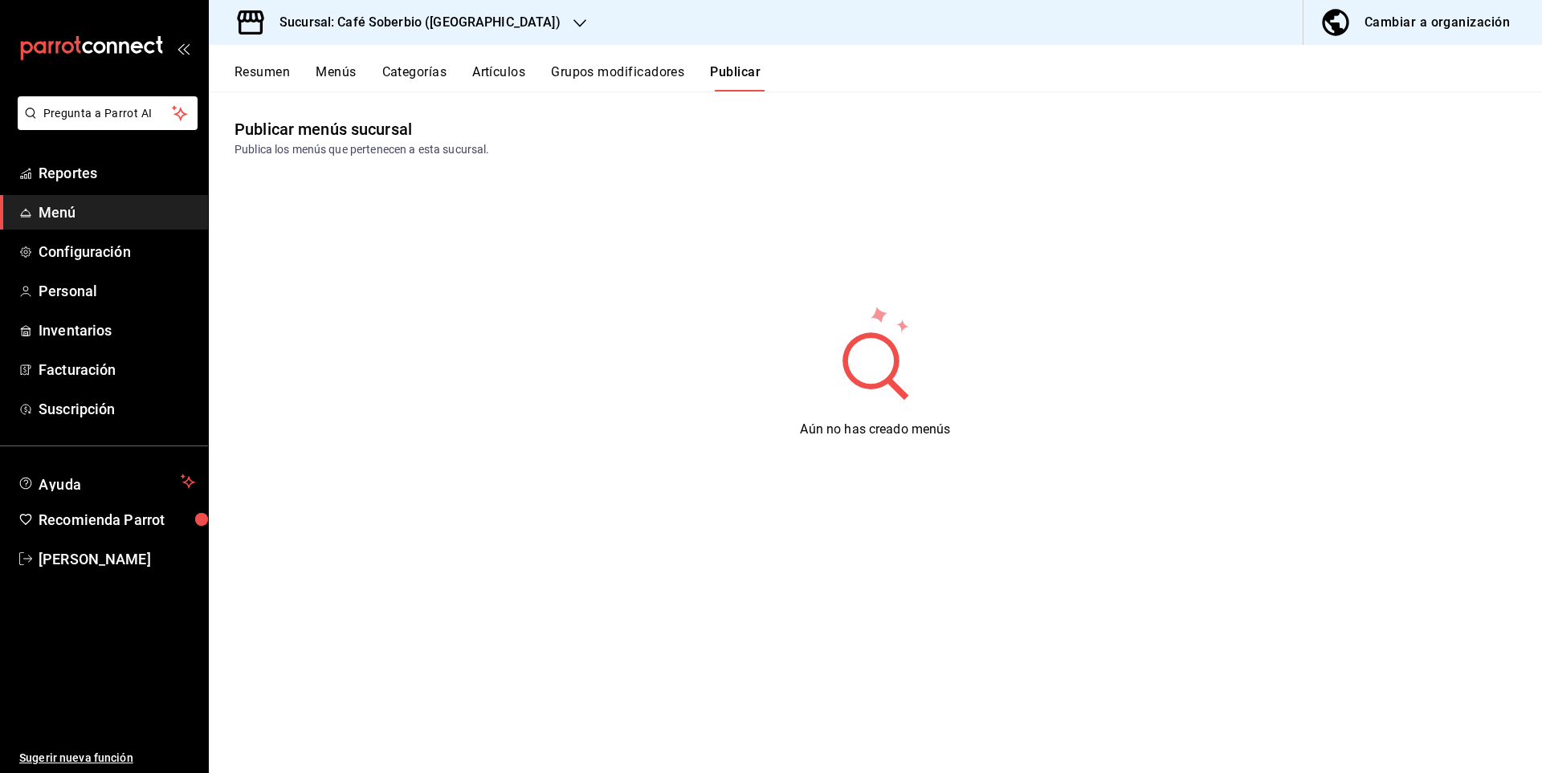
click at [336, 75] on button "Menús" at bounding box center [336, 77] width 40 height 27
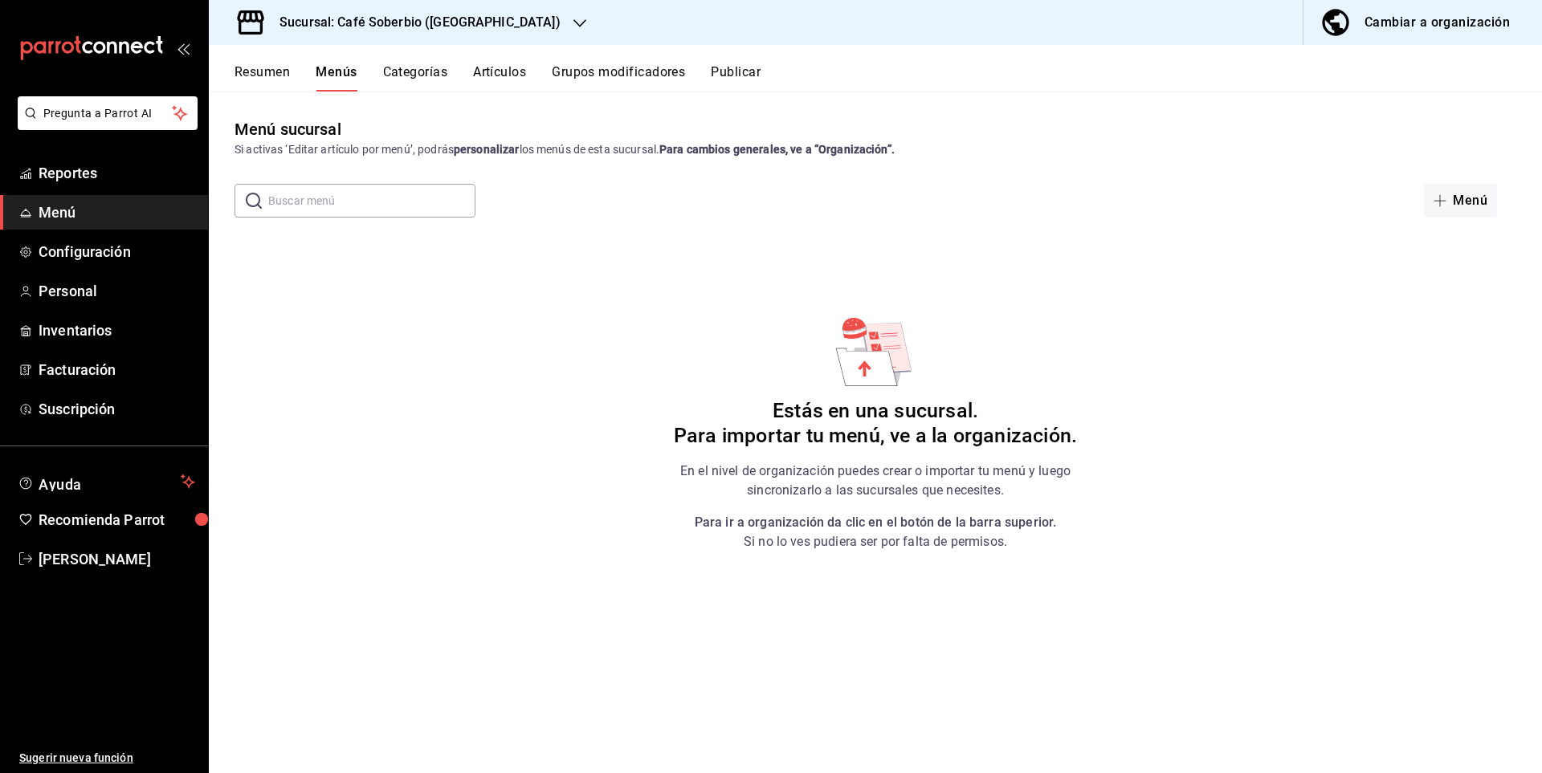
click at [407, 75] on button "Categorías" at bounding box center [415, 77] width 65 height 27
click at [467, 73] on div "Resumen Menús Categorías Artículos Grupos modificadores Publicar" at bounding box center [887, 77] width 1307 height 27
click at [482, 73] on button "Artículos" at bounding box center [500, 77] width 53 height 27
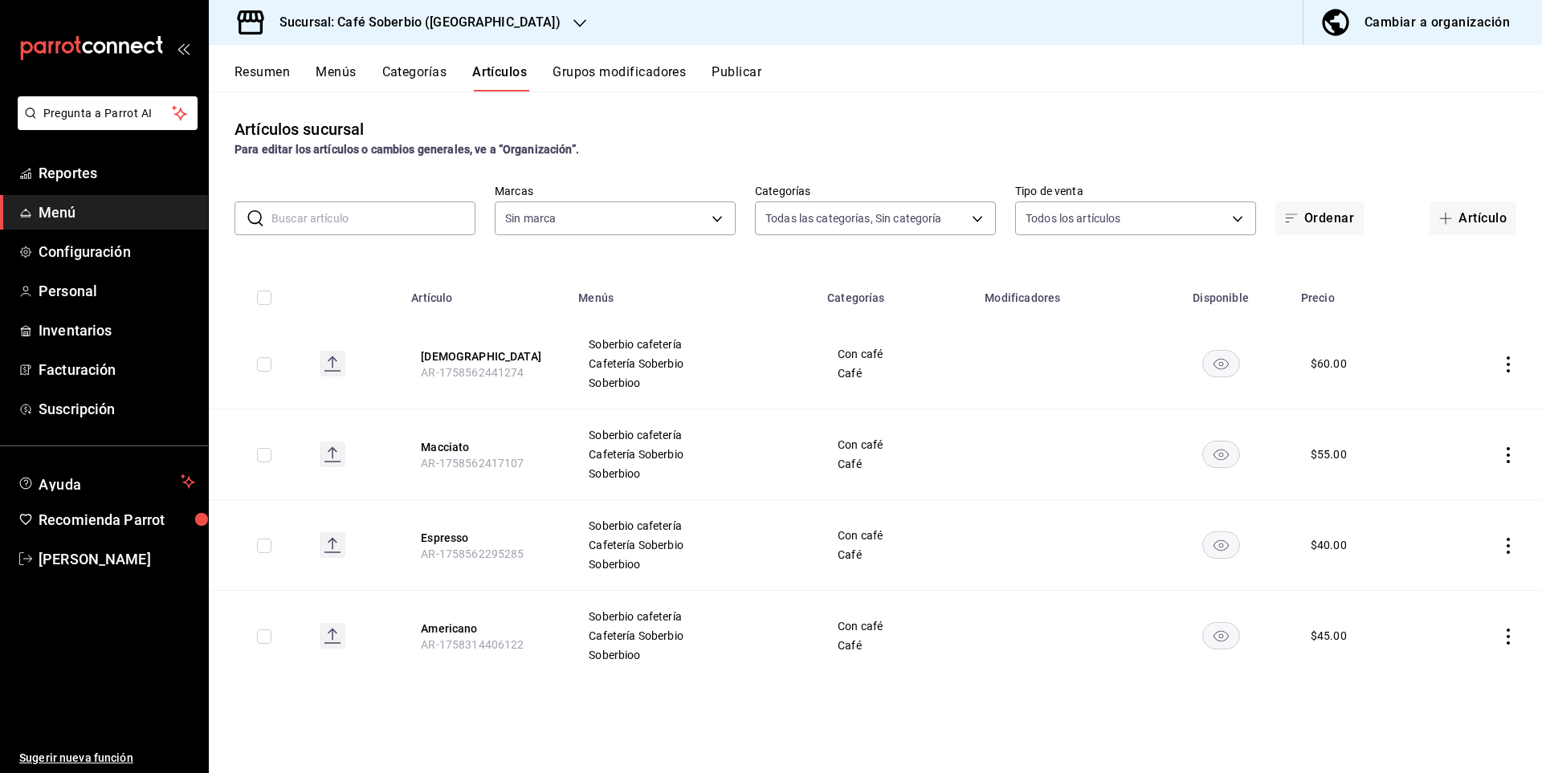
type input "7f15a698-3ed7-420c-b659-3c37ddb92f1c,57a3c601-18b3-4a8c-97ef-106bace78f7f,706db…"
click at [328, 74] on button "Menús" at bounding box center [336, 77] width 40 height 27
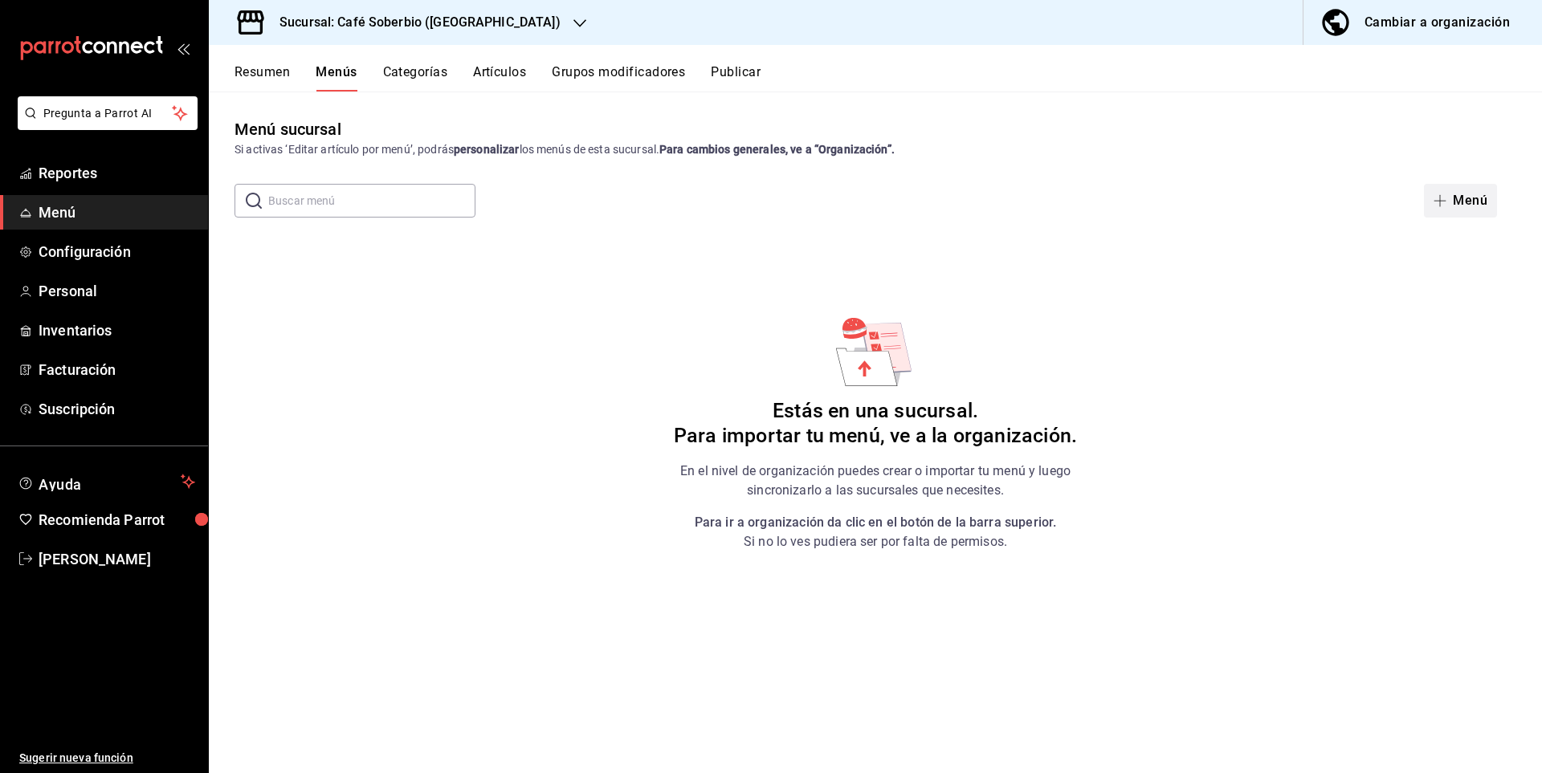
click at [1447, 196] on span "button" at bounding box center [1442, 200] width 19 height 13
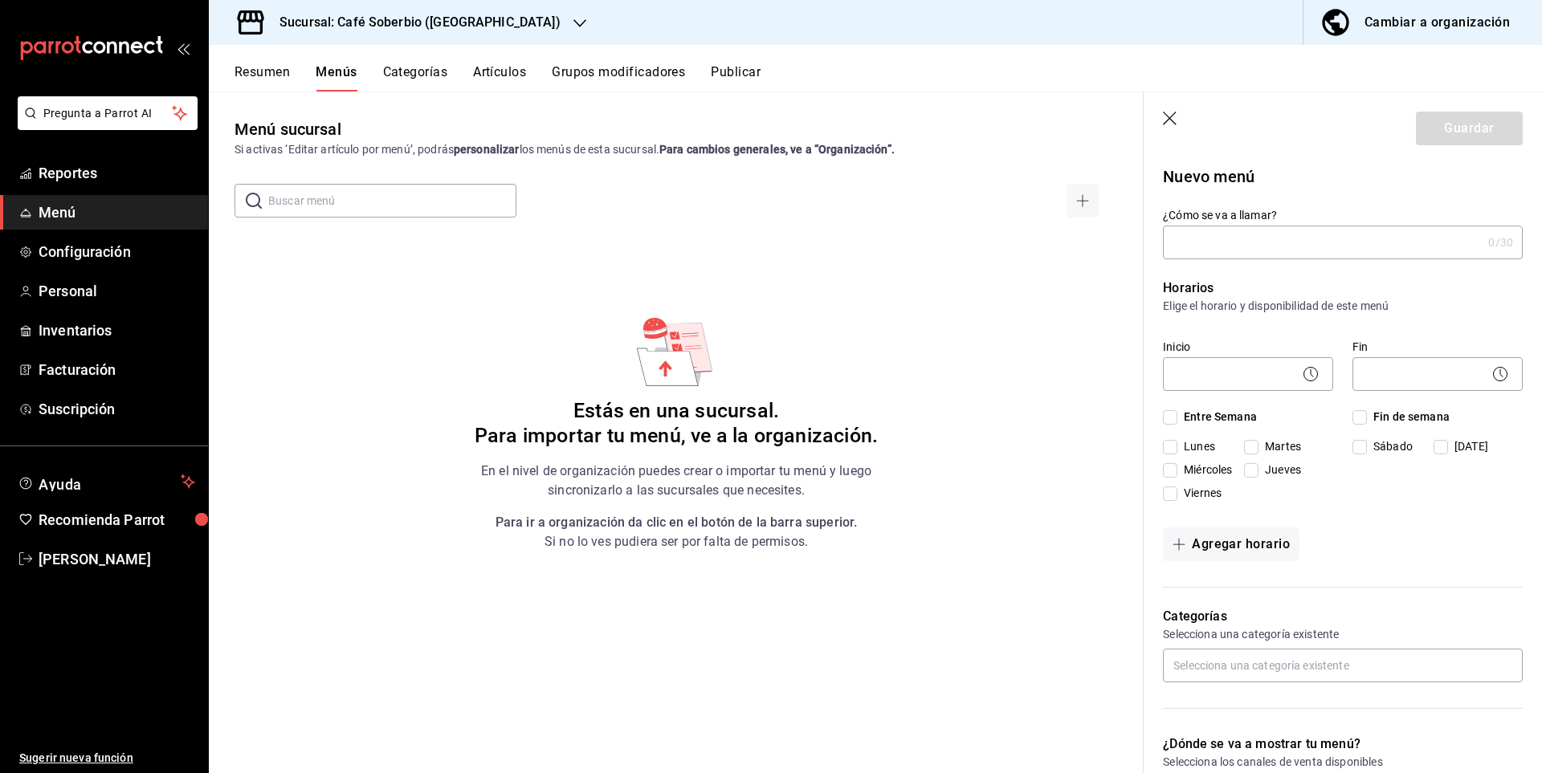
click at [1261, 247] on input "¿Cómo se va a llamar?" at bounding box center [1322, 242] width 319 height 32
type input "[DEMOGRAPHIC_DATA]"
click at [1216, 381] on body "Pregunta a Parrot AI Reportes Menú Configuración Personal Inventarios Facturaci…" at bounding box center [771, 386] width 1542 height 773
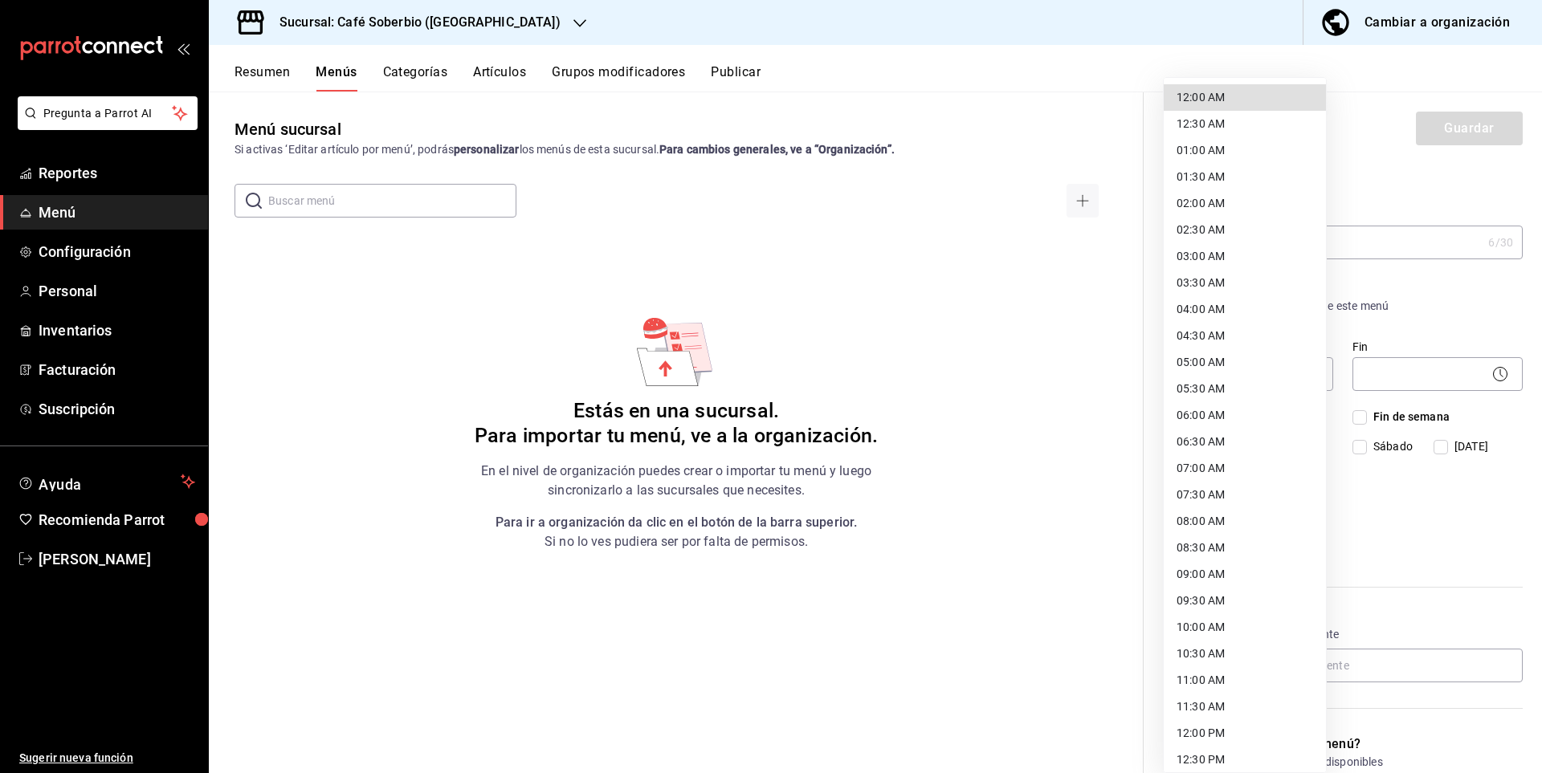
click at [1510, 434] on div at bounding box center [771, 386] width 1542 height 773
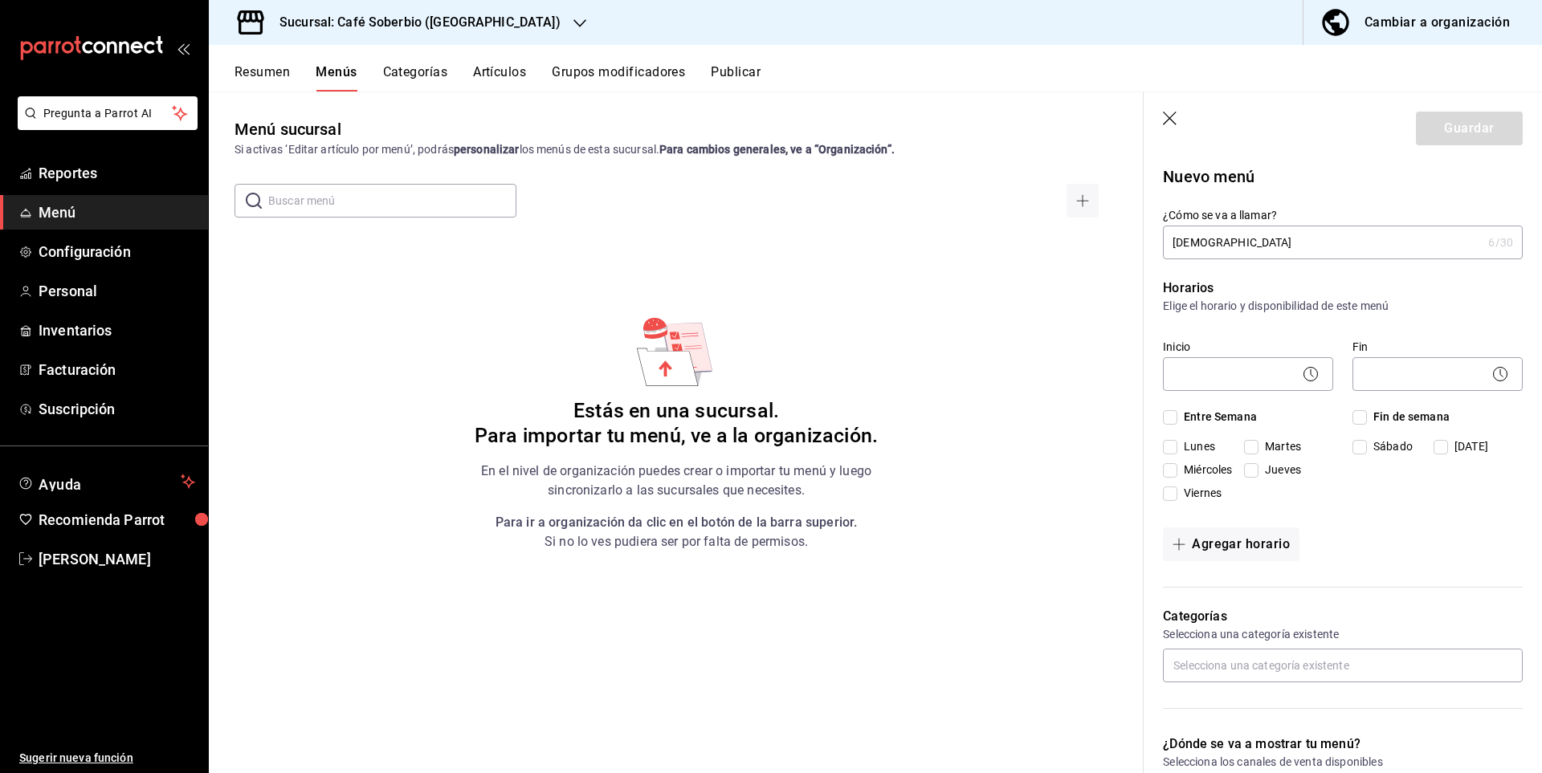
click at [1172, 414] on input "Entre Semana" at bounding box center [1170, 417] width 14 height 14
checkbox input "true"
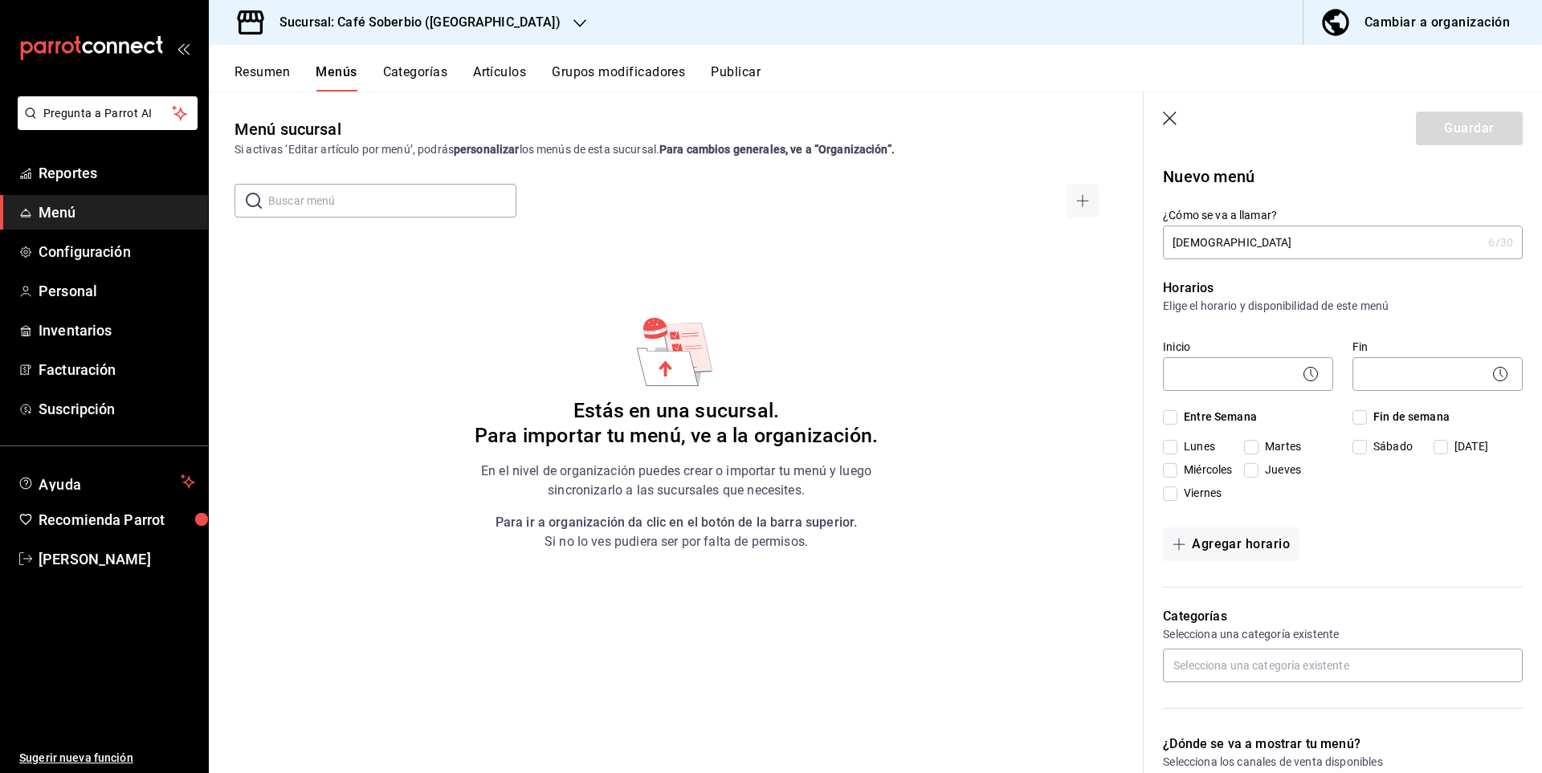
checkbox input "true"
drag, startPoint x: 1361, startPoint y: 417, endPoint x: 1354, endPoint y: 422, distance: 8.7
click at [1367, 418] on span "Fin de semana" at bounding box center [1408, 417] width 83 height 17
click at [1362, 418] on input "Fin de semana" at bounding box center [1359, 417] width 14 height 14
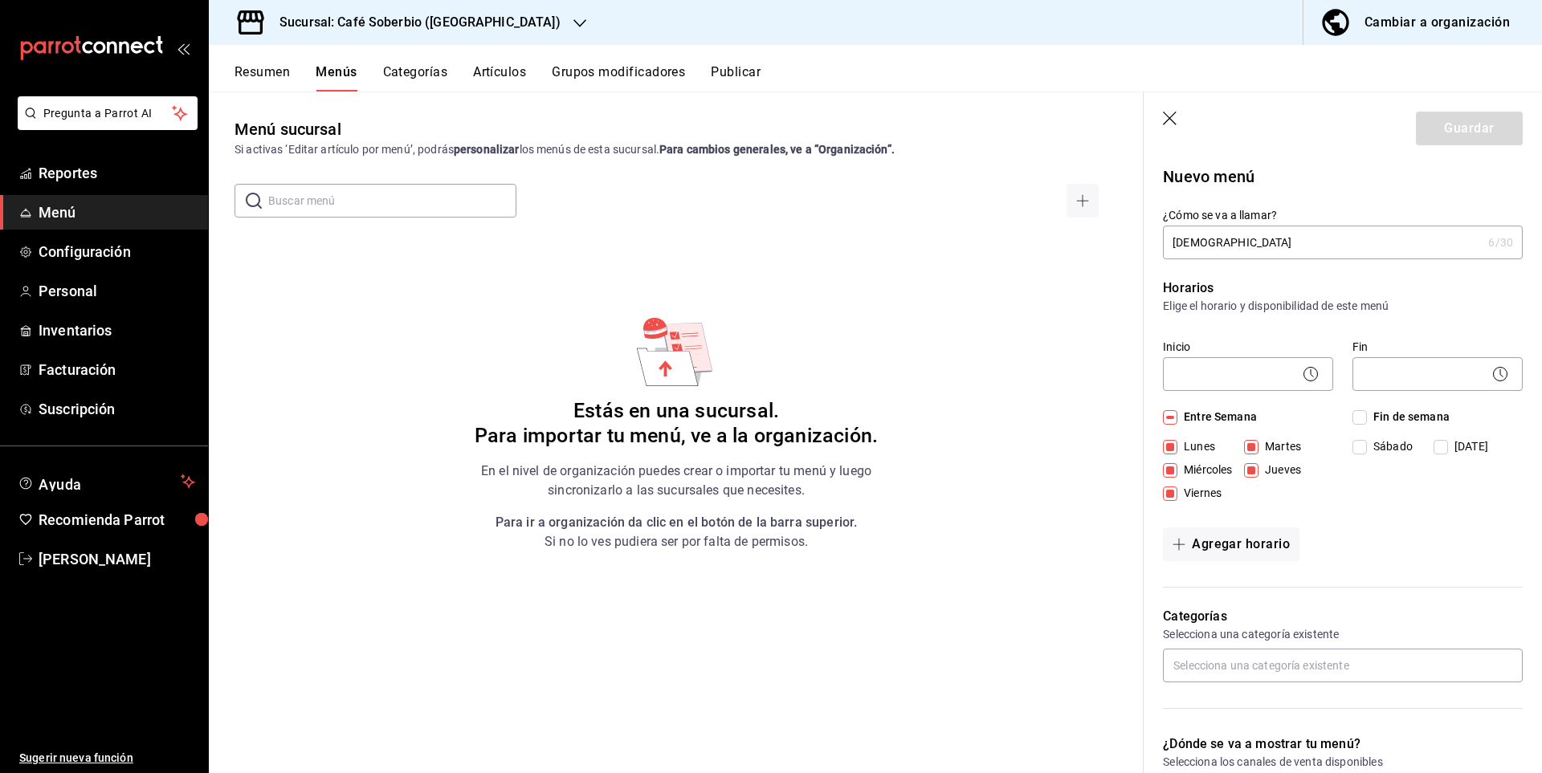
checkbox input "true"
click at [1250, 384] on body "Pregunta a Parrot AI Reportes Menú Configuración Personal Inventarios Facturaci…" at bounding box center [771, 386] width 1542 height 773
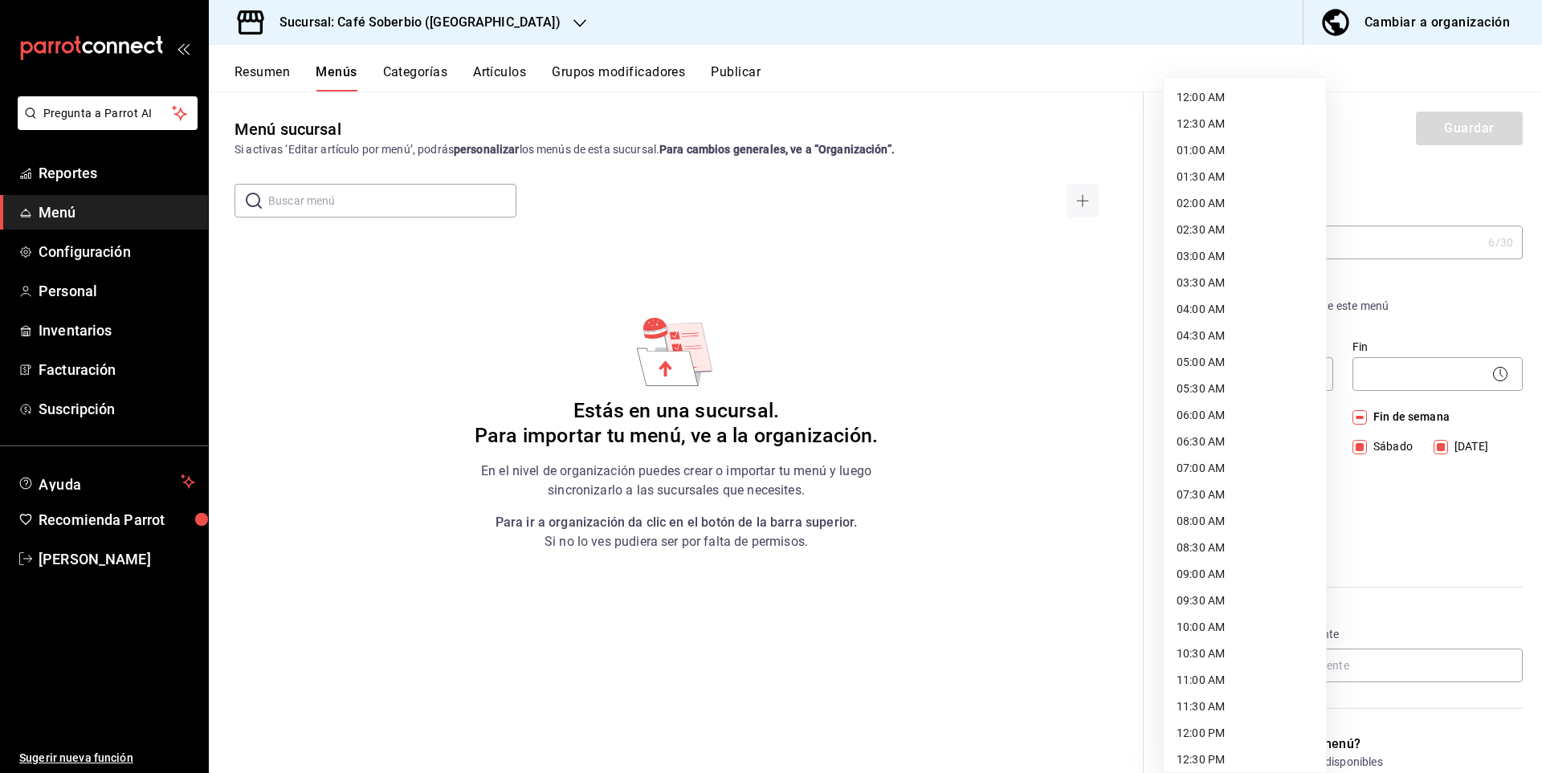
click at [1243, 524] on li "08:00 AM" at bounding box center [1245, 521] width 162 height 27
type input "08:00"
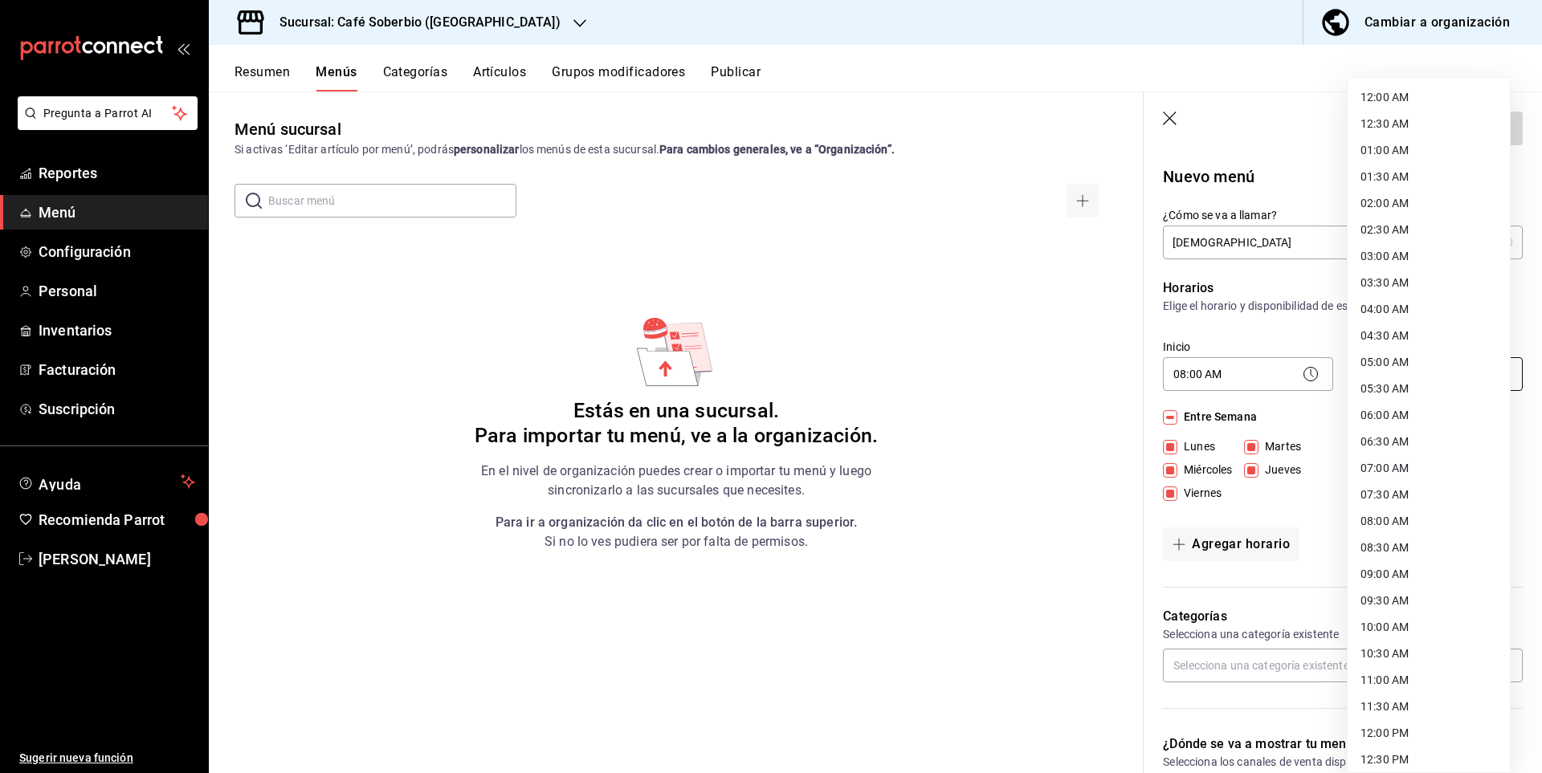
click at [1396, 369] on body "Pregunta a Parrot AI Reportes Menú Configuración Personal Inventarios Facturaci…" at bounding box center [771, 386] width 1542 height 773
click at [1398, 536] on li "20:00 PM" at bounding box center [1428, 541] width 162 height 27
type input "20:00"
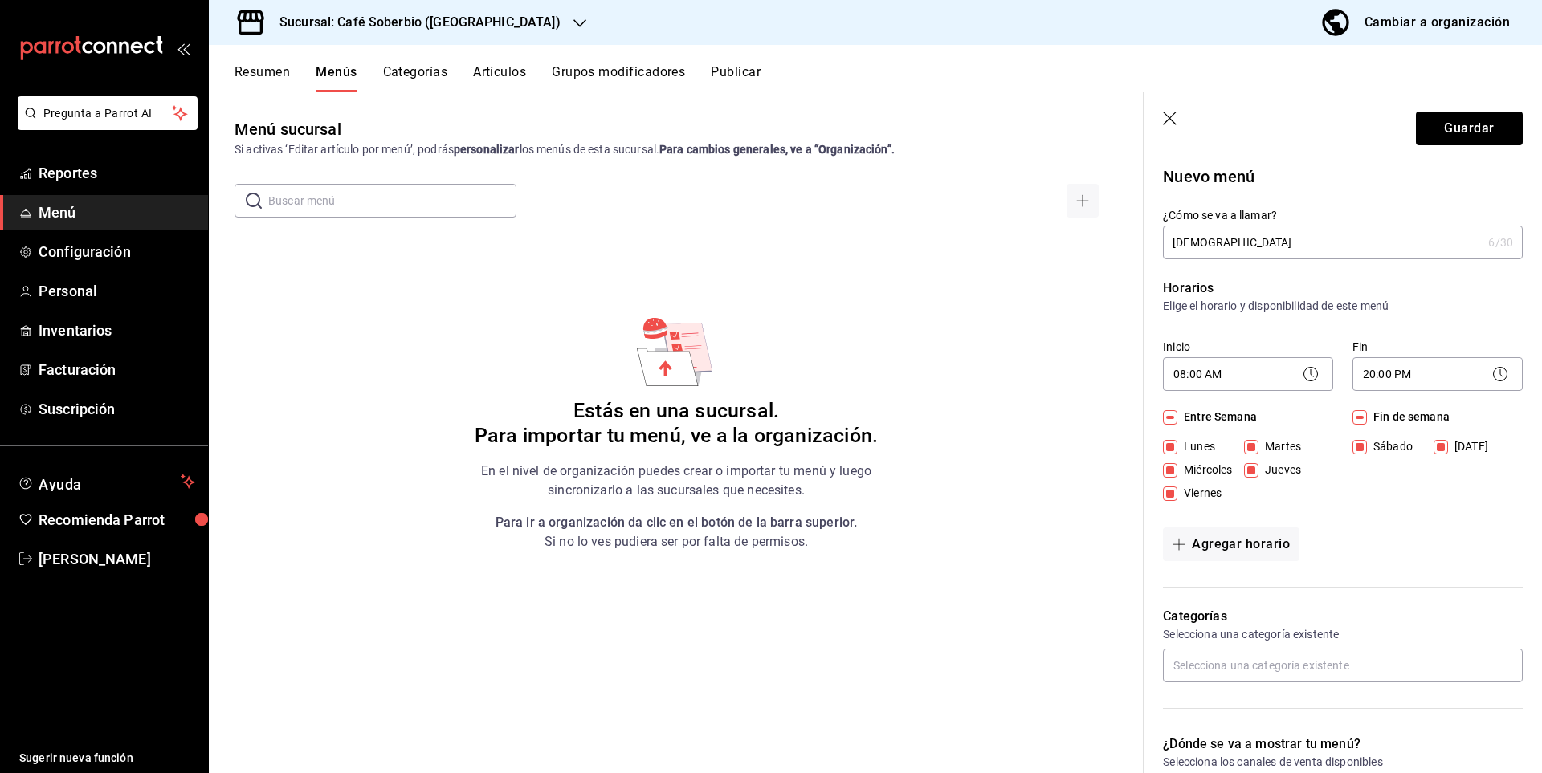
click at [365, 357] on div "Menú sucursal Si activas ‘Editar artículo por menú’, podrás personalizar los me…" at bounding box center [676, 444] width 935 height 655
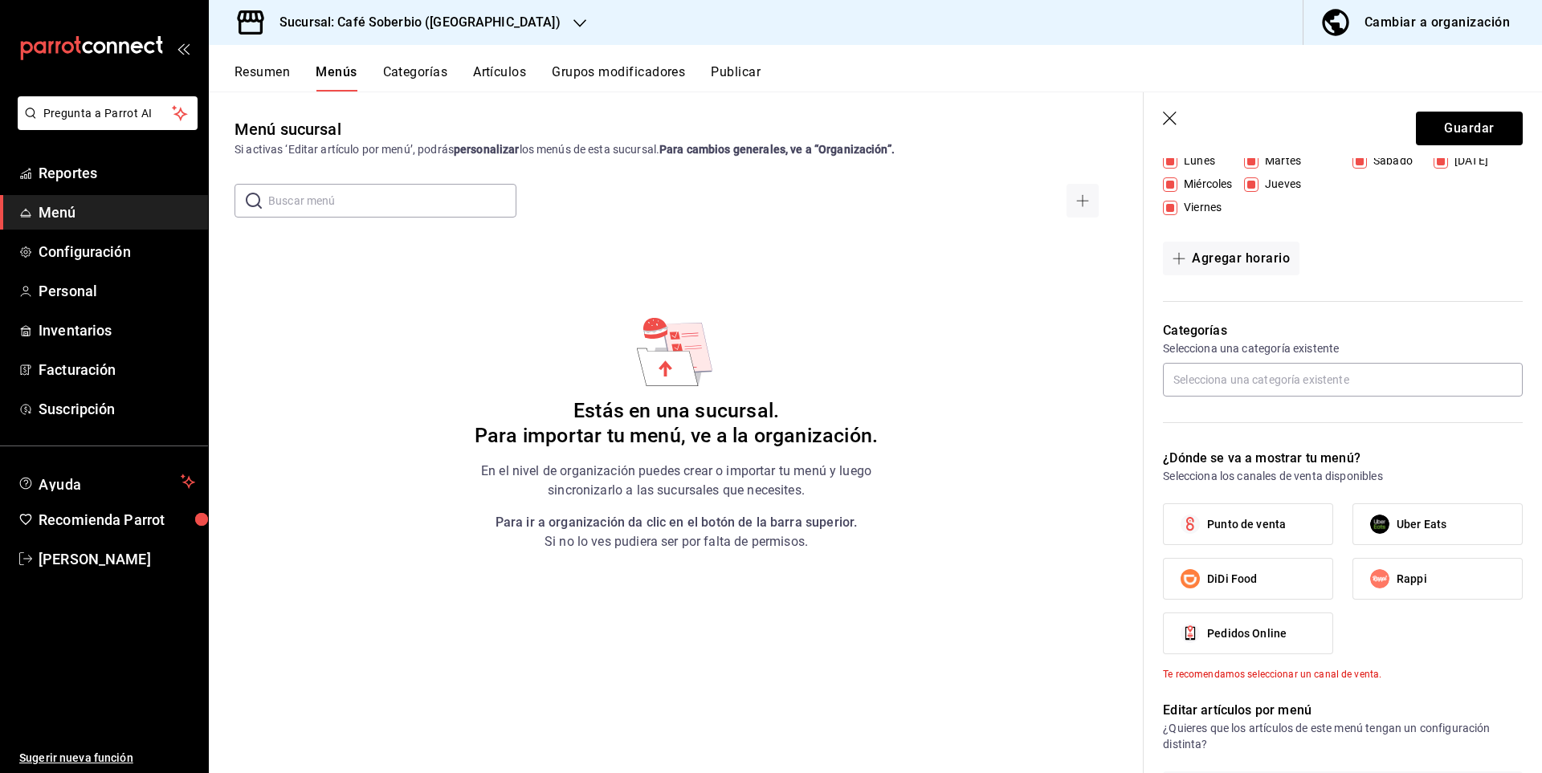
scroll to position [321, 0]
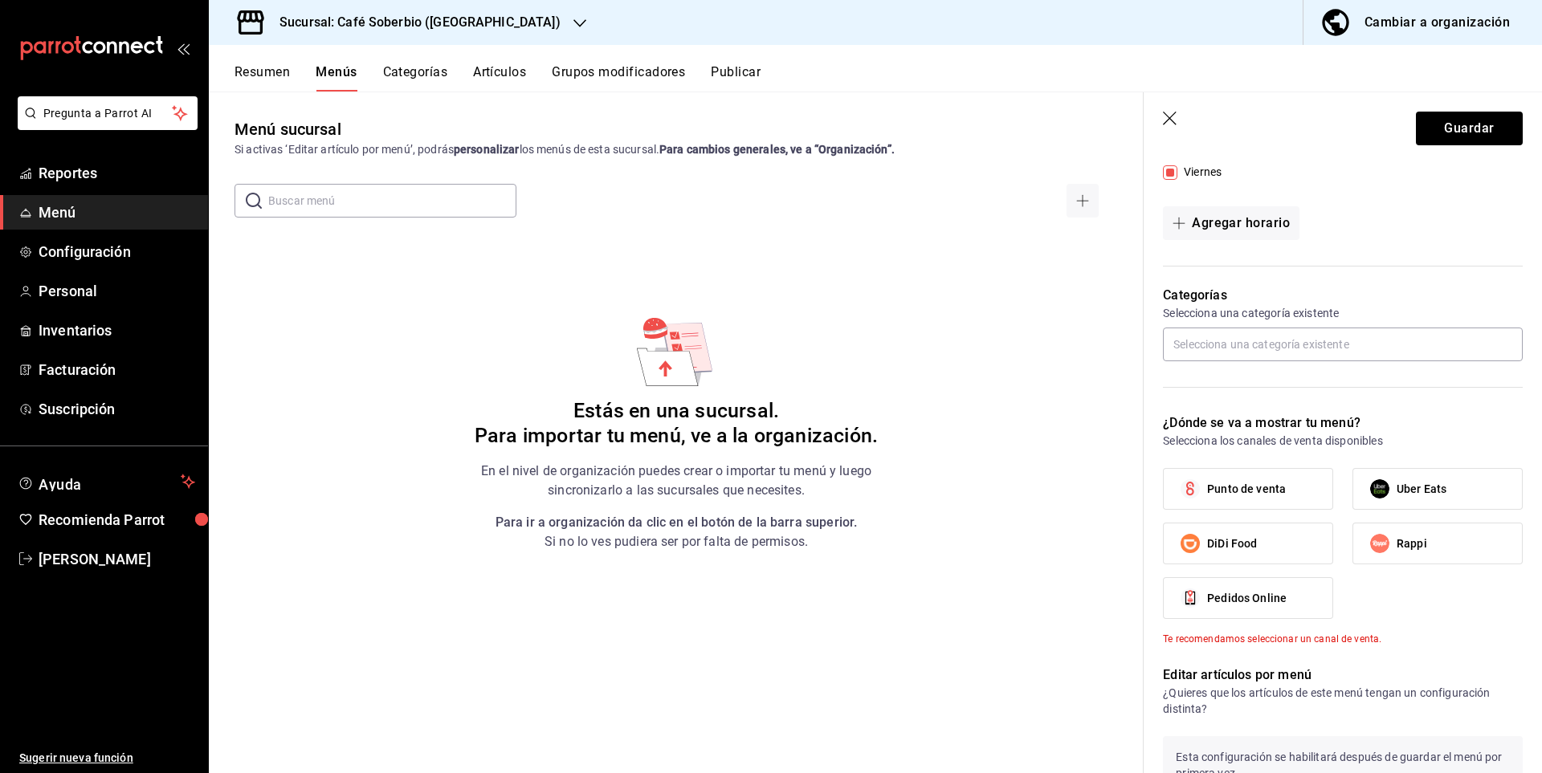
click at [1266, 487] on span "Punto de venta" at bounding box center [1246, 489] width 79 height 17
click at [1207, 487] on input "Punto de venta" at bounding box center [1190, 489] width 34 height 34
checkbox input "true"
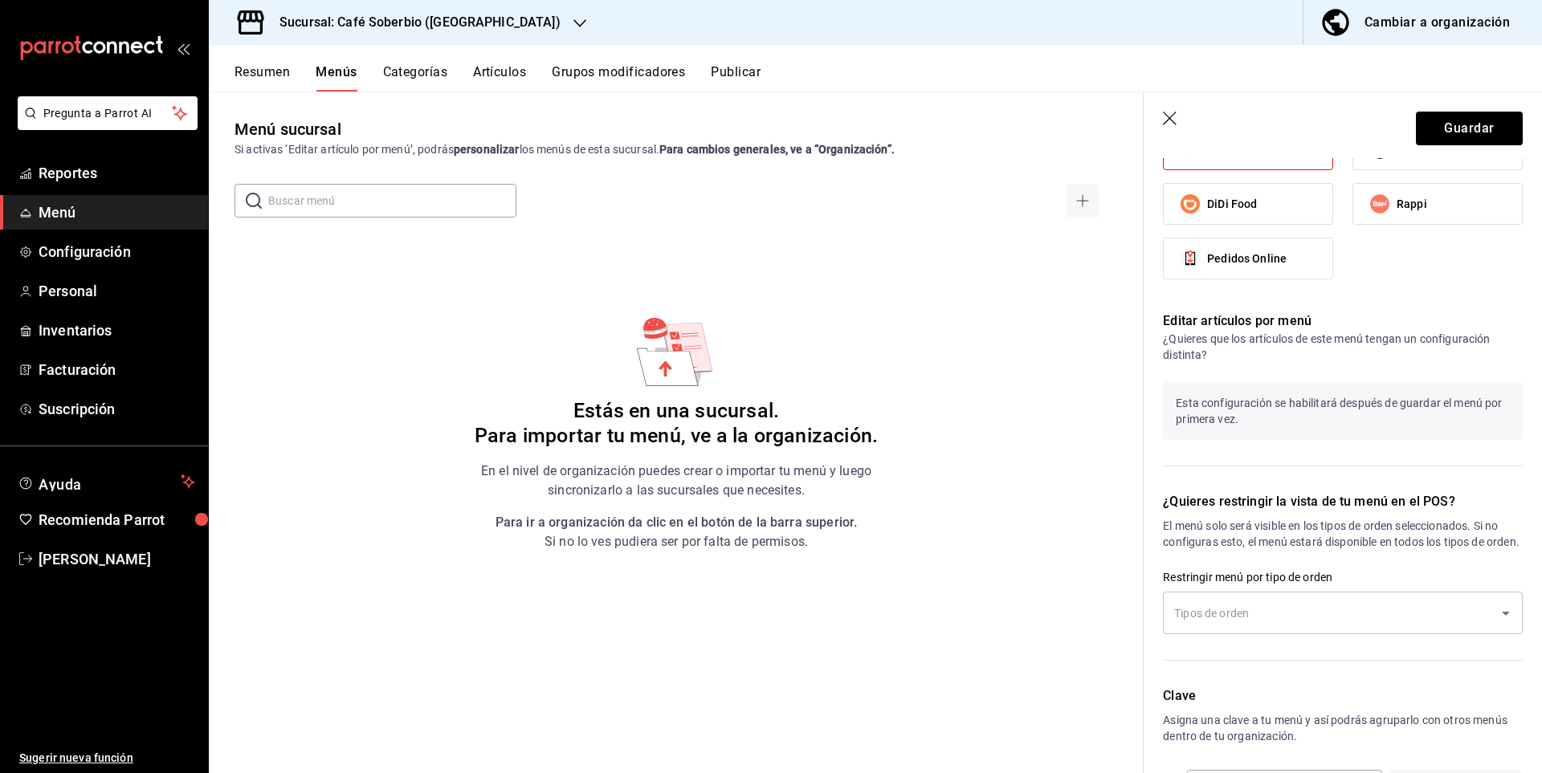
scroll to position [741, 0]
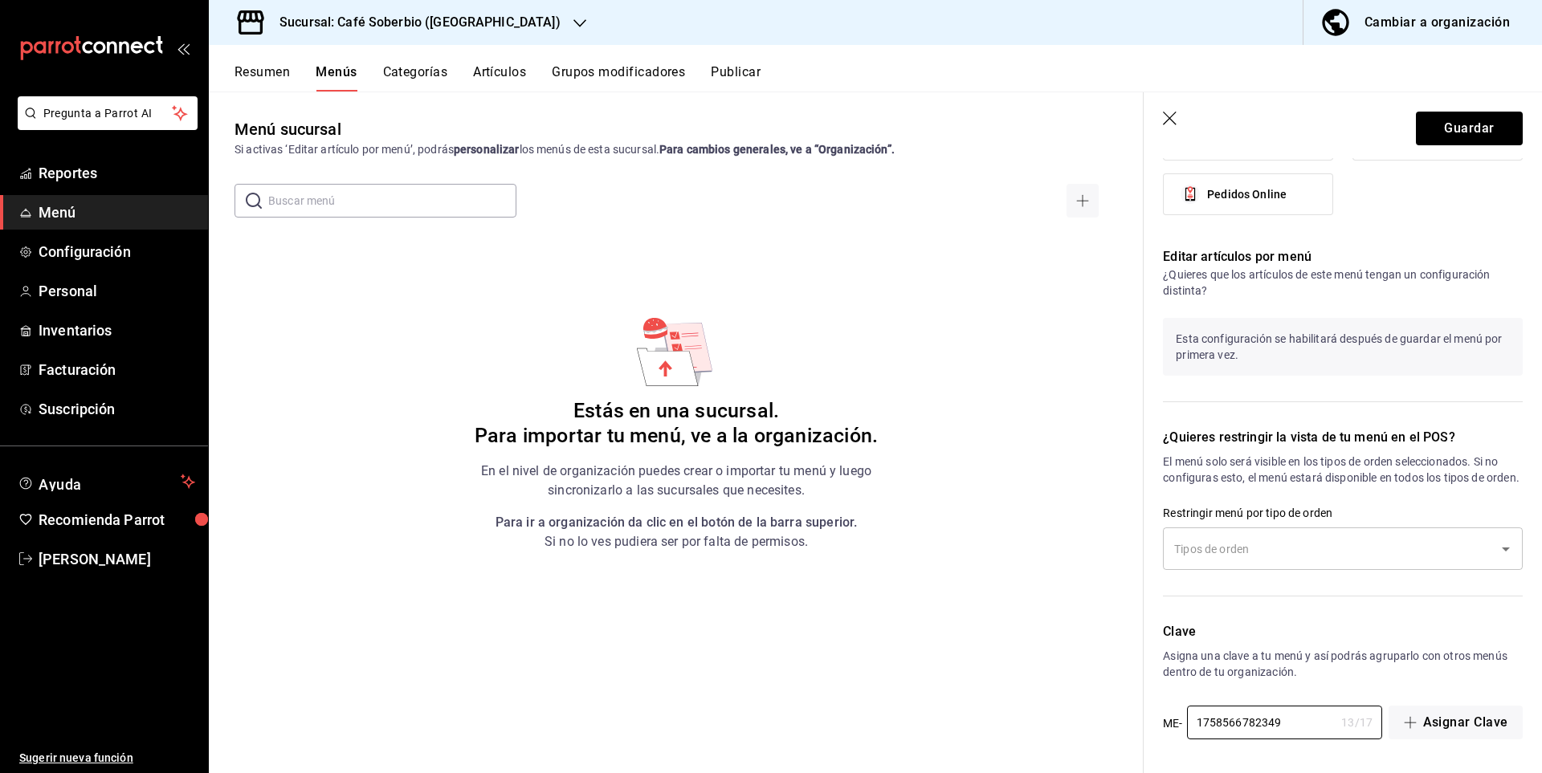
drag, startPoint x: 1303, startPoint y: 722, endPoint x: 999, endPoint y: 690, distance: 306.0
click at [1112, 743] on main "Menú sucursal Si activas ‘Editar artículo por menú’, podrás personalizar los me…" at bounding box center [875, 433] width 1333 height 682
click at [909, 650] on div "Menú sucursal Si activas ‘Editar artículo por menú’, podrás personalizar los me…" at bounding box center [676, 444] width 935 height 655
click at [1172, 124] on icon "button" at bounding box center [1171, 120] width 16 height 16
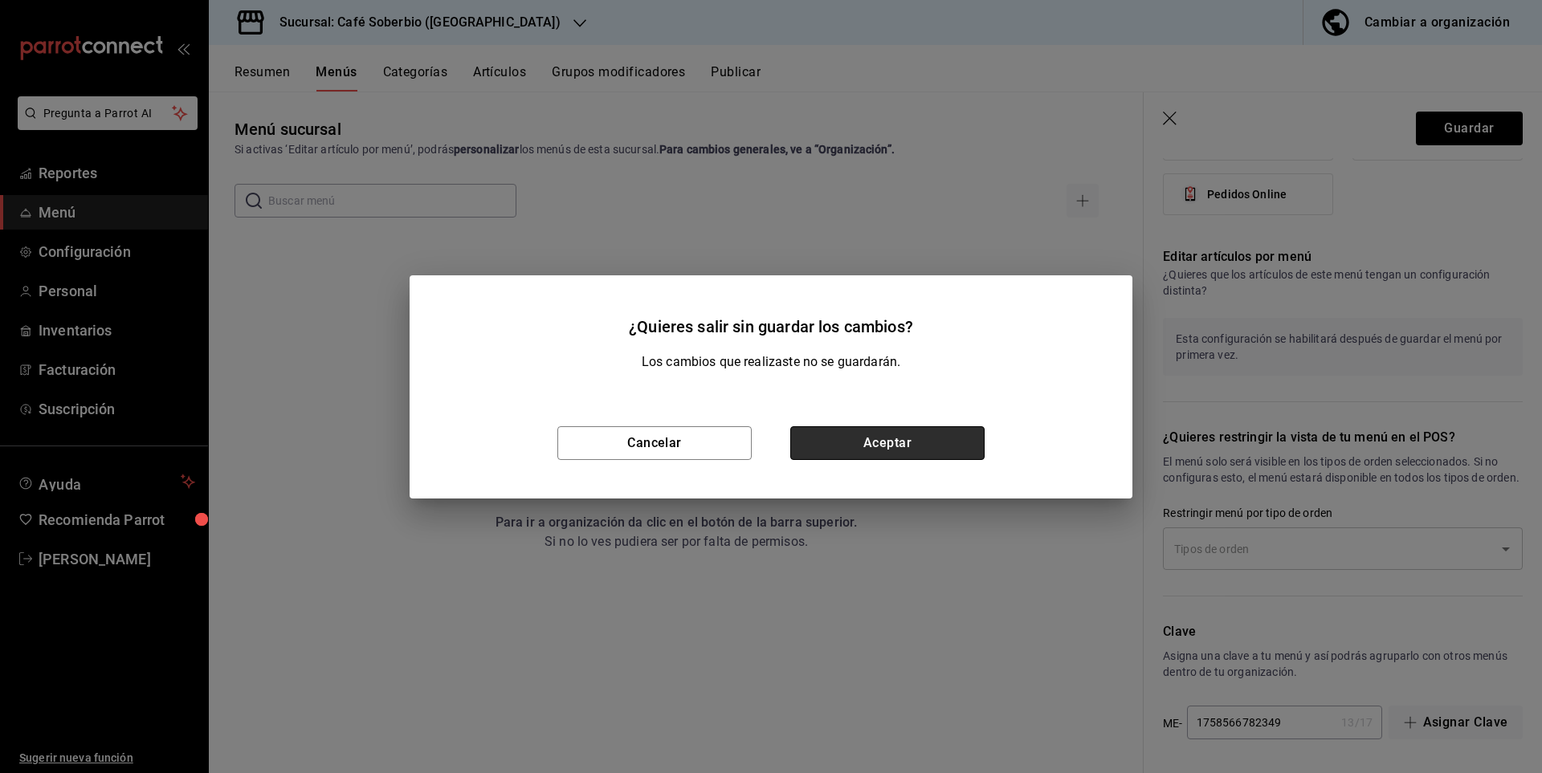
click at [874, 442] on button "Aceptar" at bounding box center [887, 443] width 194 height 34
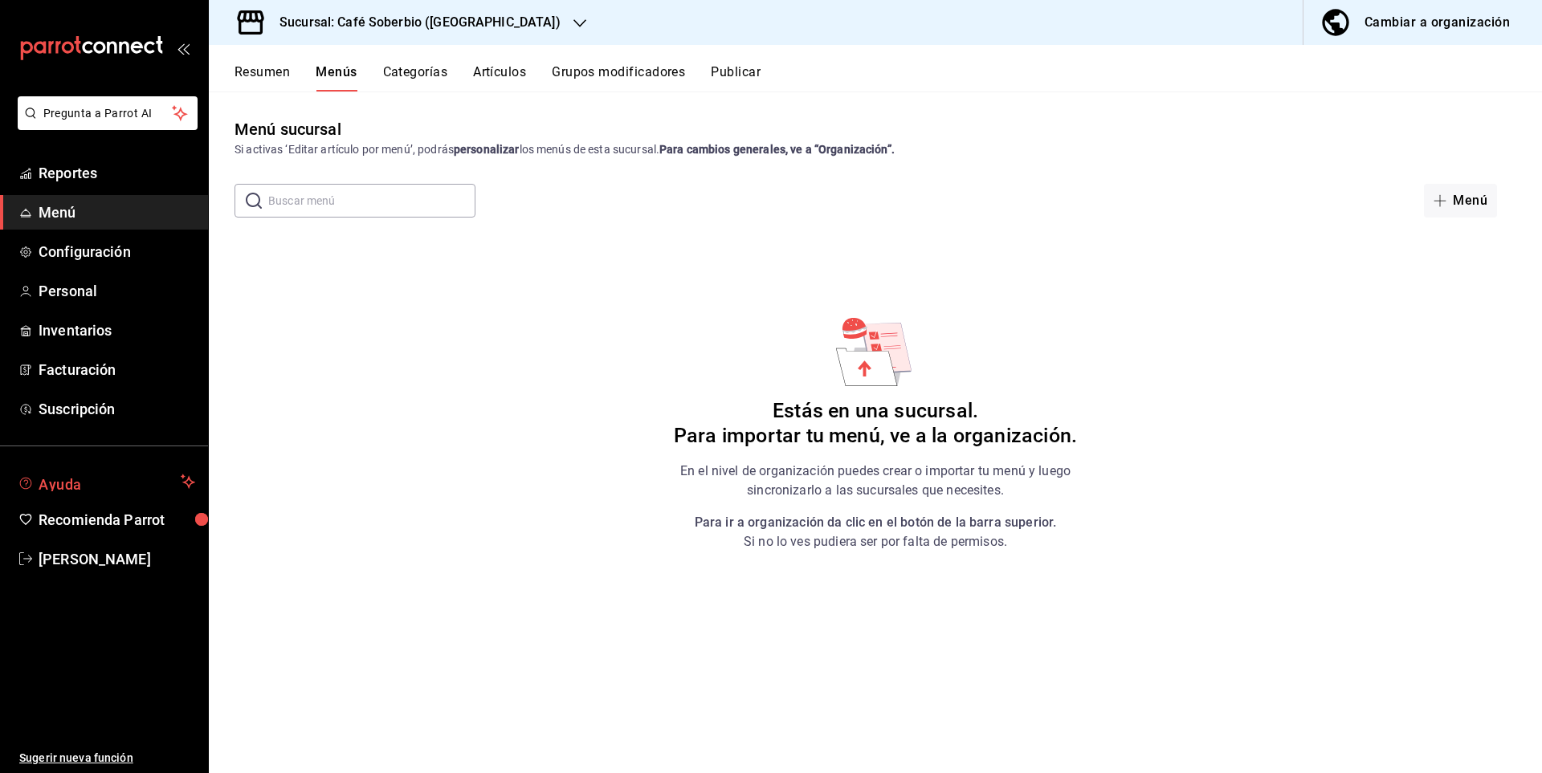
click at [67, 476] on span "Ayuda" at bounding box center [107, 481] width 136 height 19
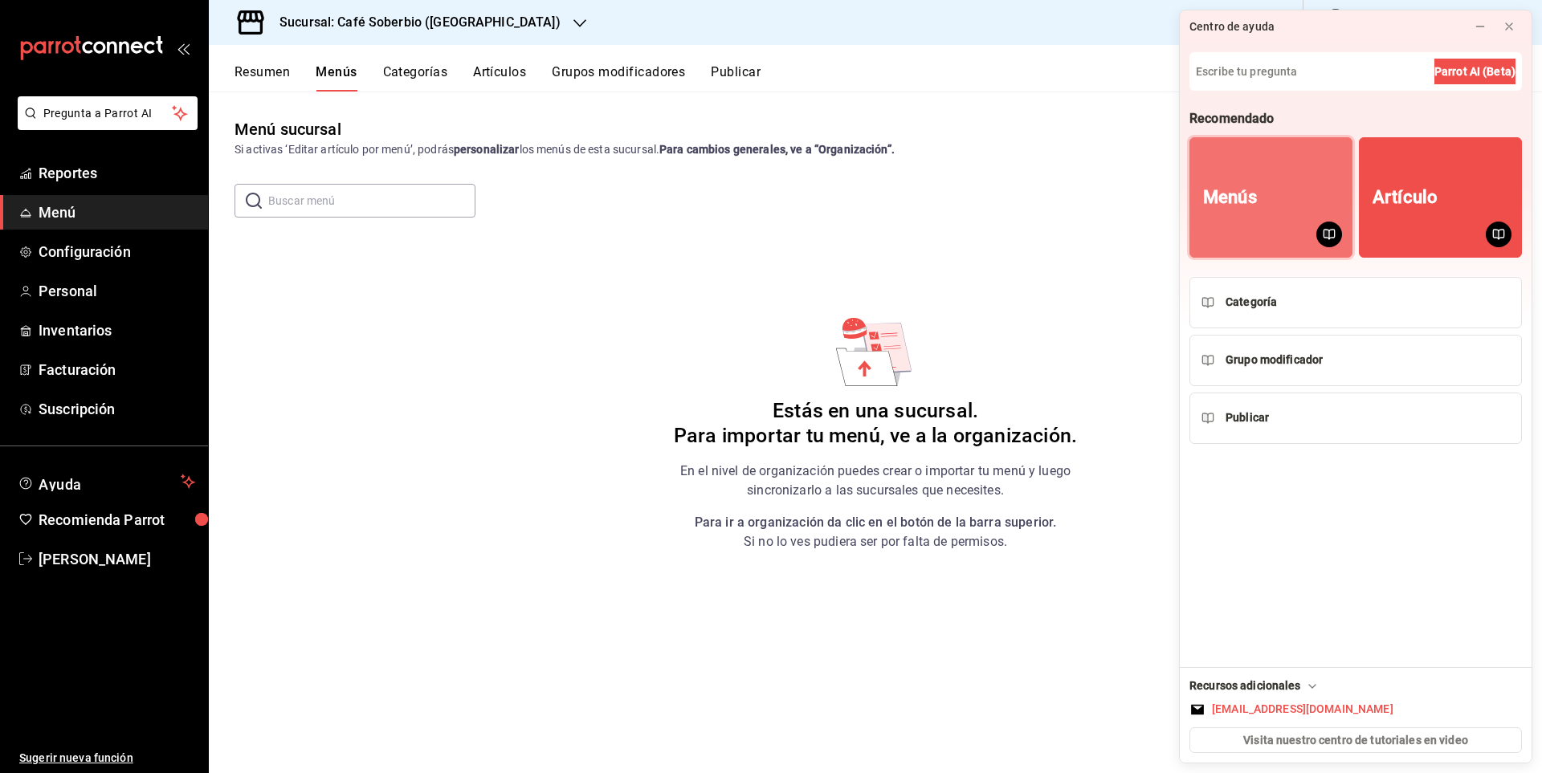
click at [1279, 200] on button "Menús" at bounding box center [1270, 197] width 163 height 120
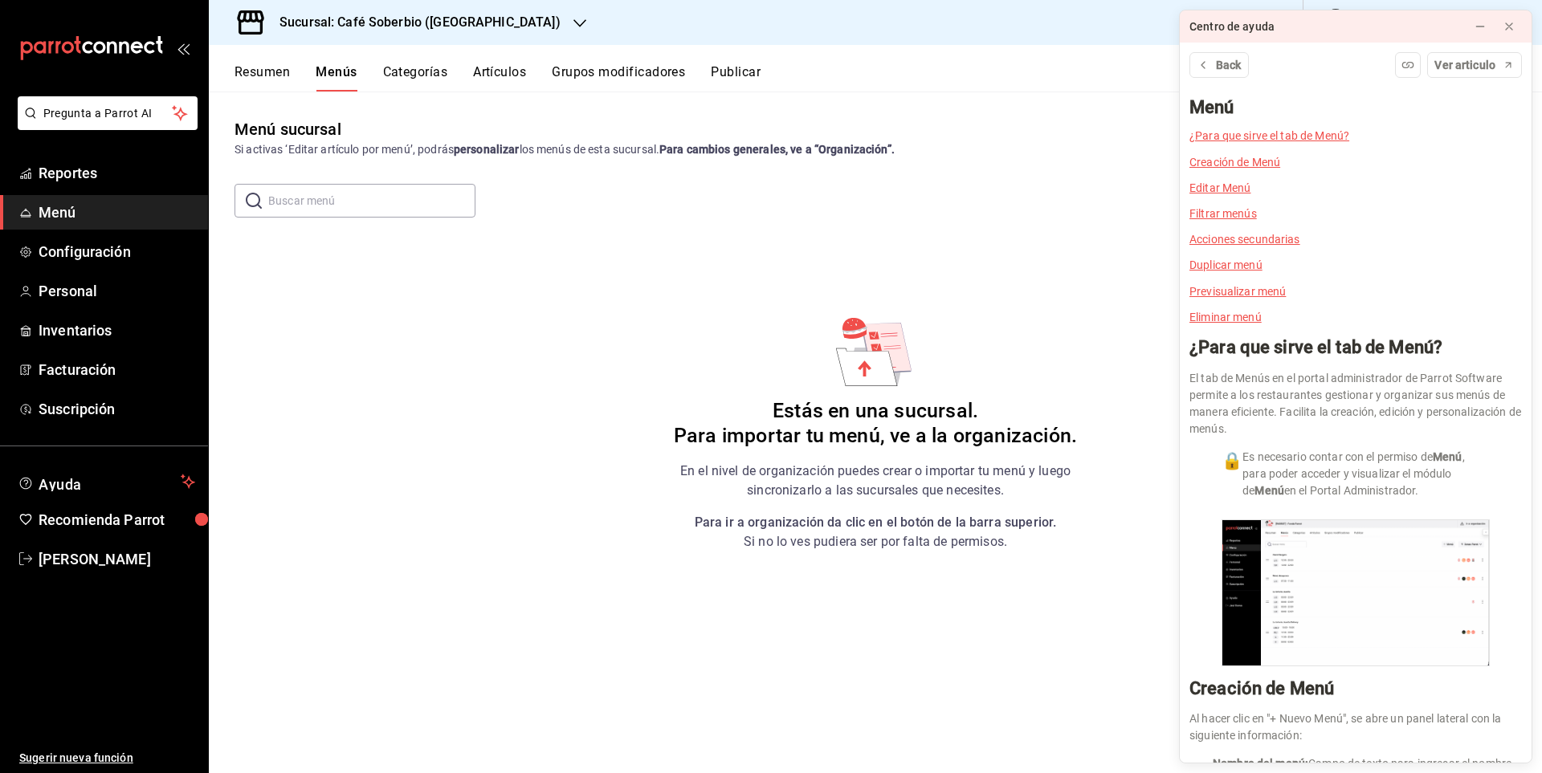
click at [1232, 164] on link "Creación de Menú" at bounding box center [1234, 162] width 91 height 13
click at [1258, 157] on link "Creación de Menú" at bounding box center [1234, 162] width 91 height 13
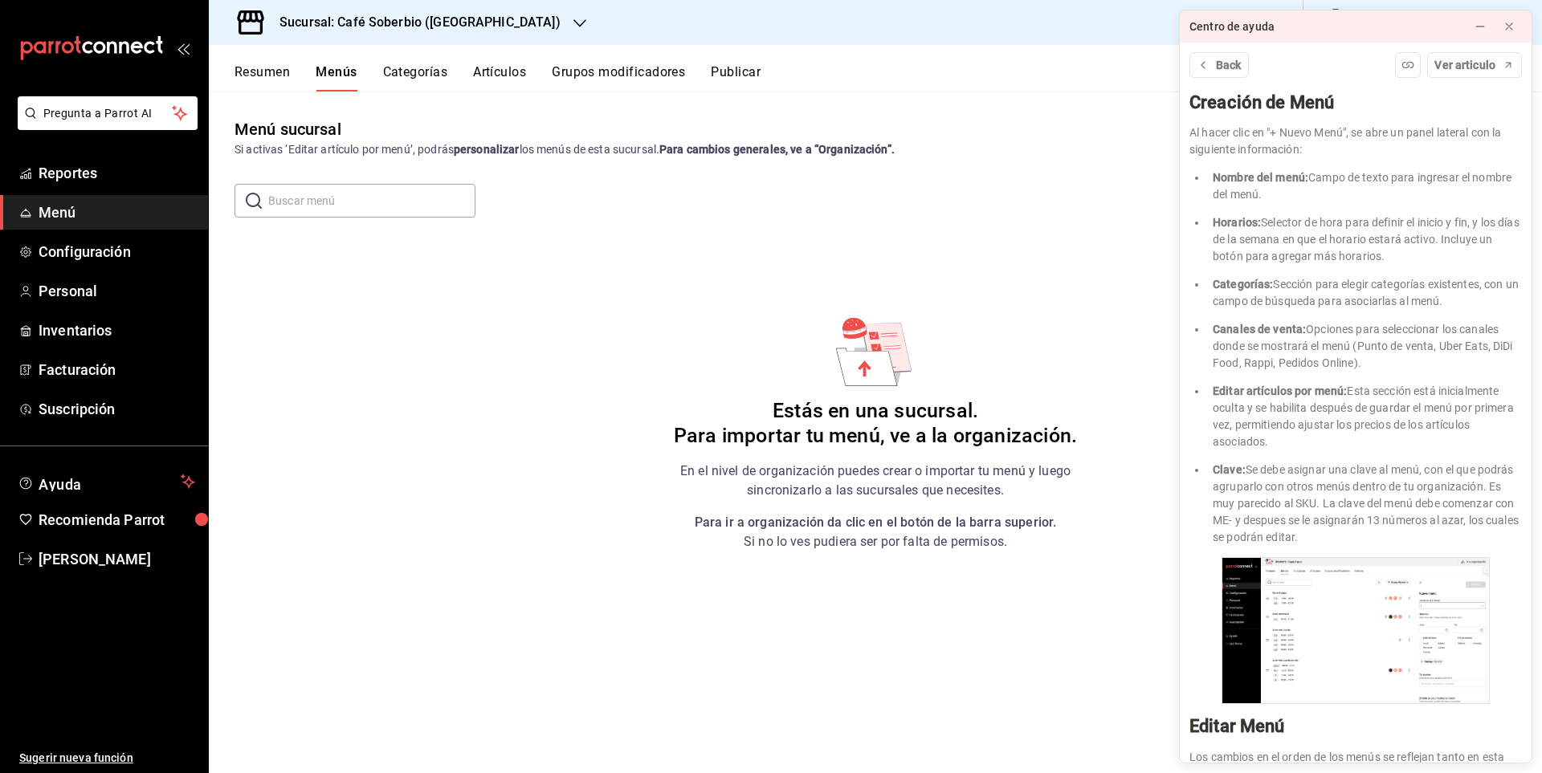
scroll to position [542, 0]
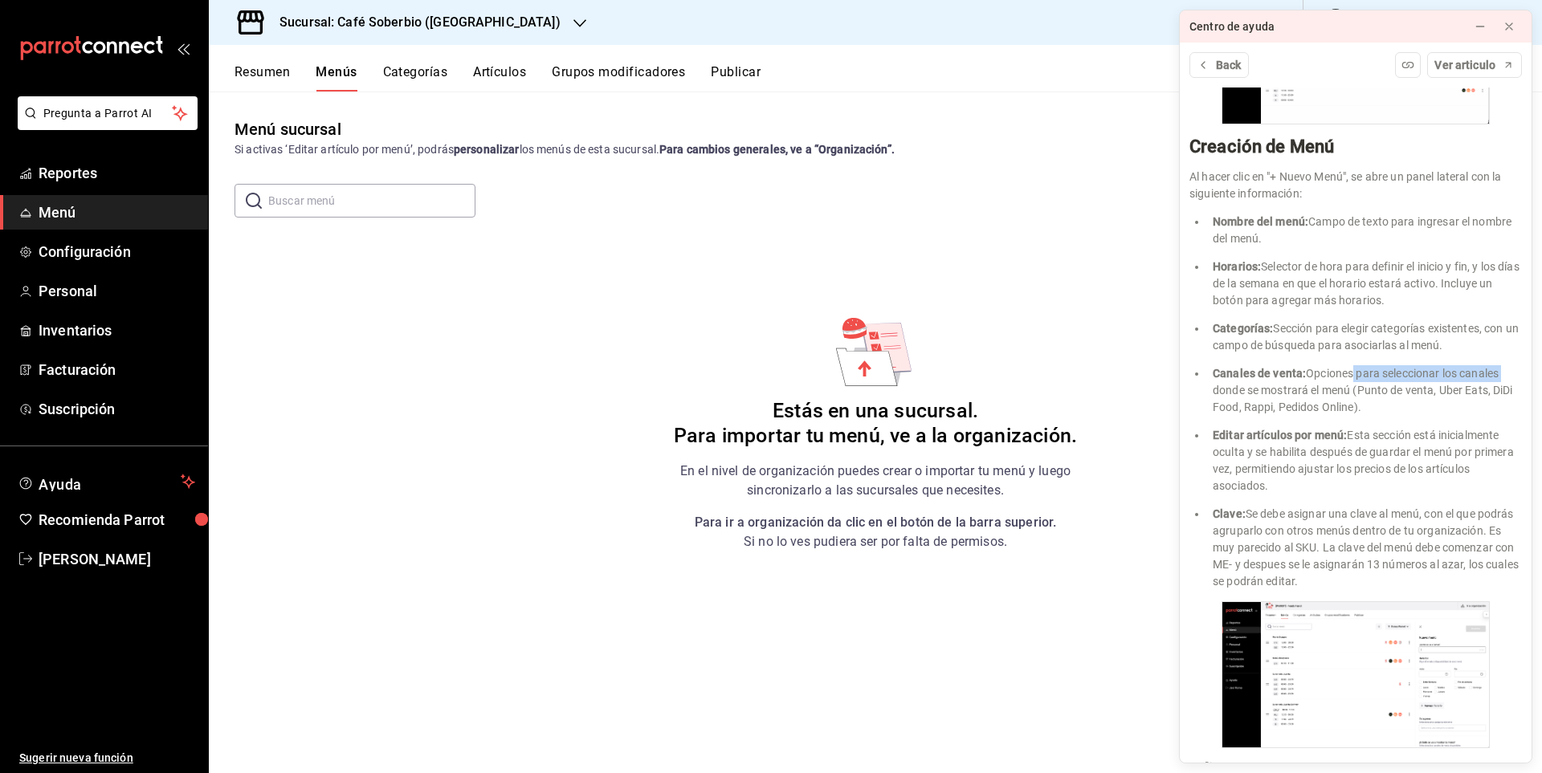
drag, startPoint x: 1347, startPoint y: 366, endPoint x: 1510, endPoint y: 360, distance: 163.1
click at [1510, 360] on div "Menú ¿Para que sirve el tab de Menú? Creación de Menú Editar Menú Filtrar menús…" at bounding box center [1356, 425] width 352 height 675
drag, startPoint x: 1250, startPoint y: 380, endPoint x: 1453, endPoint y: 385, distance: 204.0
click at [1453, 385] on li "Canales de venta: Opciones para seleccionar los canales donde se mostrará el me…" at bounding box center [1364, 390] width 315 height 51
click at [1451, 412] on div "¿Para que sirve el tab de Menú? Creación de Menú Editar Menú Filtrar menús Acci…" at bounding box center [1355, 765] width 332 height 2359
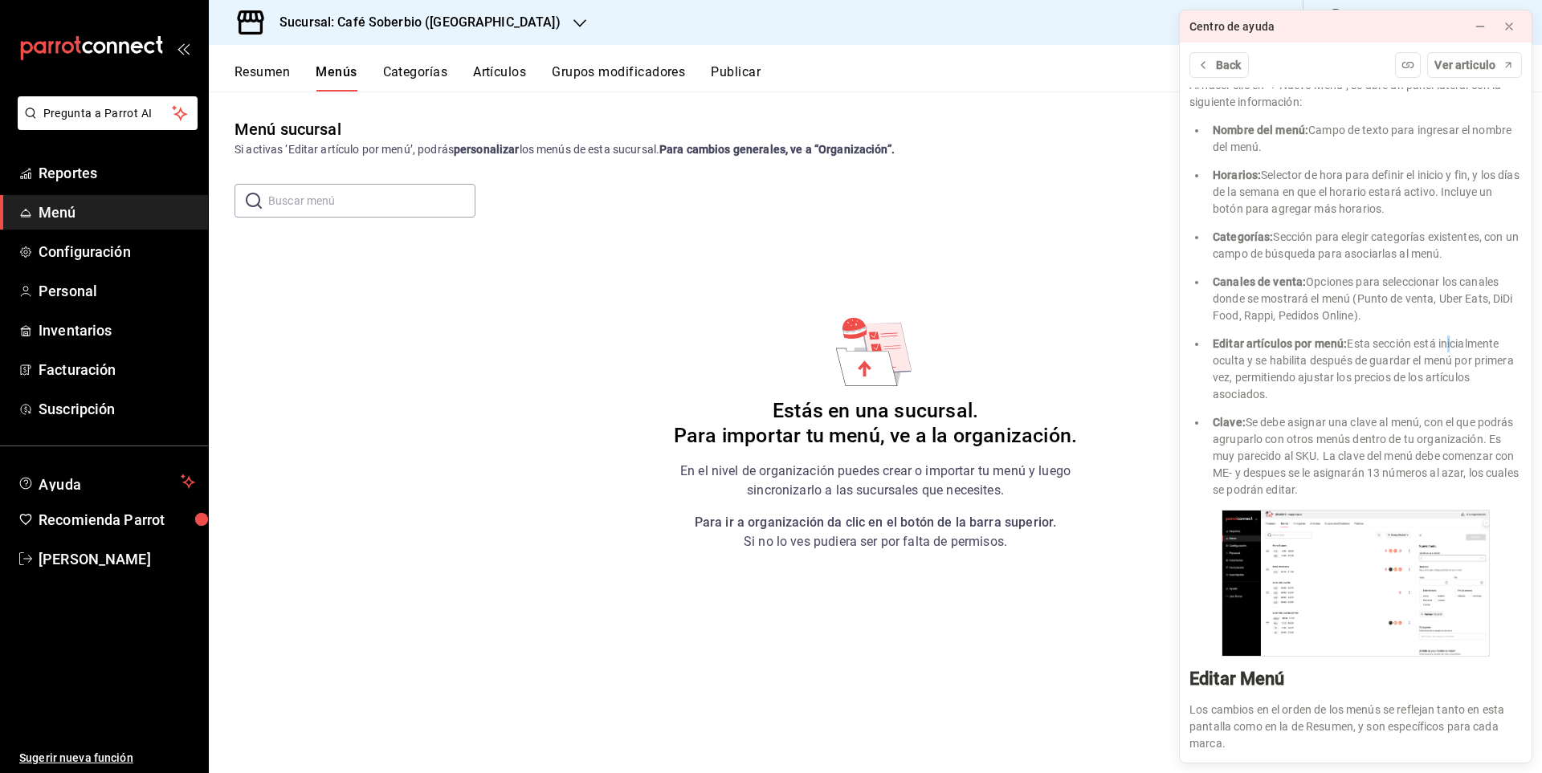
scroll to position [703, 0]
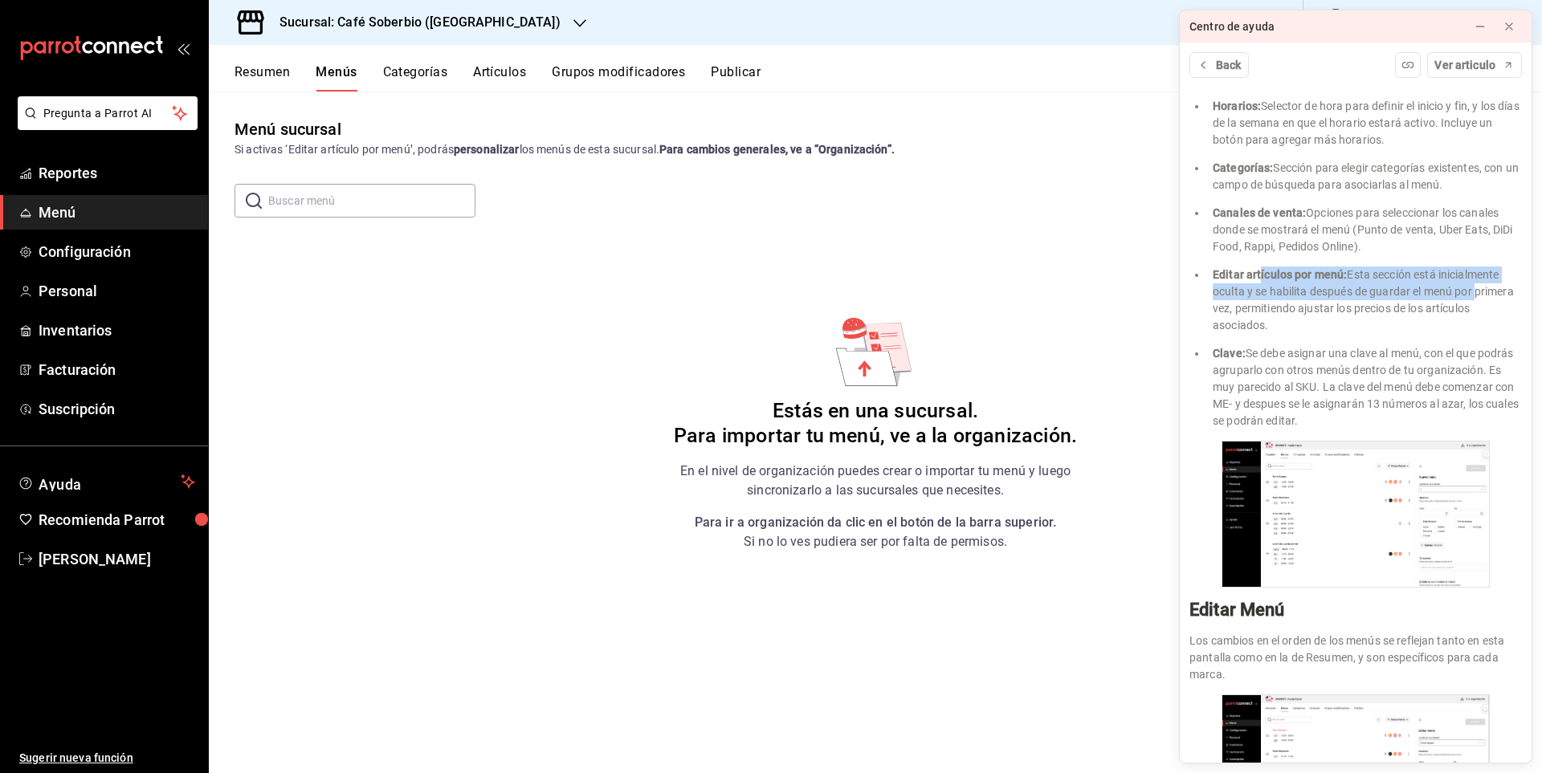
drag, startPoint x: 1258, startPoint y: 271, endPoint x: 1488, endPoint y: 292, distance: 230.7
click at [1488, 292] on li "Editar artículos por menú: Esta sección está inicialmente oculta y se habilita …" at bounding box center [1364, 300] width 315 height 67
click at [1421, 312] on li "Editar artículos por menú: Esta sección está inicialmente oculta y se habilita …" at bounding box center [1364, 300] width 315 height 67
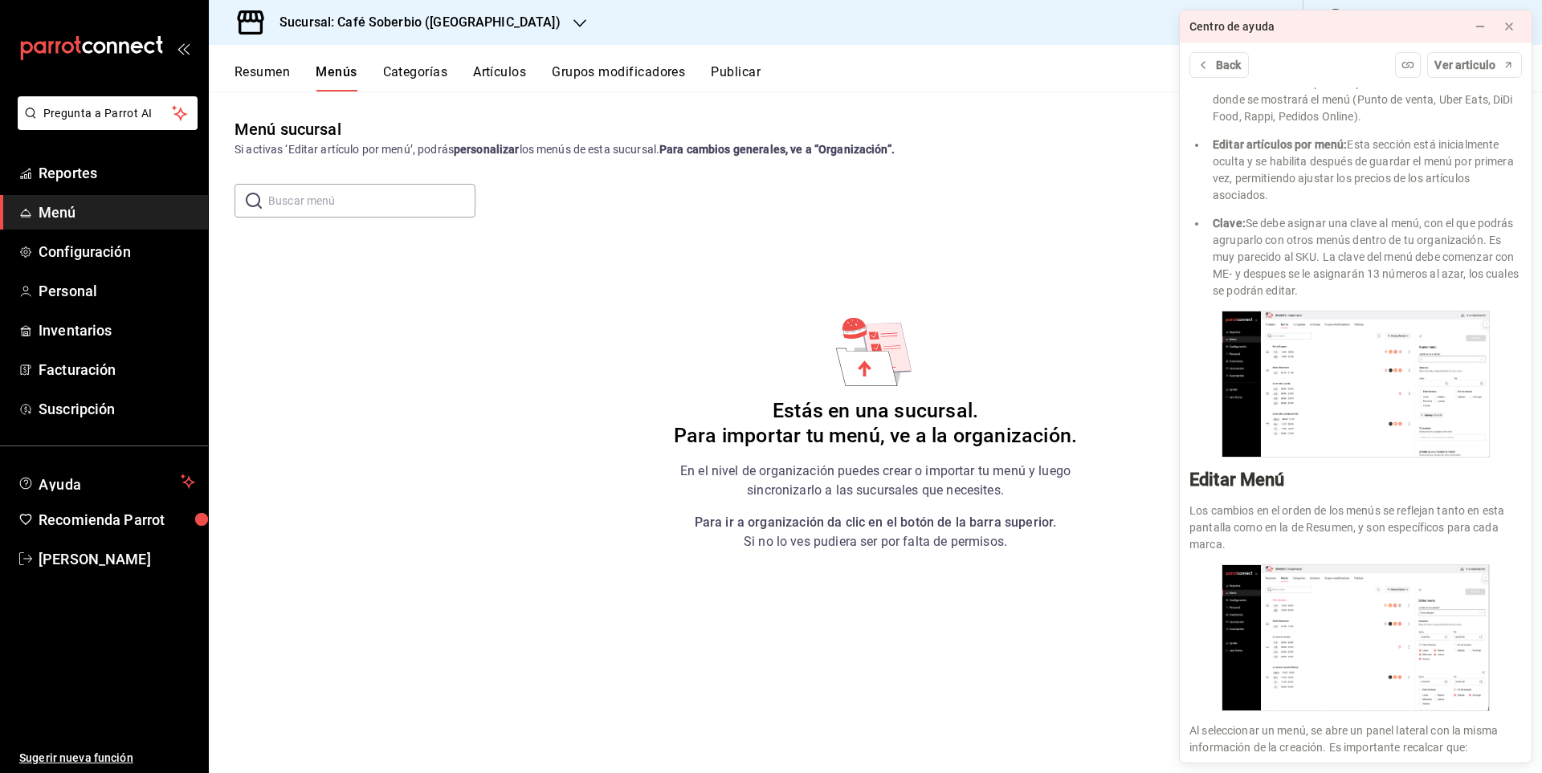
scroll to position [847, 0]
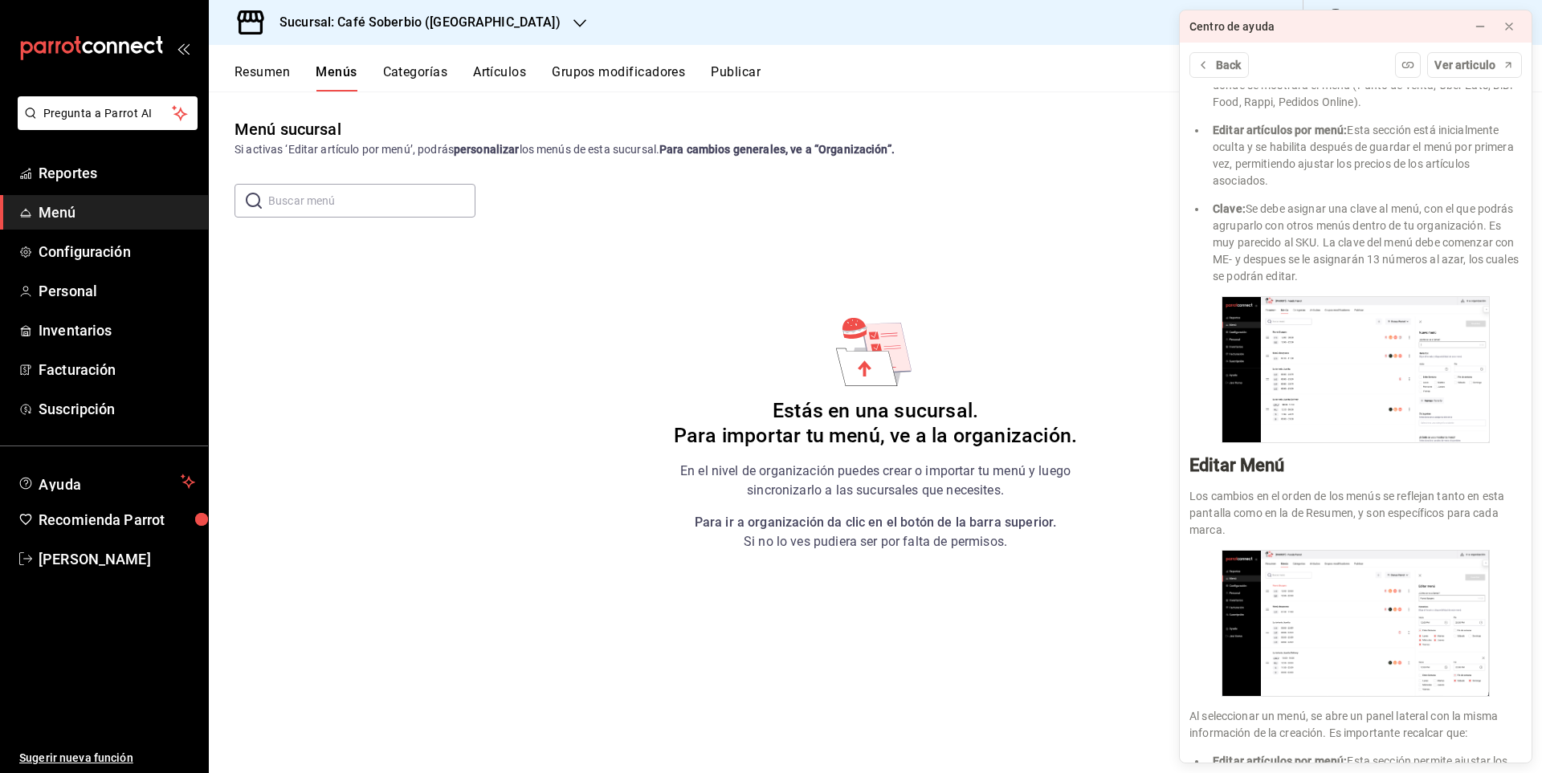
click at [870, 258] on div "Menú sucursal Si activas ‘Editar artículo por menú’, podrás personalizar los me…" at bounding box center [875, 444] width 1333 height 655
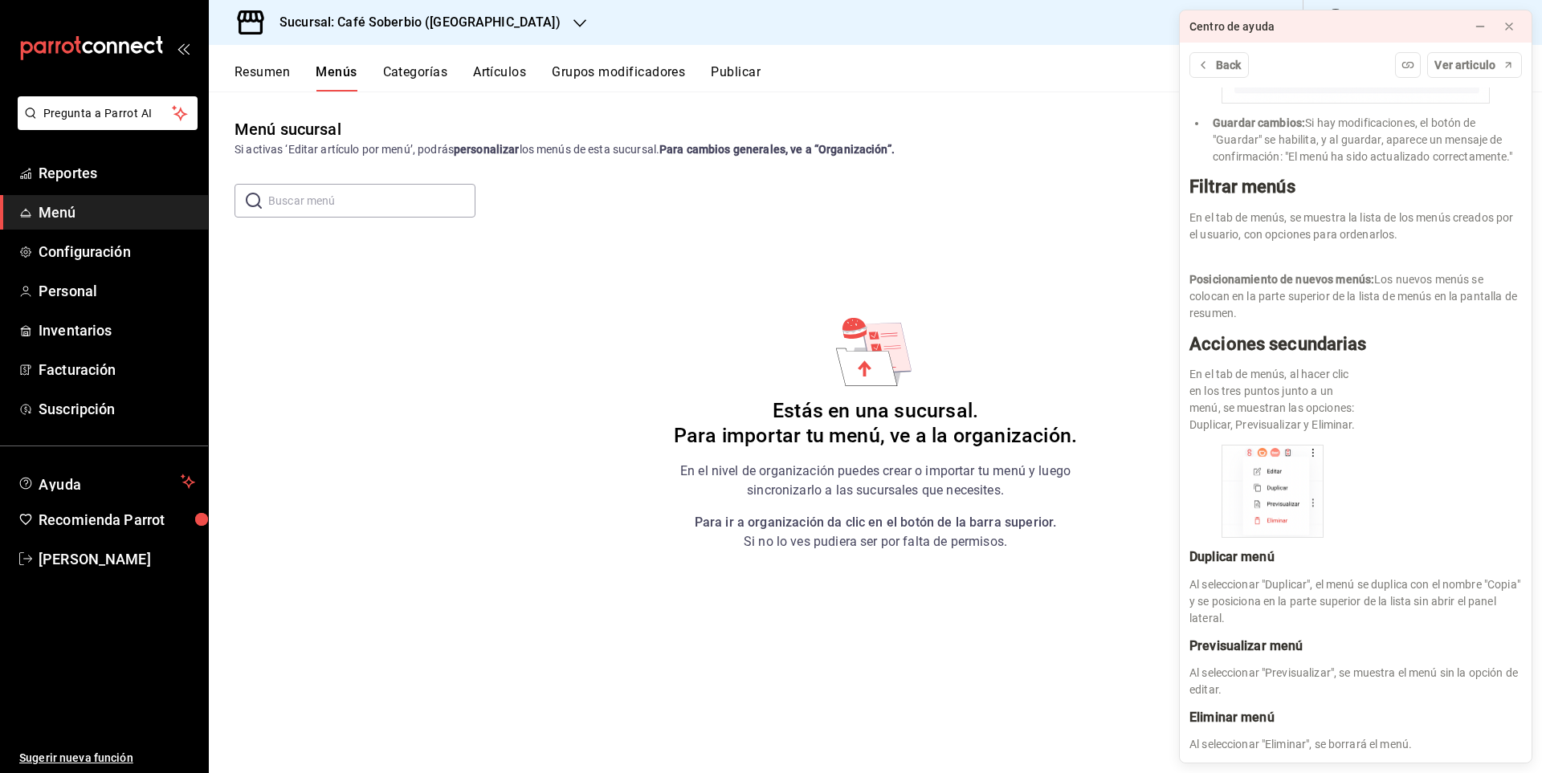
scroll to position [1747, 0]
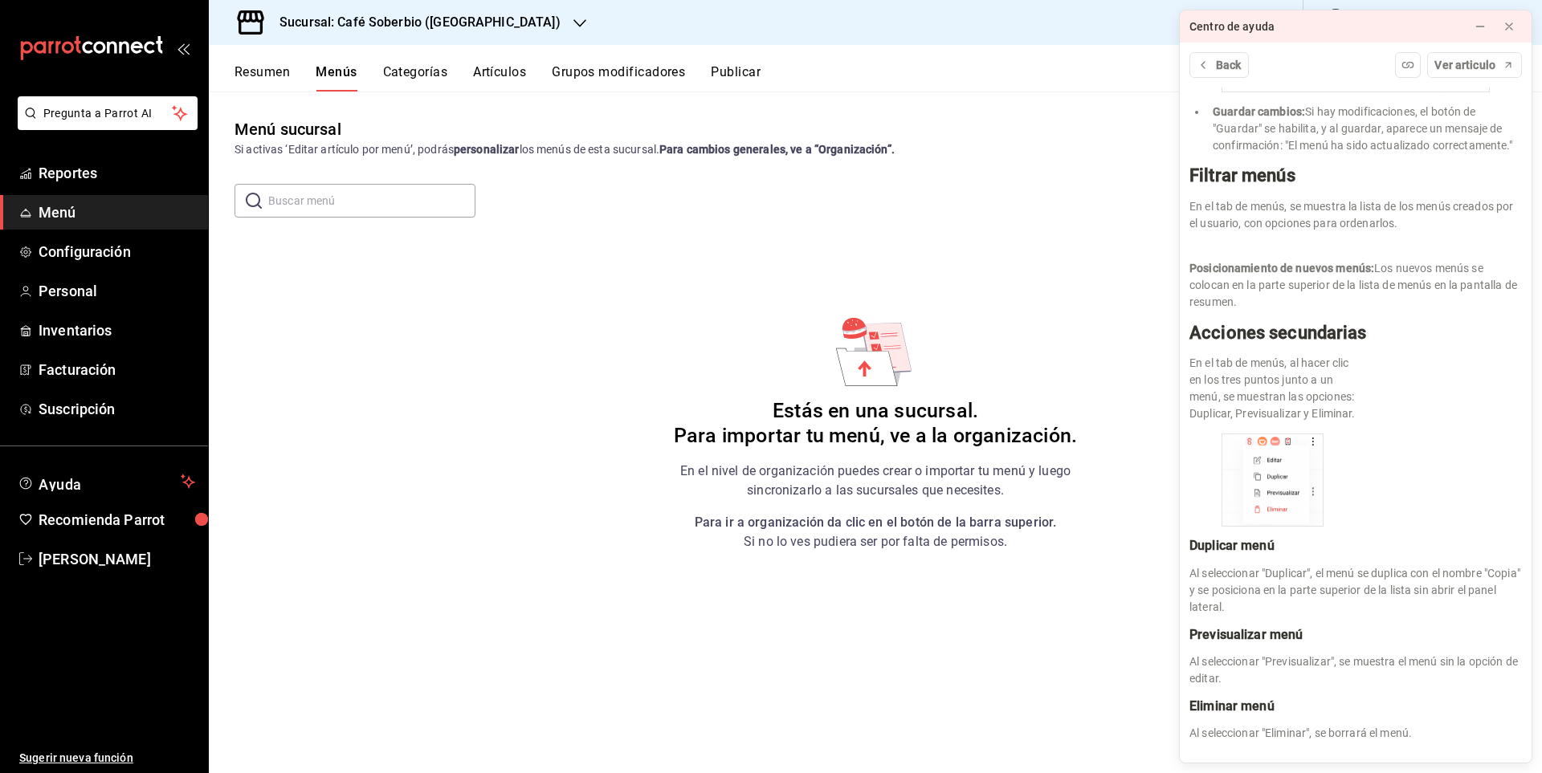
click at [708, 343] on div "Estás en una sucursal. Para importar tu menú, ve a la organización. En el nivel…" at bounding box center [875, 433] width 405 height 238
click at [1514, 22] on icon at bounding box center [1508, 26] width 13 height 13
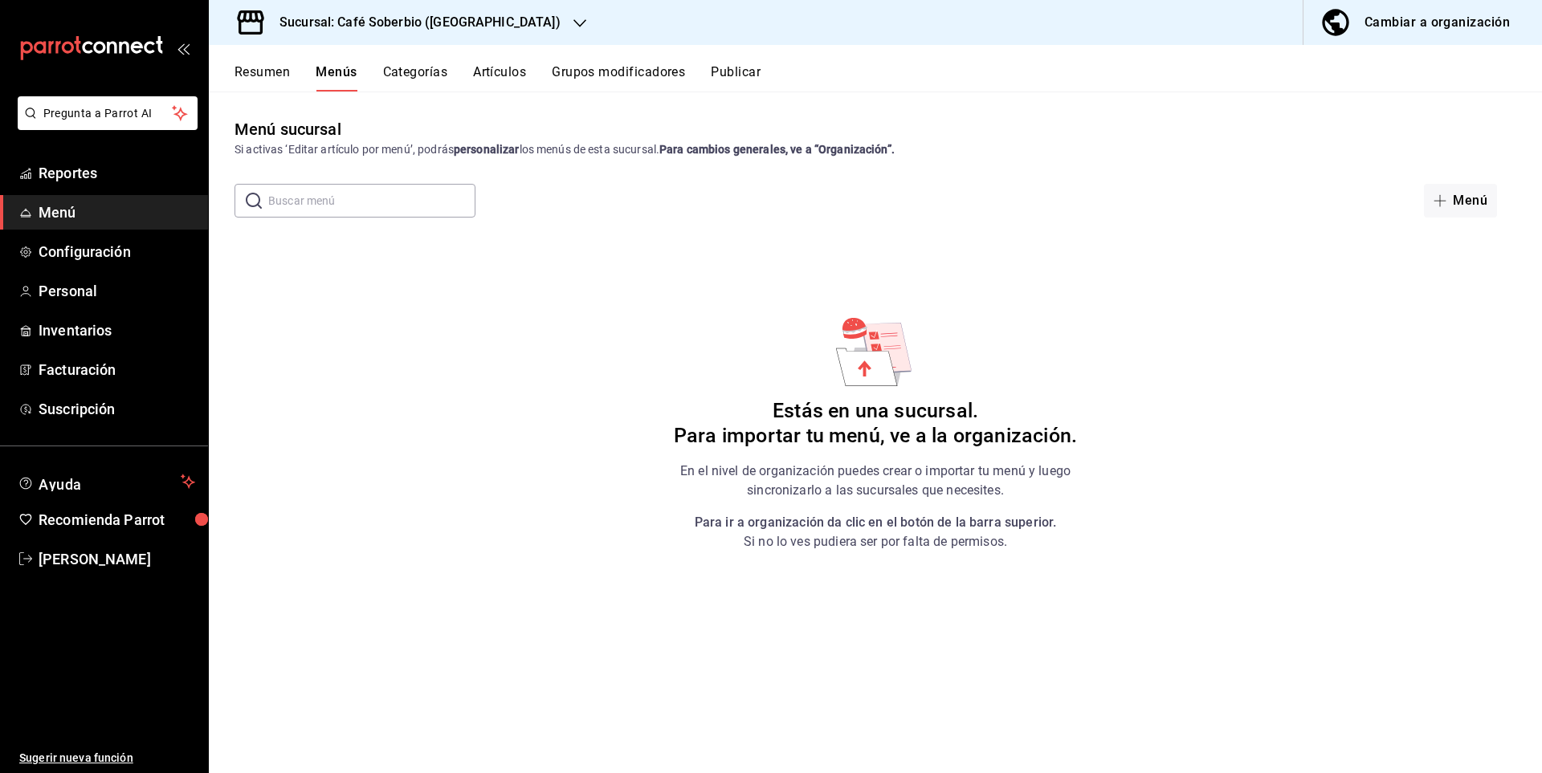
click at [1410, 32] on div "Cambiar a organización" at bounding box center [1436, 22] width 145 height 22
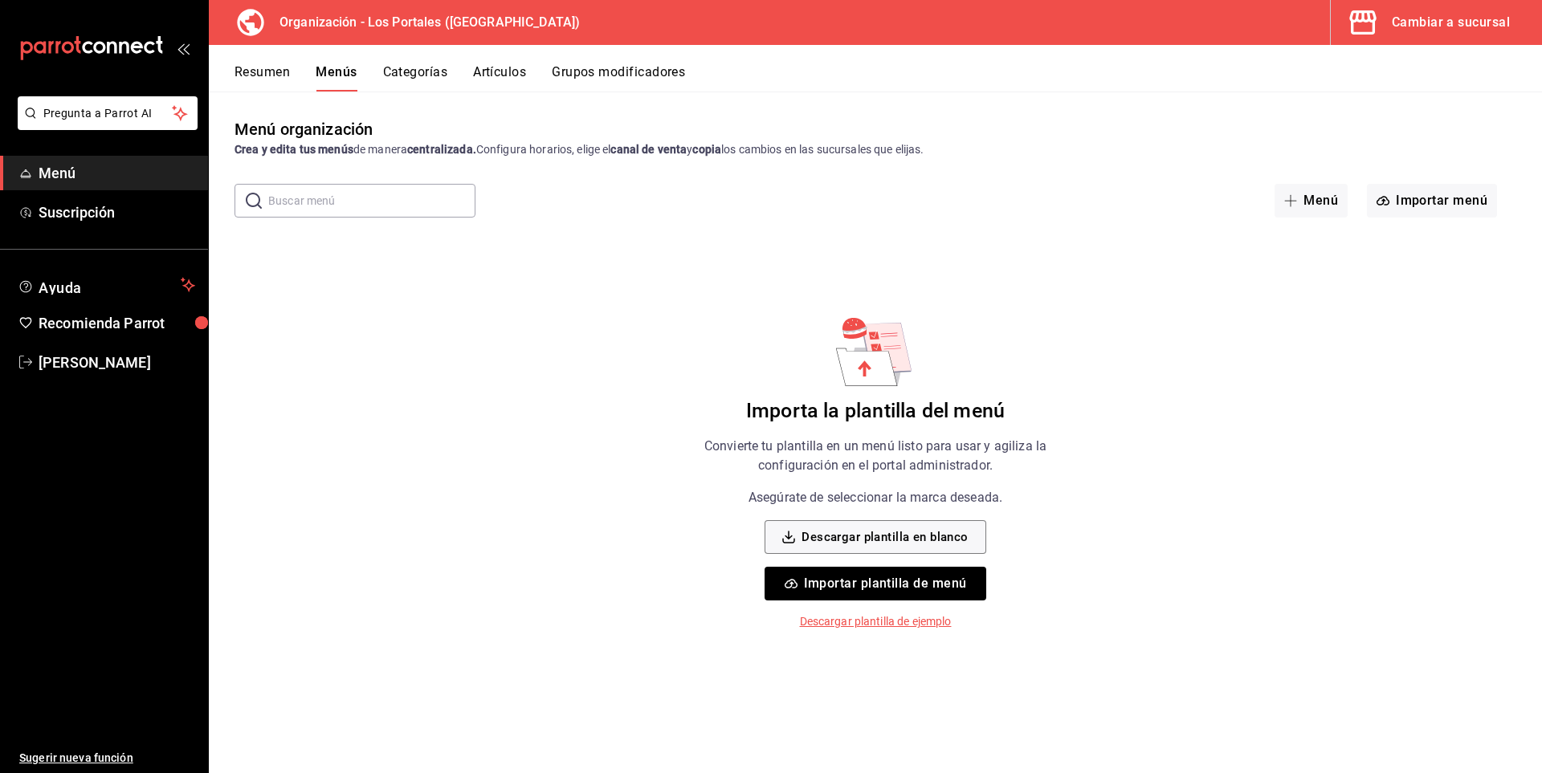
click at [430, 72] on button "Categorías" at bounding box center [415, 77] width 65 height 27
click at [320, 67] on button "Menús" at bounding box center [336, 77] width 40 height 27
click at [1302, 204] on span "button" at bounding box center [1293, 200] width 19 height 13
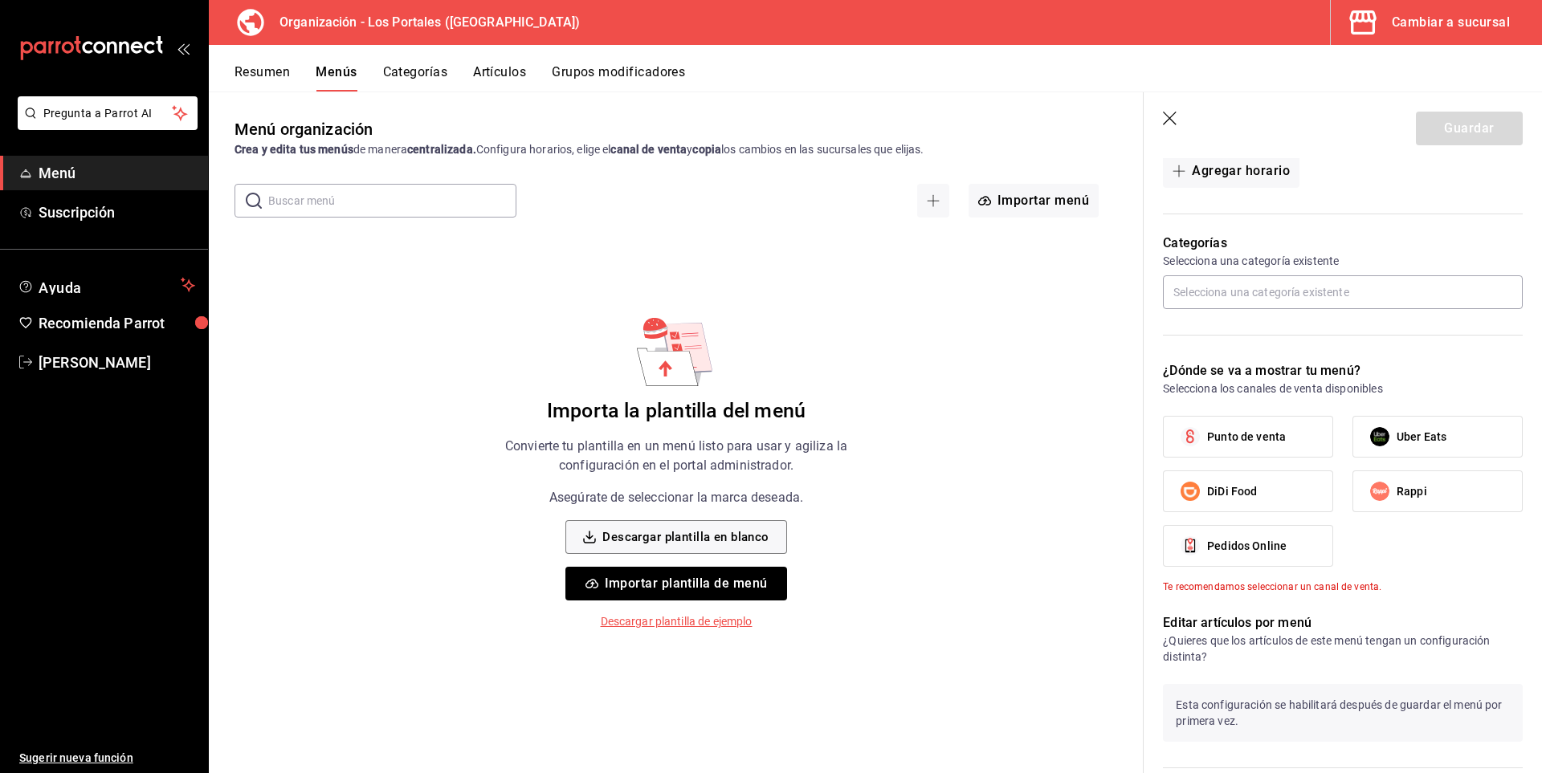
scroll to position [558, 0]
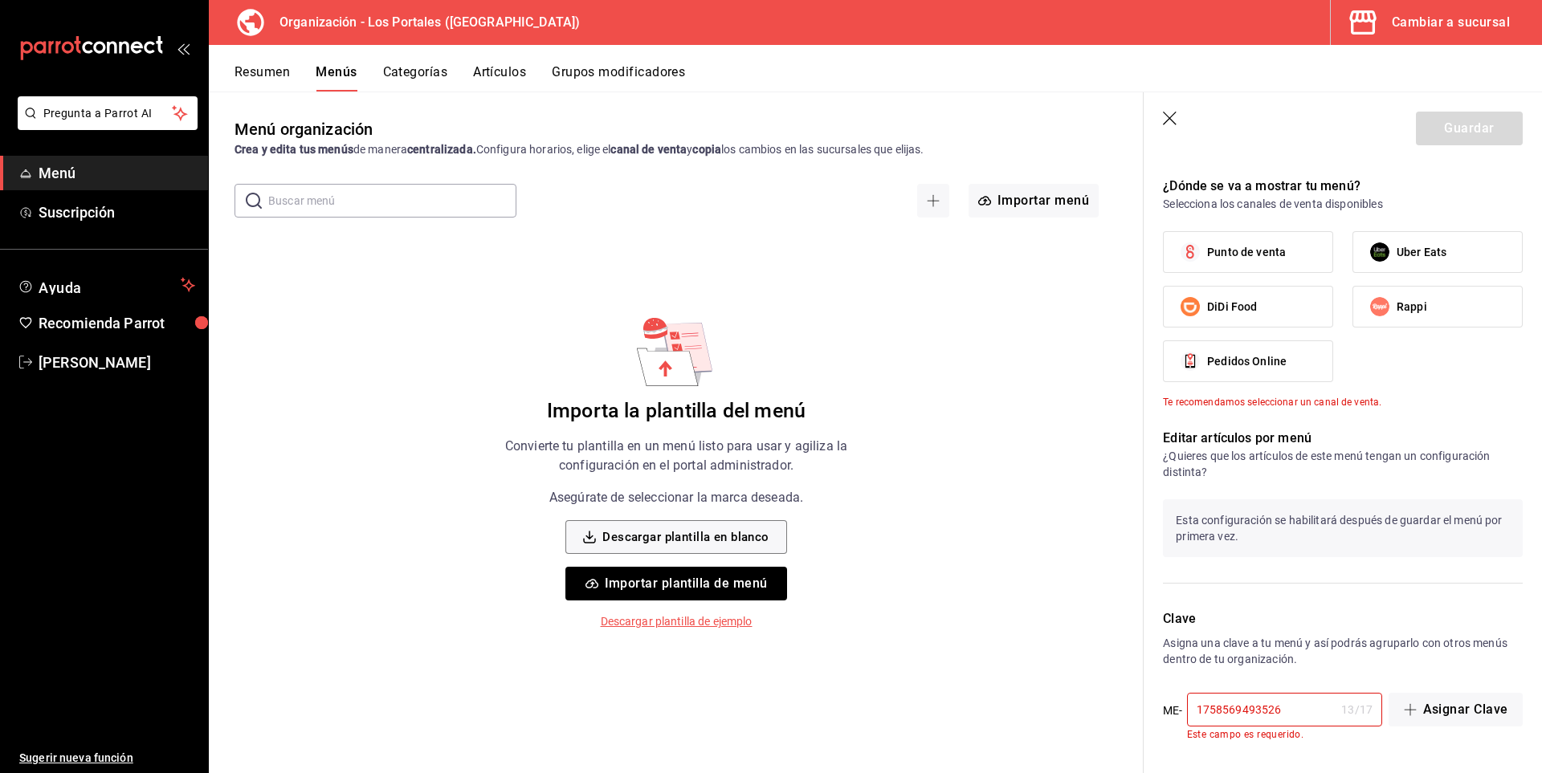
click at [1286, 704] on input "1758569493526" at bounding box center [1261, 710] width 149 height 32
click at [1201, 711] on input "1758569493526" at bounding box center [1261, 710] width 149 height 32
click at [997, 695] on div "Menú organización Crea y edita tus menús de manera centralizada. Configura hora…" at bounding box center [676, 444] width 935 height 655
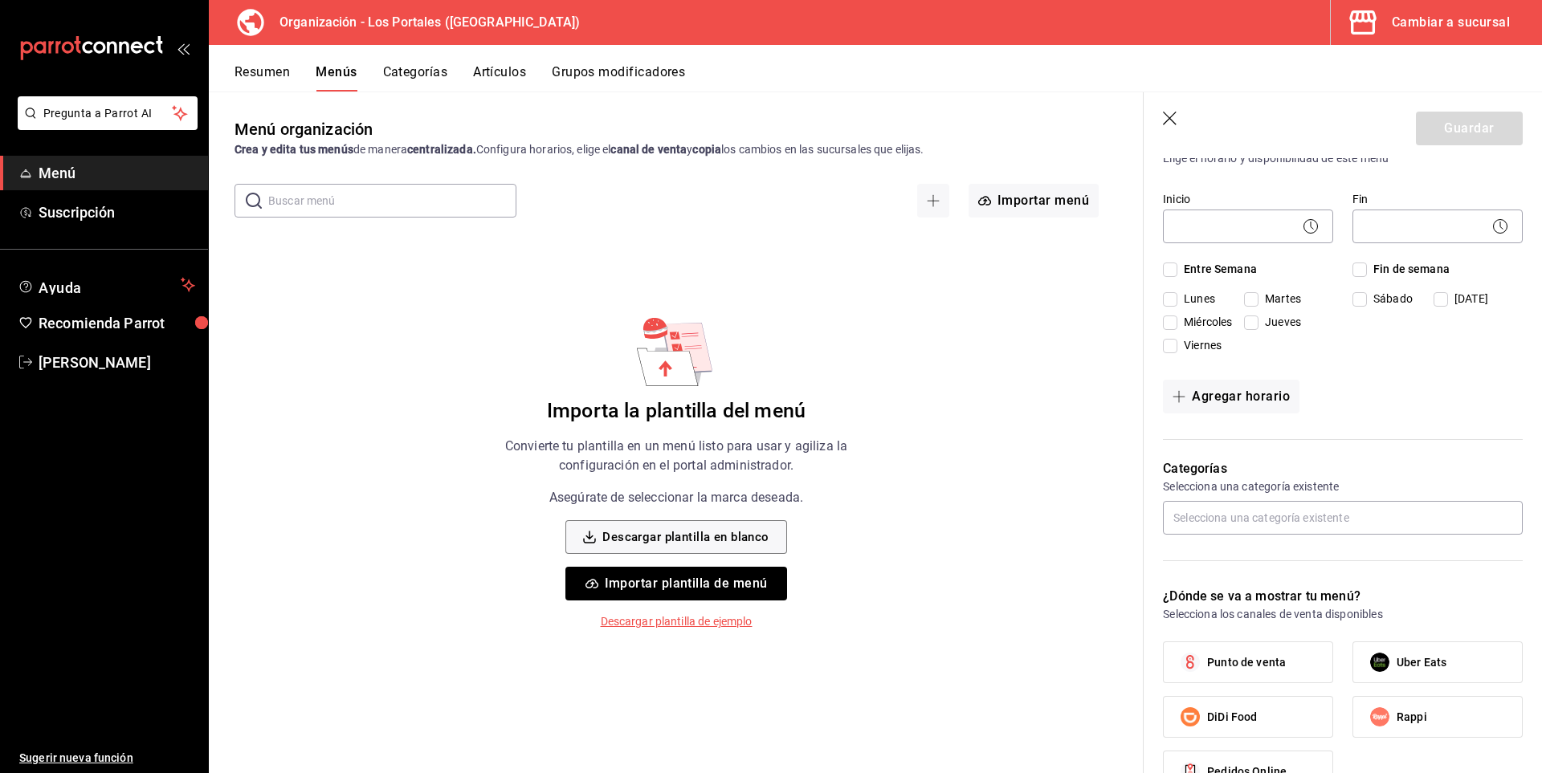
scroll to position [157, 0]
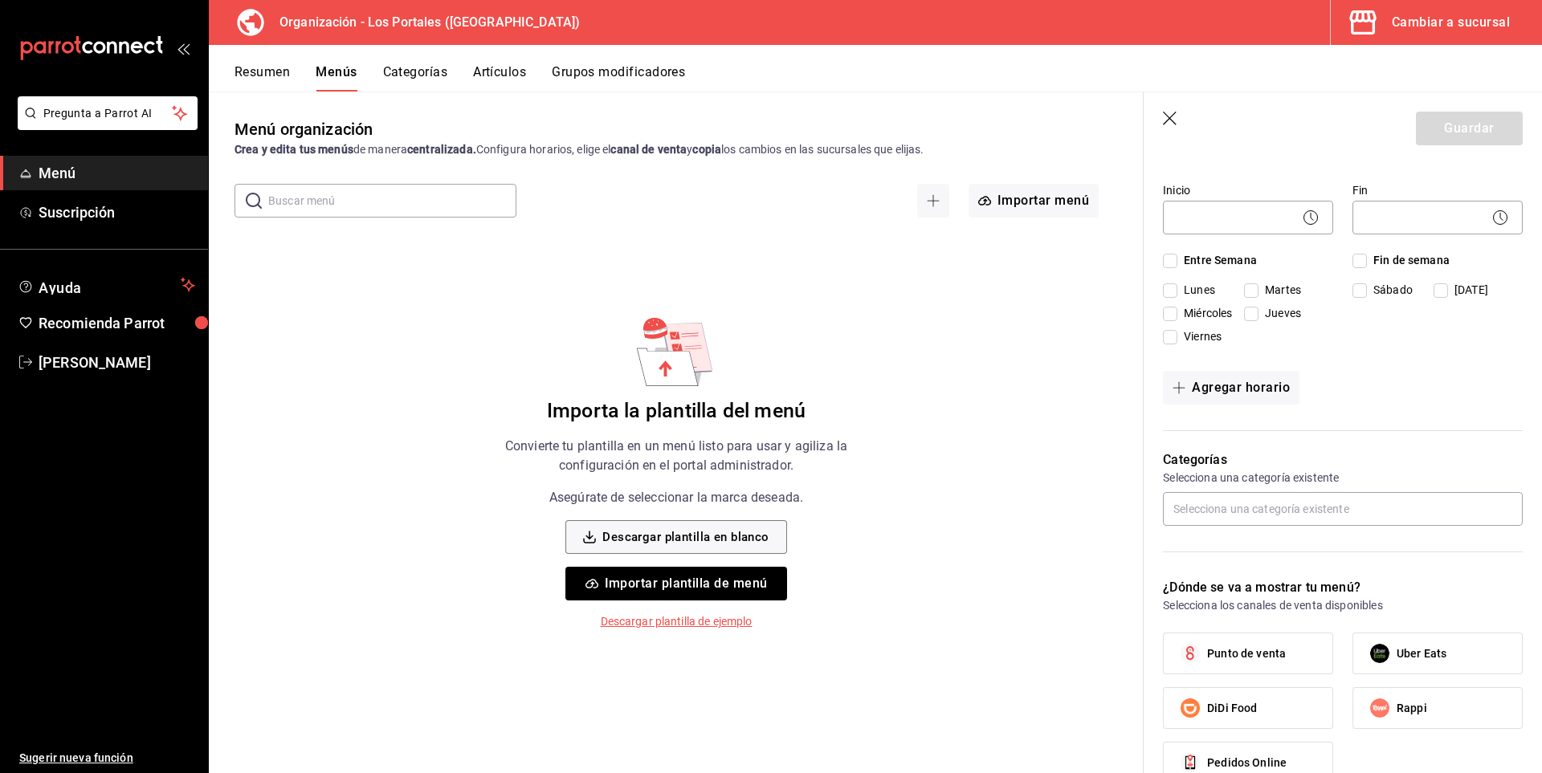
click at [1169, 116] on icon "button" at bounding box center [1171, 120] width 16 height 16
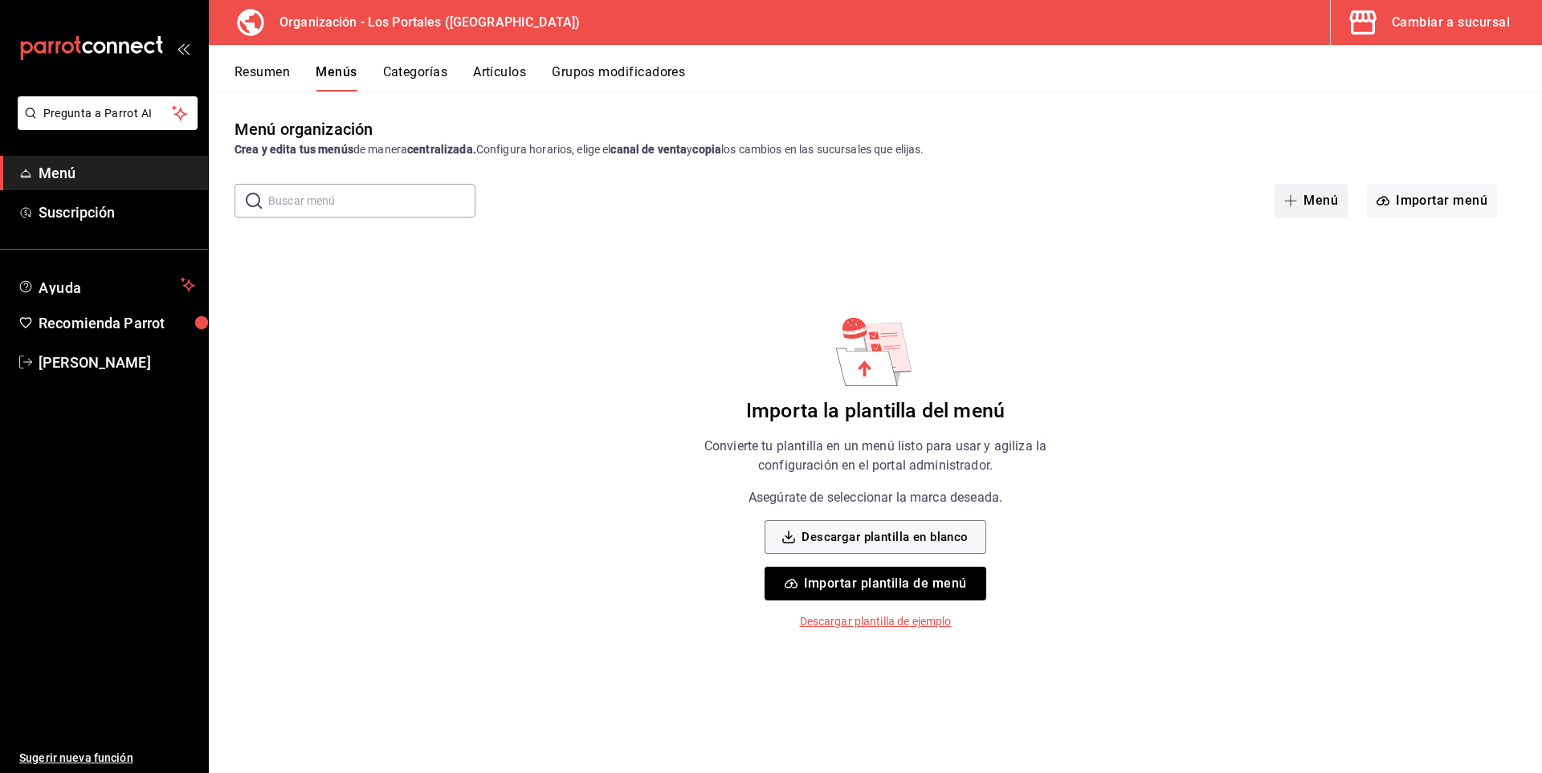
click at [1315, 193] on button "Menú" at bounding box center [1310, 201] width 73 height 34
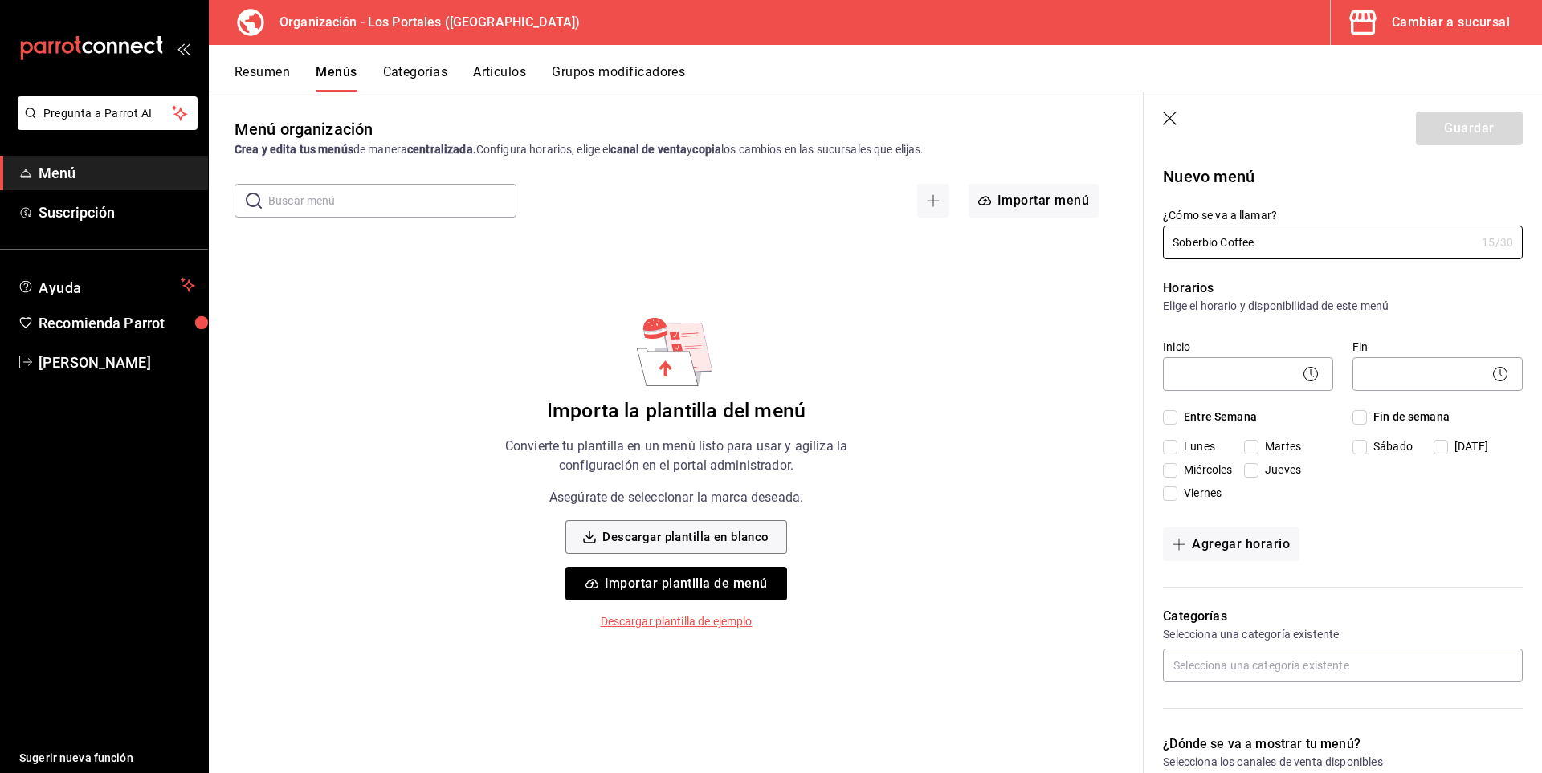
type input "Soberbio Coffee"
click at [1407, 307] on p "Elige el horario y disponibilidad de este menú" at bounding box center [1343, 306] width 360 height 16
click at [1212, 365] on body "Pregunta a Parrot AI Menú Suscripción Ayuda Recomienda Parrot [PERSON_NAME] Sug…" at bounding box center [771, 386] width 1542 height 773
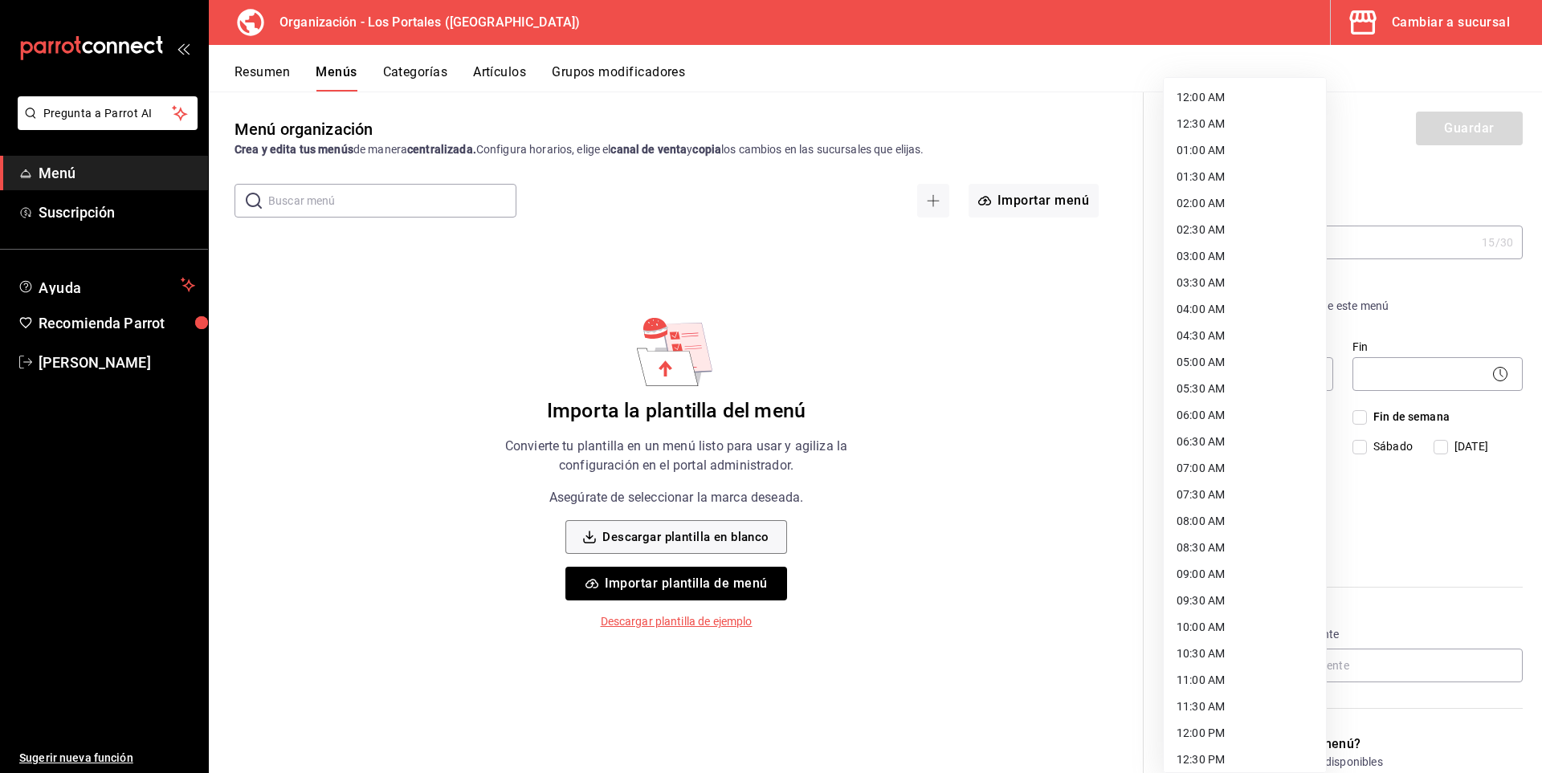
click at [1212, 511] on li "08:00 AM" at bounding box center [1245, 521] width 162 height 27
type input "08:00"
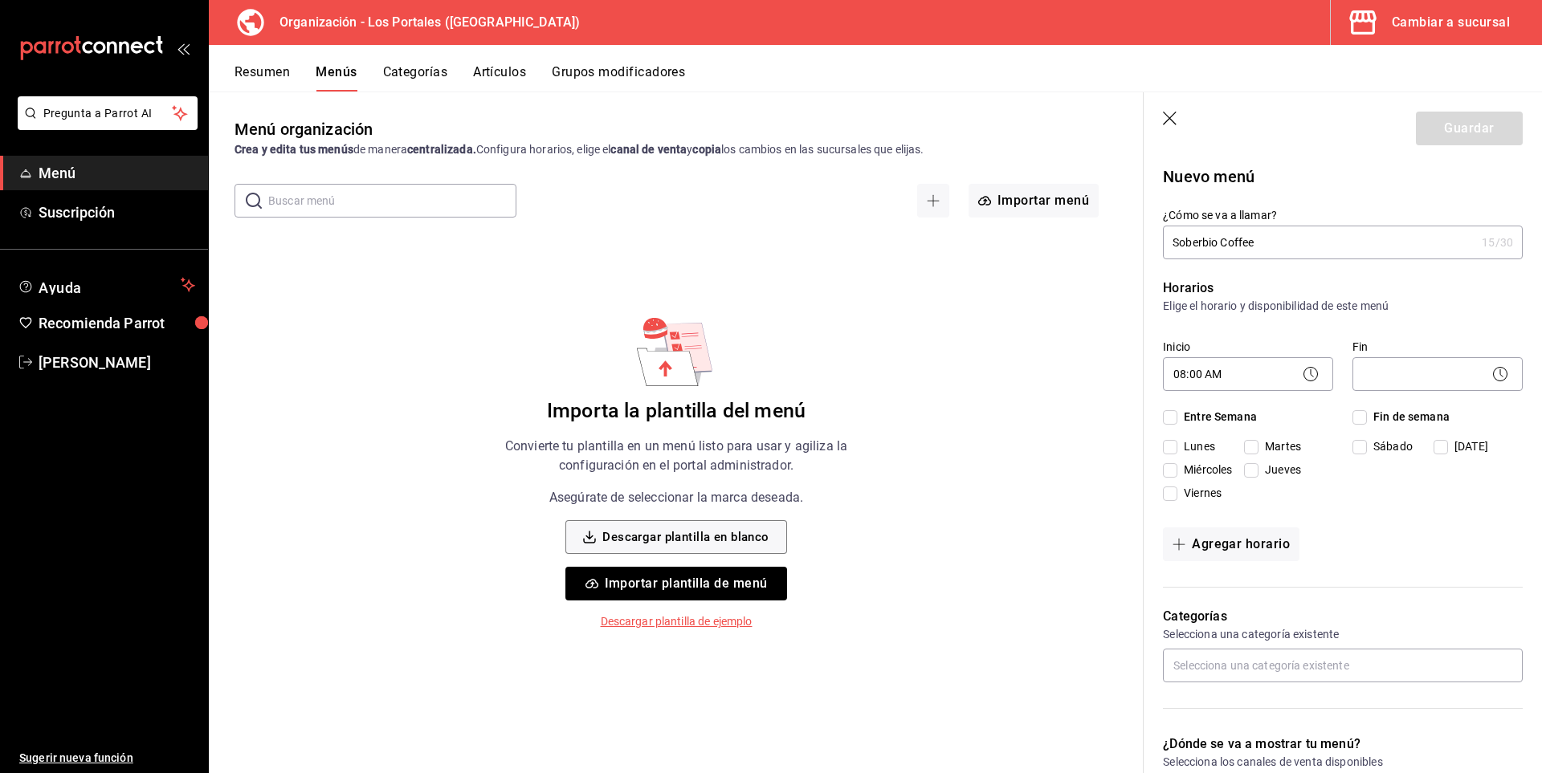
click at [1425, 382] on body "Pregunta a Parrot AI Menú Suscripción Ayuda Recomienda Parrot [PERSON_NAME] Sug…" at bounding box center [771, 386] width 1542 height 773
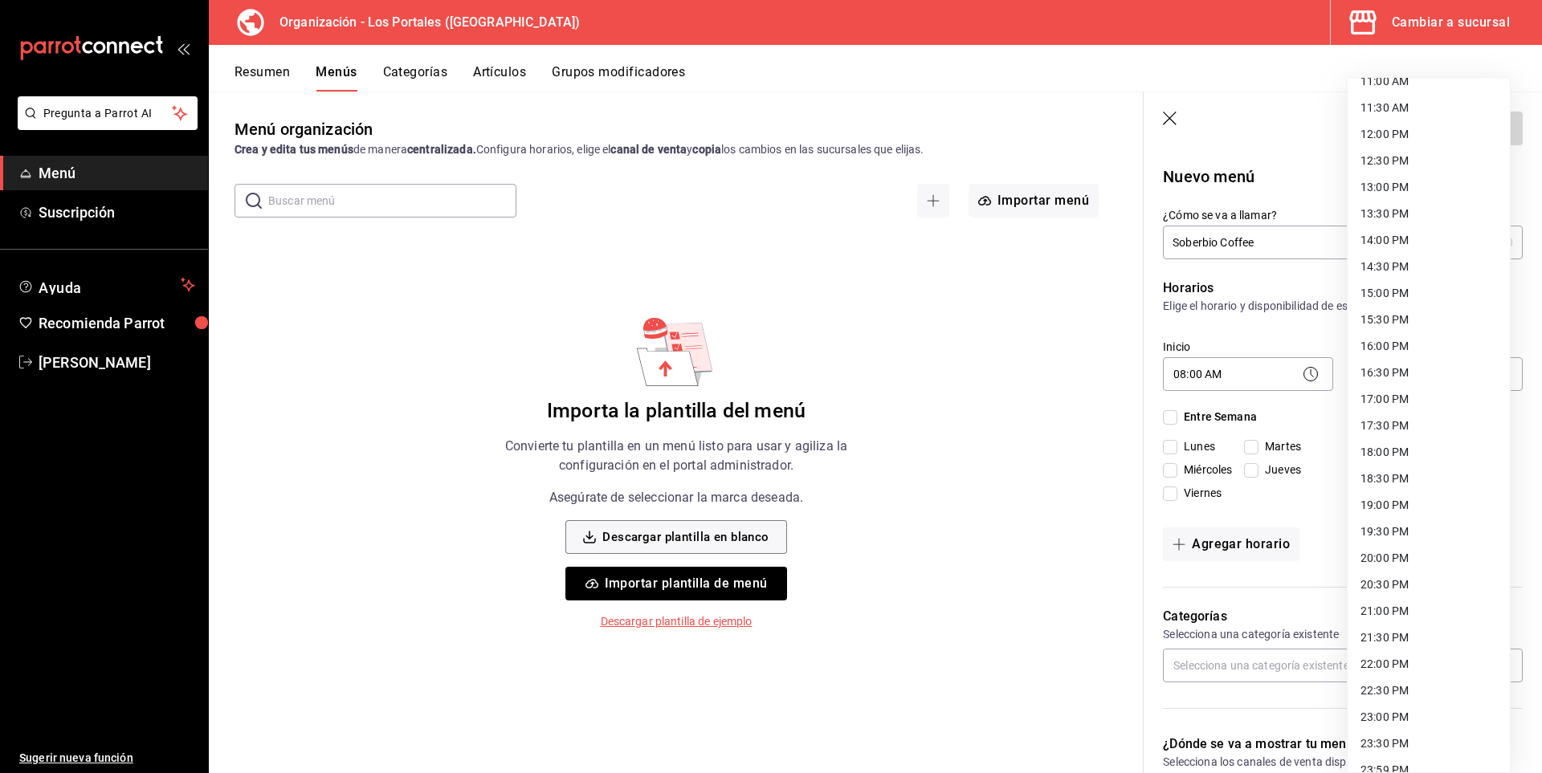
scroll to position [617, 0]
click at [1388, 532] on li "20:00 PM" at bounding box center [1428, 541] width 162 height 27
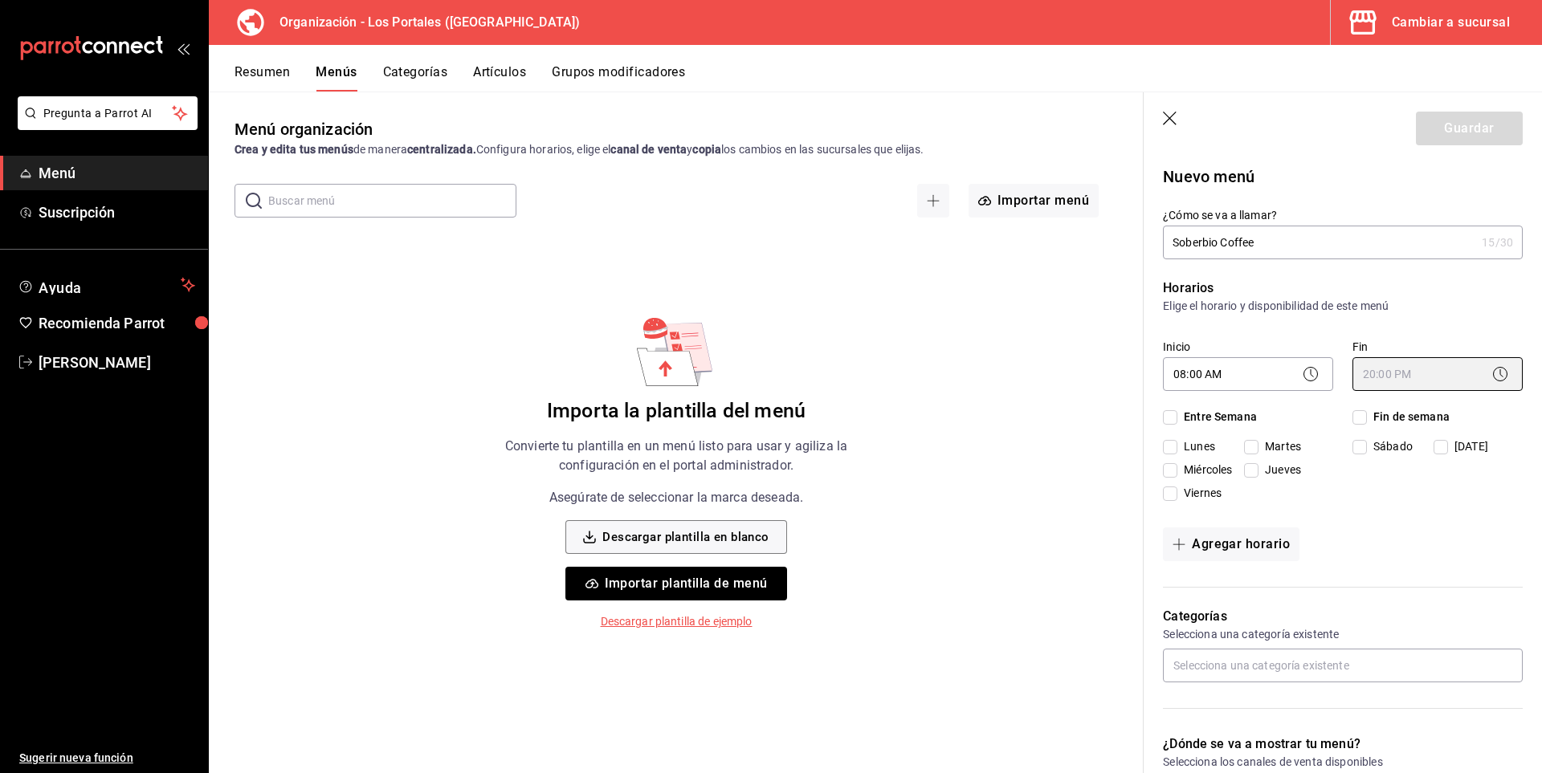
type input "20:00"
click at [1373, 518] on div "Horarios Elige el horario y disponibilidad de este menú Inicio 08:00 AM 08:00 F…" at bounding box center [1333, 423] width 379 height 328
click at [1172, 418] on input "Entre Semana" at bounding box center [1170, 417] width 14 height 14
checkbox input "true"
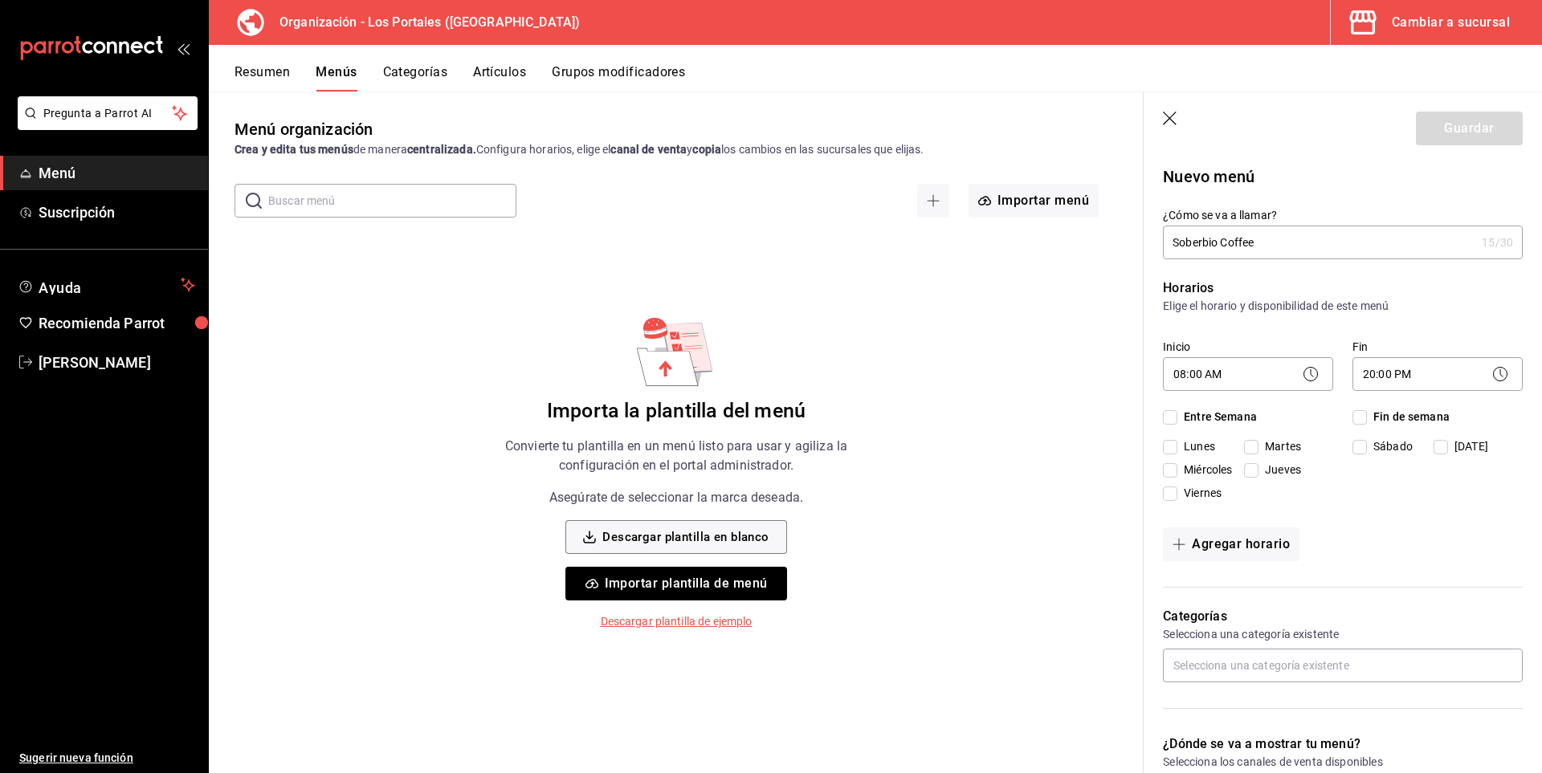
checkbox input "true"
click at [1356, 415] on input "Fin de semana" at bounding box center [1359, 417] width 14 height 14
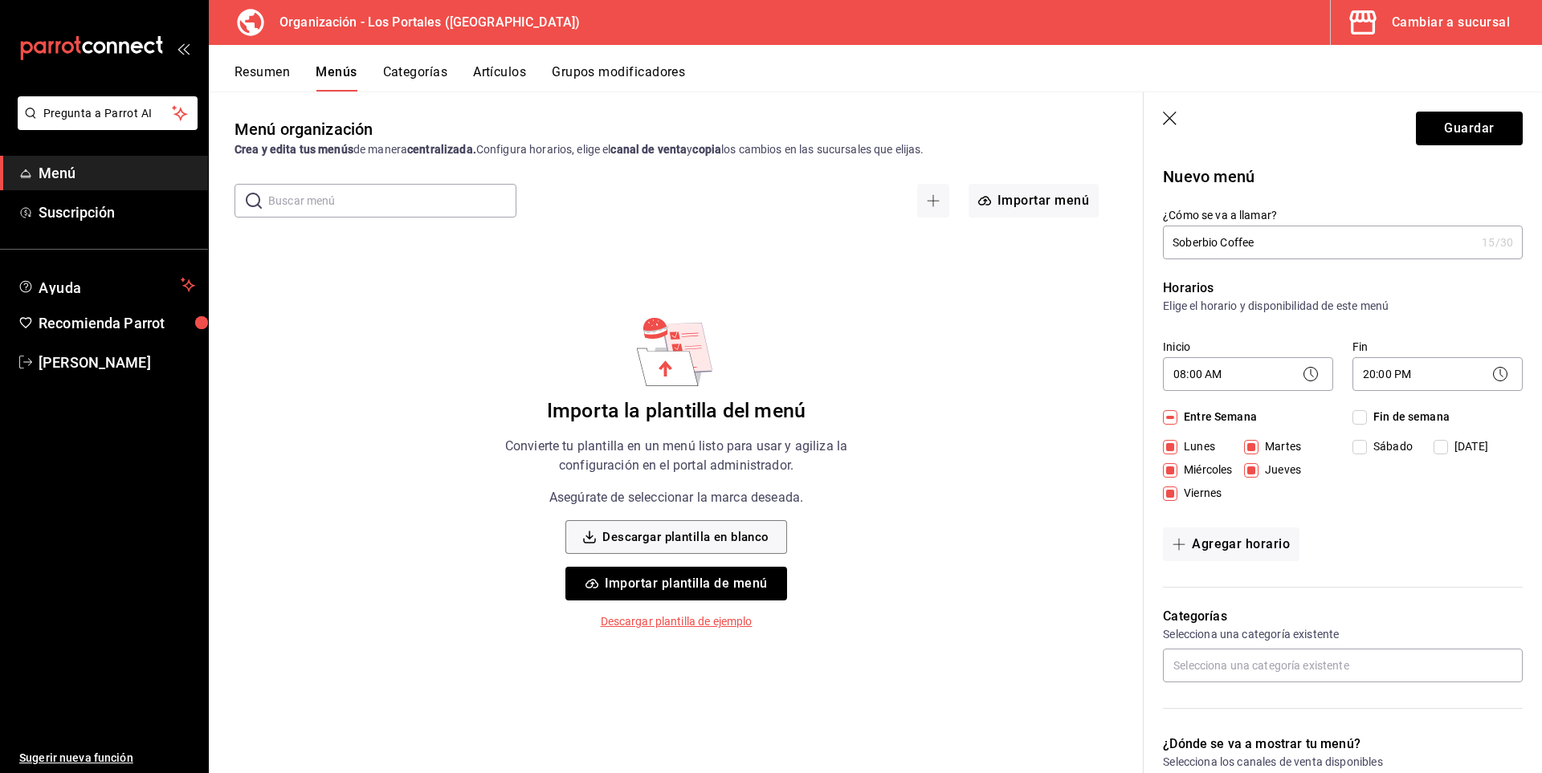
checkbox input "true"
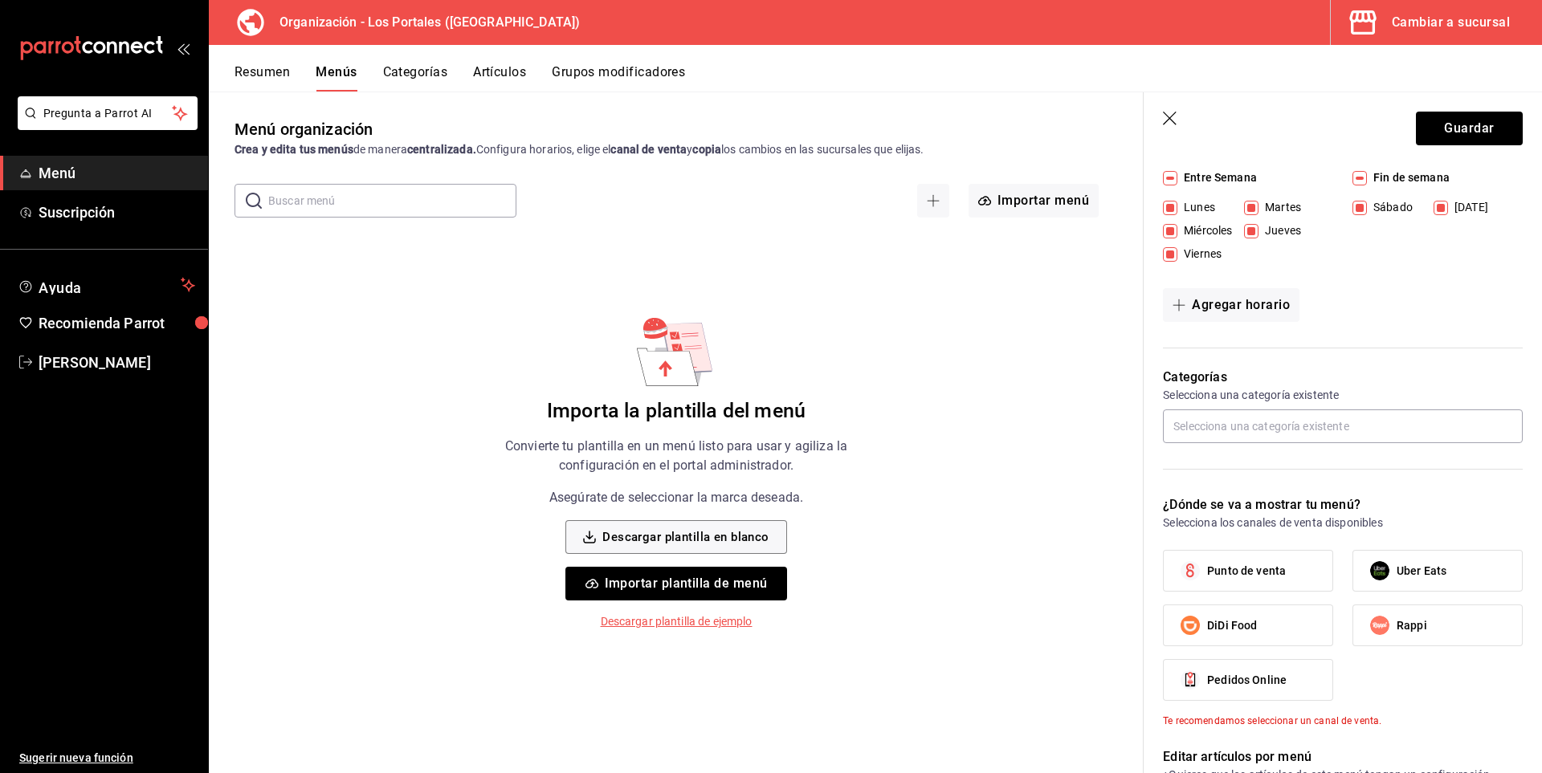
scroll to position [241, 0]
click at [1217, 427] on input "text" at bounding box center [1343, 425] width 360 height 34
click at [1357, 524] on p "Selecciona los canales de venta disponibles" at bounding box center [1343, 521] width 360 height 16
click at [1225, 571] on span "Punto de venta" at bounding box center [1246, 569] width 79 height 17
click at [1207, 571] on input "Punto de venta" at bounding box center [1190, 569] width 34 height 34
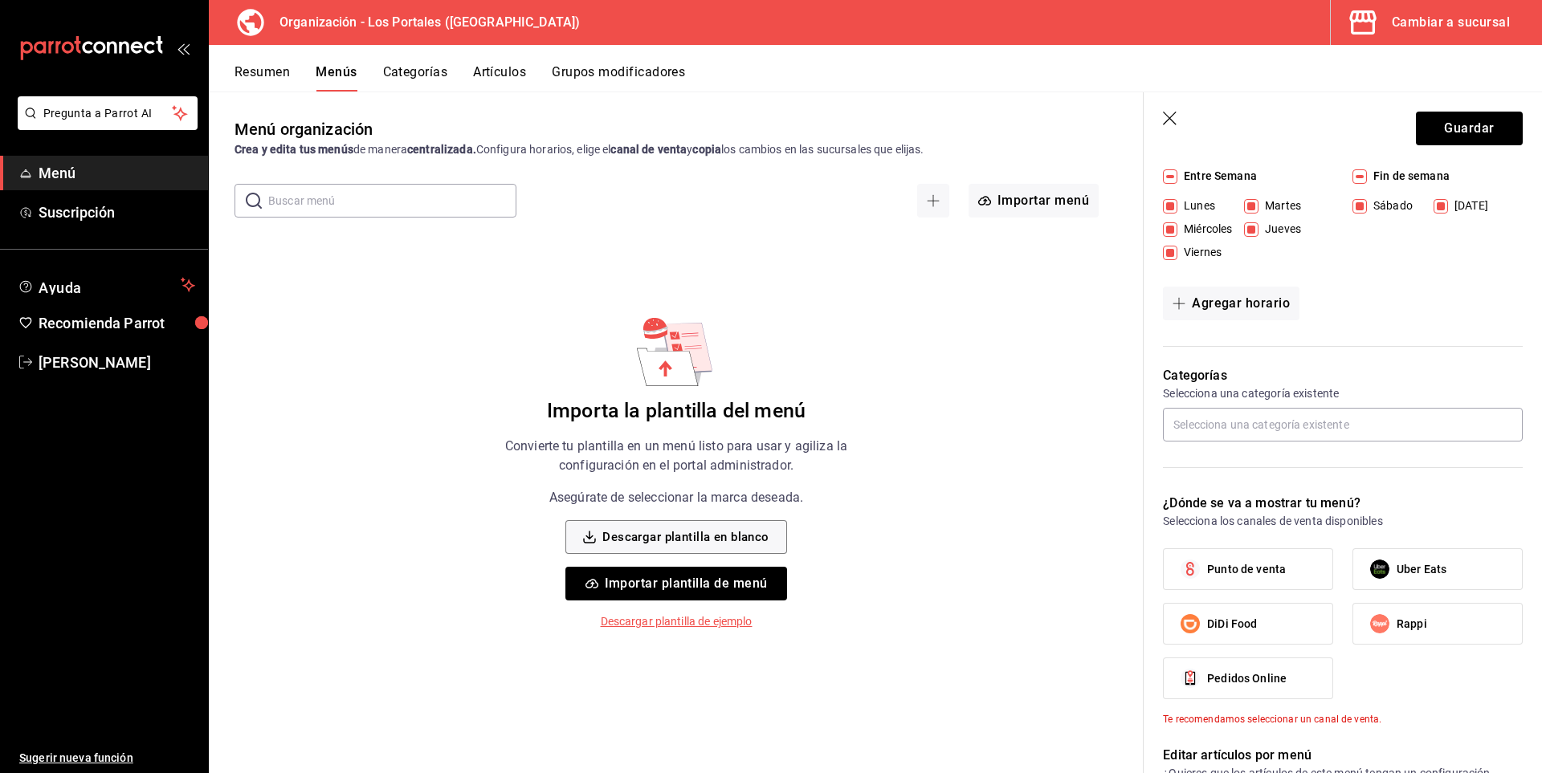
checkbox input "true"
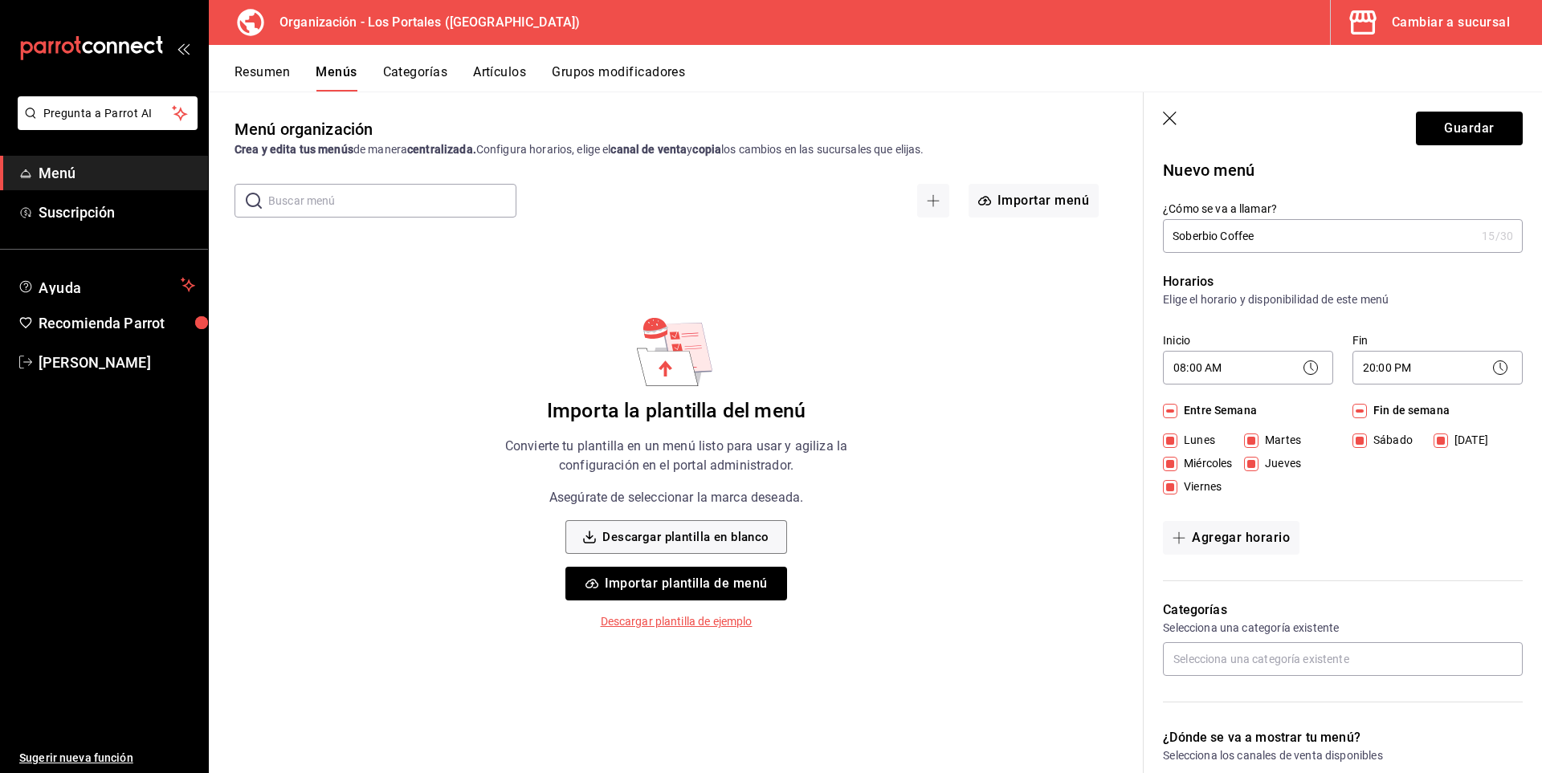
scroll to position [0, 0]
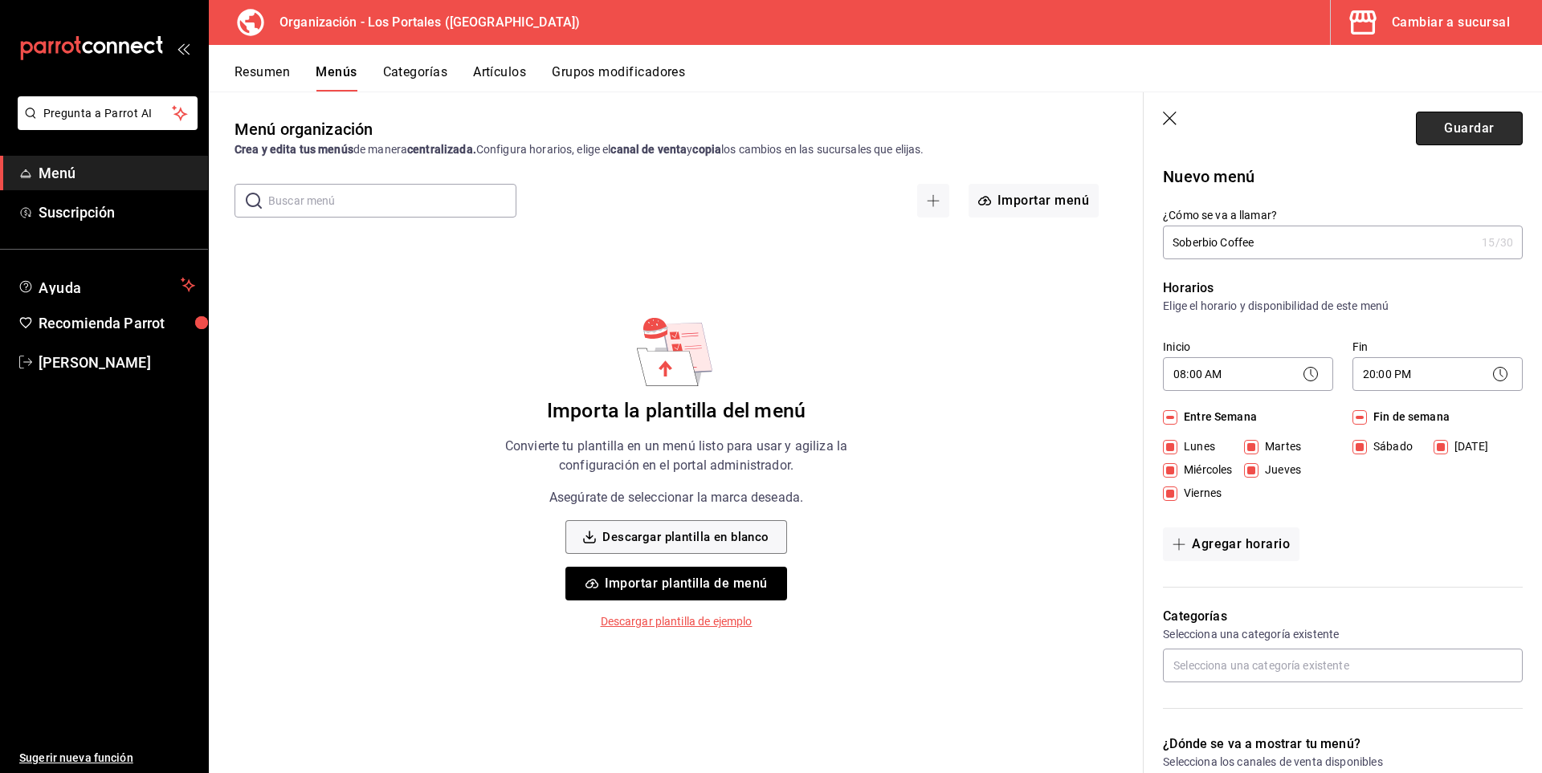
click at [1489, 116] on button "Guardar" at bounding box center [1469, 129] width 107 height 34
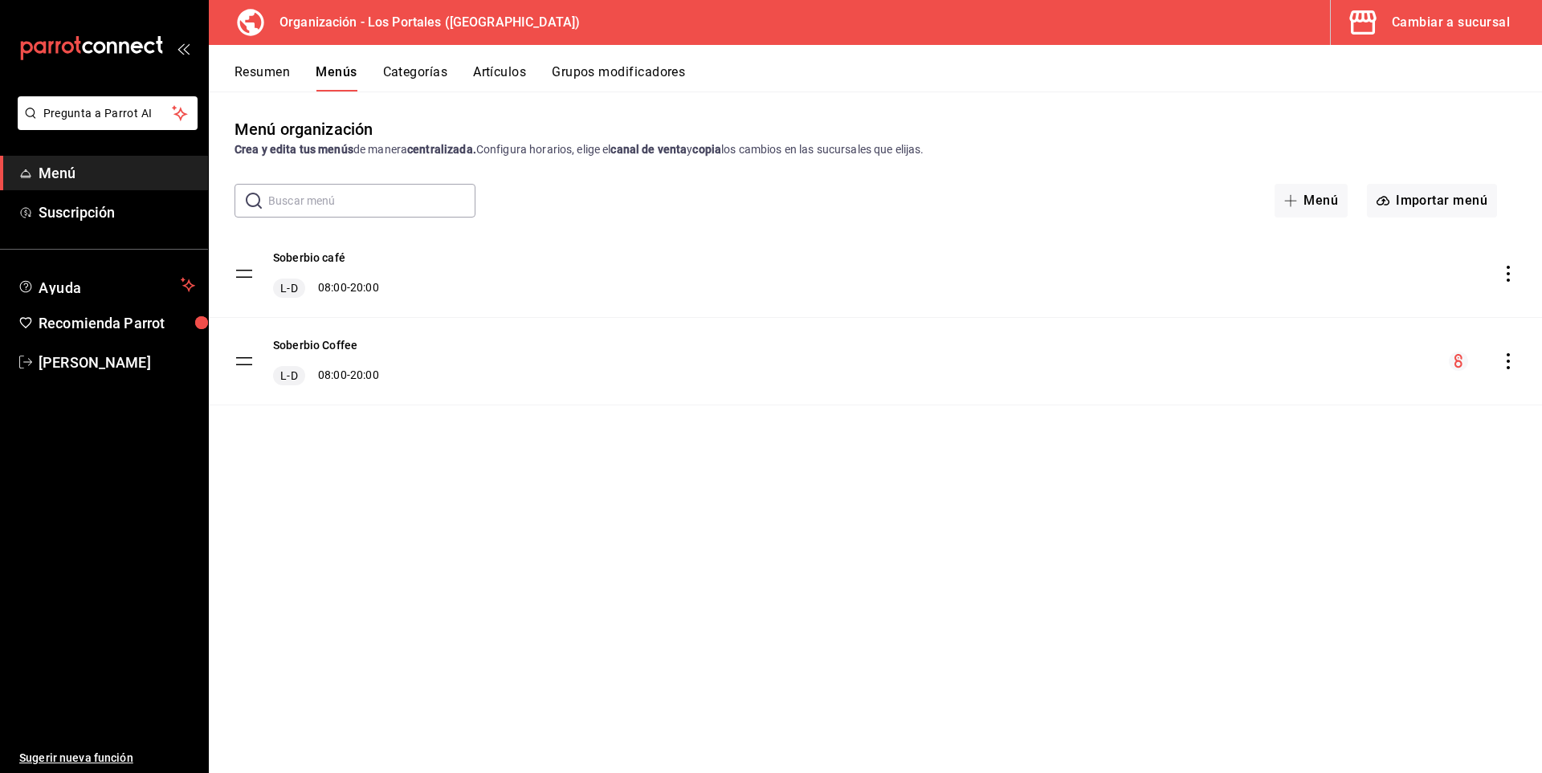
click at [1510, 272] on icon "actions" at bounding box center [1508, 274] width 16 height 16
click at [953, 380] on div at bounding box center [771, 386] width 1542 height 773
click at [308, 340] on button "Soberbio Coffee" at bounding box center [315, 345] width 84 height 16
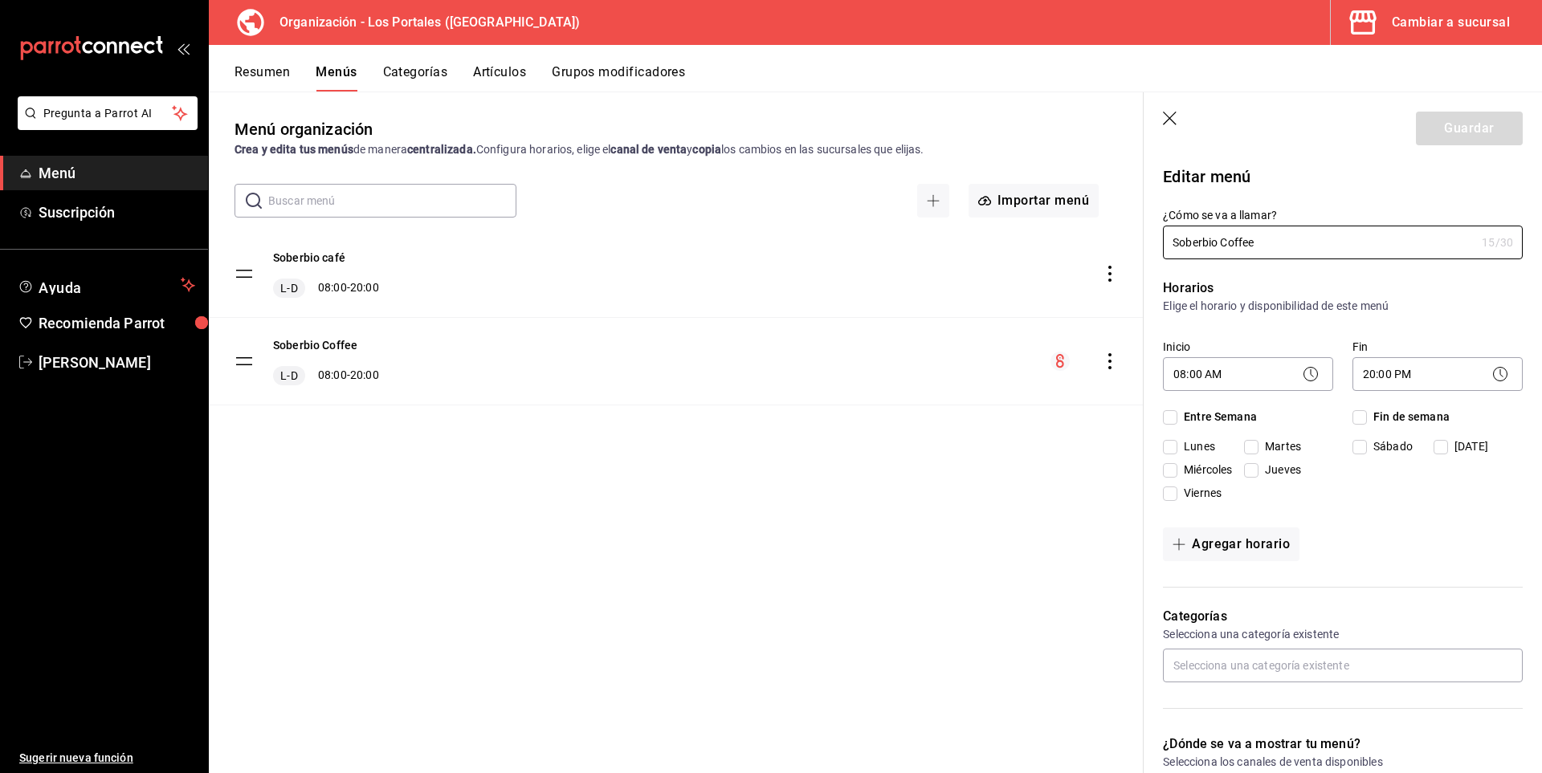
checkbox input "true"
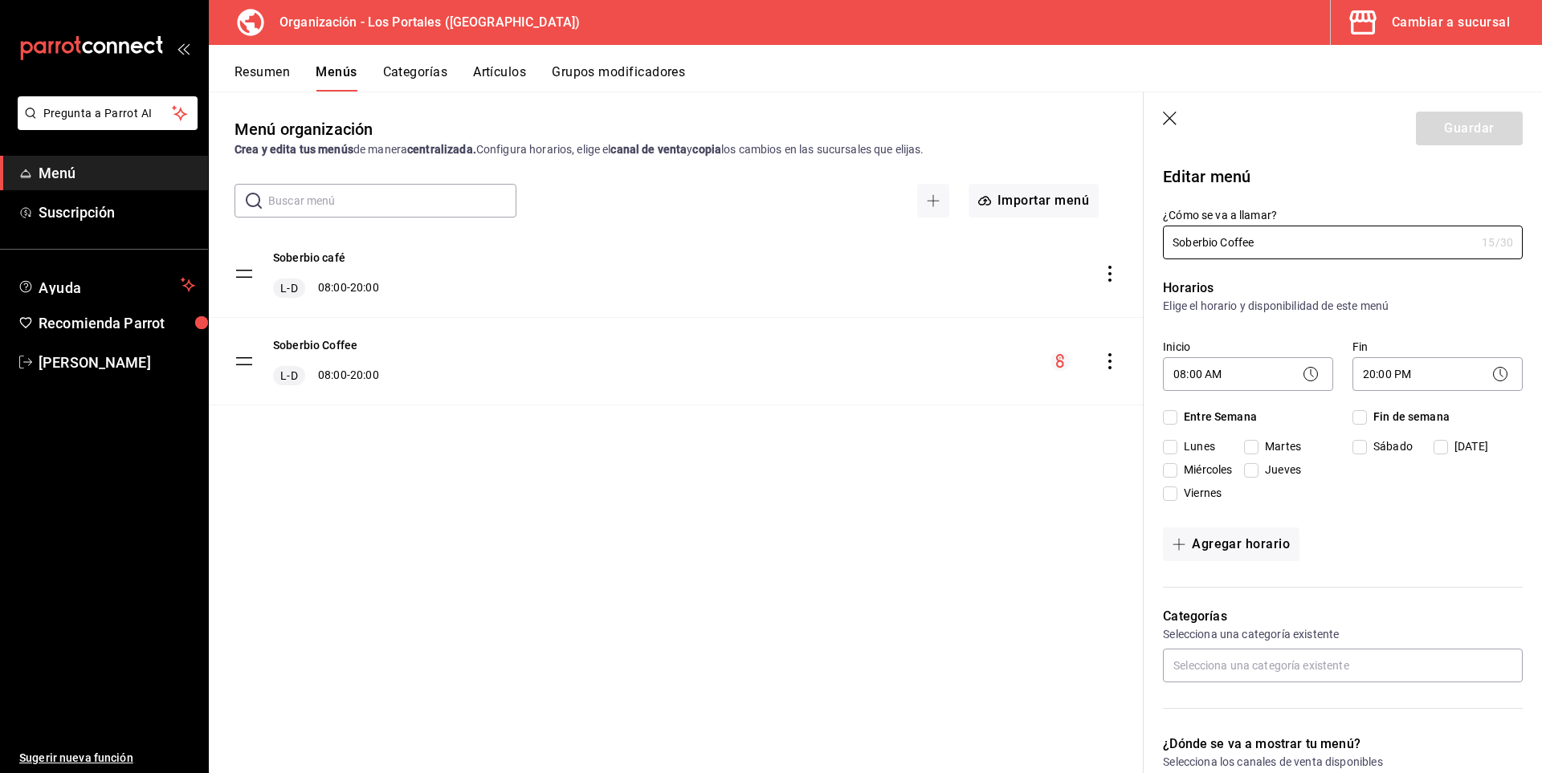
checkbox input "true"
click at [1168, 116] on icon "button" at bounding box center [1171, 120] width 16 height 16
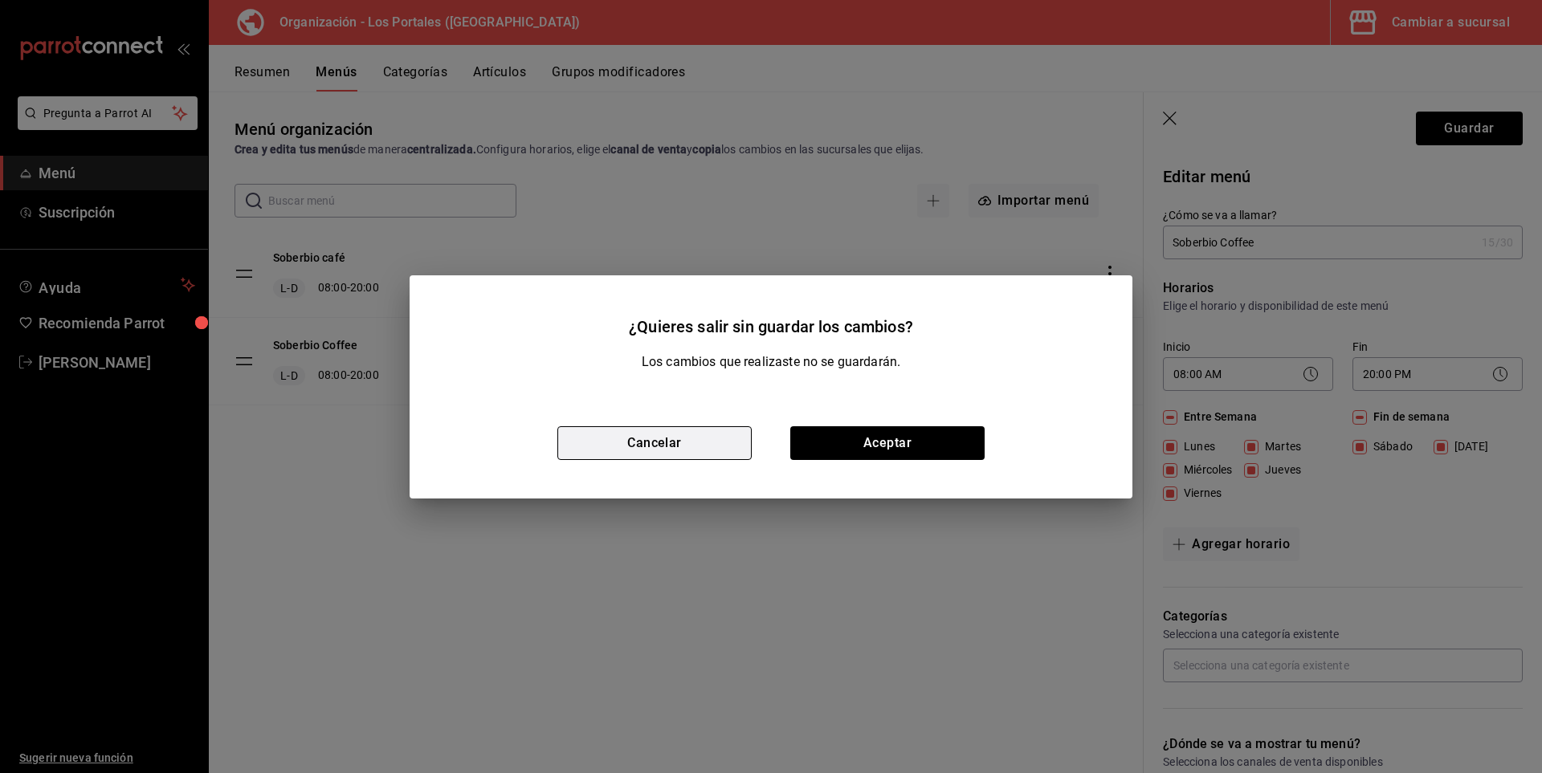
click at [681, 443] on button "Cancelar" at bounding box center [654, 443] width 194 height 34
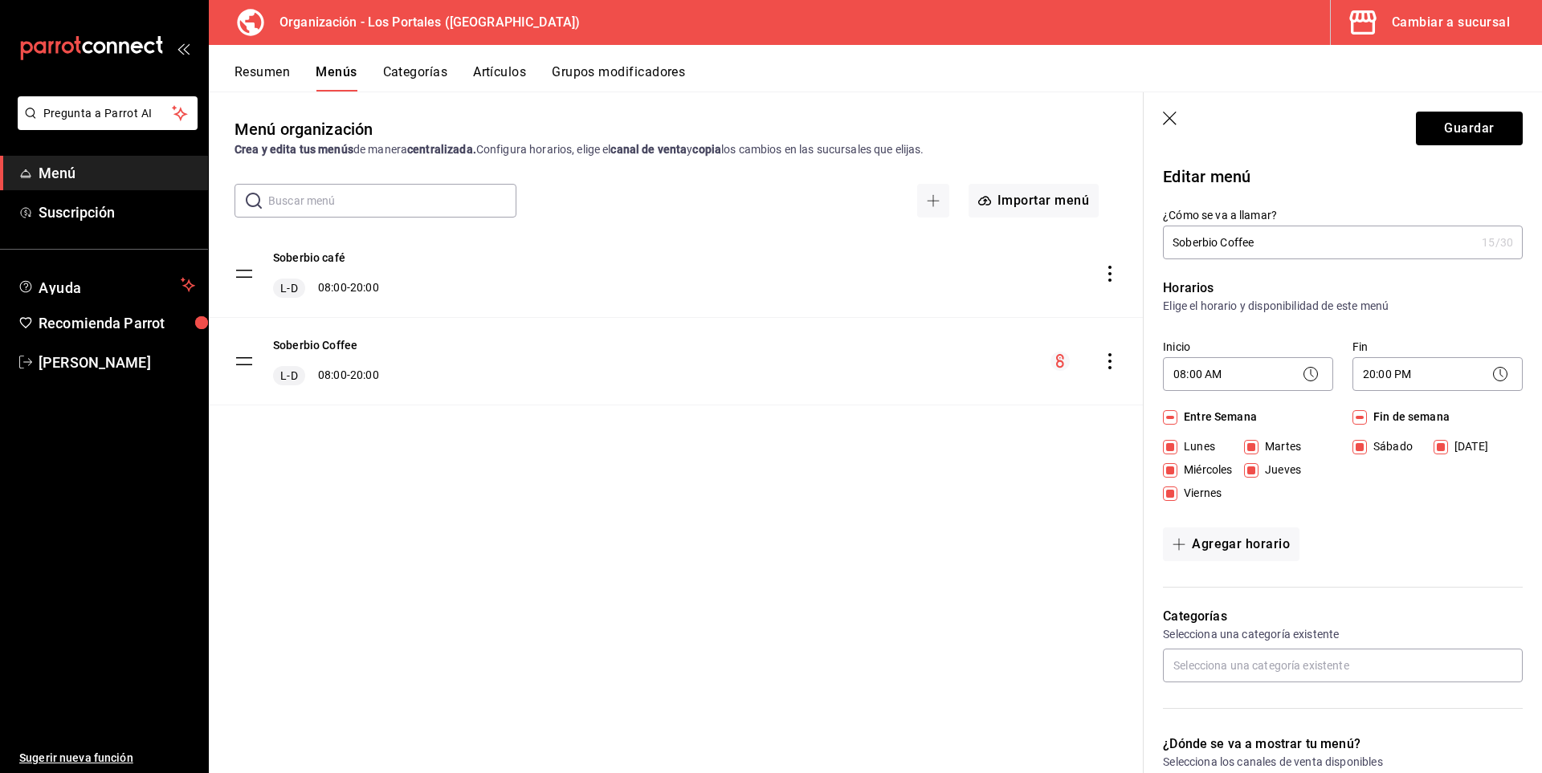
click at [1178, 124] on icon "button" at bounding box center [1171, 120] width 16 height 16
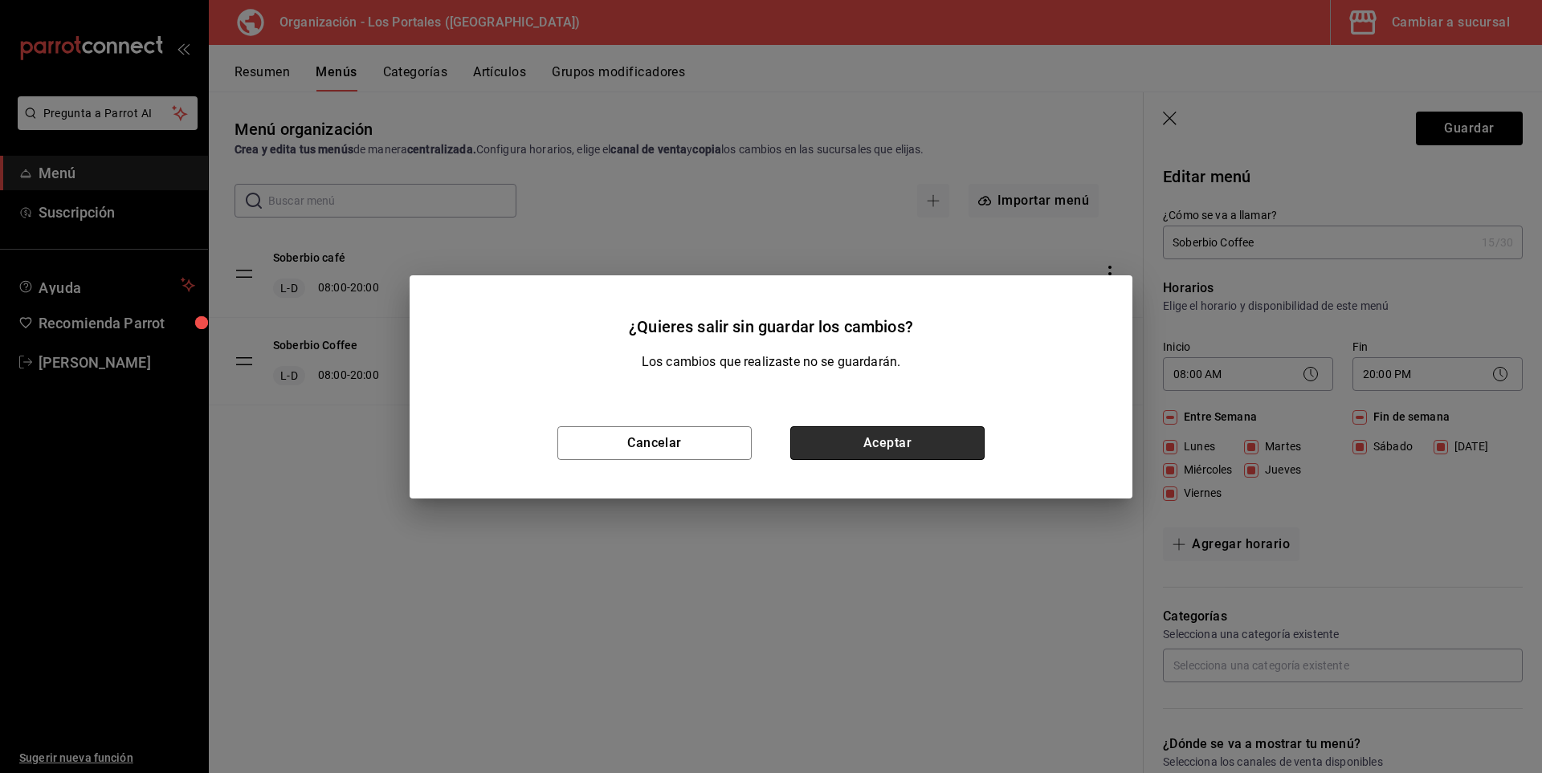
click at [903, 444] on button "Aceptar" at bounding box center [887, 443] width 194 height 34
checkbox input "false"
type input "1758569563839"
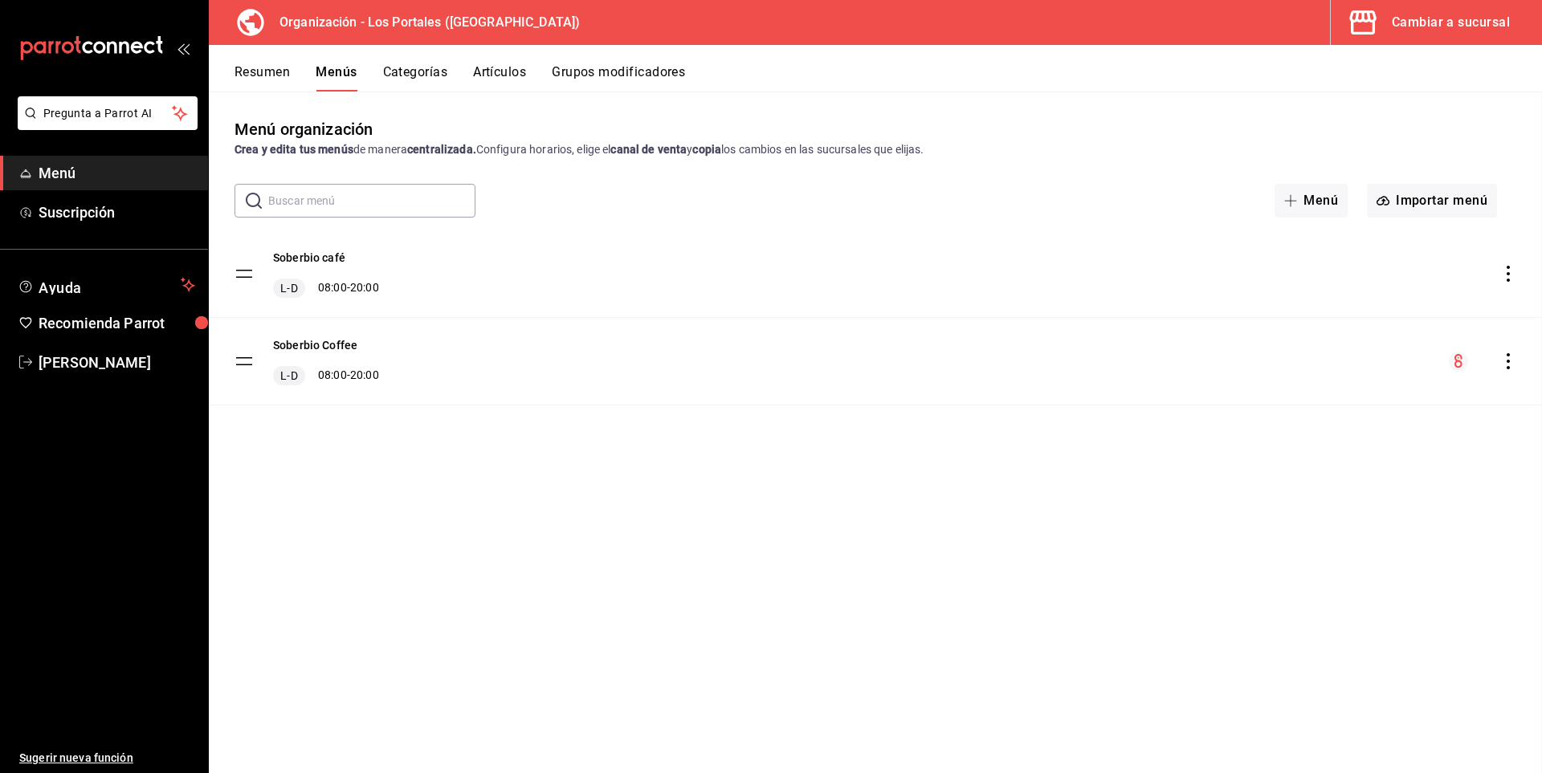
checkbox input "false"
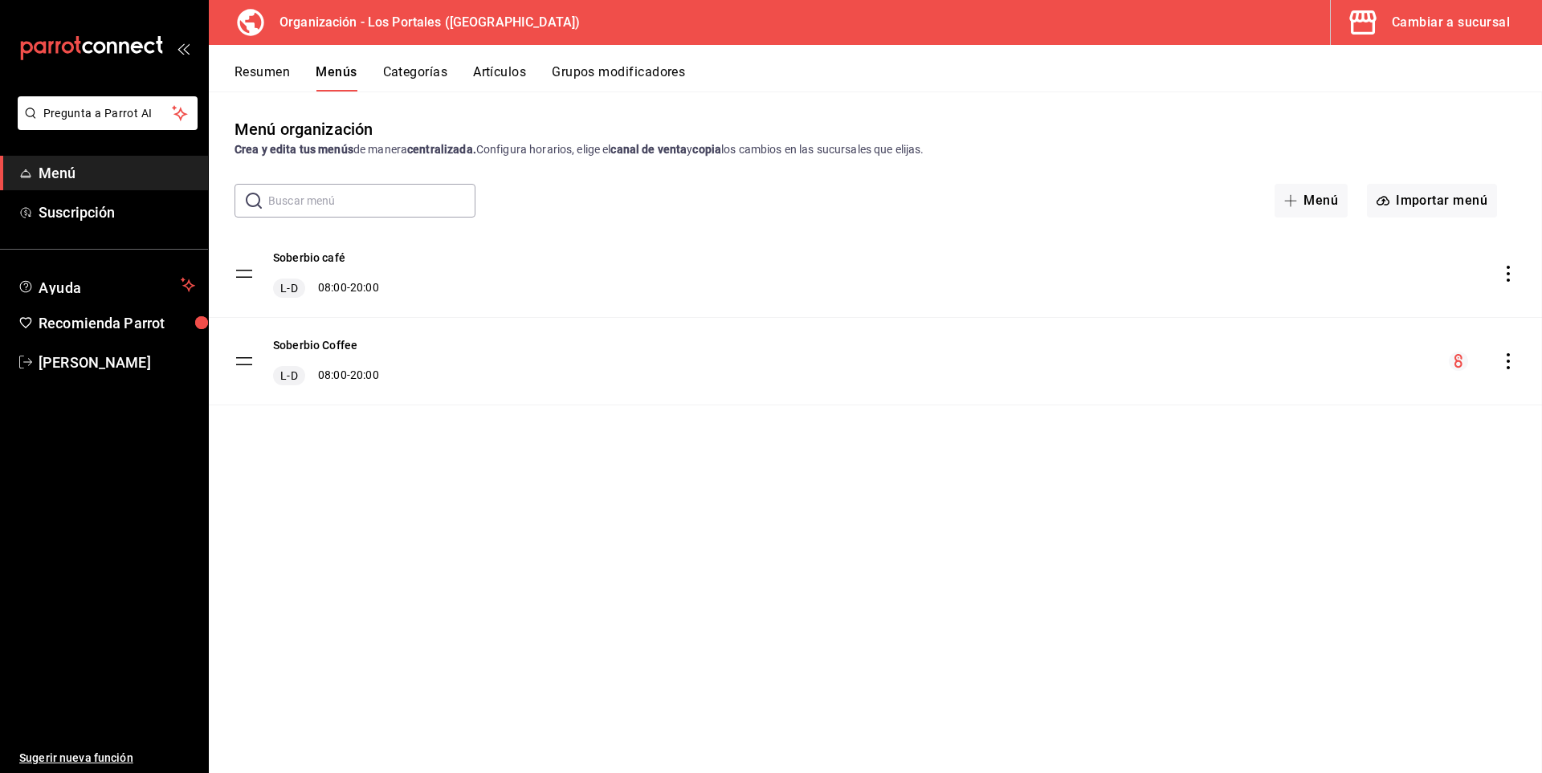
checkbox input "false"
click at [1457, 365] on circle "menu-maker-table" at bounding box center [1458, 361] width 19 height 19
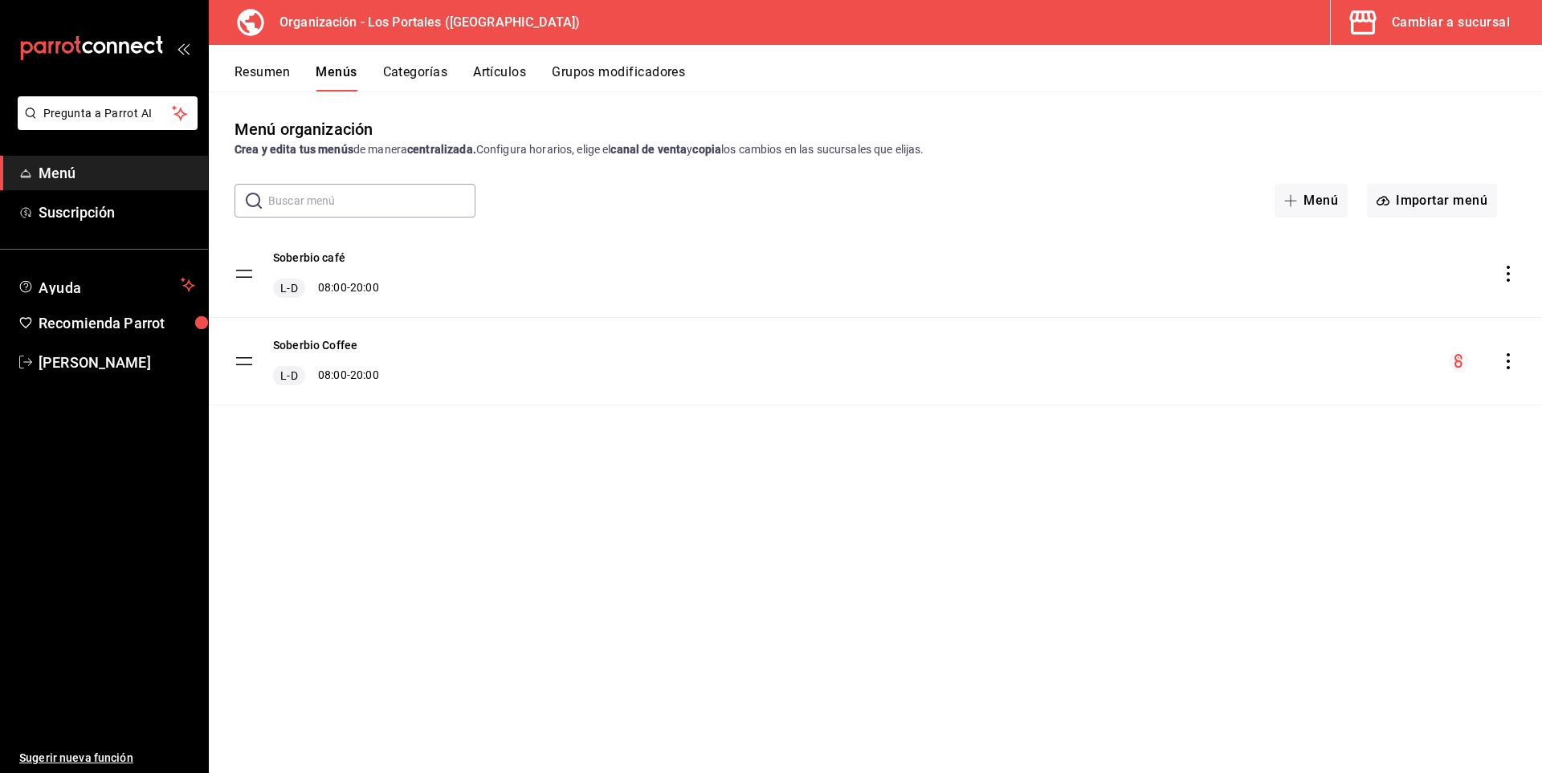
click at [1509, 361] on icon "actions" at bounding box center [1507, 361] width 3 height 16
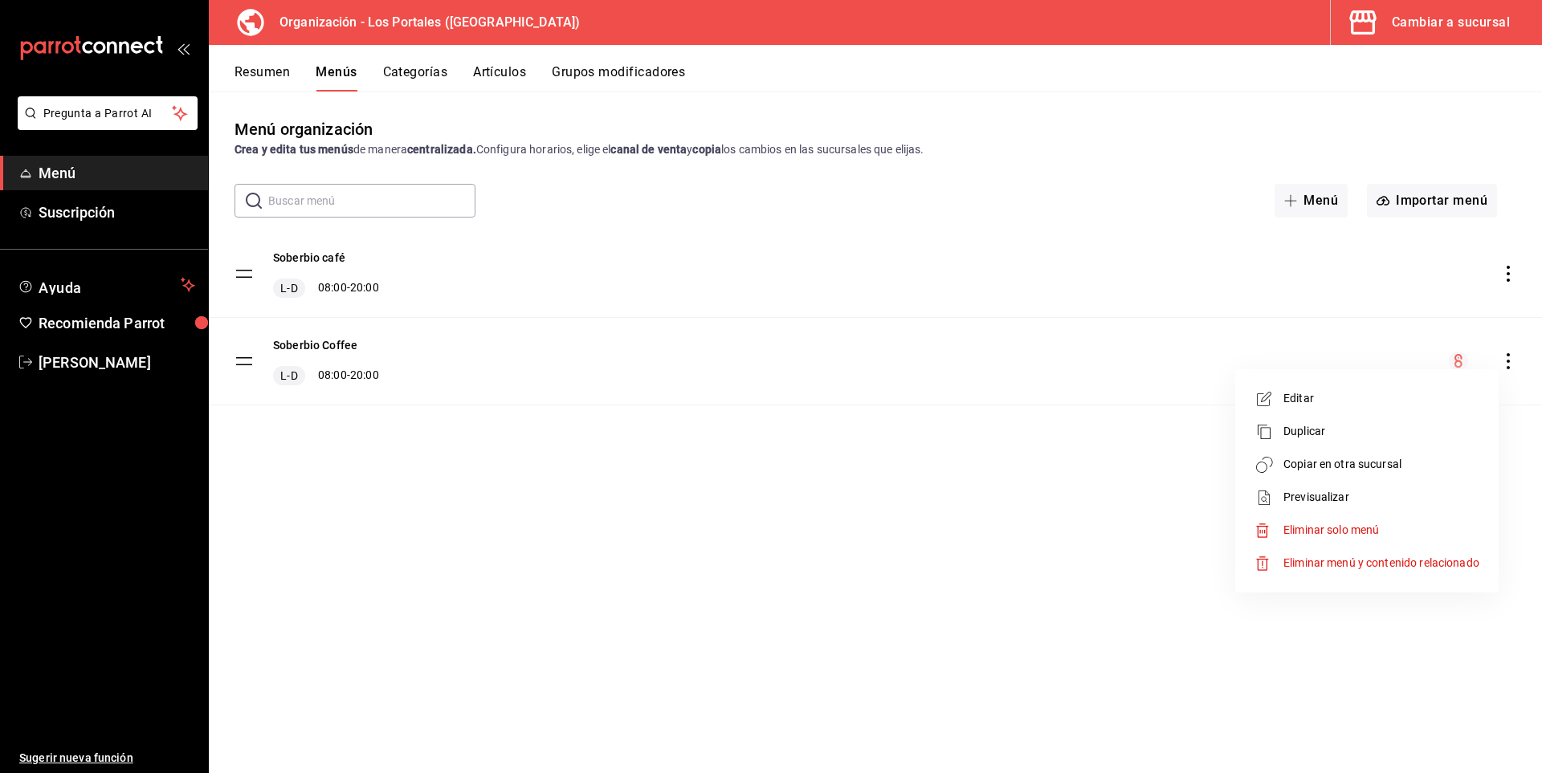
click at [1112, 504] on div at bounding box center [771, 386] width 1542 height 773
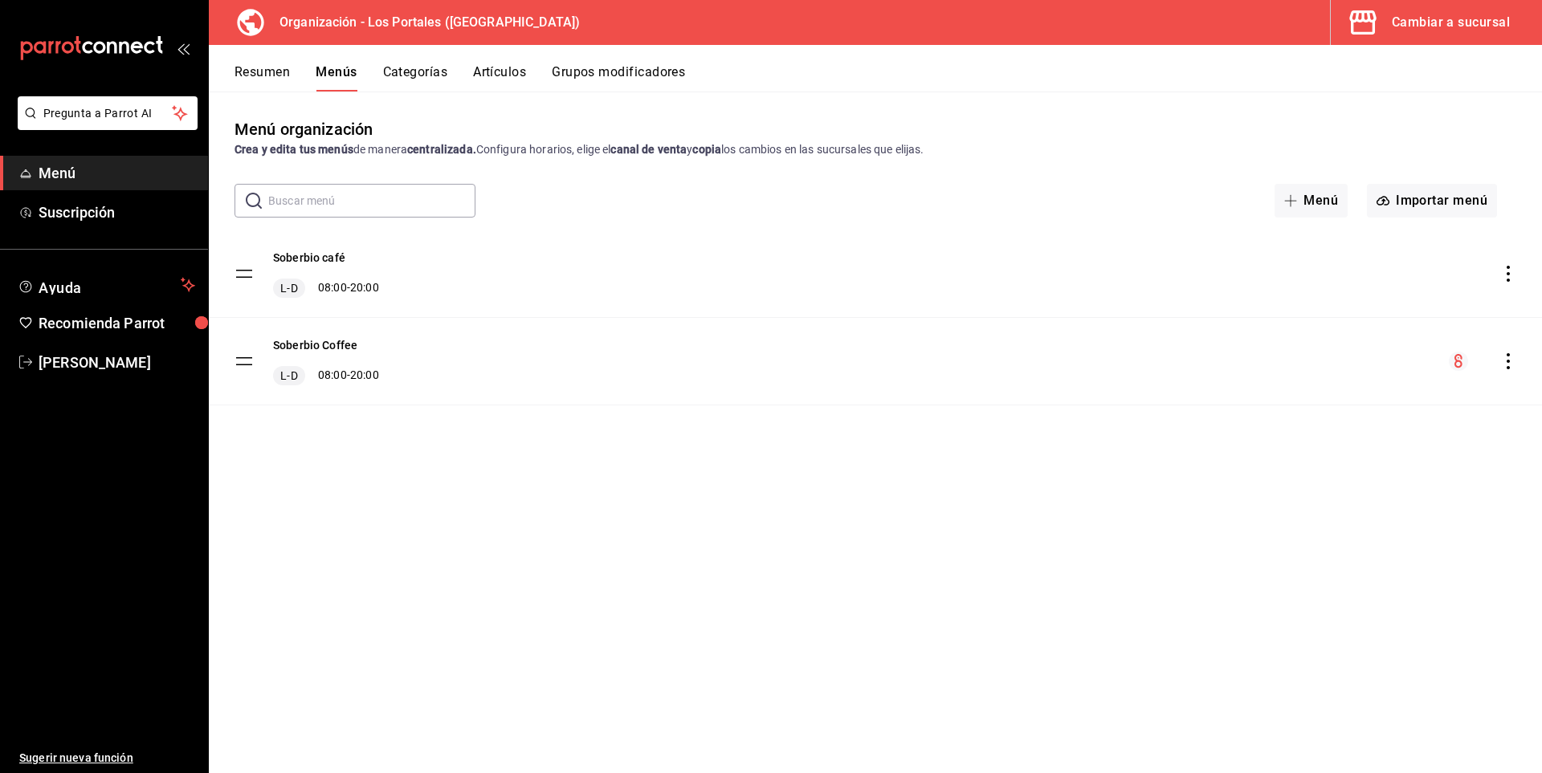
click at [1456, 22] on div "Cambiar a sucursal" at bounding box center [1451, 22] width 118 height 22
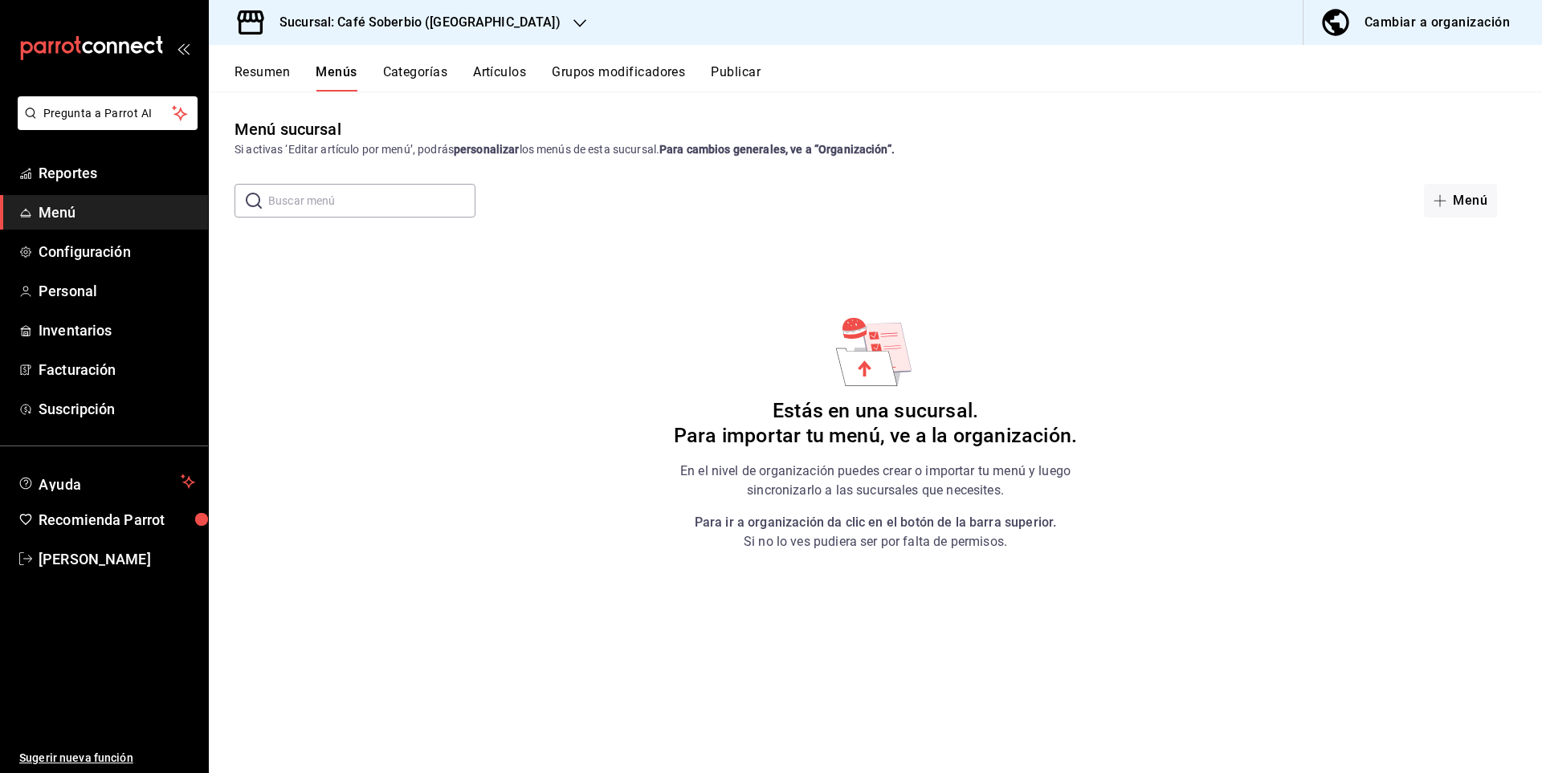
click at [1466, 28] on div "Cambiar a organización" at bounding box center [1436, 22] width 145 height 22
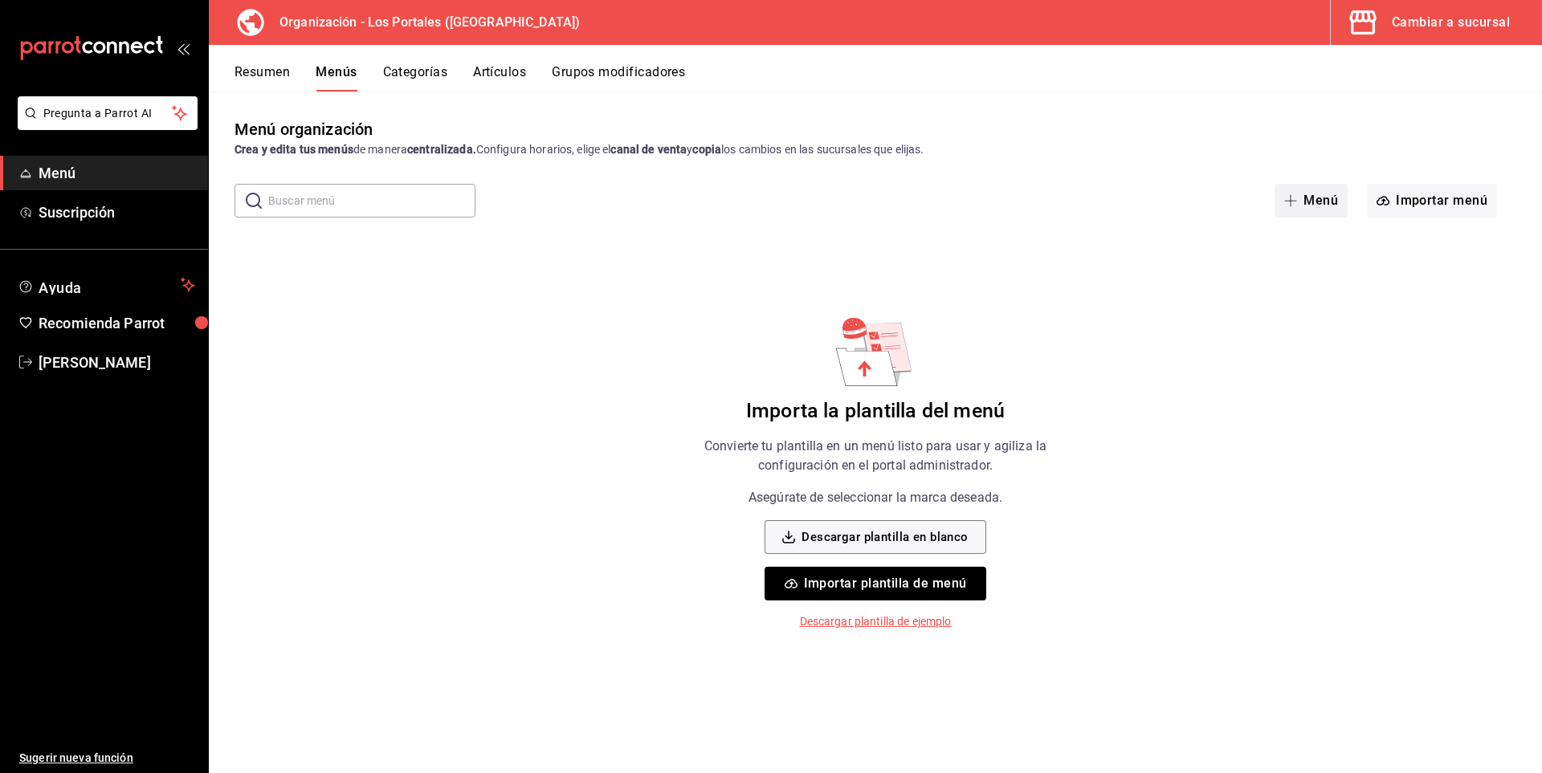
click at [1315, 205] on button "Menú" at bounding box center [1310, 201] width 73 height 34
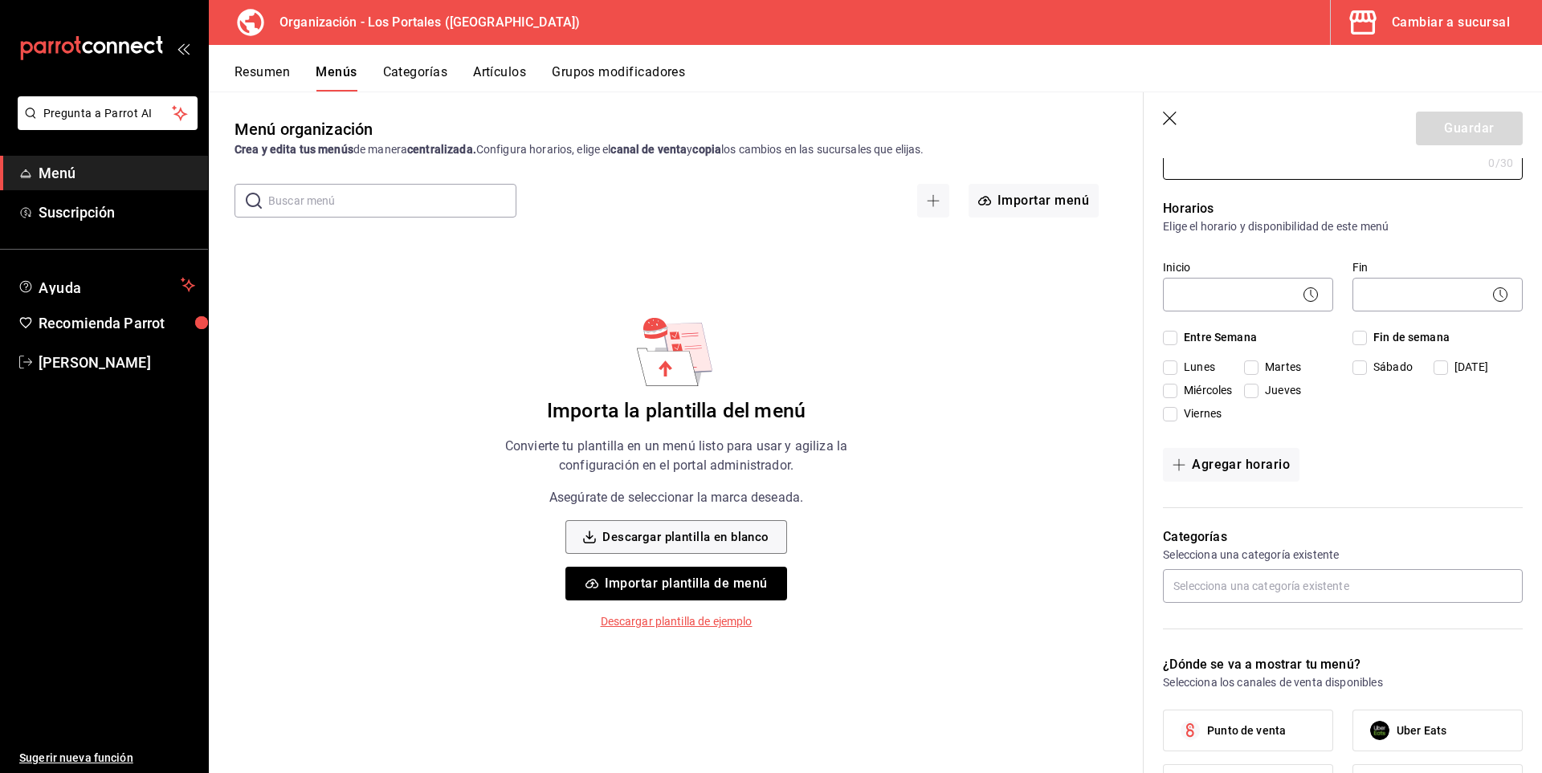
scroll to position [80, 0]
